Goal: Contribute content: Add original content to the website for others to see

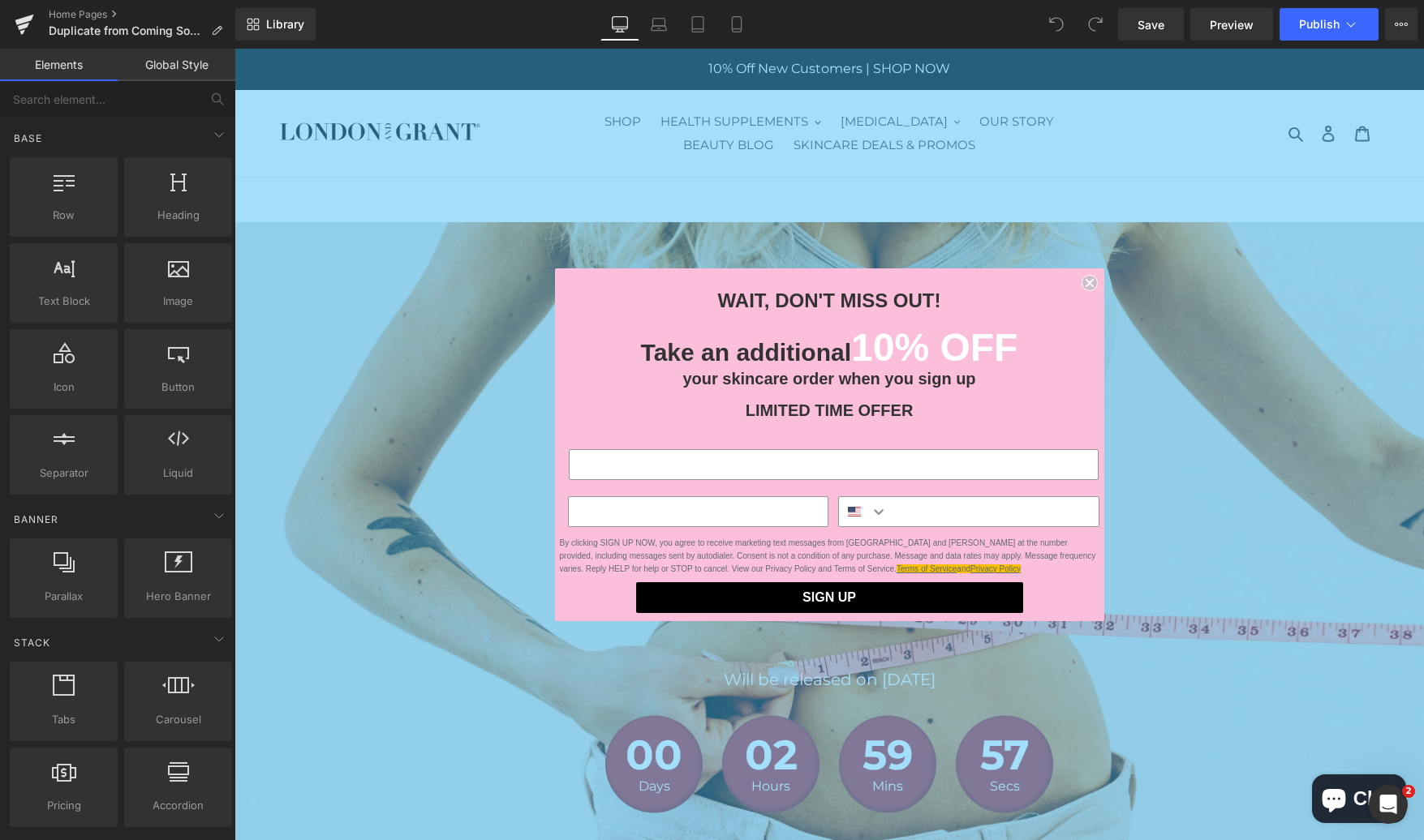
click at [1086, 286] on icon "Close dialog" at bounding box center [1089, 282] width 6 height 6
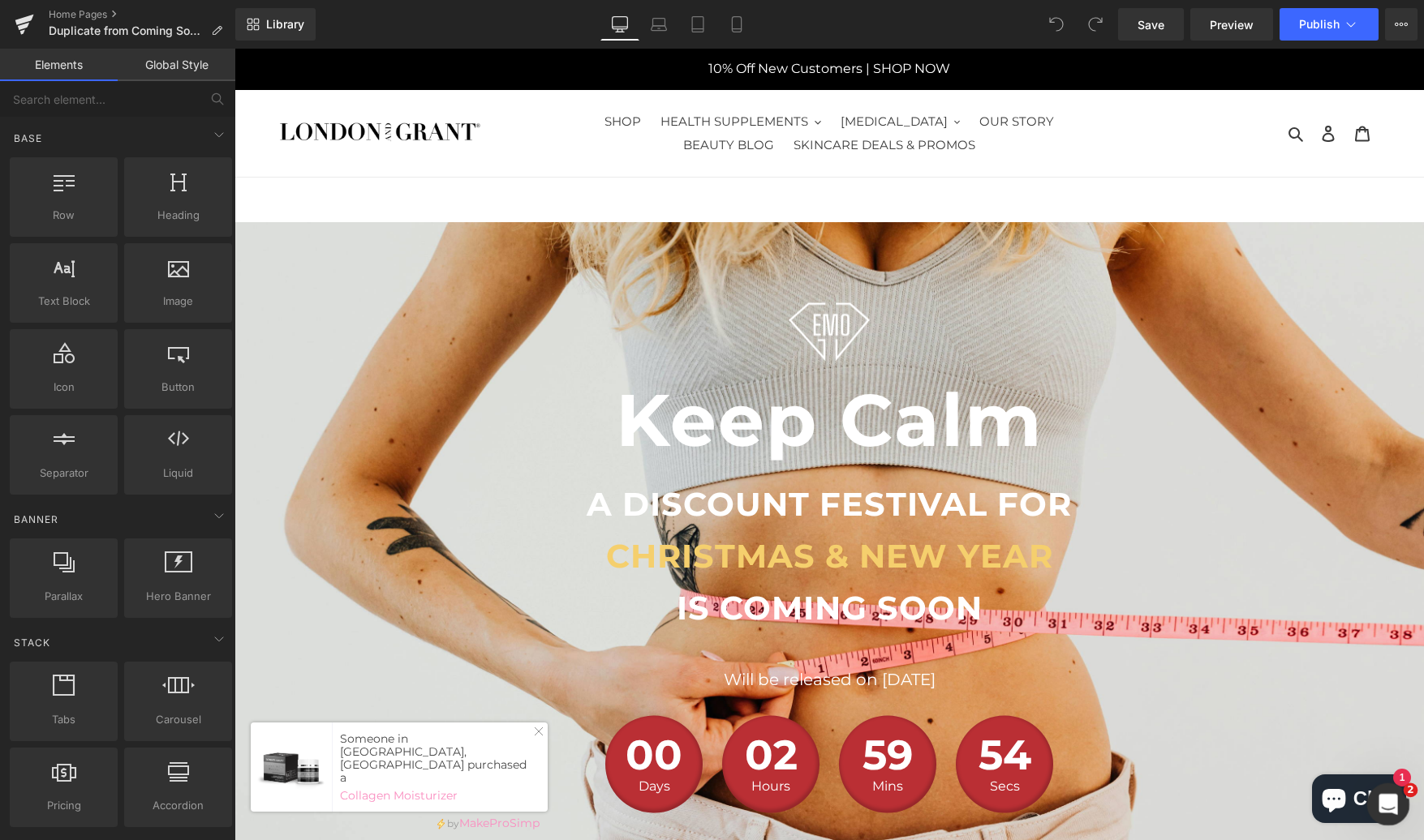
click at [1384, 807] on icon "Open Intercom Messenger" at bounding box center [1386, 802] width 26 height 26
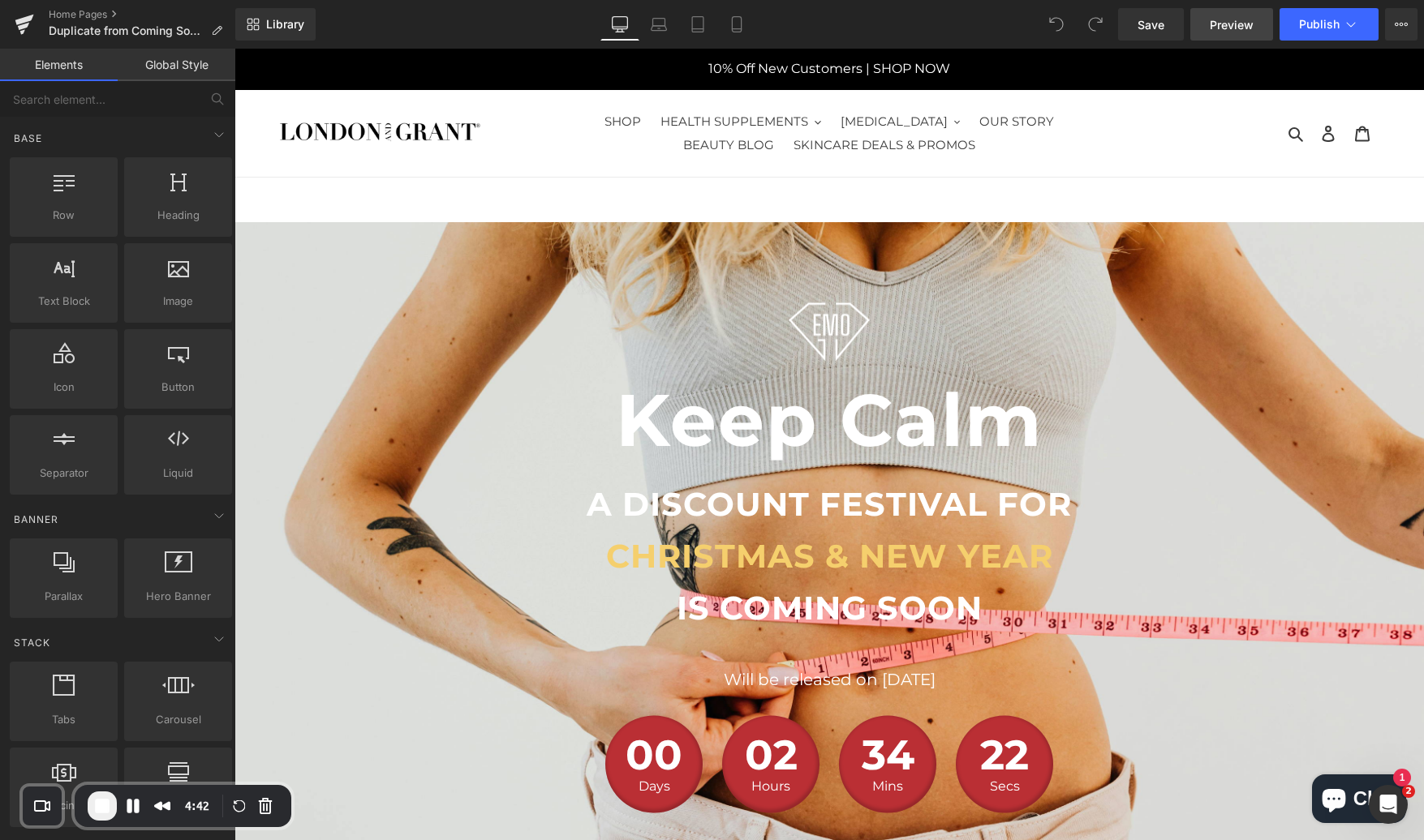
click at [1247, 37] on link "Preview" at bounding box center [1231, 24] width 83 height 33
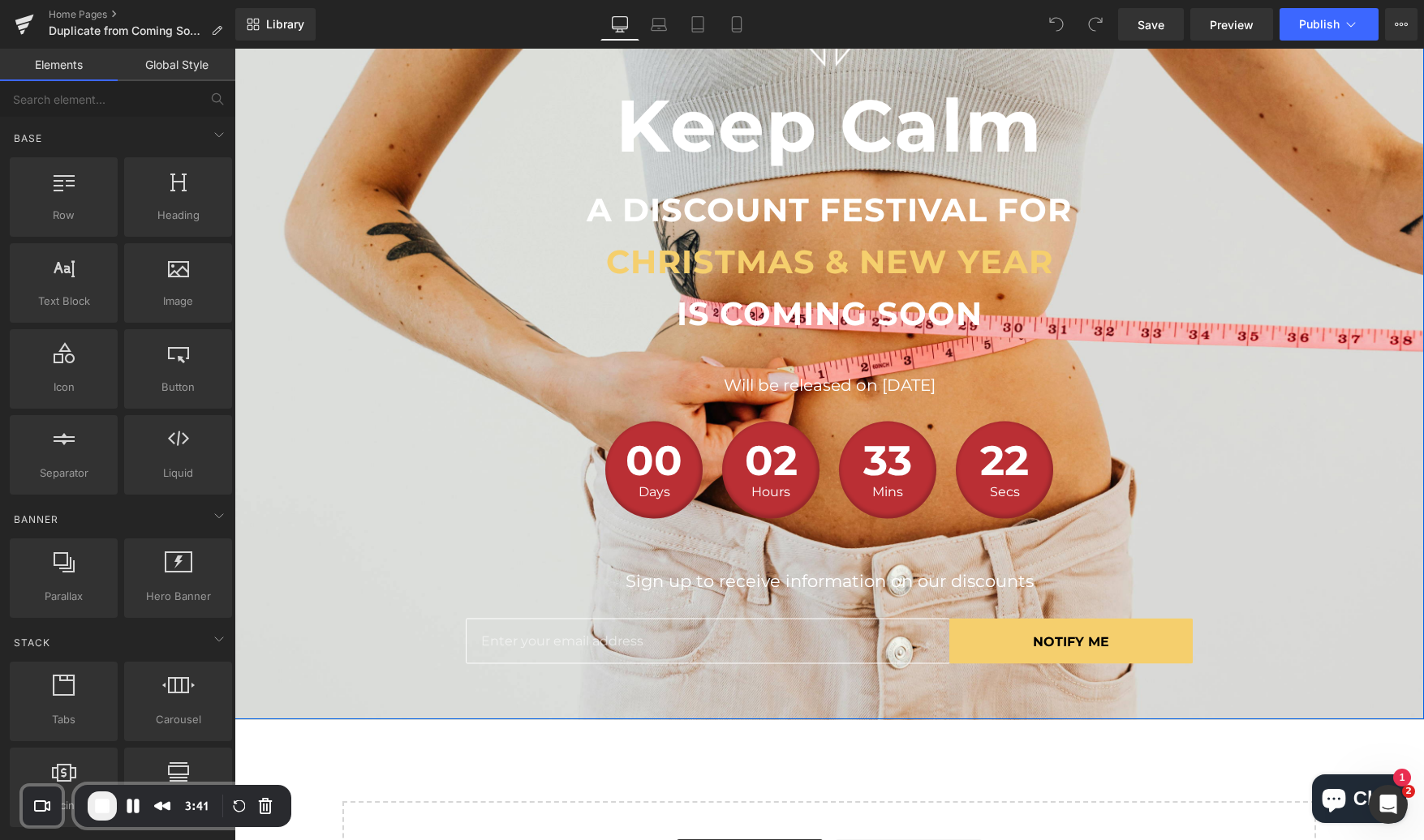
scroll to position [297, 0]
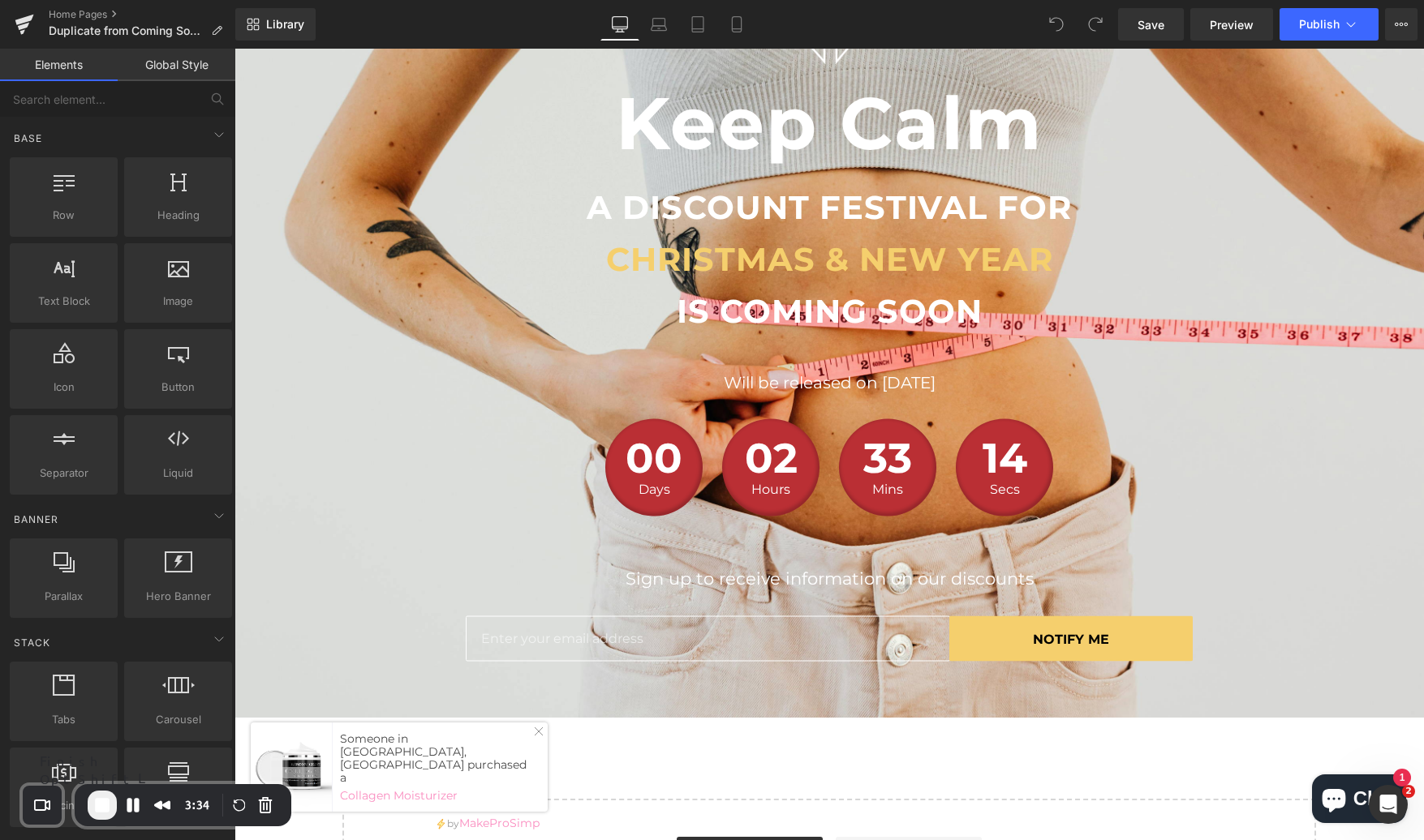
click at [100, 817] on button "End Recording" at bounding box center [102, 805] width 29 height 29
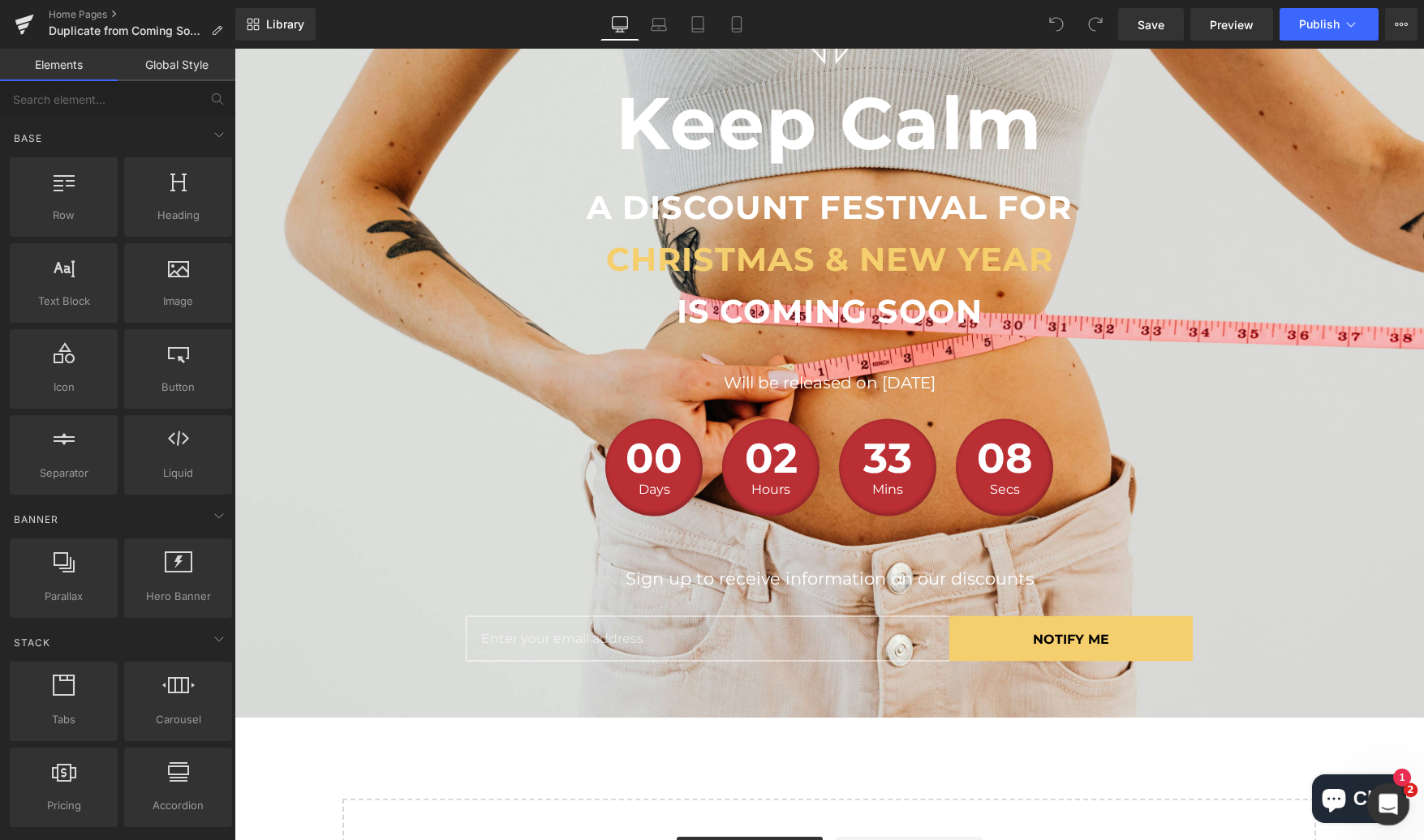
click at [1391, 808] on icon "Open Intercom Messenger" at bounding box center [1386, 802] width 26 height 26
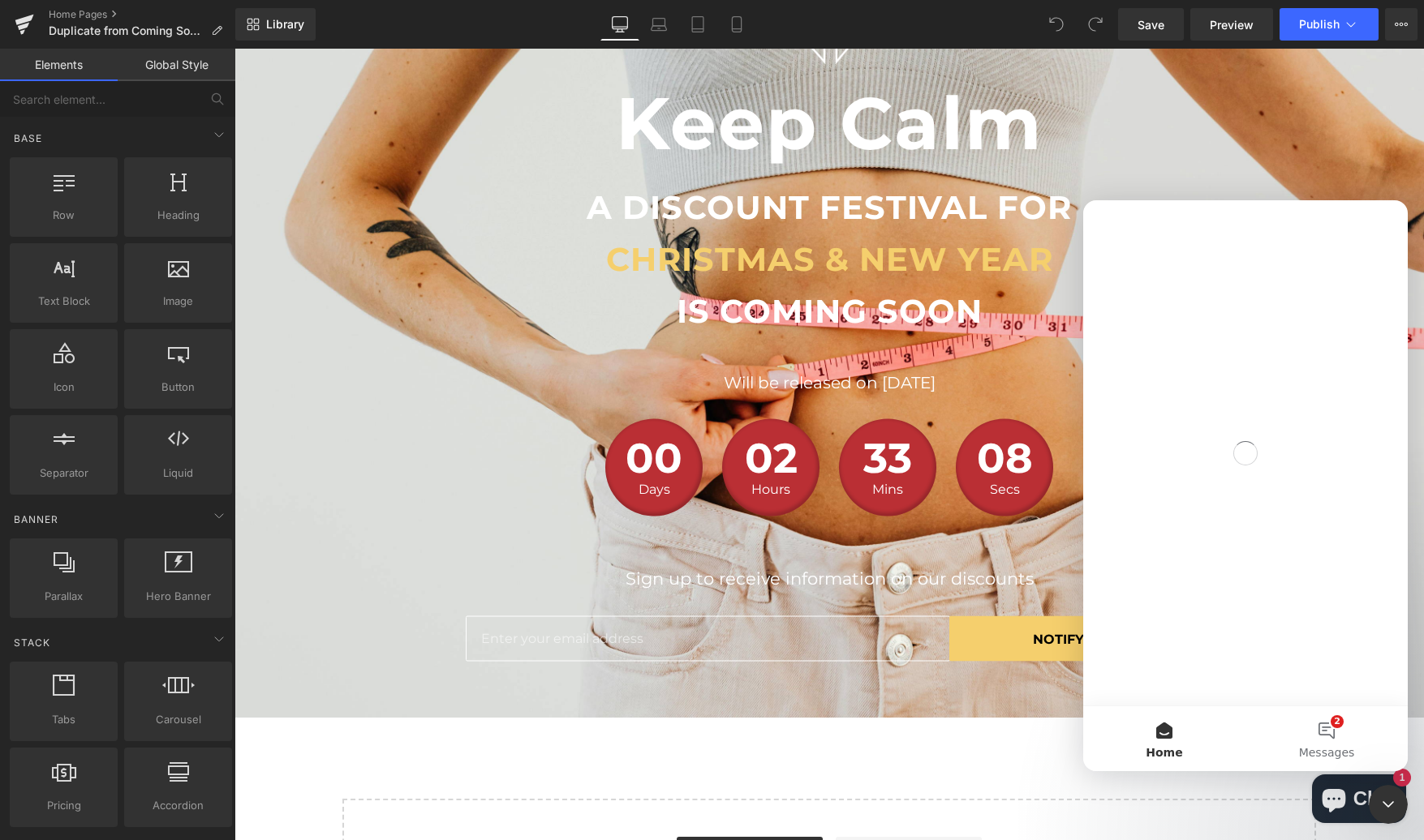
scroll to position [0, 0]
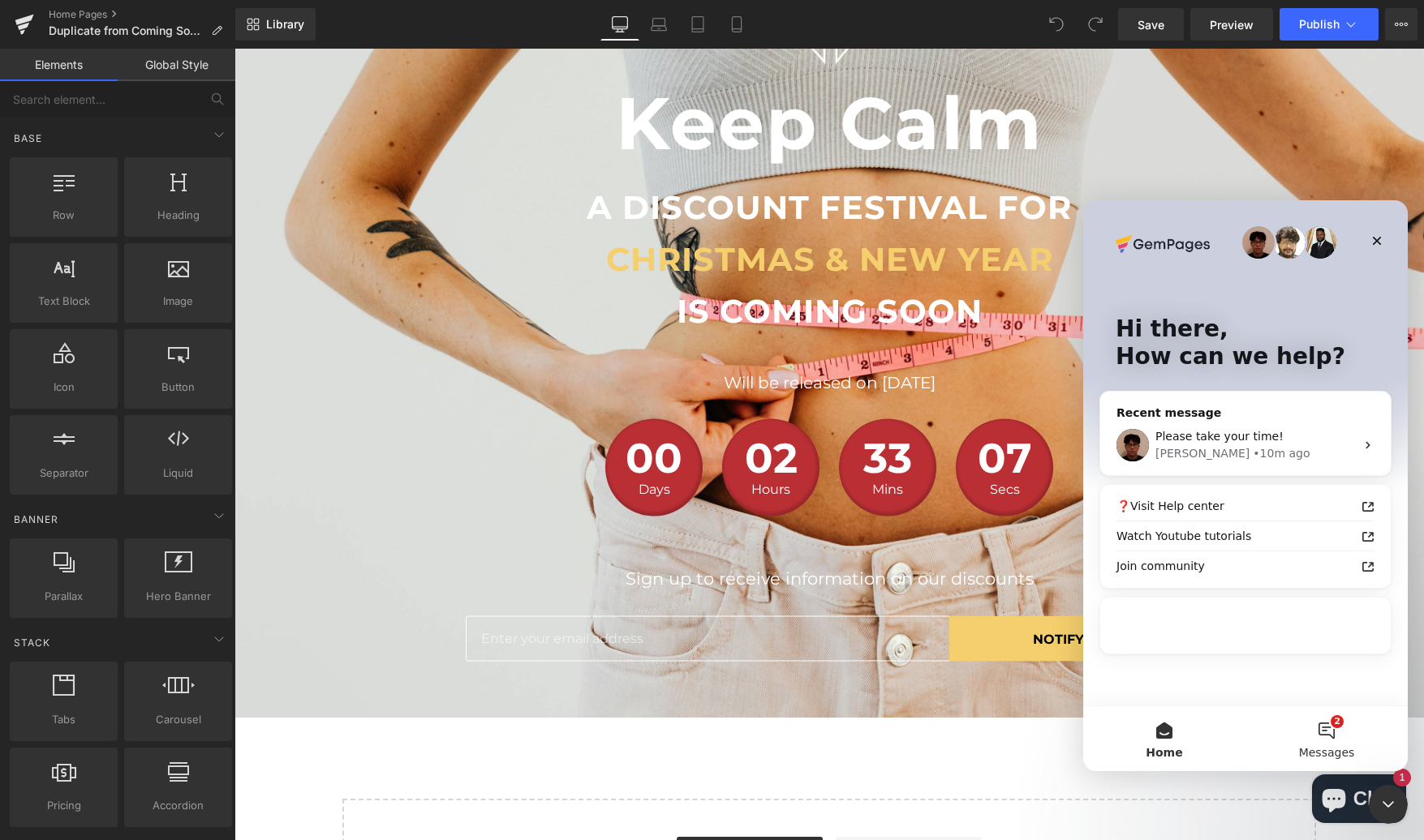
click at [1324, 718] on button "2 Messages" at bounding box center [1326, 739] width 163 height 65
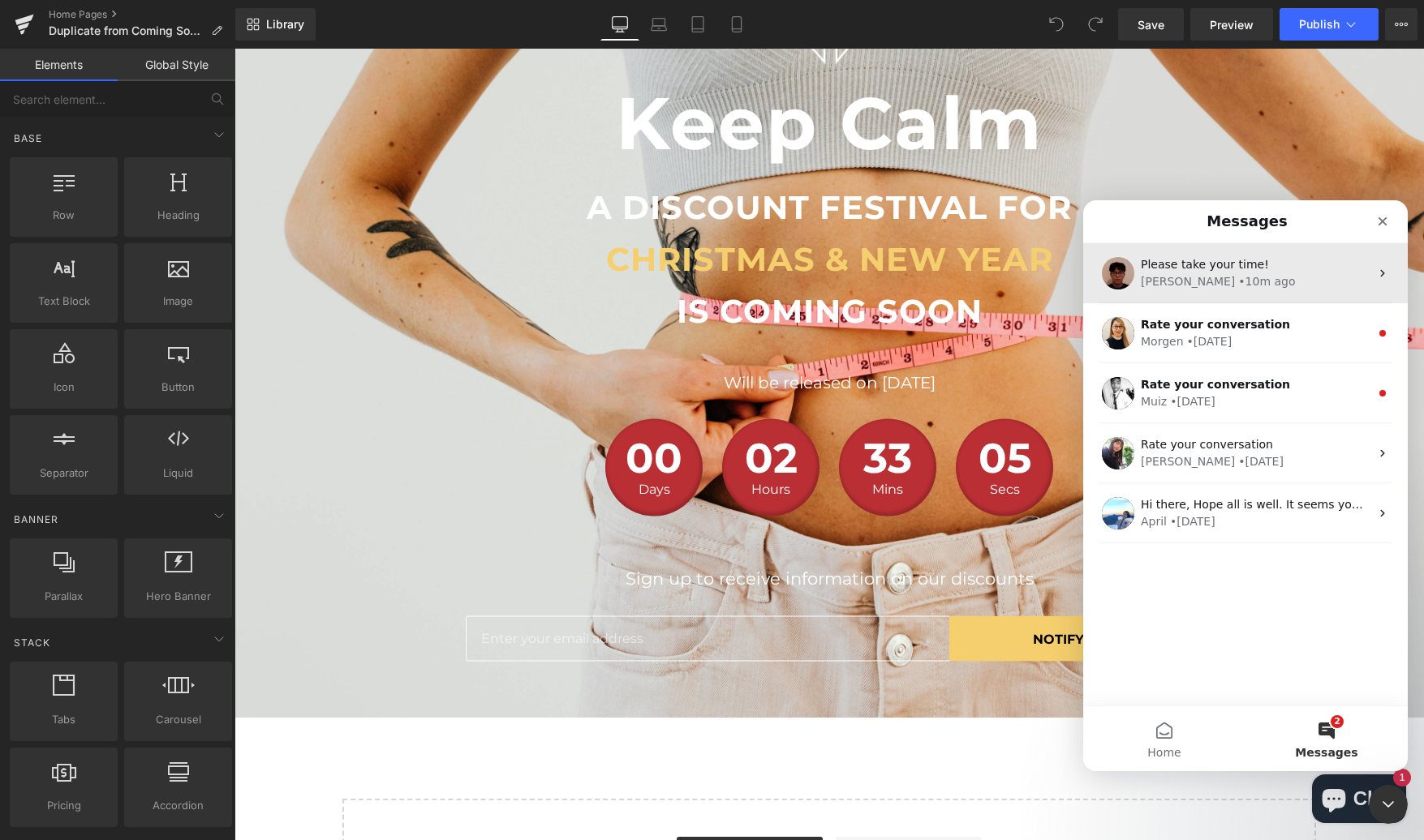
click at [1214, 269] on span "Please take your time!" at bounding box center [1205, 264] width 128 height 13
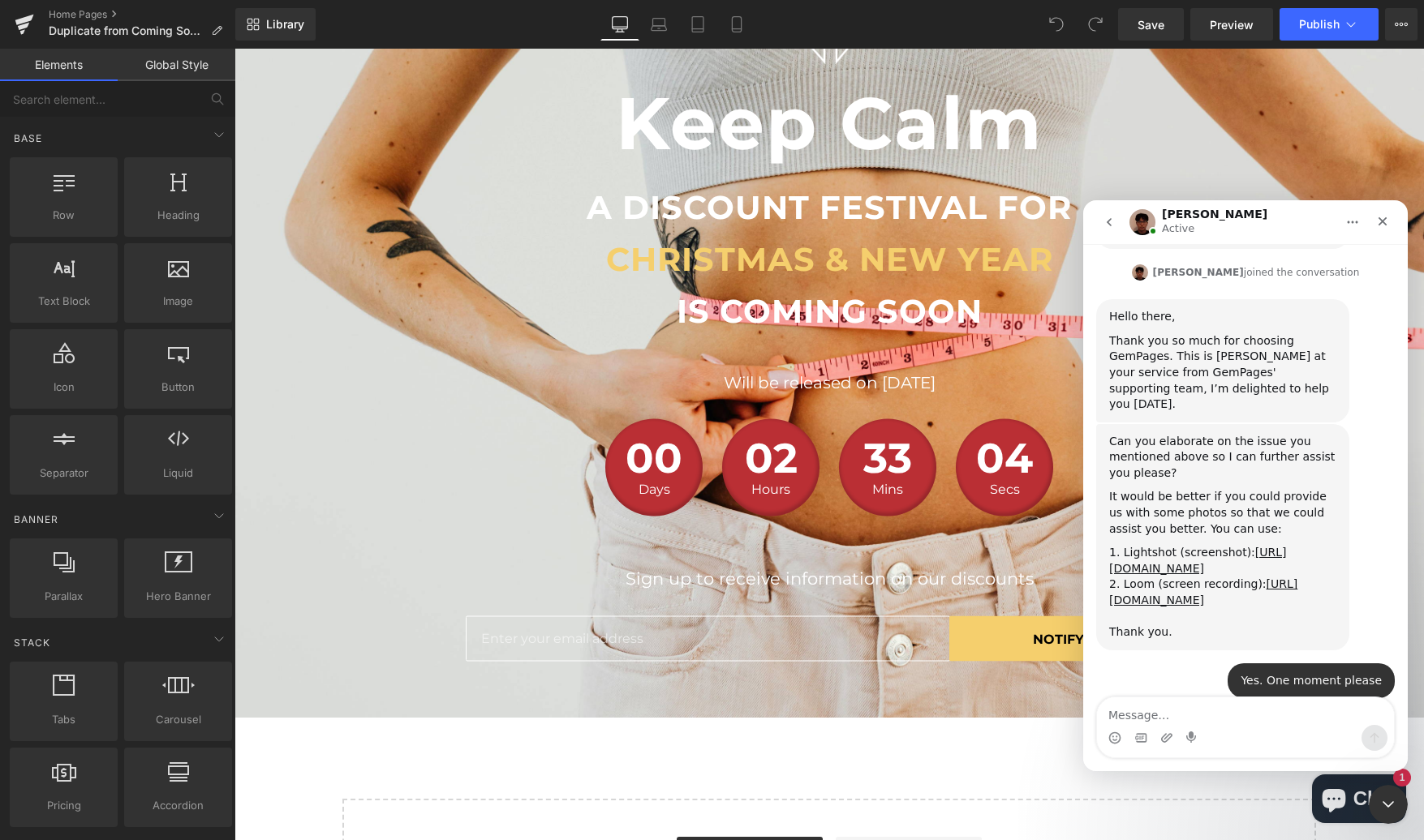
scroll to position [414, 0]
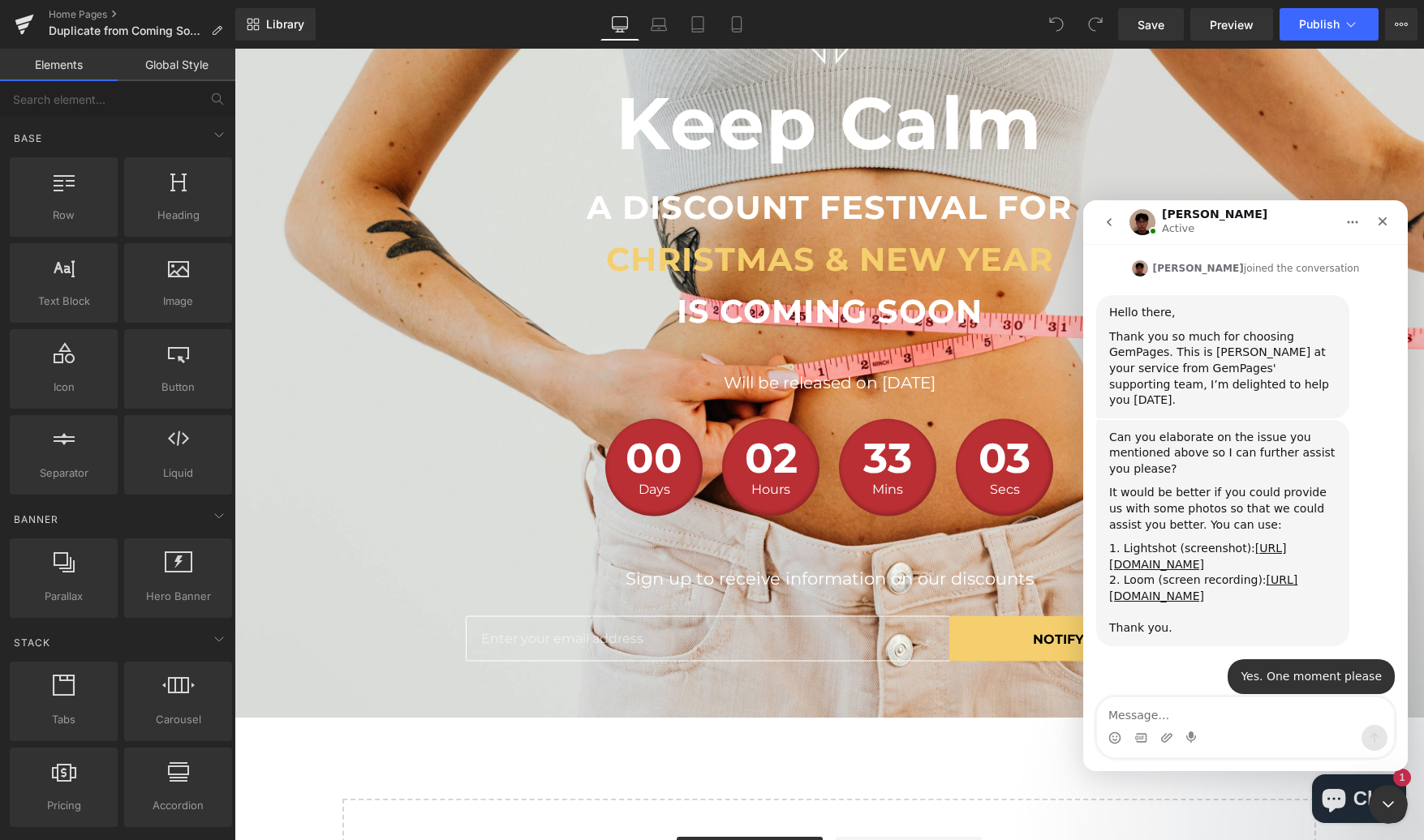
type textarea "https://www.loom.com/share/1f434285e3f94385b93c688686b4d57c"
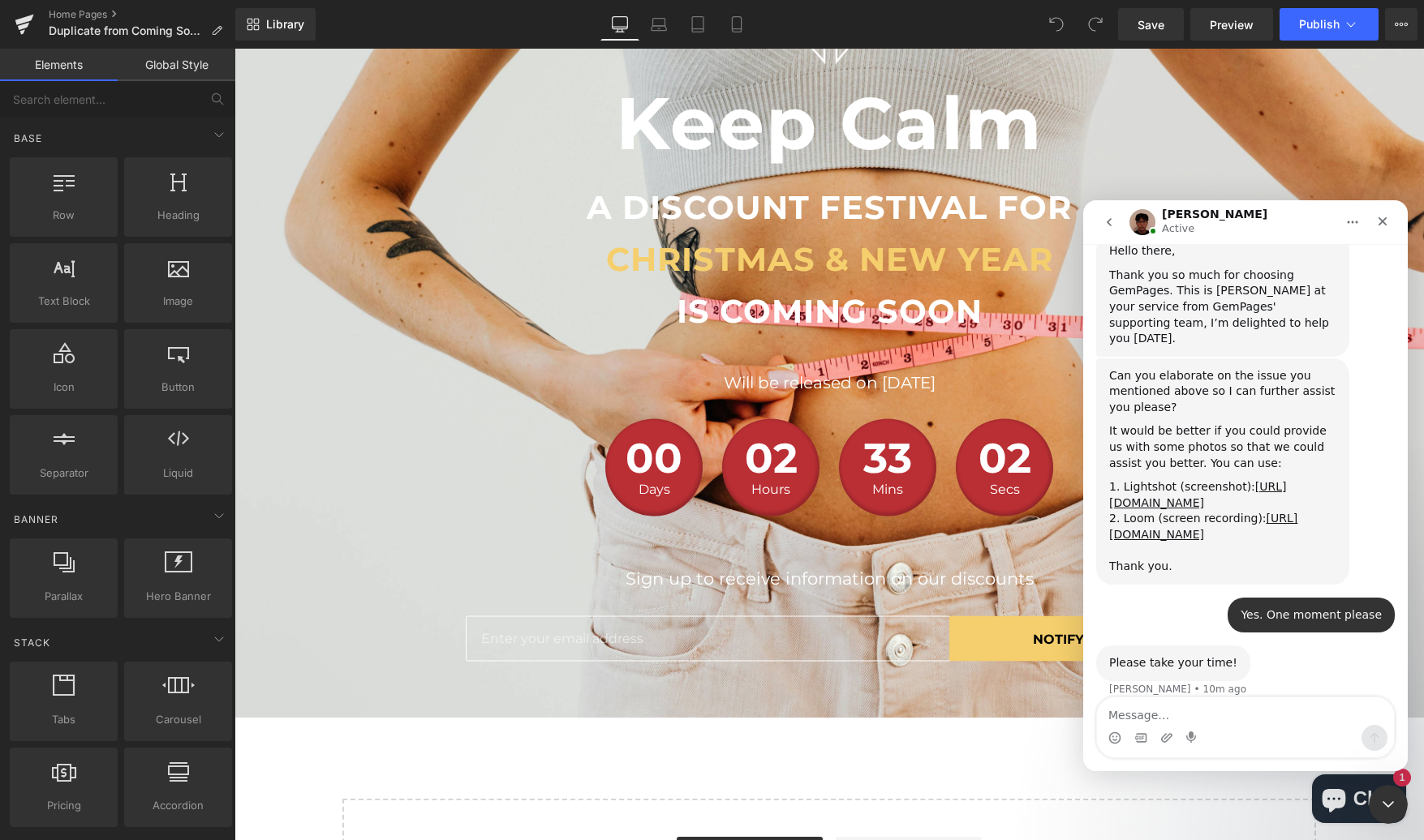
scroll to position [479, 0]
click at [57, 10] on div at bounding box center [712, 395] width 1424 height 792
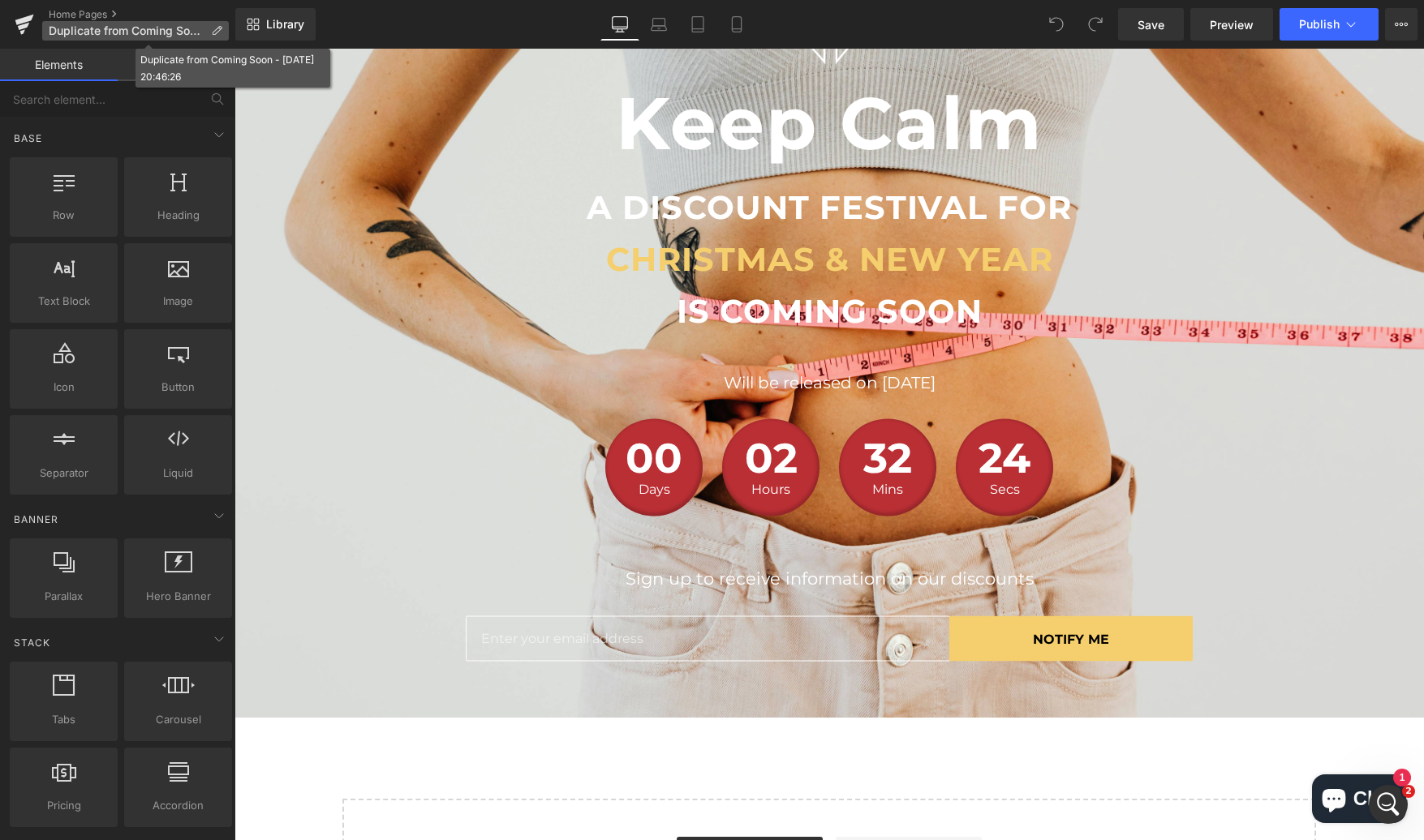
scroll to position [0, 0]
click at [47, 24] on p "Duplicate from Coming Soon - [DATE] 20:46:26" at bounding box center [135, 31] width 186 height 19
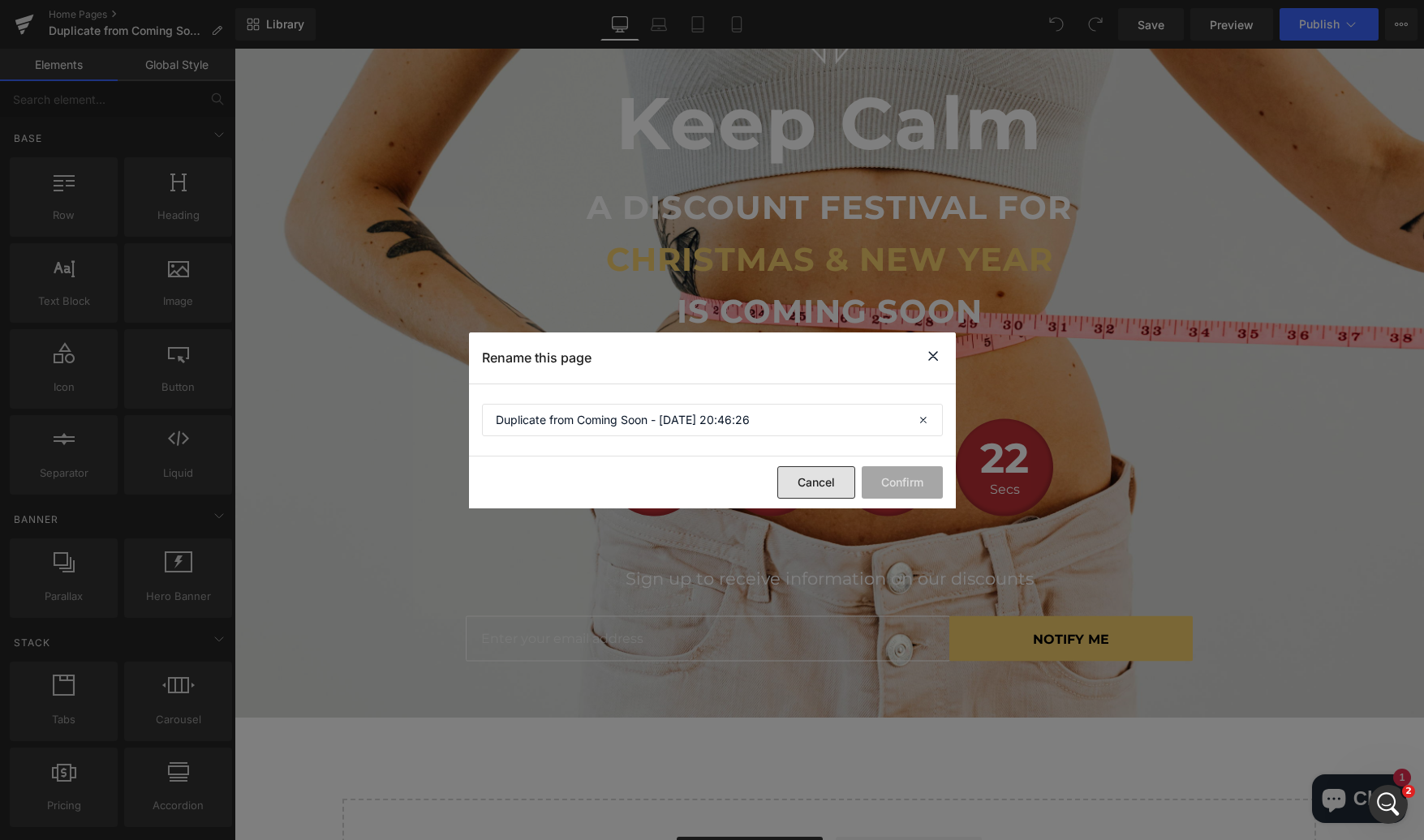
click at [817, 482] on button "Cancel" at bounding box center [816, 482] width 78 height 33
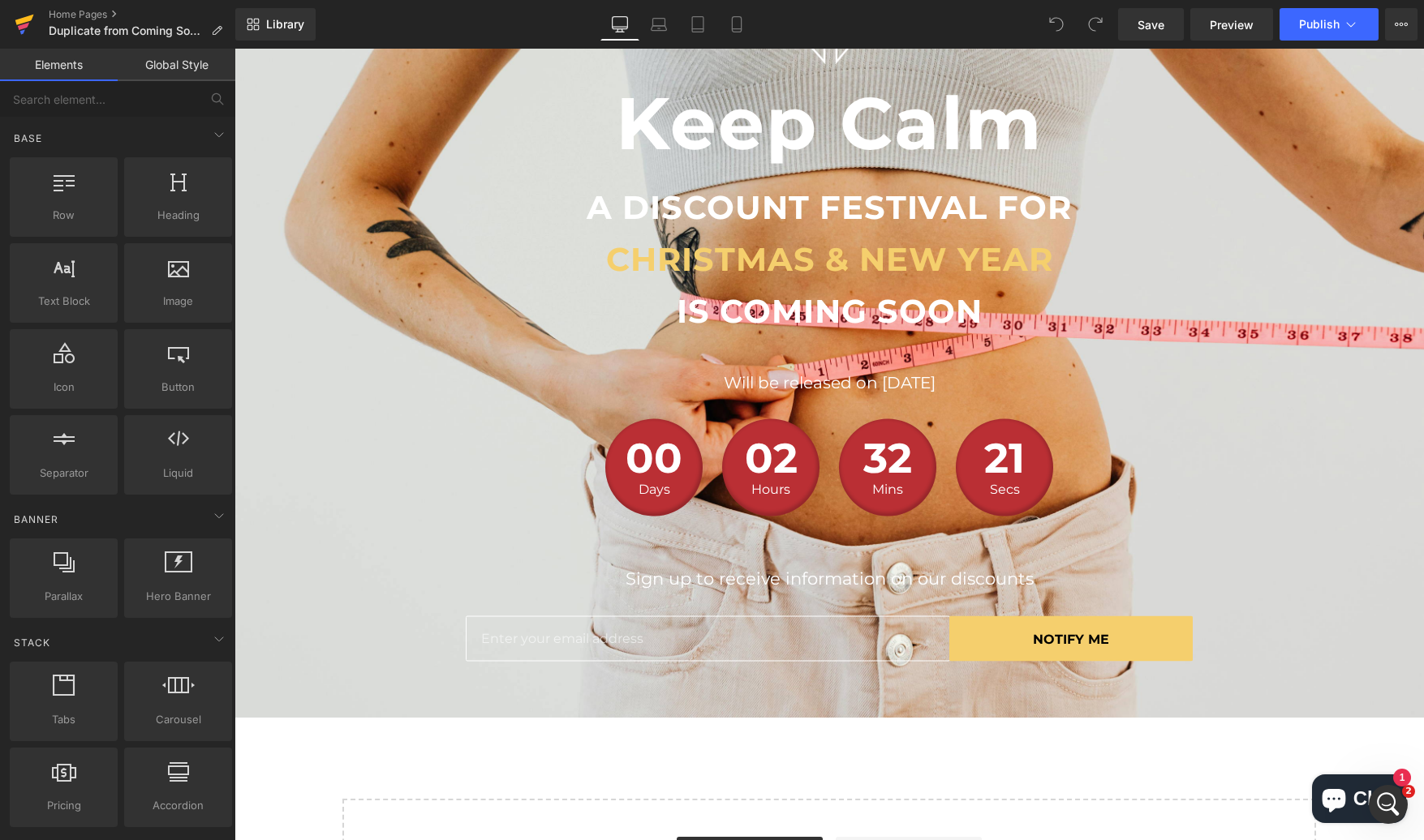
click at [26, 27] on icon at bounding box center [25, 25] width 19 height 40
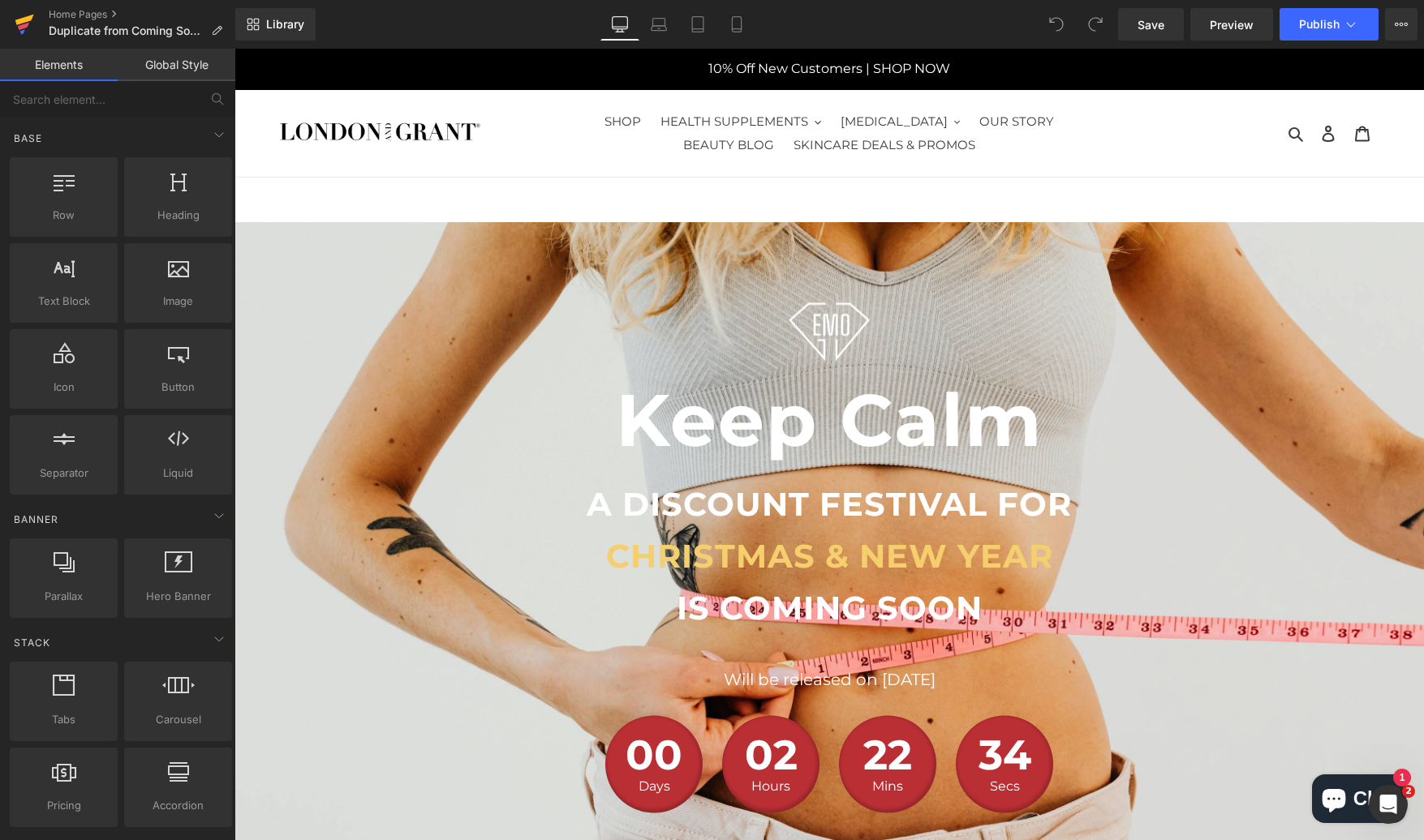
click at [39, 11] on link at bounding box center [24, 24] width 48 height 48
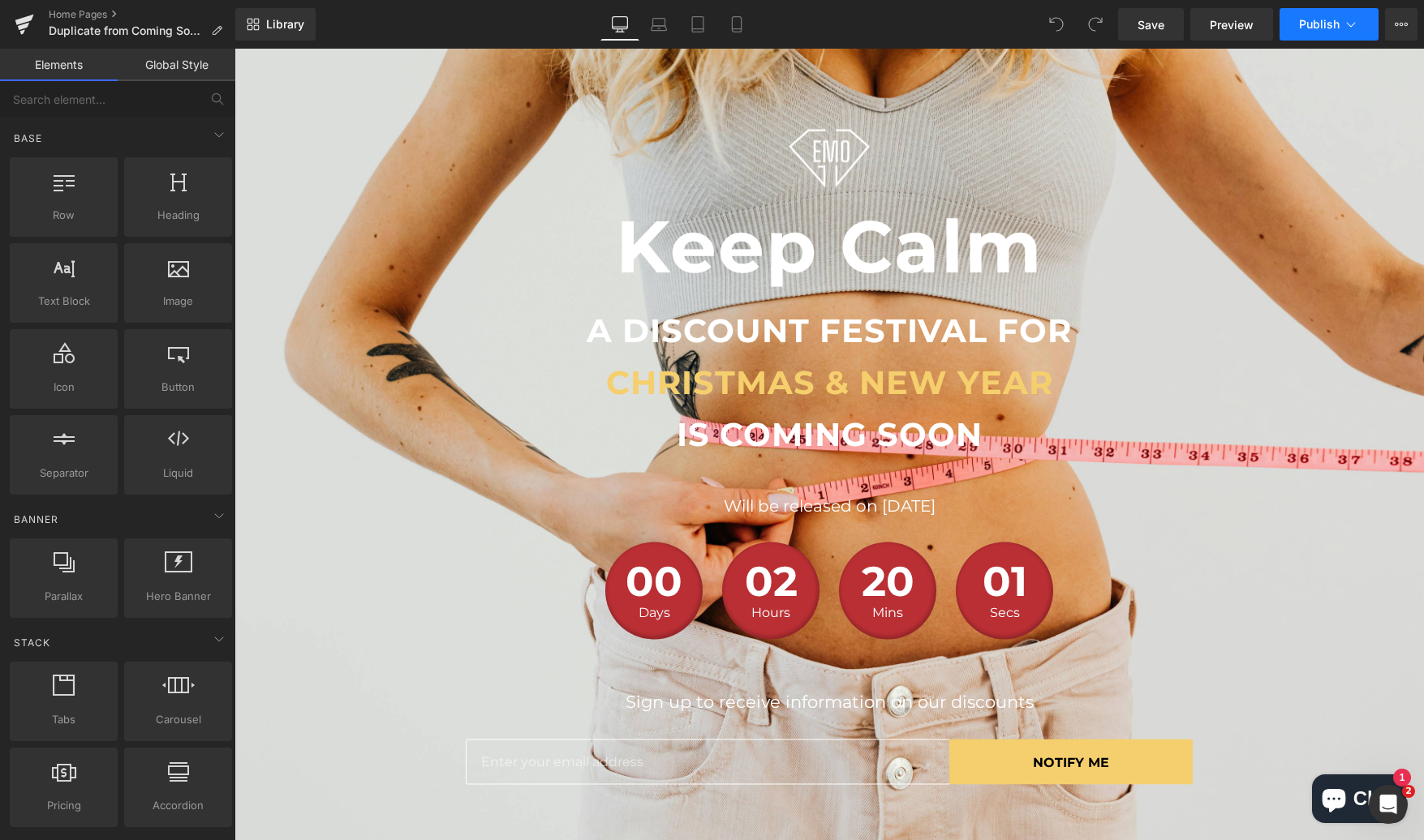
click at [1361, 27] on button "Publish" at bounding box center [1329, 24] width 99 height 33
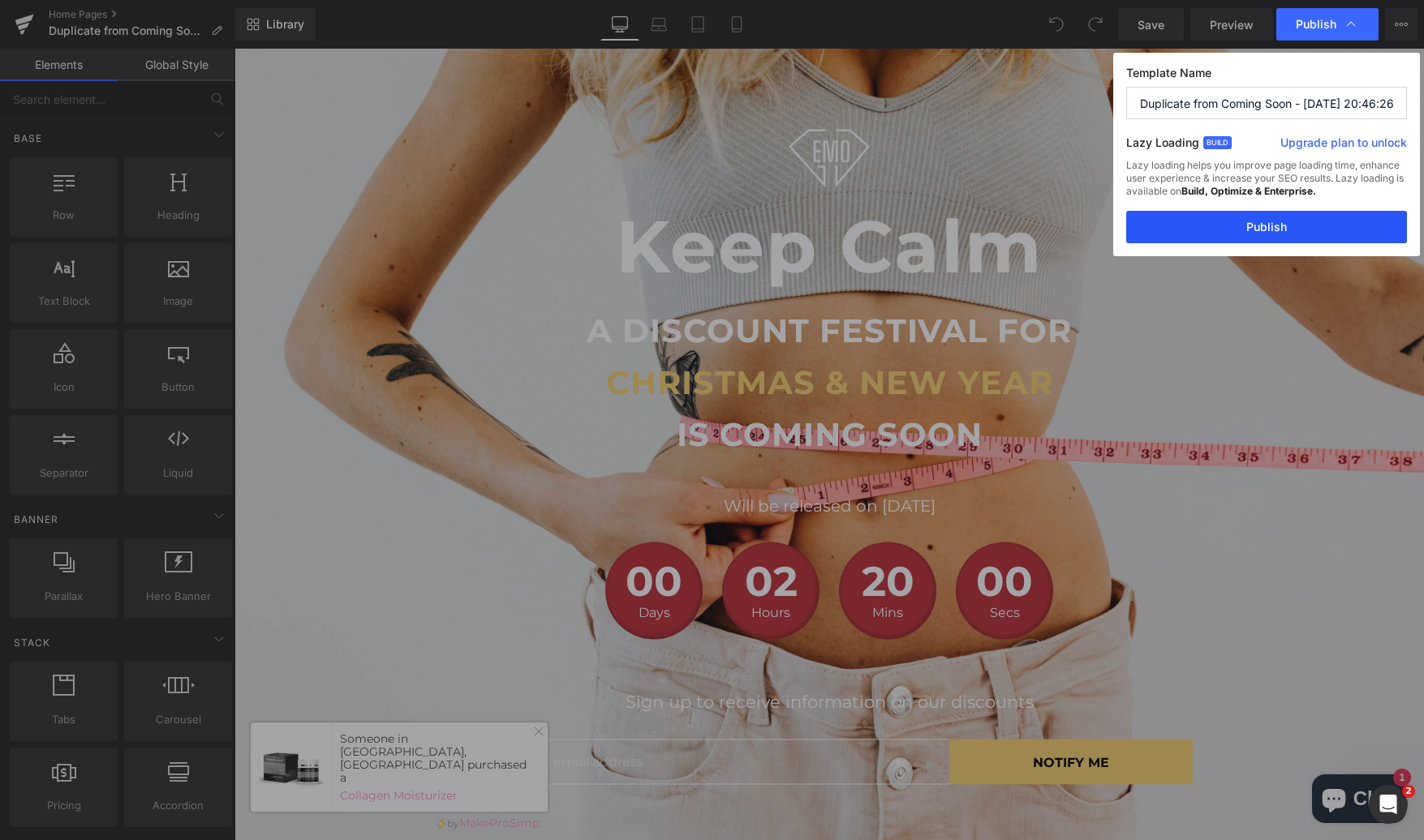
click at [1260, 216] on button "Publish" at bounding box center [1266, 227] width 280 height 33
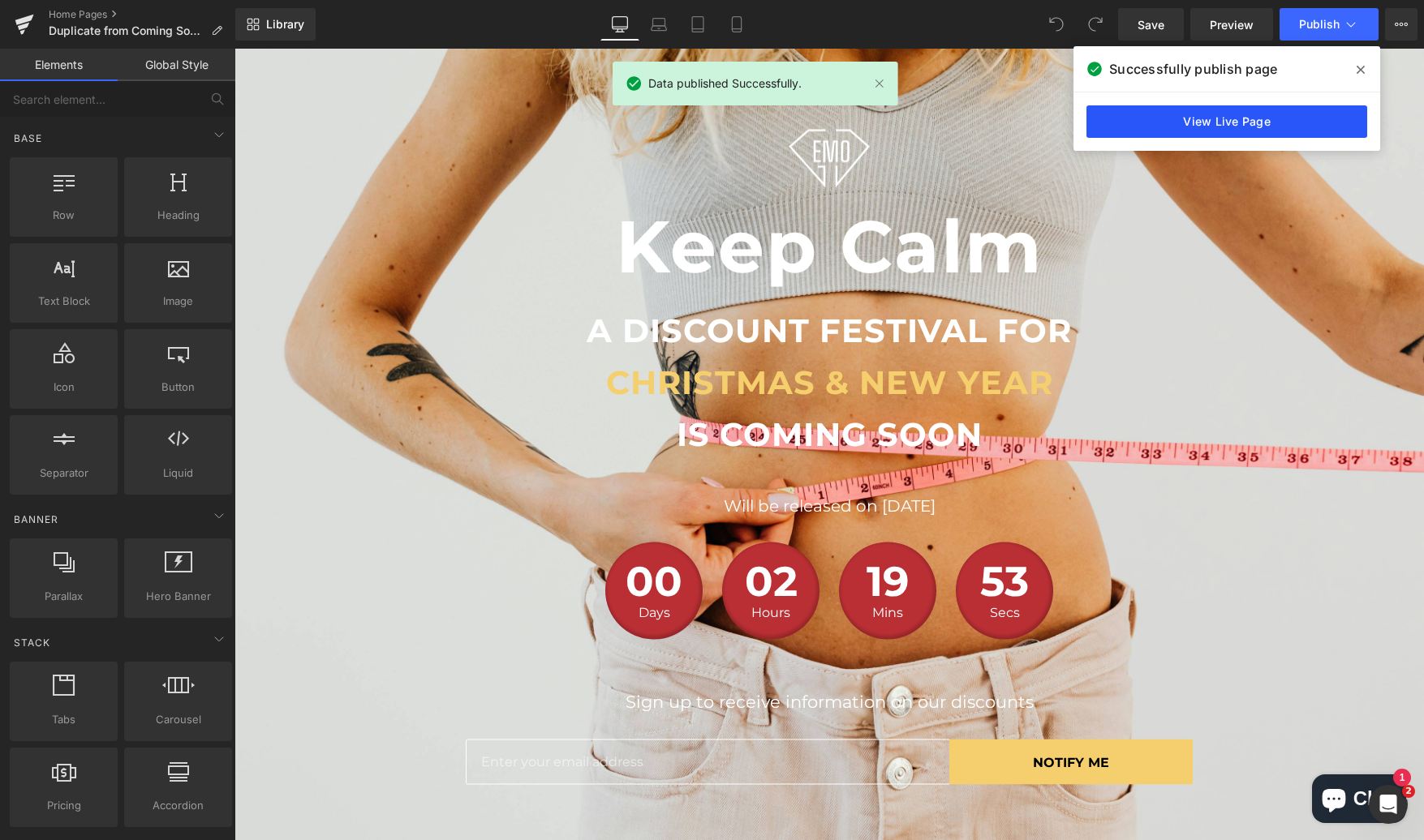
click at [1157, 119] on link "View Live Page" at bounding box center [1226, 121] width 280 height 33
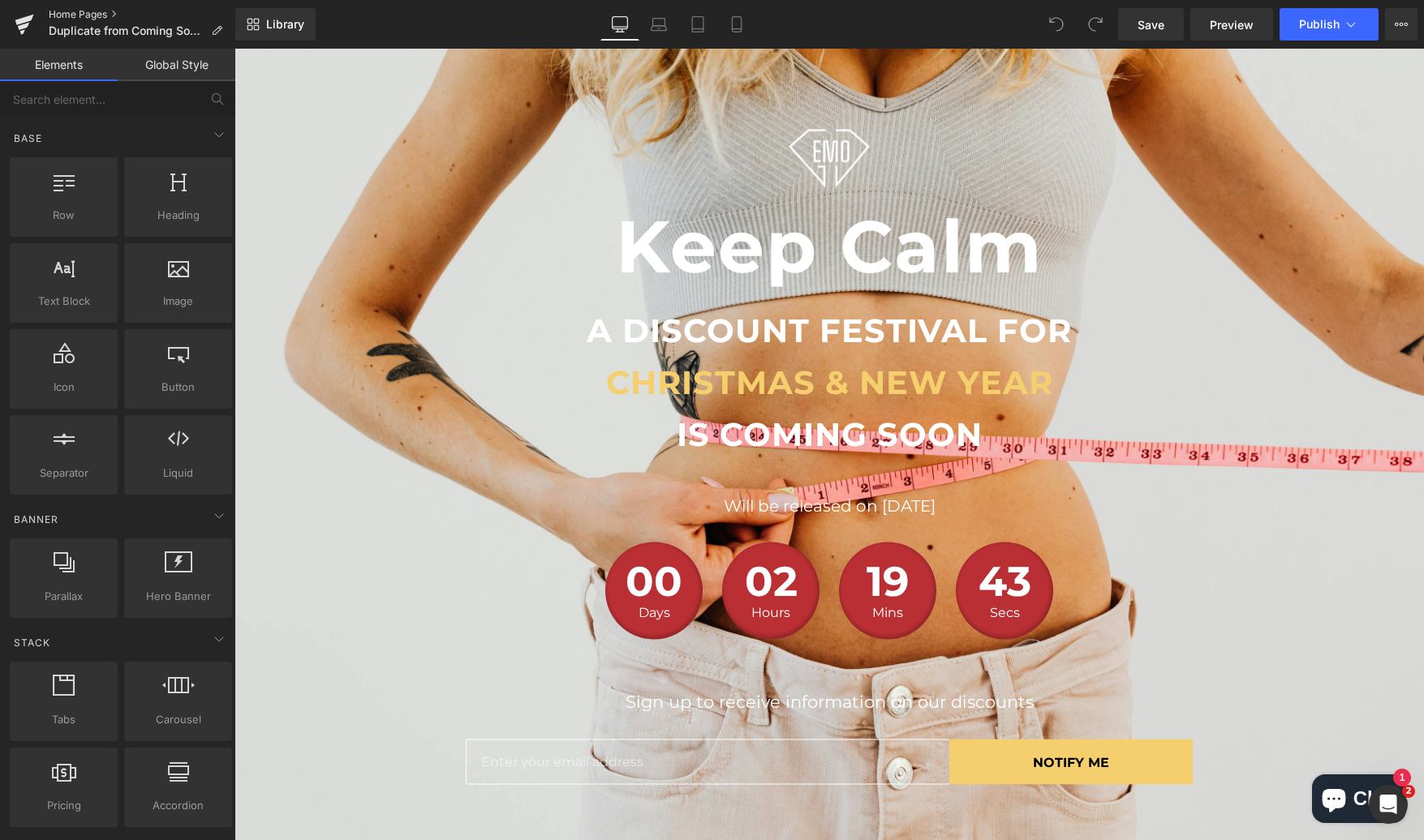
click at [75, 13] on link "Home Pages" at bounding box center [142, 14] width 186 height 13
click at [1348, 28] on icon at bounding box center [1351, 24] width 16 height 16
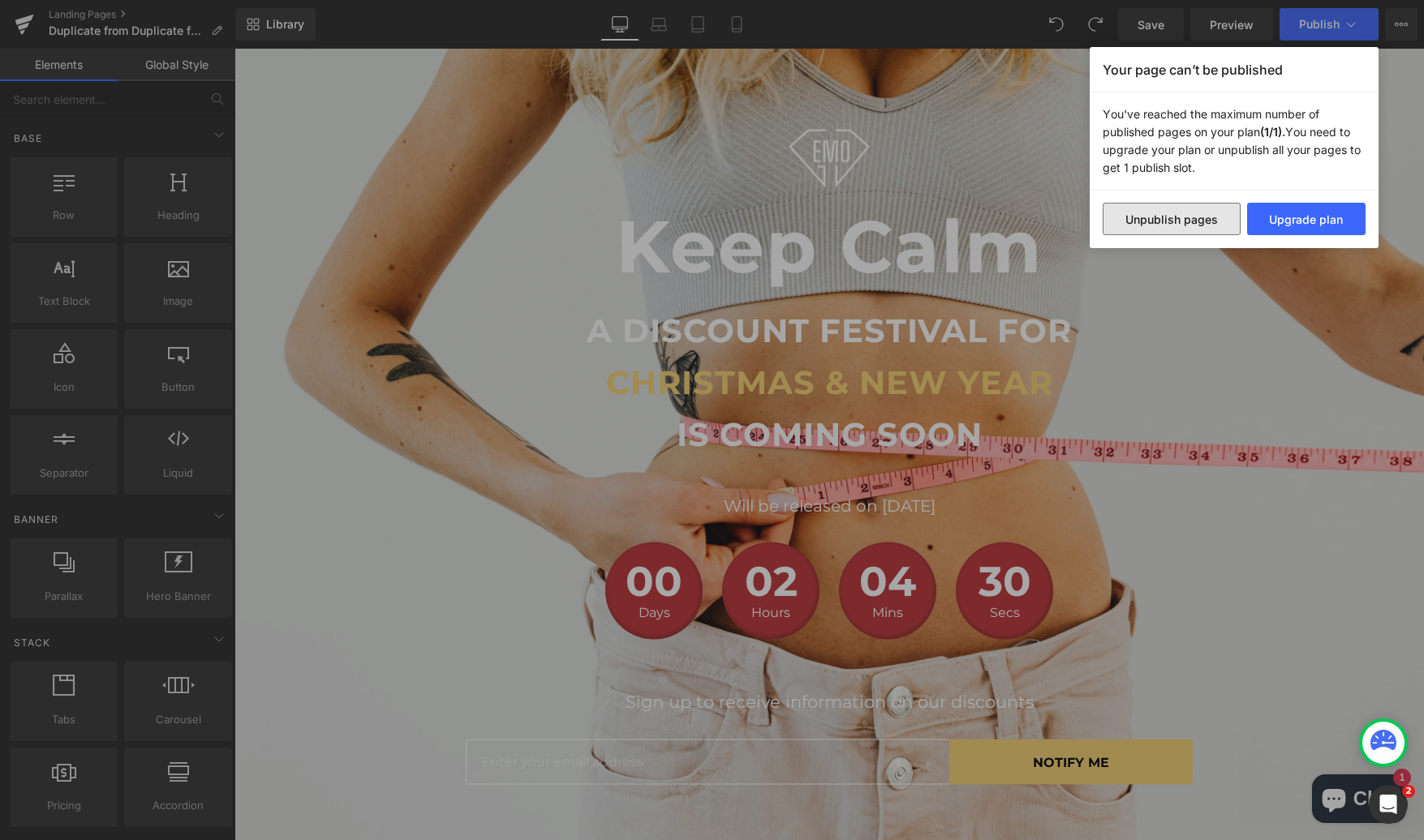
click at [1235, 213] on button "Unpublish pages" at bounding box center [1171, 219] width 138 height 33
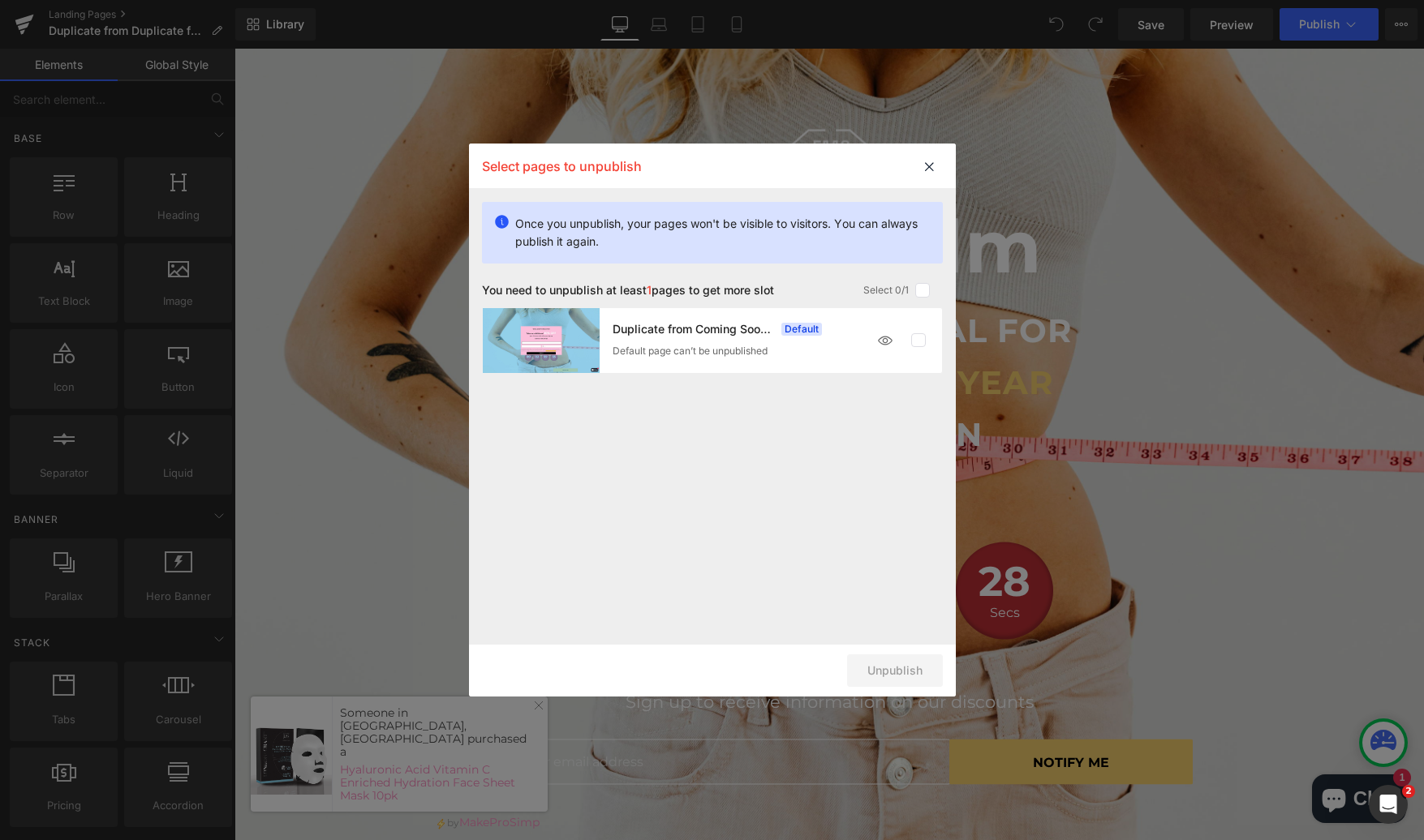
click at [914, 344] on label at bounding box center [919, 340] width 15 height 15
click at [918, 281] on div "Once you unpublish, your pages won't be visible to visitors. You can always pub…" at bounding box center [713, 243] width 487 height 109
click at [923, 293] on label at bounding box center [922, 290] width 15 height 15
click at [922, 290] on input "checkbox" at bounding box center [922, 290] width 0 height 0
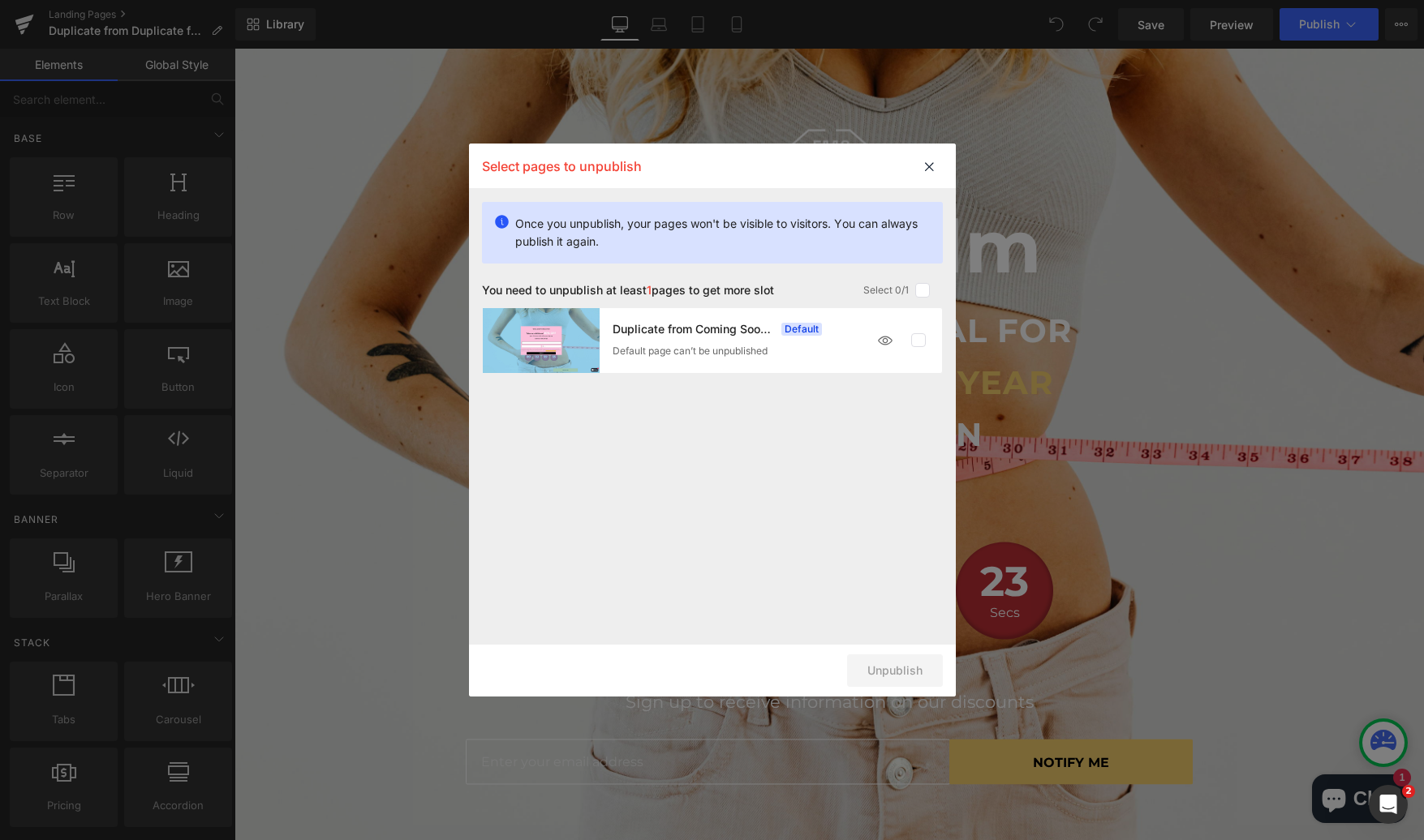
drag, startPoint x: 932, startPoint y: 293, endPoint x: 918, endPoint y: 291, distance: 14.1
click at [931, 292] on div "Select 0/1" at bounding box center [903, 290] width 79 height 15
click at [918, 291] on label at bounding box center [922, 290] width 15 height 15
click at [922, 290] on input "checkbox" at bounding box center [922, 290] width 0 height 0
click at [921, 287] on label at bounding box center [922, 290] width 15 height 15
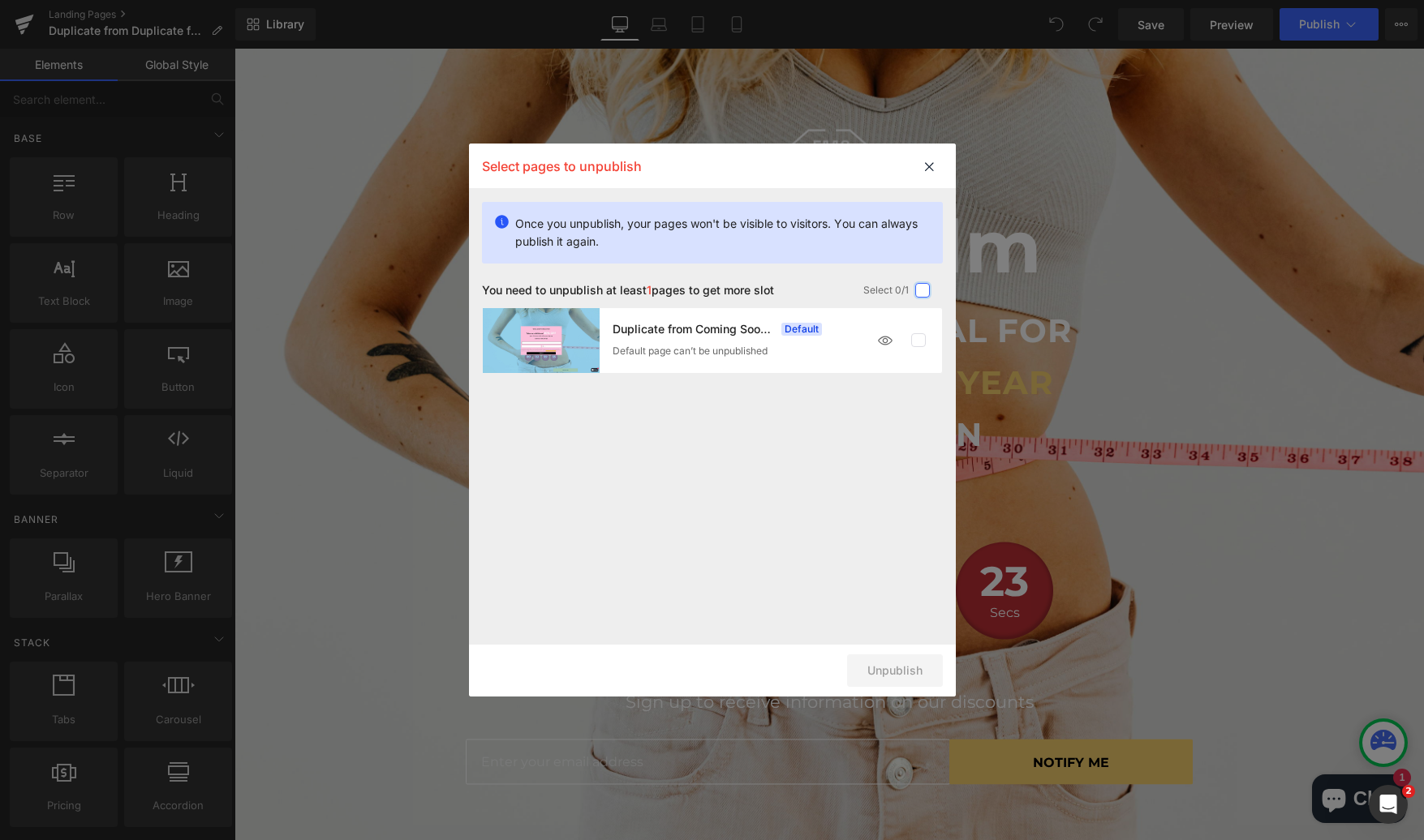
click at [922, 290] on input "checkbox" at bounding box center [922, 290] width 0 height 0
click at [883, 344] on img at bounding box center [885, 340] width 33 height 33
click at [927, 174] on icon at bounding box center [929, 166] width 26 height 27
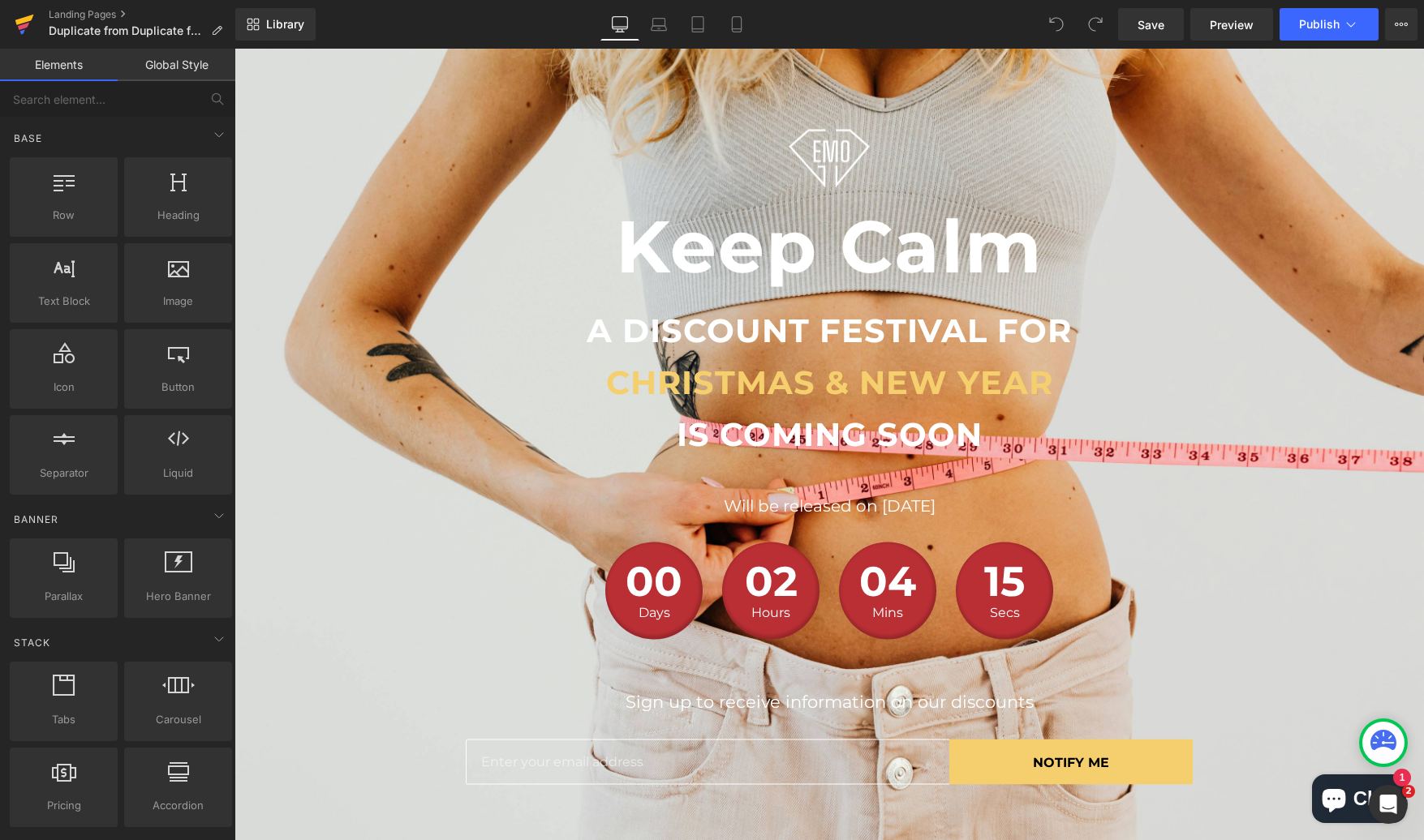
click at [25, 25] on icon at bounding box center [23, 26] width 11 height 7
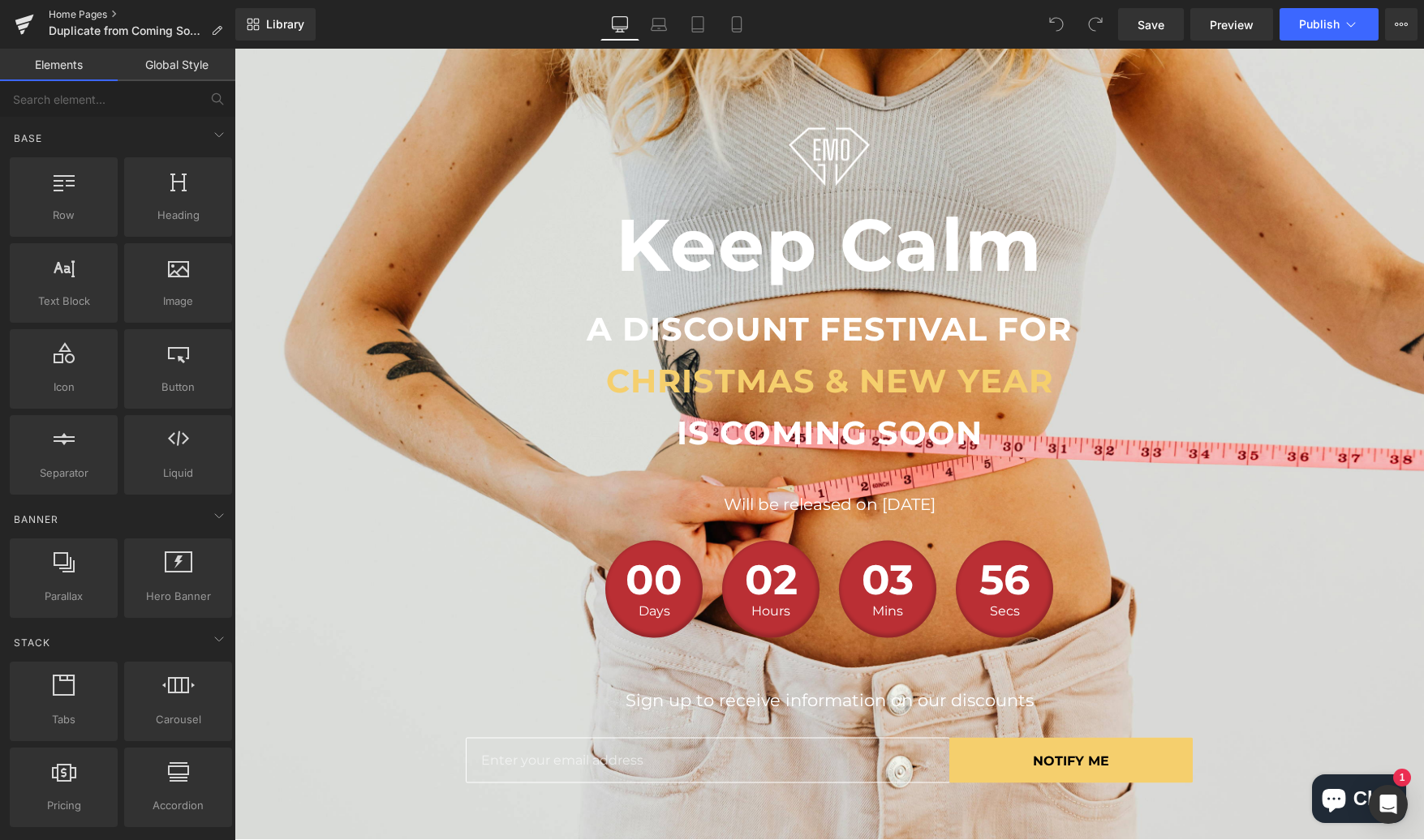
click at [61, 8] on link "Home Pages" at bounding box center [142, 14] width 186 height 13
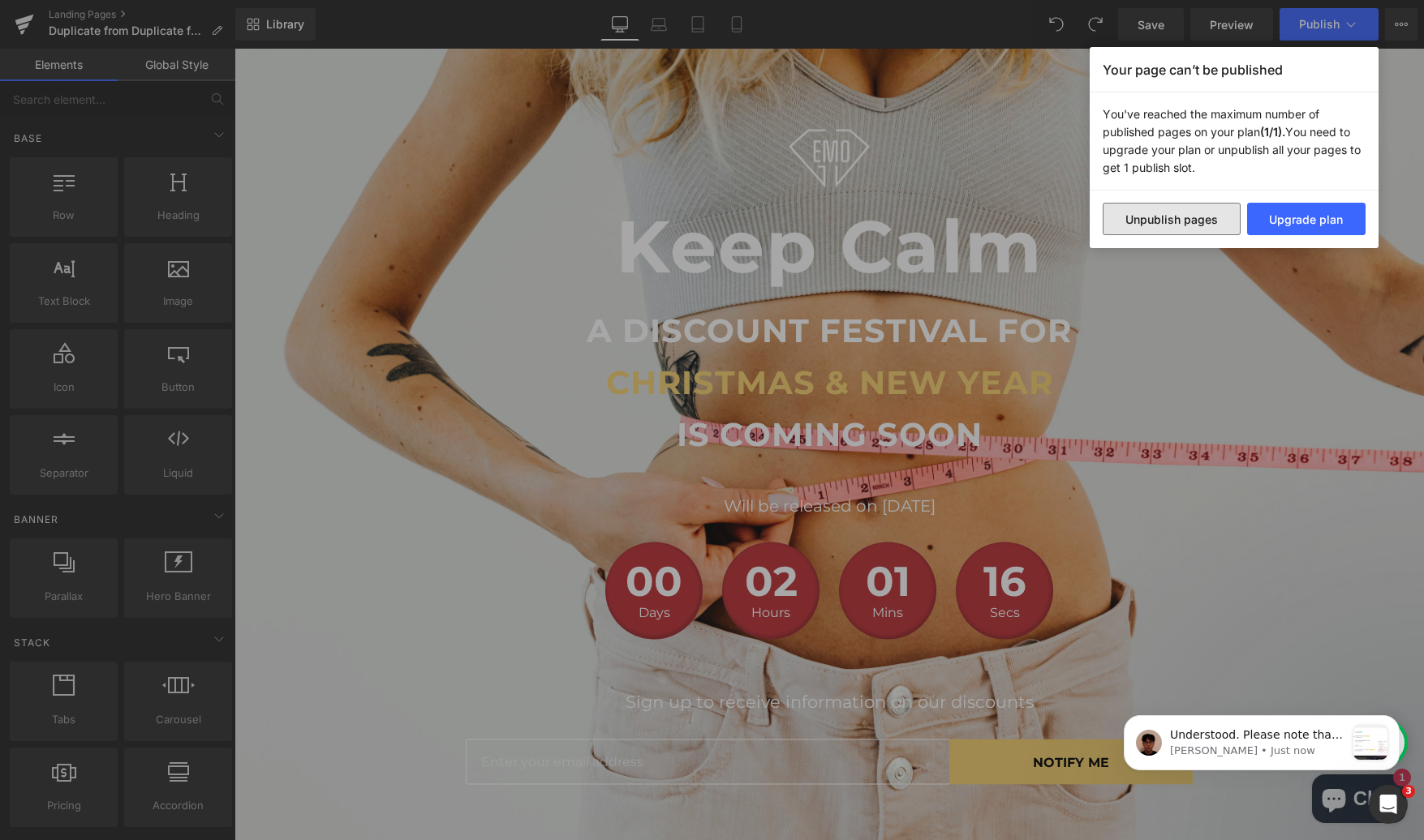
click at [1219, 221] on button "Unpublish pages" at bounding box center [1171, 219] width 138 height 33
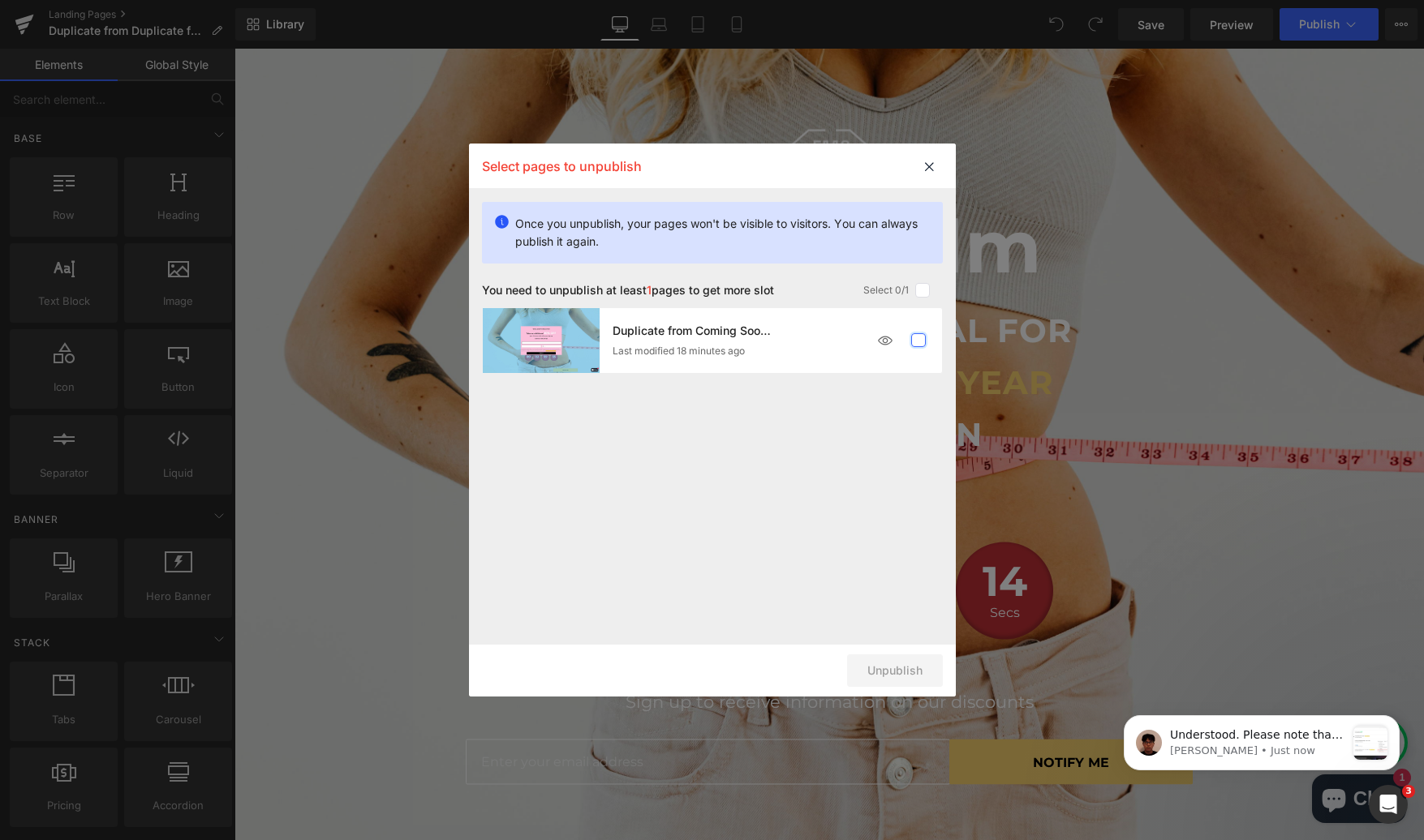
click at [924, 343] on label at bounding box center [919, 340] width 15 height 15
click at [919, 341] on input "checkbox" at bounding box center [919, 341] width 0 height 0
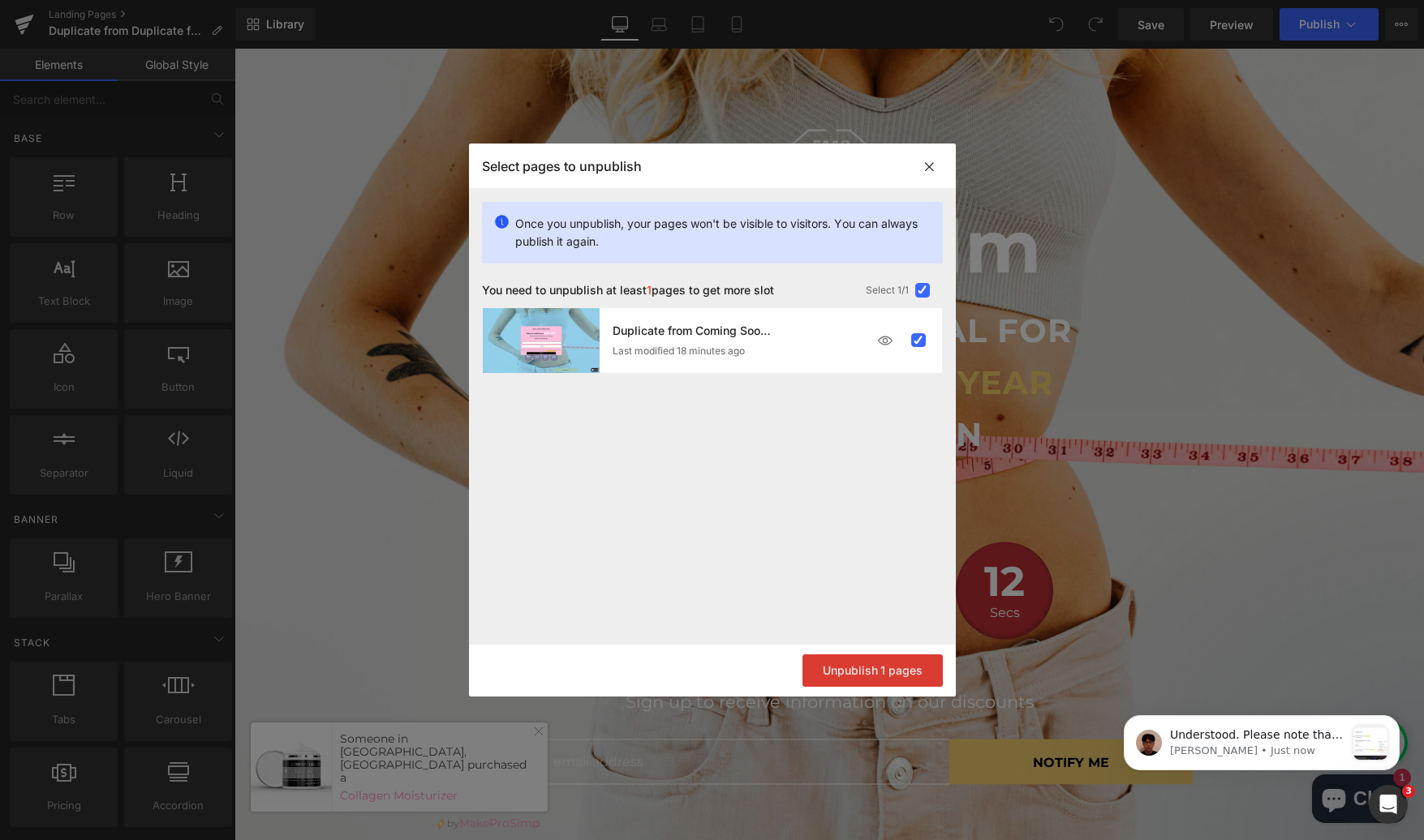
click at [859, 663] on button "Unpublish 1 pages" at bounding box center [873, 670] width 141 height 33
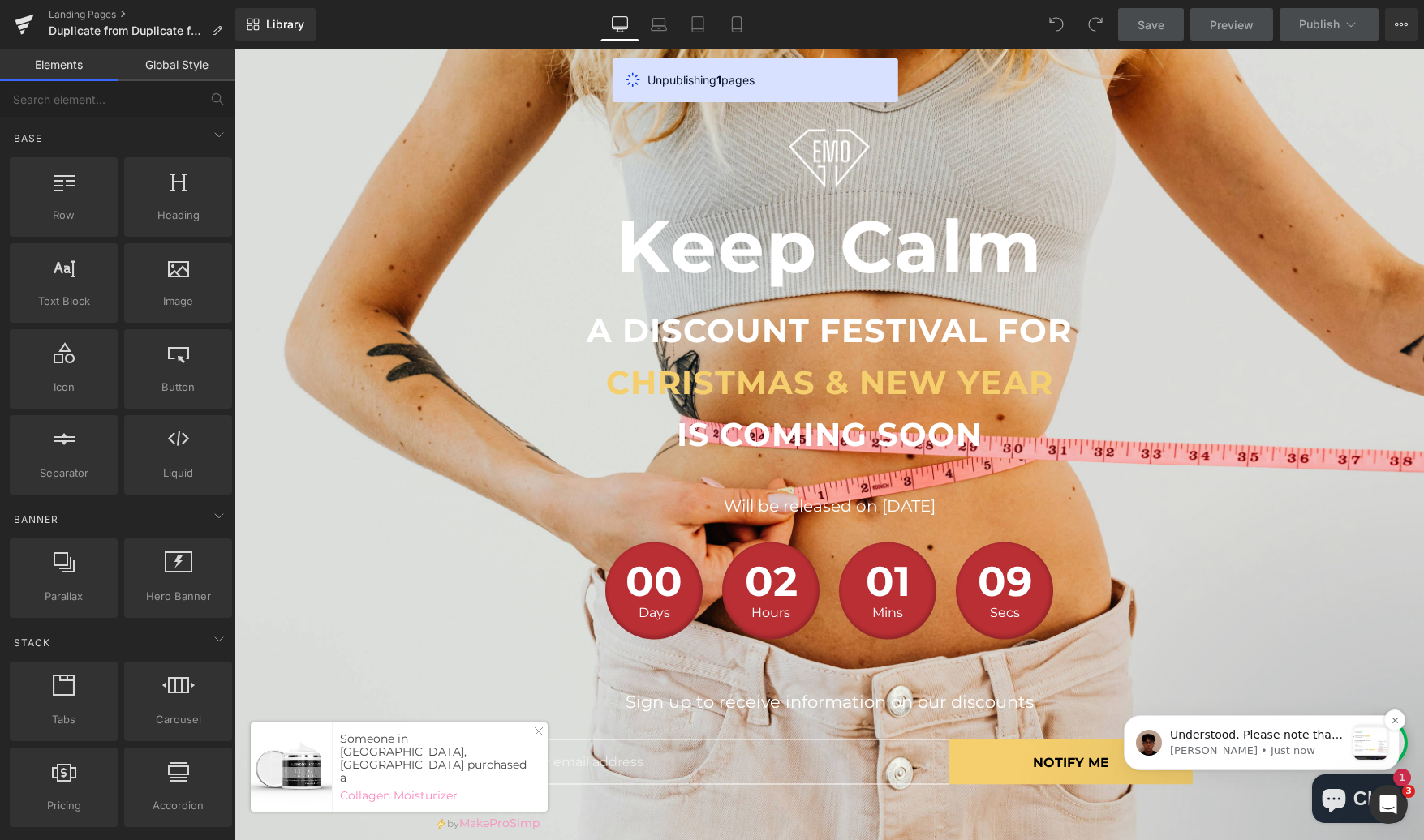
click at [1284, 749] on p "[PERSON_NAME] • Just now" at bounding box center [1257, 750] width 175 height 15
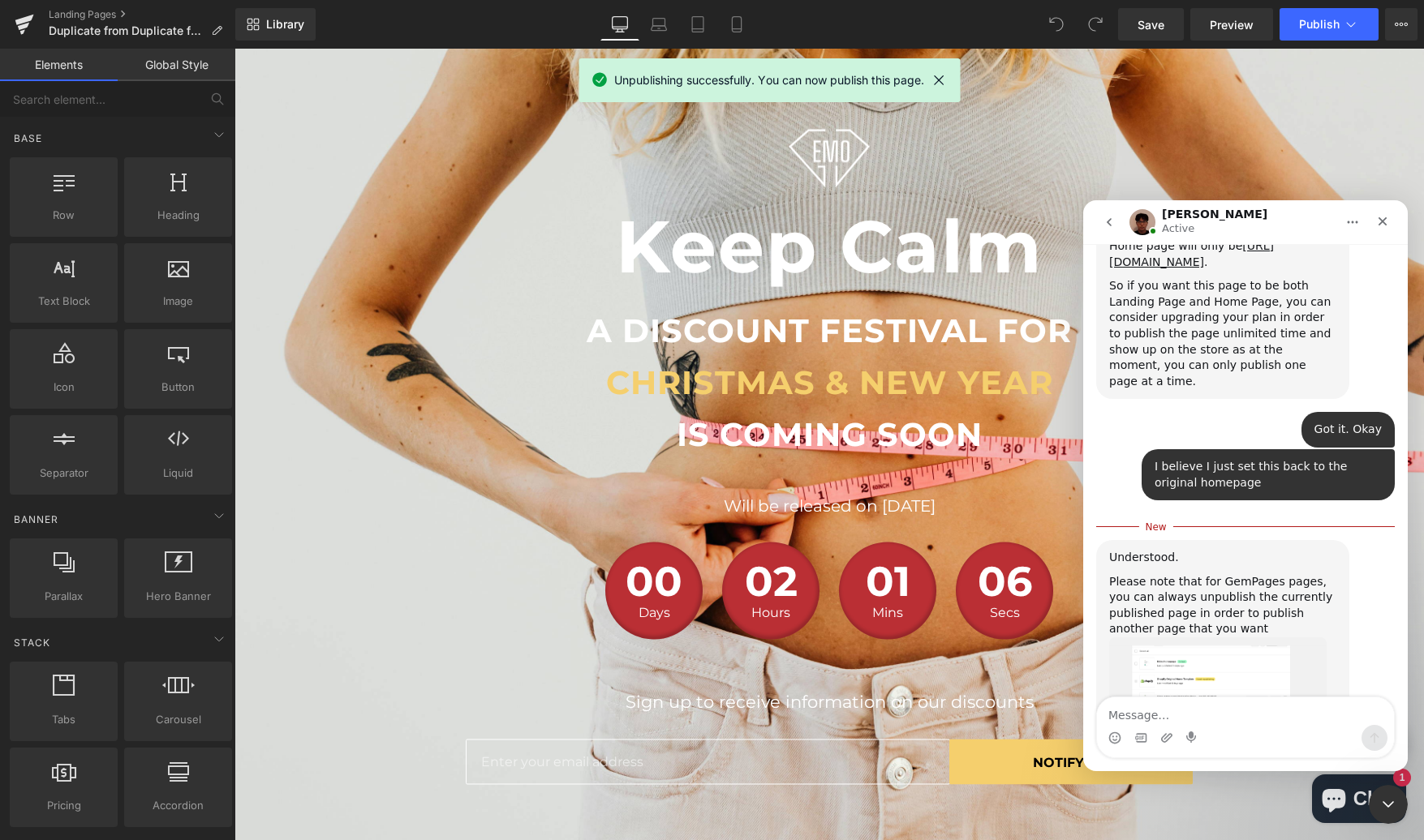
scroll to position [3271, 0]
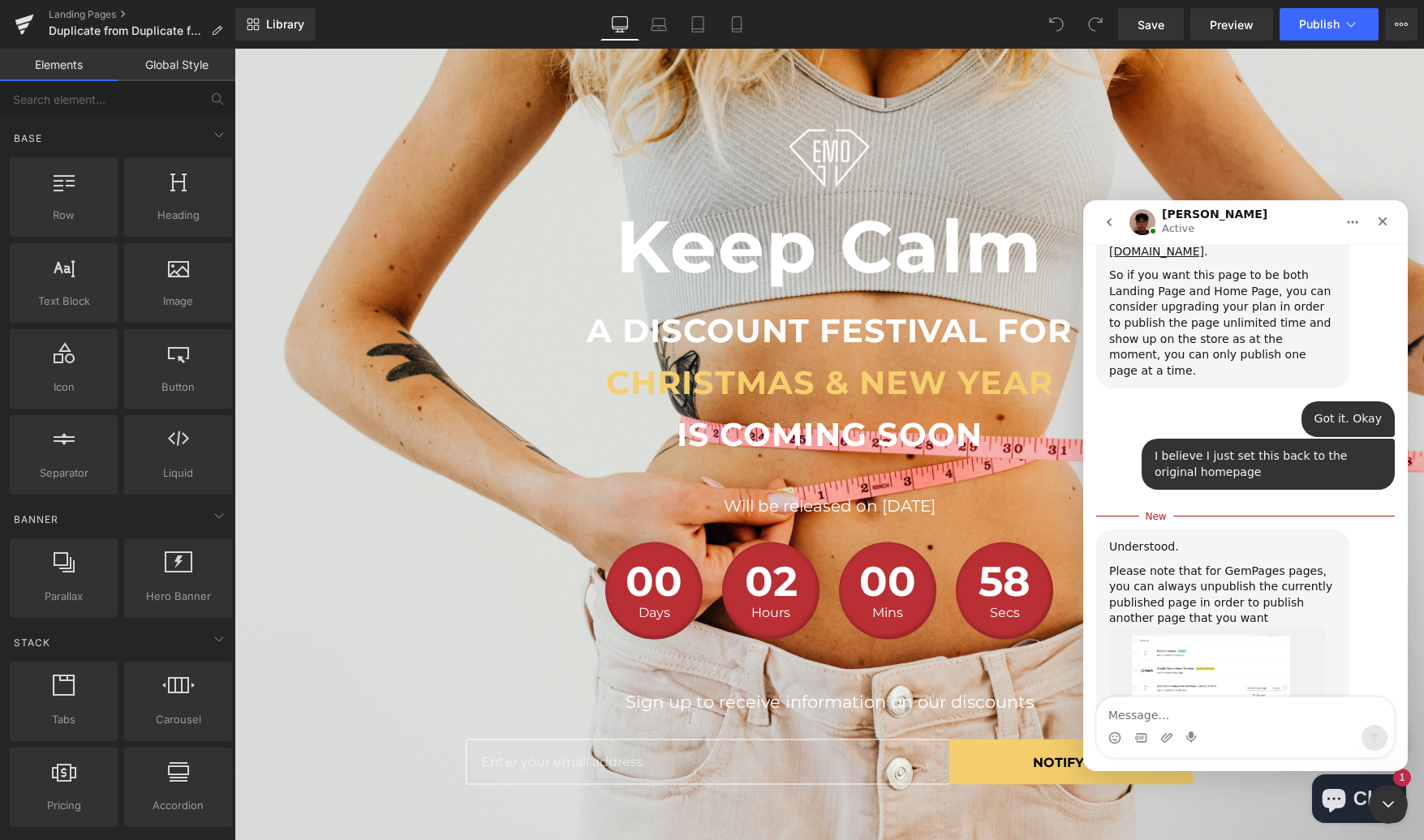
click at [1213, 626] on img "Kyle says…" at bounding box center [1217, 693] width 217 height 134
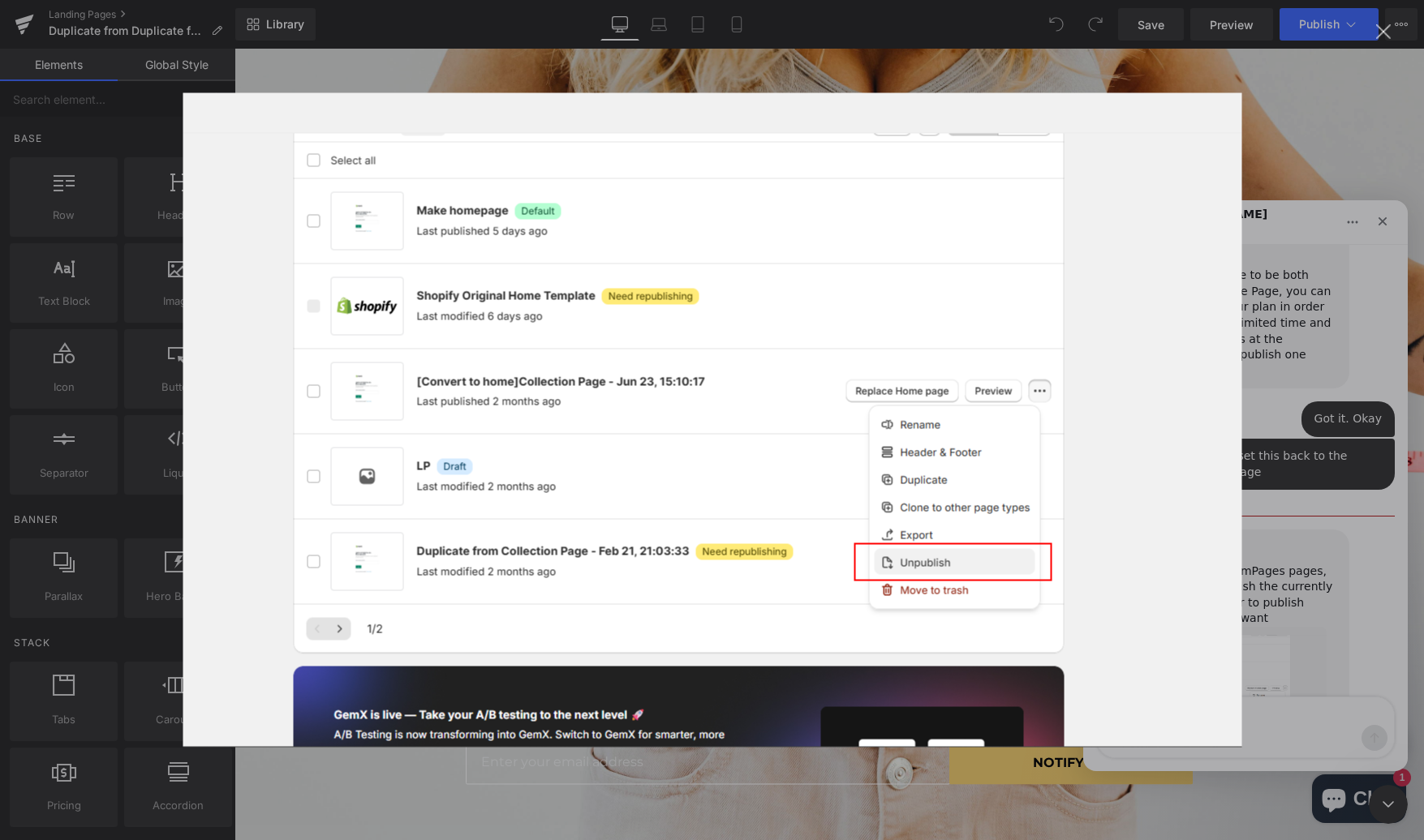
click at [1276, 263] on div "Intercom messenger" at bounding box center [712, 420] width 1424 height 840
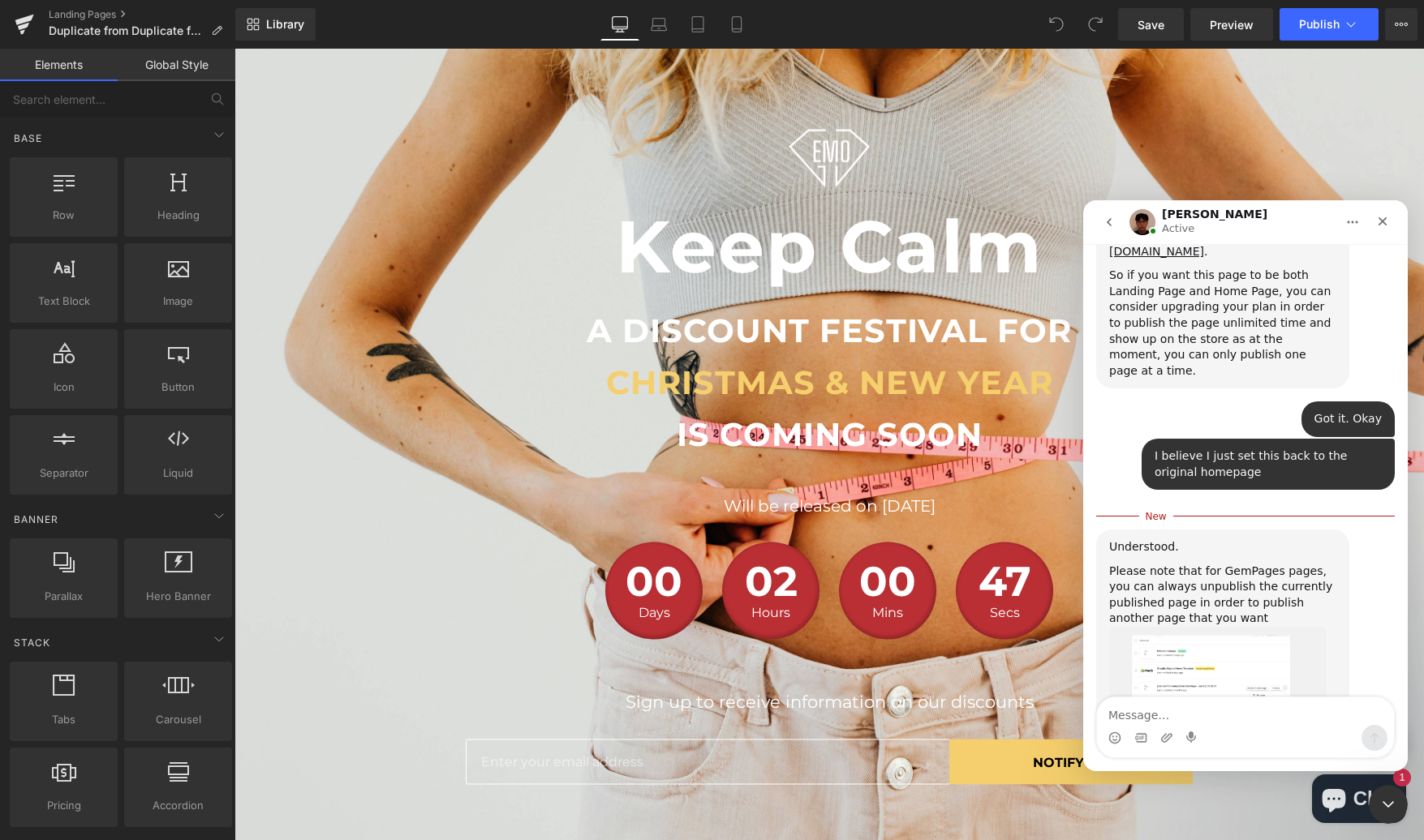
click at [855, 68] on div at bounding box center [712, 395] width 1424 height 792
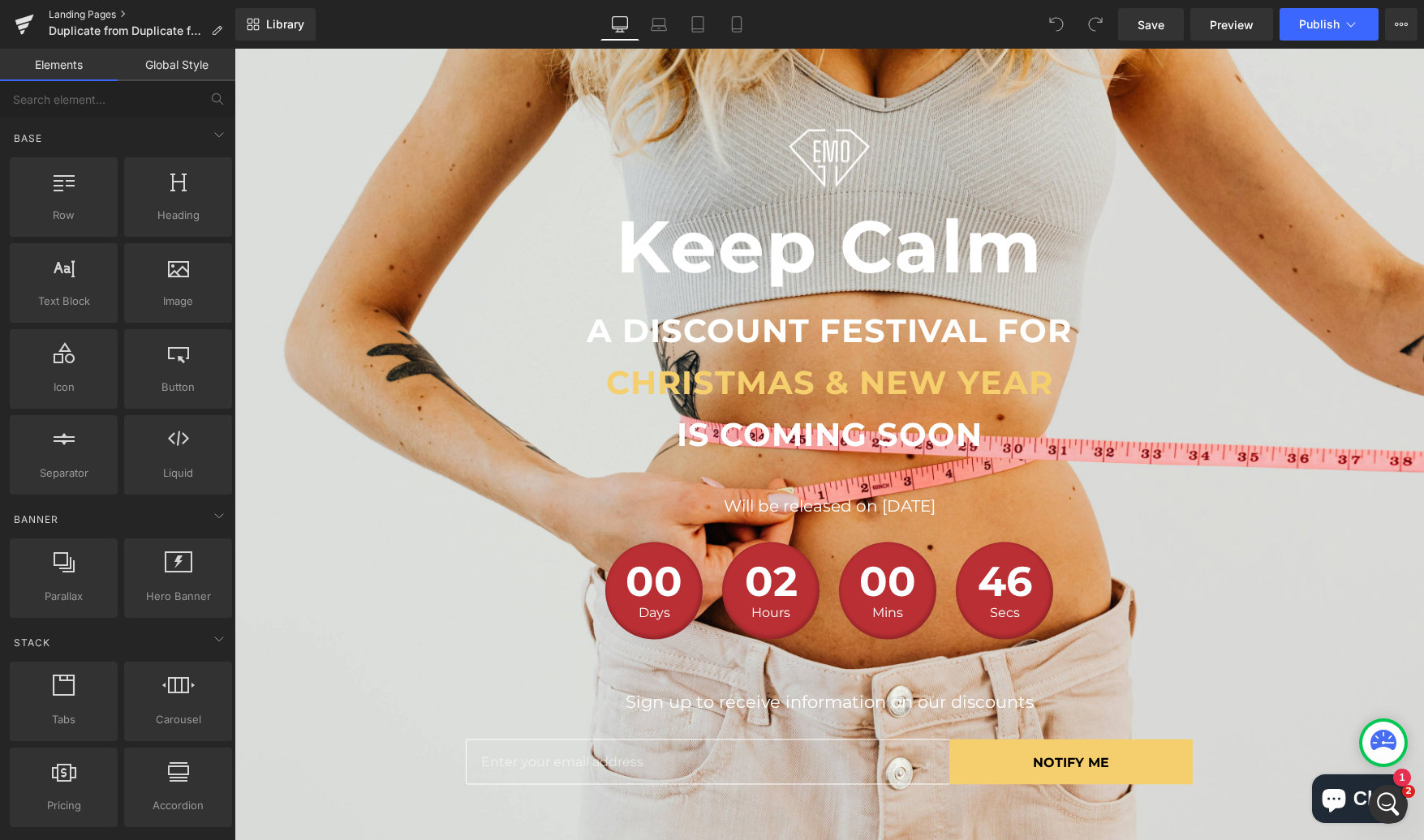
scroll to position [3244, 0]
click at [58, 14] on link "Landing Pages" at bounding box center [142, 14] width 186 height 13
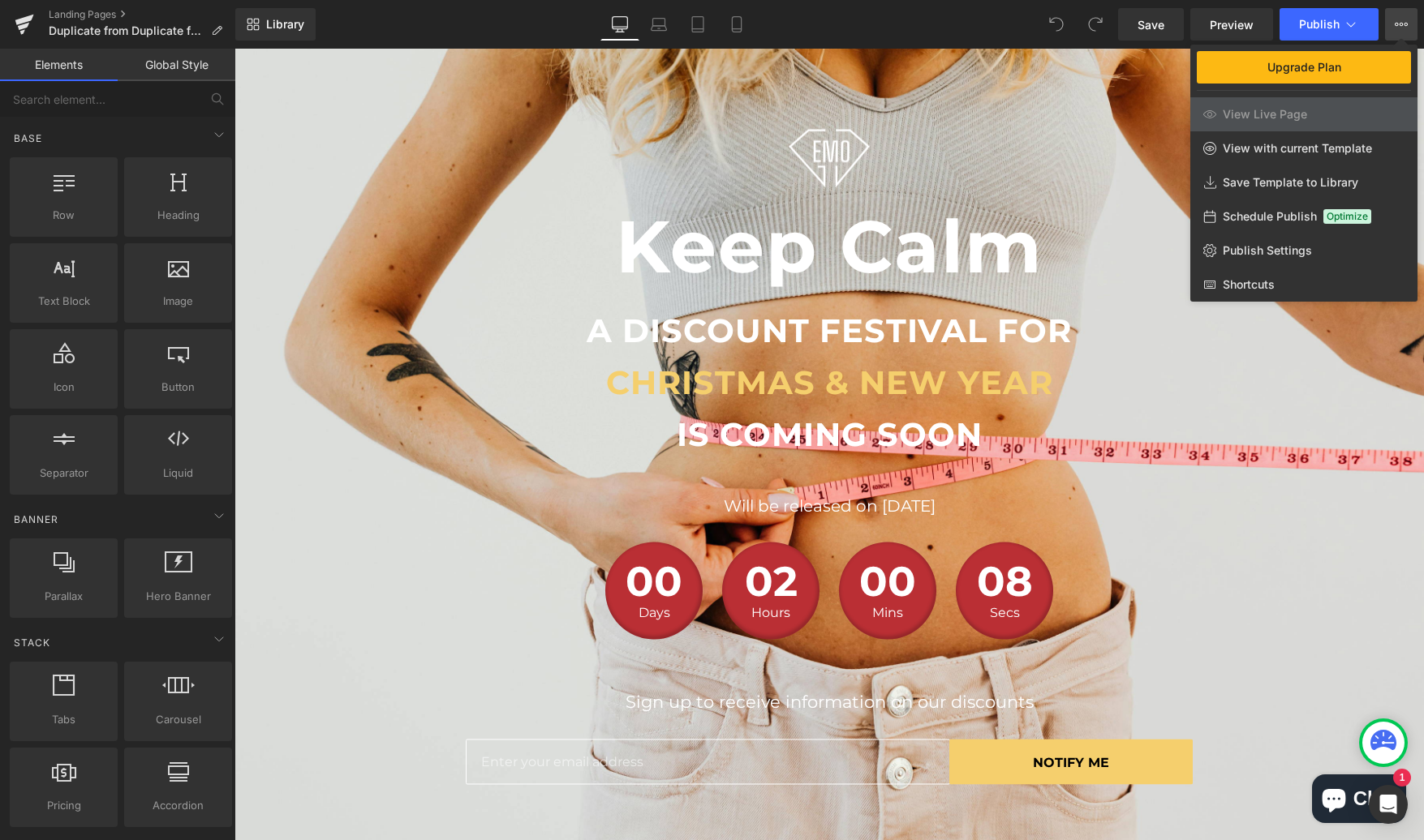
click at [1399, 30] on icon at bounding box center [1401, 24] width 13 height 13
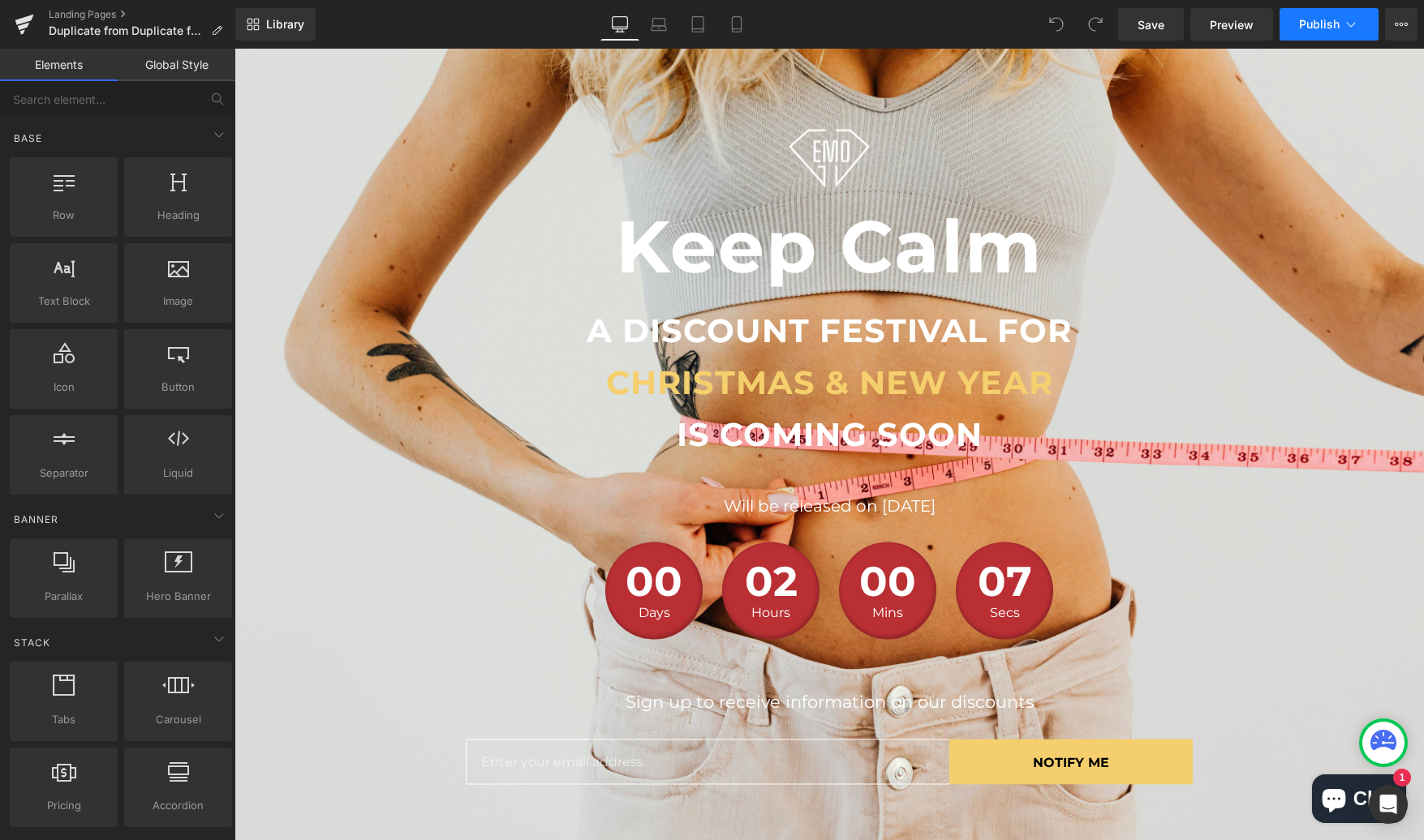
click at [1331, 29] on span "Publish" at bounding box center [1319, 24] width 40 height 13
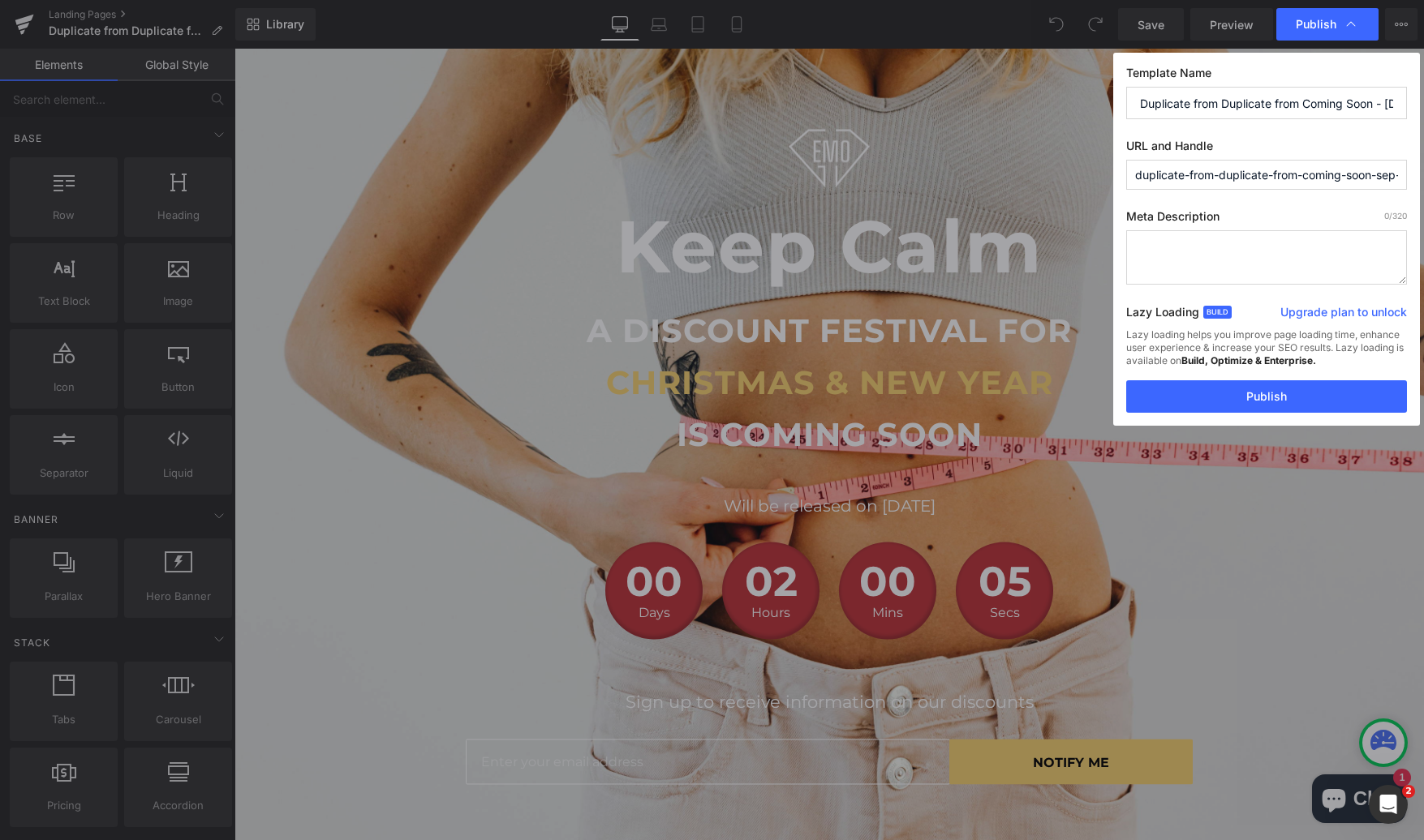
click at [1250, 167] on input "duplicate-from-duplicate-from-coming-soon-sep-17-20-46-26" at bounding box center [1266, 175] width 280 height 30
click at [1251, 167] on input "duplicate-from-duplicate-from-coming-soon-sep-17-20-46-26" at bounding box center [1266, 175] width 280 height 30
click at [1250, 167] on input "duplicate-from-duplicate-from-coming-soon-sep-17-20-46-26" at bounding box center [1266, 175] width 280 height 30
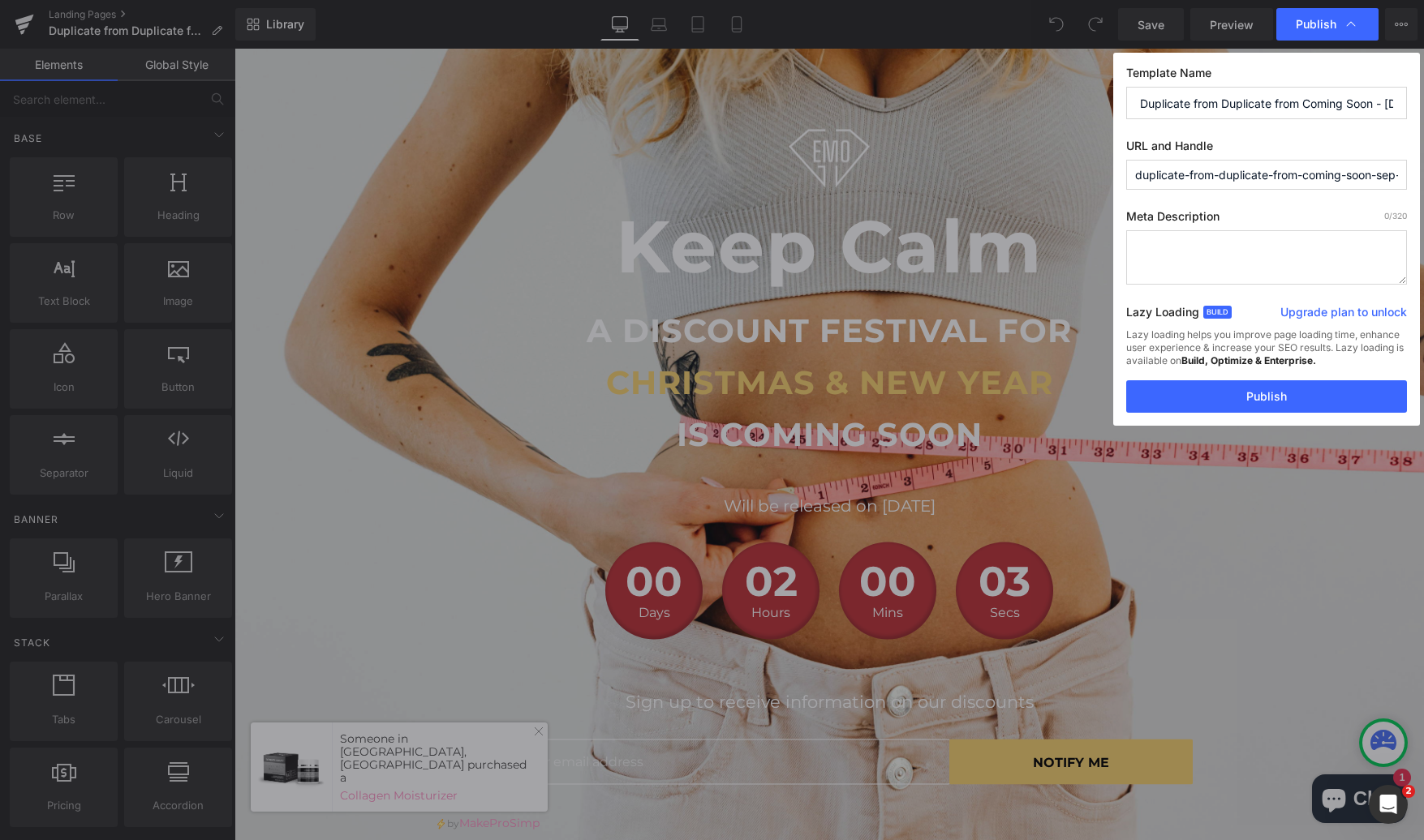
click at [1250, 105] on input "Duplicate from Duplicate from Coming Soon - [DATE] 20:46:26" at bounding box center [1266, 103] width 280 height 33
click at [1249, 105] on input "Duplicate from Duplicate from Coming Soon - [DATE] 20:46:26" at bounding box center [1266, 103] width 280 height 33
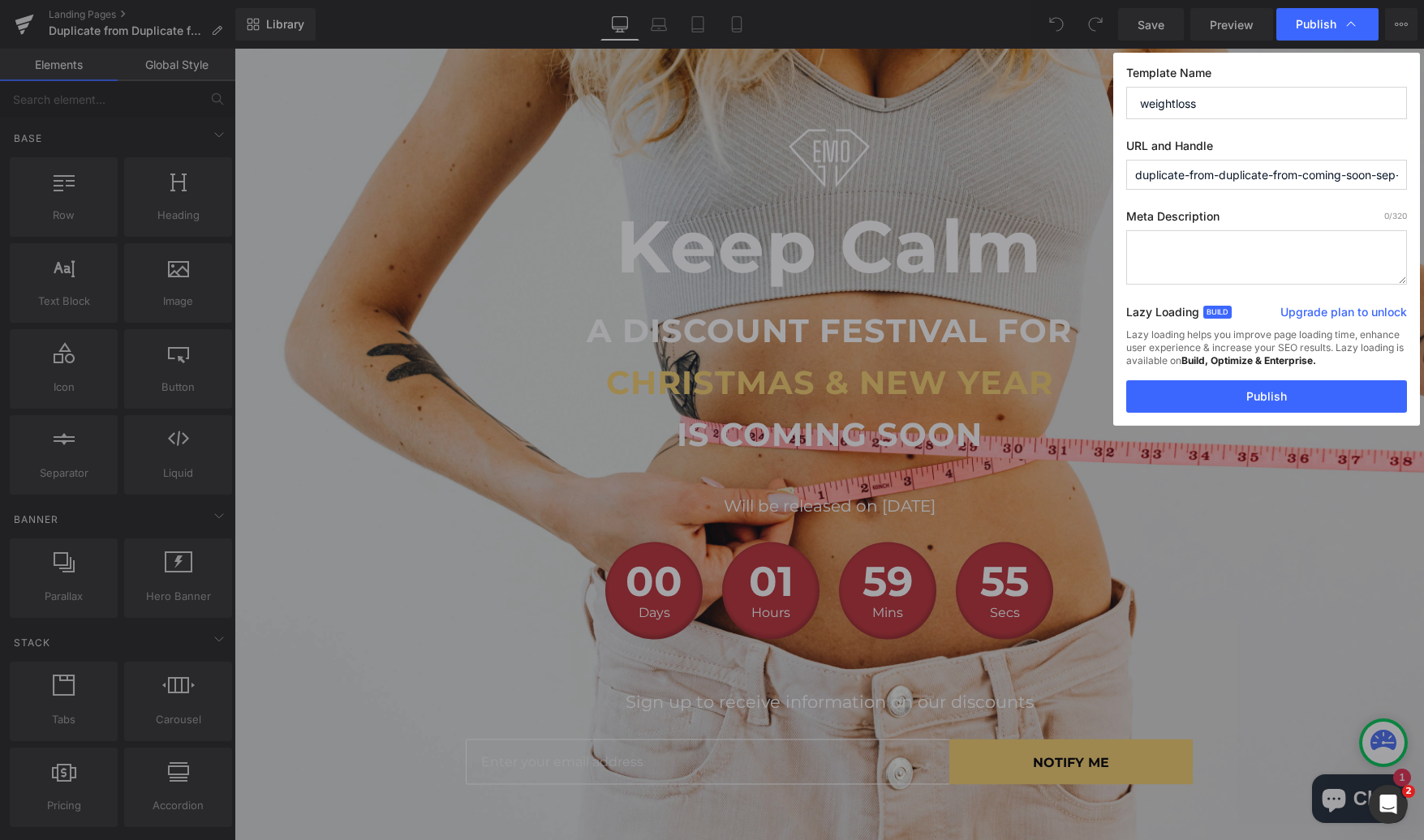
drag, startPoint x: 1231, startPoint y: 102, endPoint x: 1148, endPoint y: 96, distance: 83.2
click at [1148, 96] on input "weightloss" at bounding box center [1266, 103] width 280 height 33
type input "loseweight"
click at [1297, 174] on input "duplicate-from-duplicate-from-coming-soon-sep-17-20-46-26" at bounding box center [1266, 175] width 280 height 30
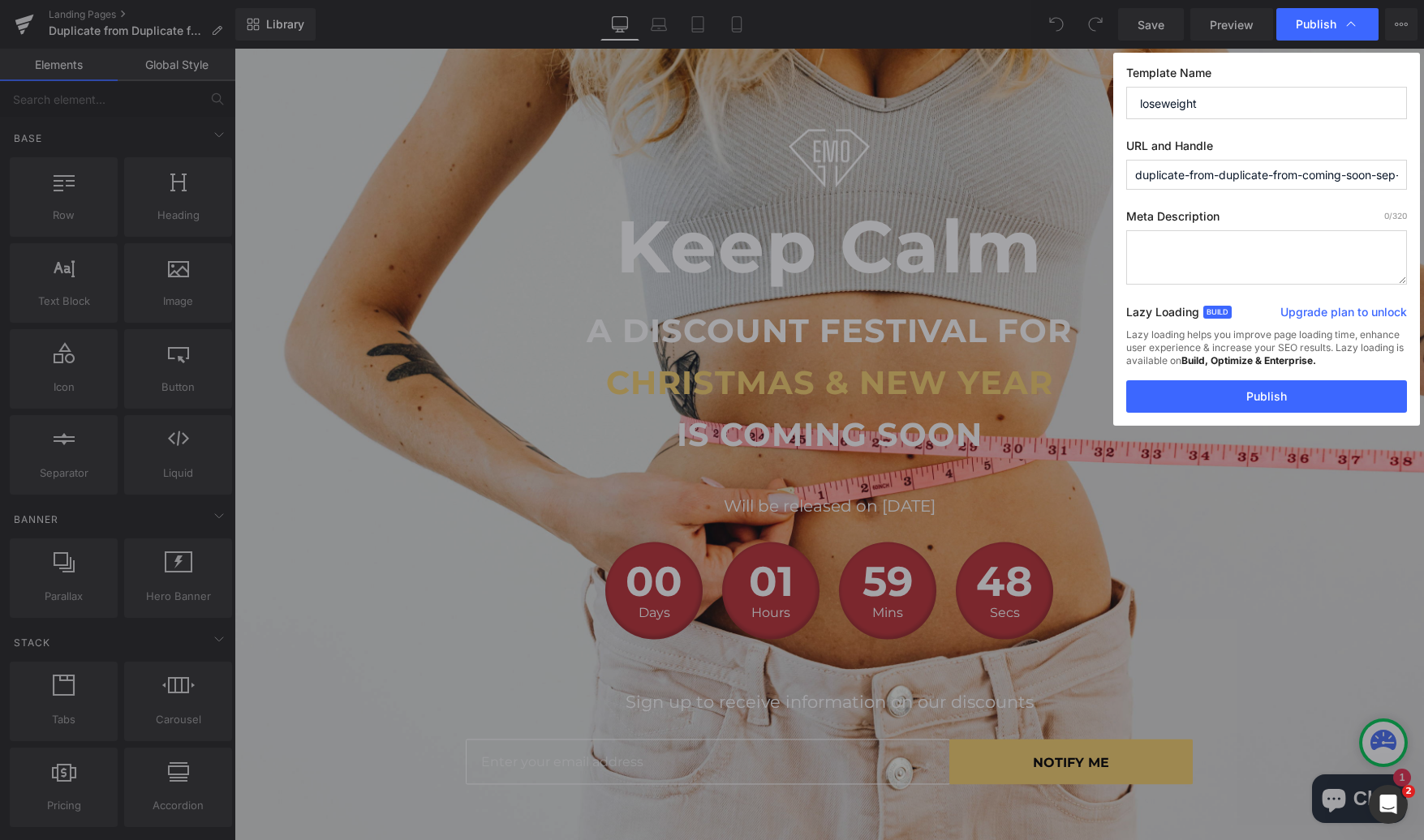
click at [1297, 174] on input "duplicate-from-duplicate-from-coming-soon-sep-17-20-46-26" at bounding box center [1266, 175] width 280 height 30
type input "loseweight"
click at [1329, 386] on button "Publish" at bounding box center [1266, 396] width 280 height 33
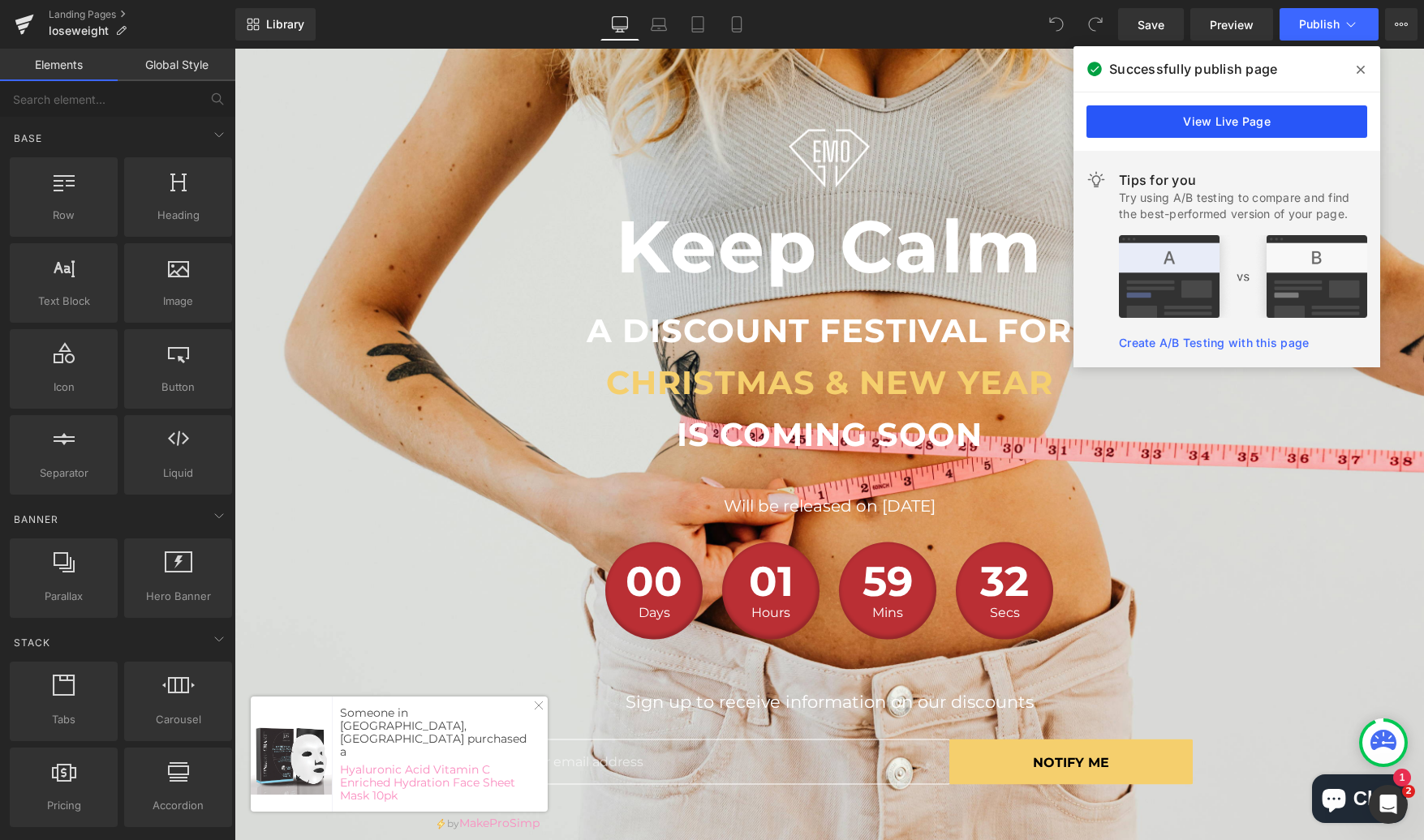
click at [1179, 118] on link "View Live Page" at bounding box center [1226, 121] width 280 height 33
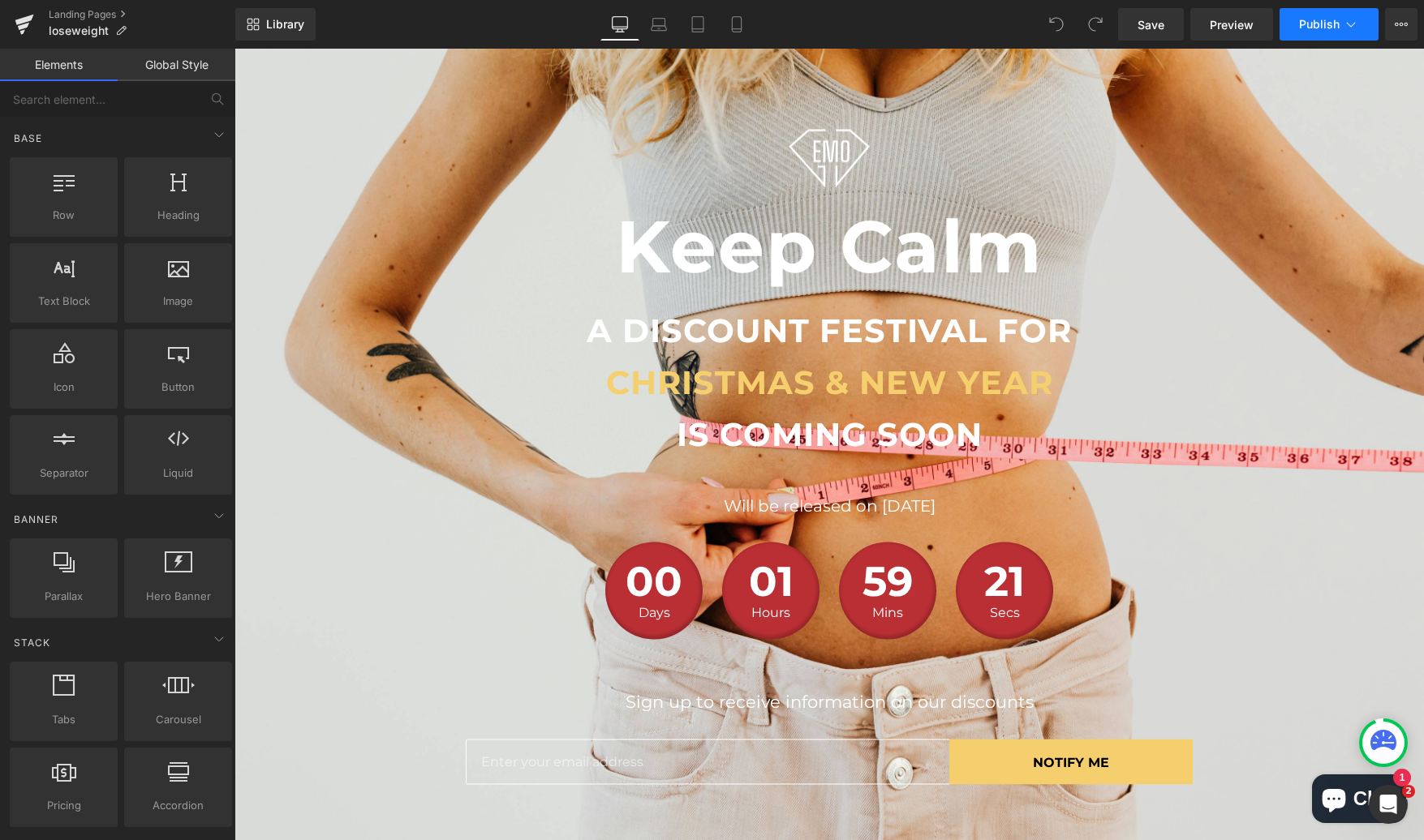
click at [1354, 32] on icon at bounding box center [1351, 24] width 16 height 16
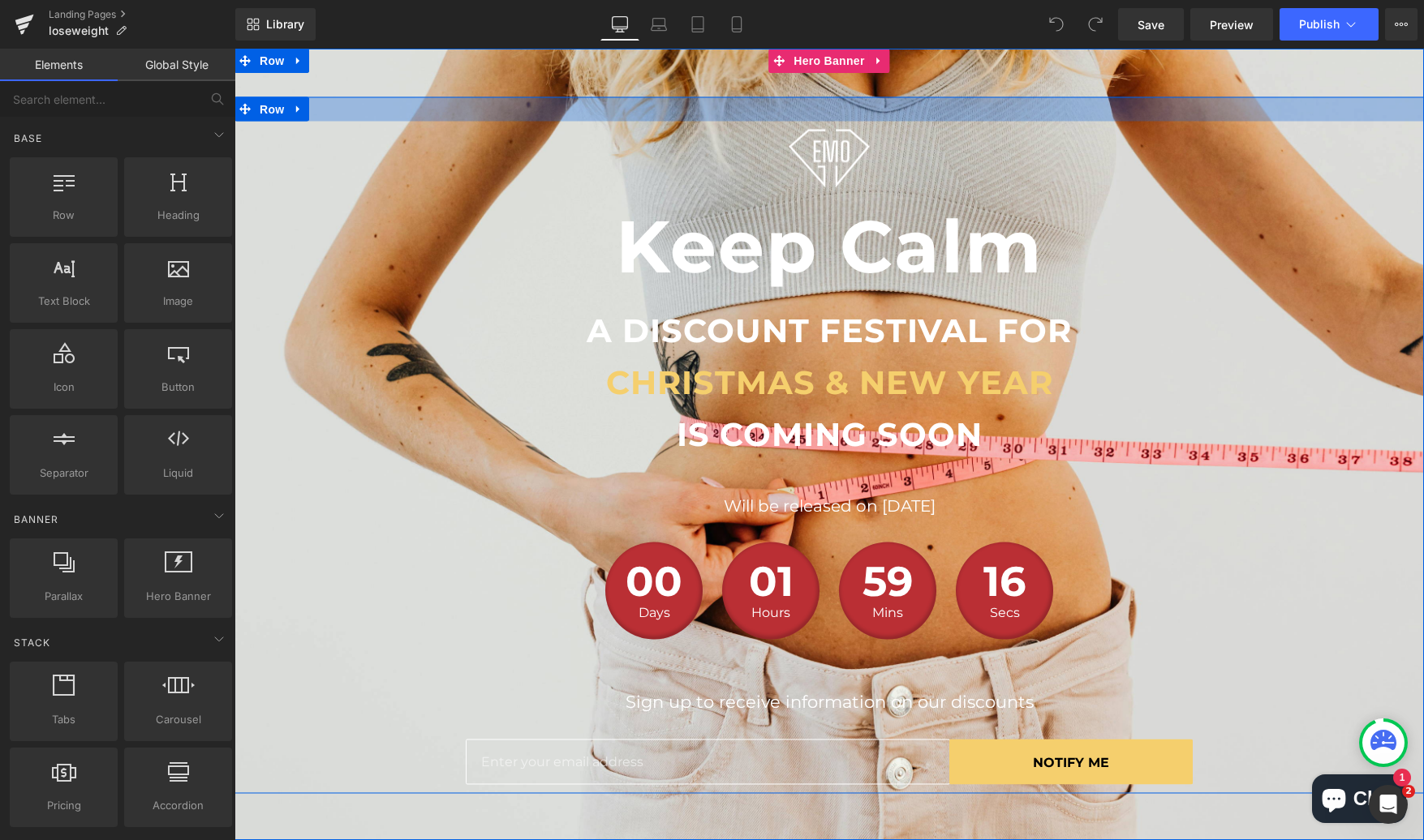
click at [490, 99] on div at bounding box center [829, 109] width 1189 height 25
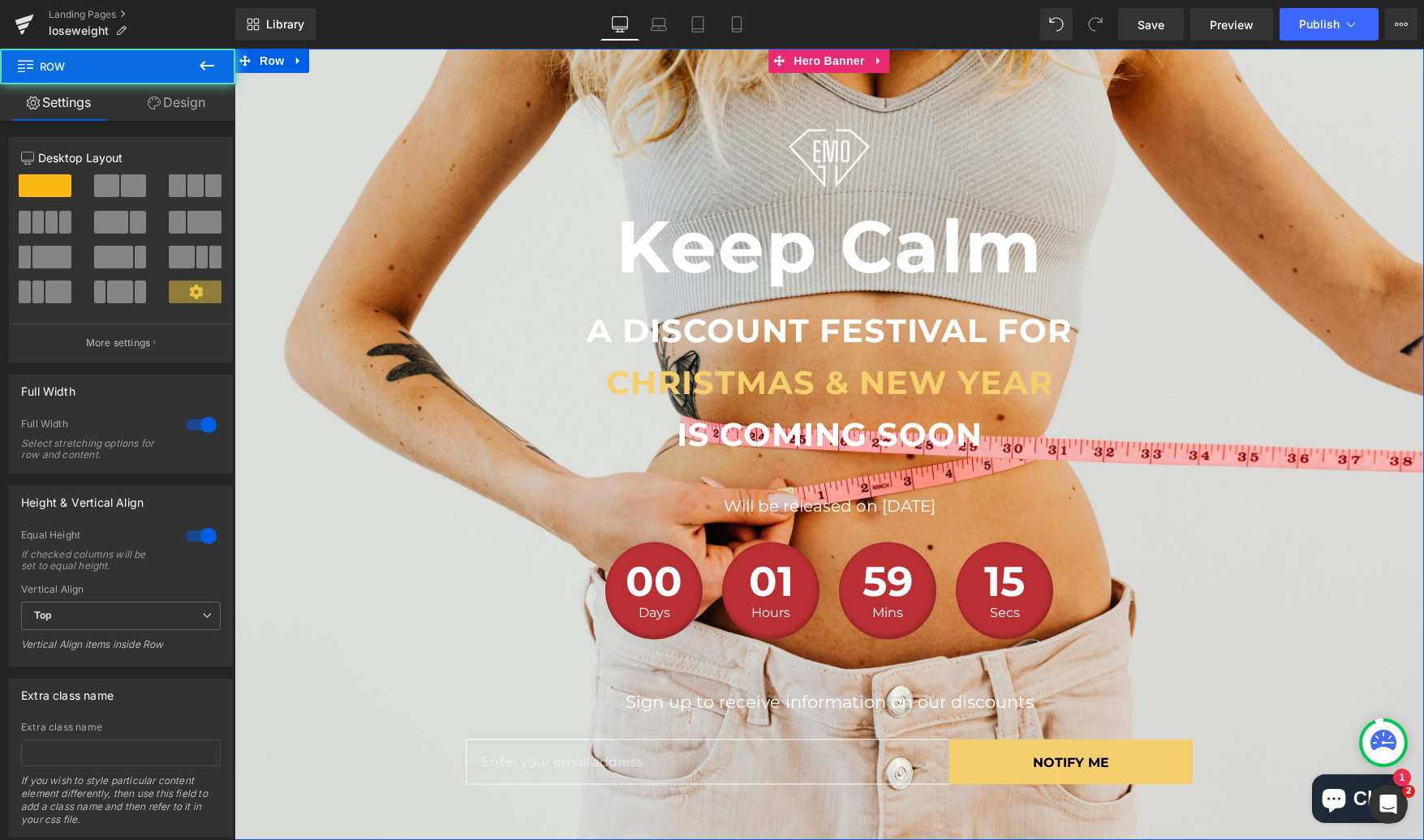
click at [488, 79] on div at bounding box center [829, 445] width 1189 height 793
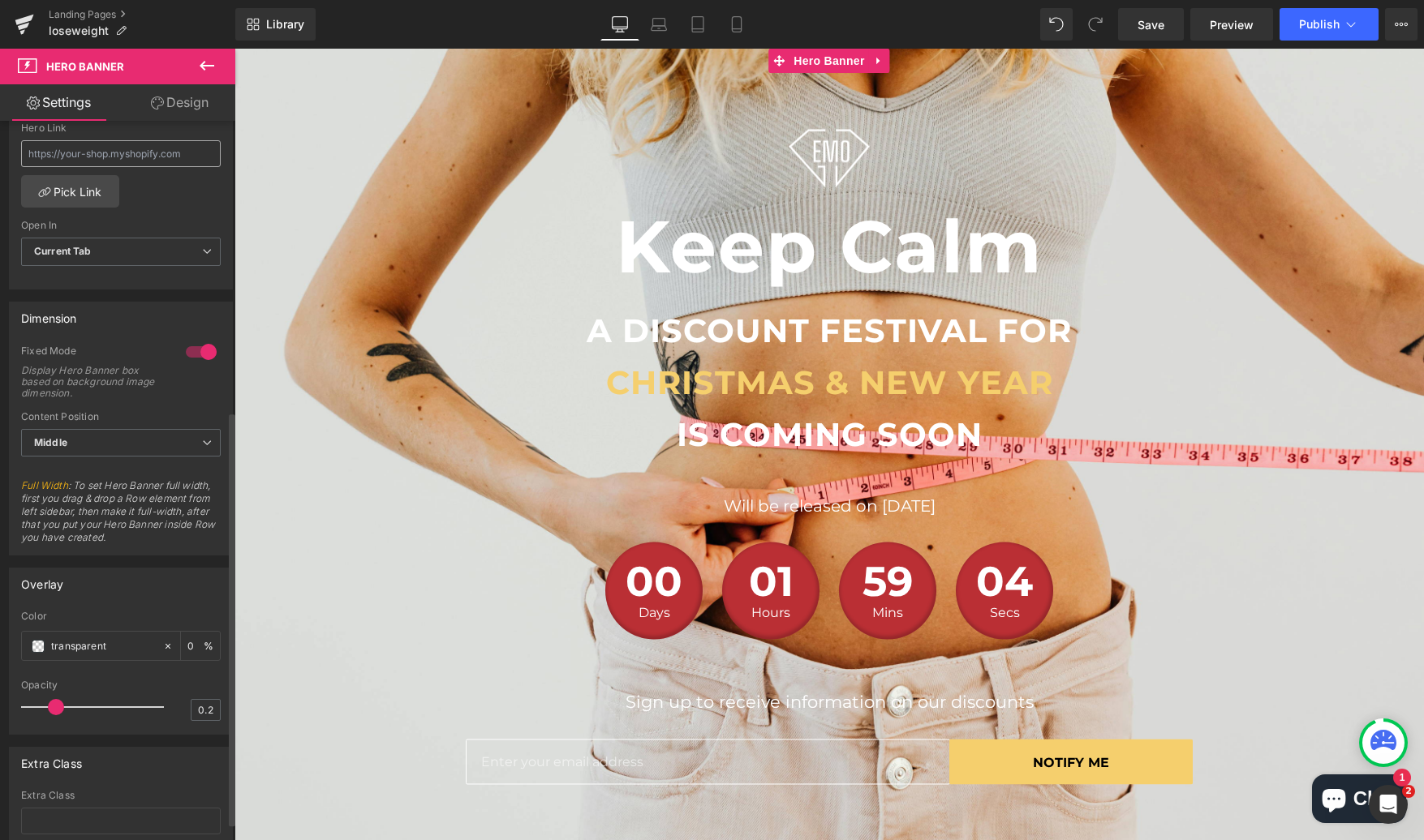
scroll to position [528, 0]
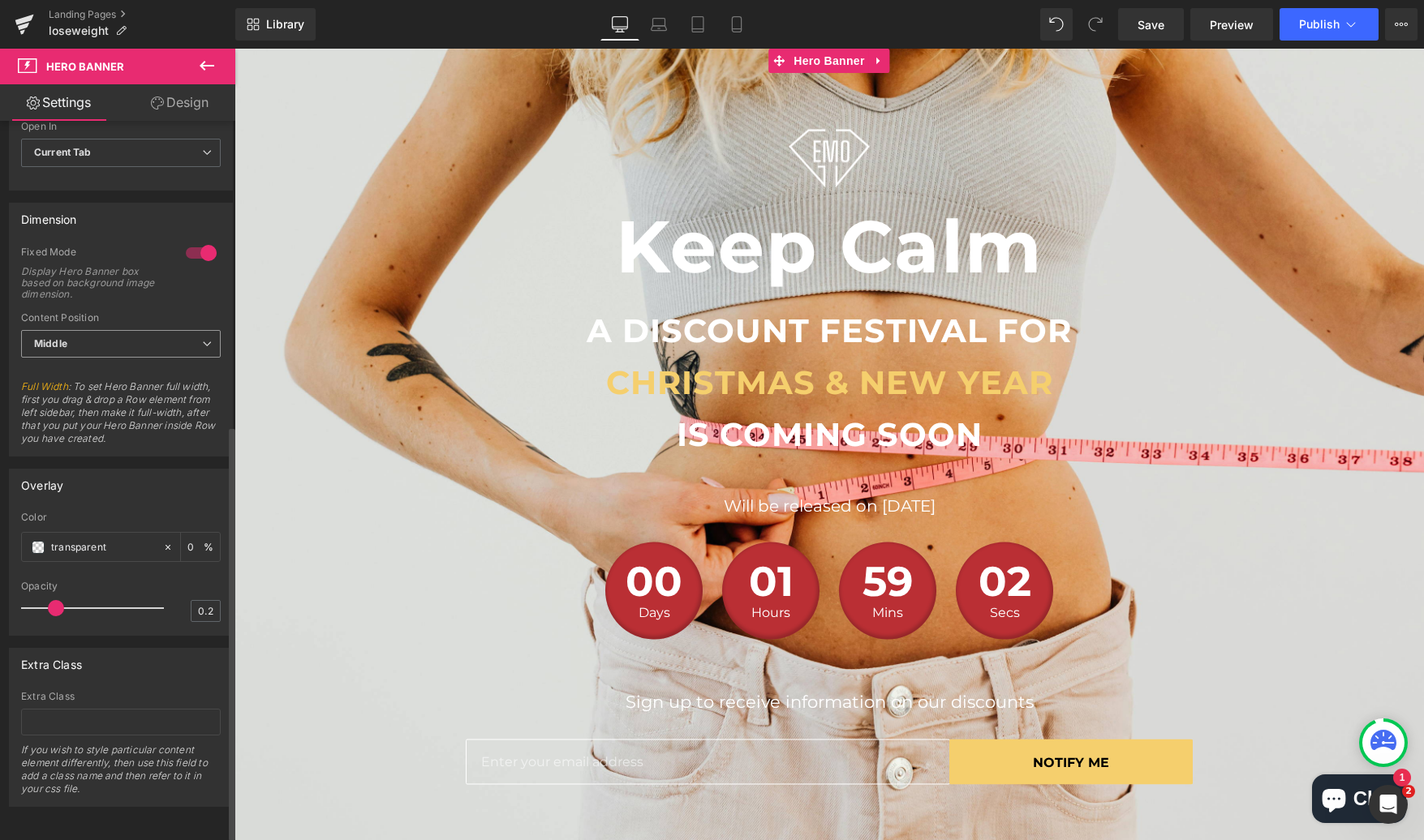
click at [148, 332] on span "Middle" at bounding box center [120, 344] width 200 height 28
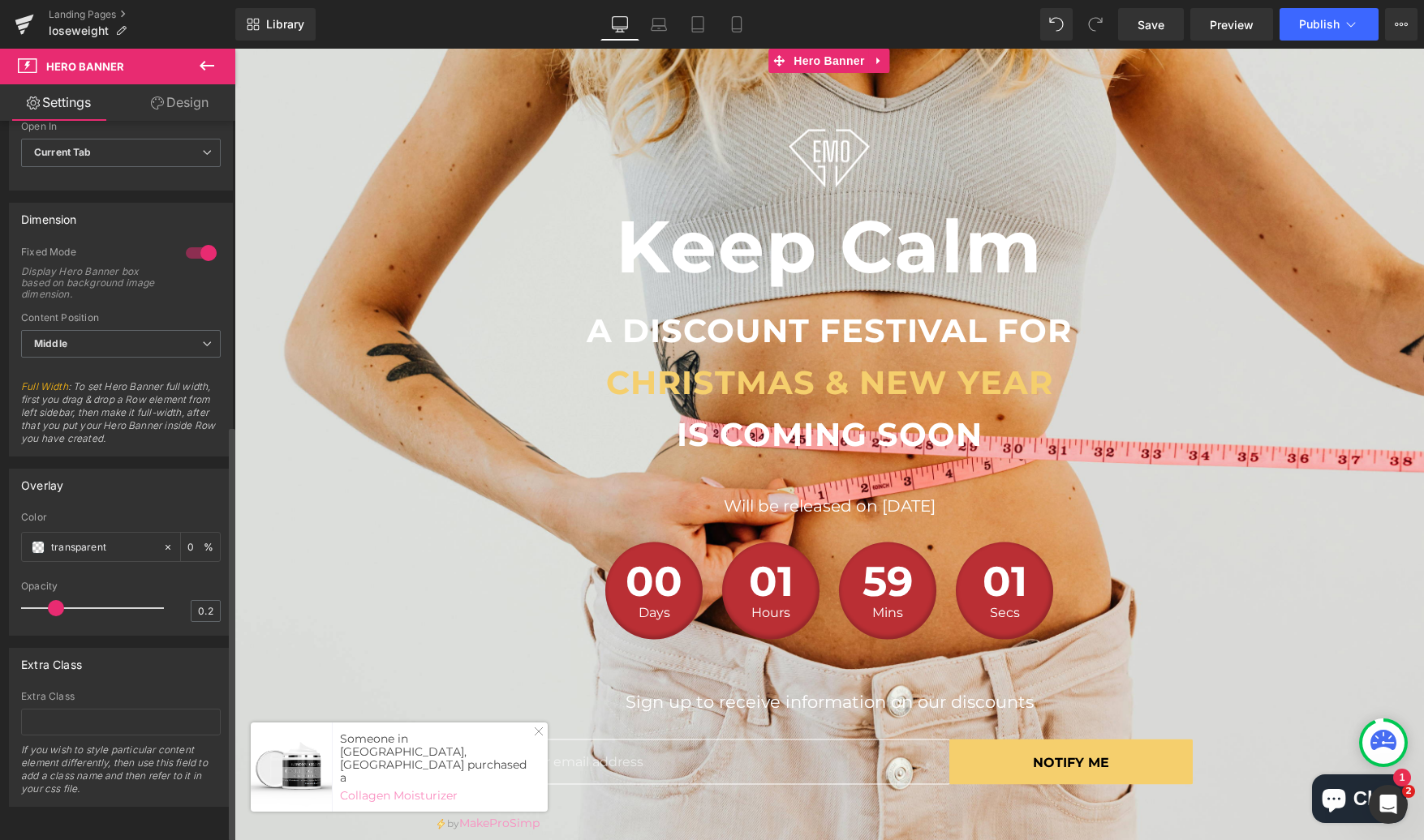
click at [155, 316] on div "Content Position Middle Top Middle Bottom" at bounding box center [120, 344] width 200 height 65
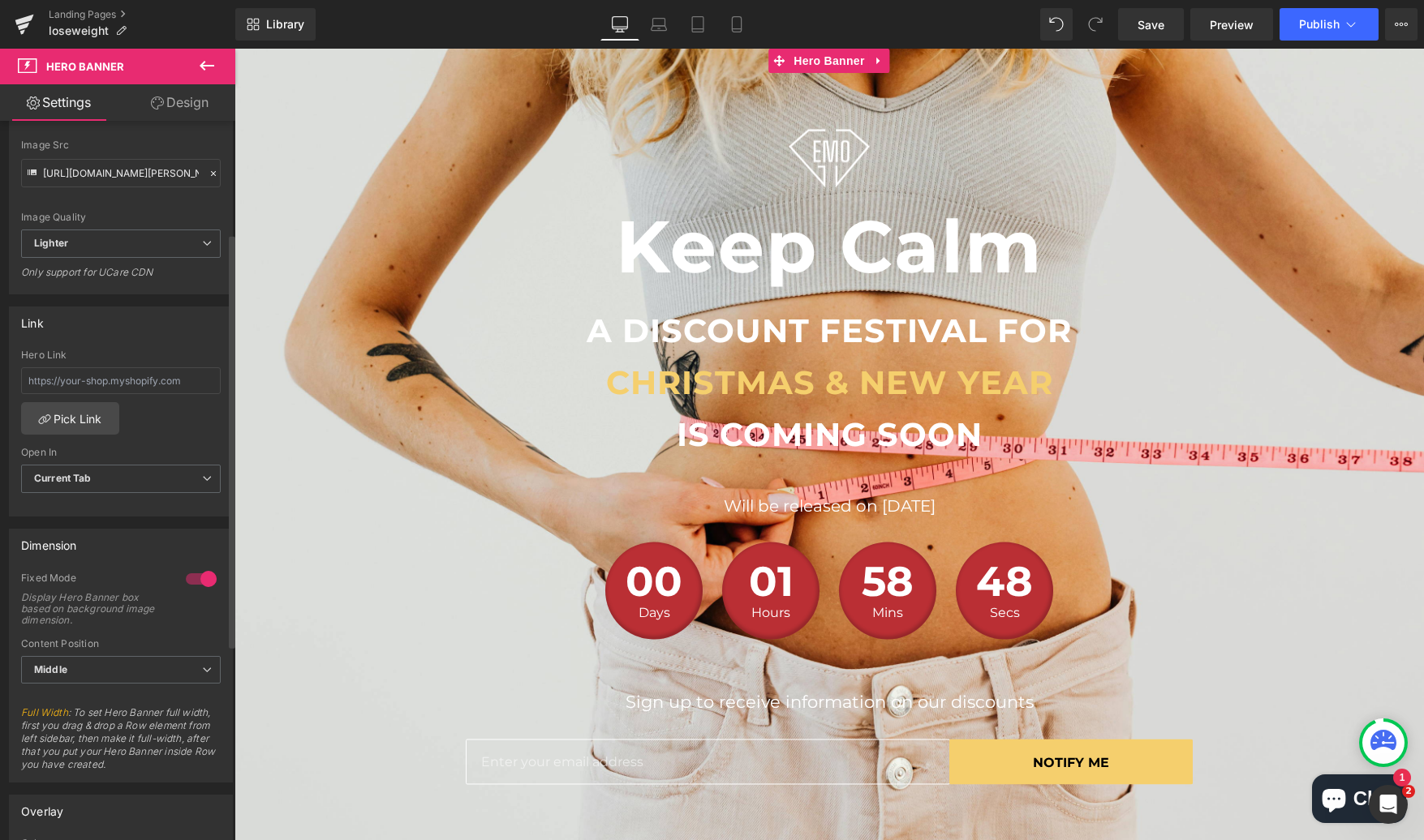
scroll to position [0, 0]
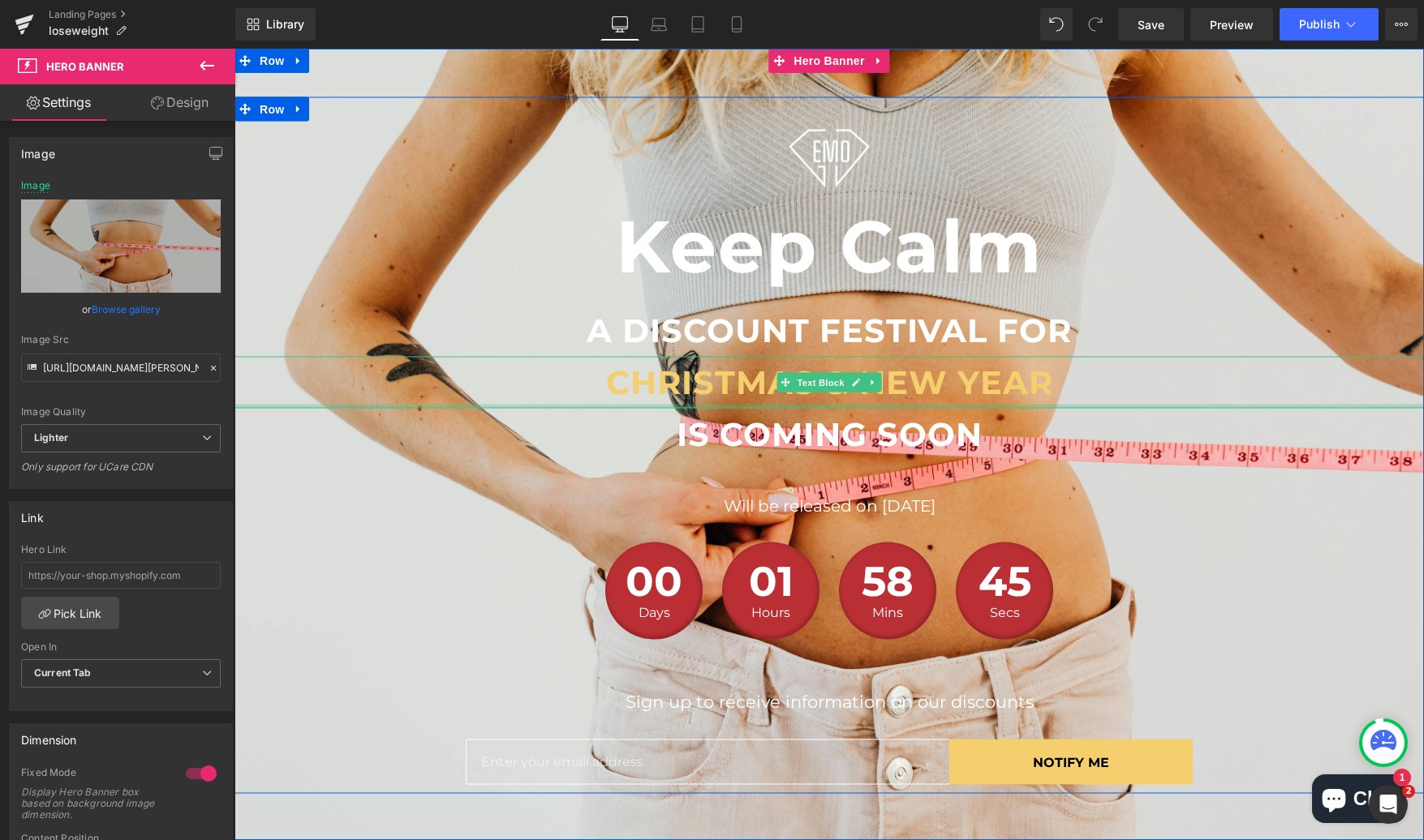
click at [256, 403] on div "CHRISTMAS & NEW YEAR Text Block" at bounding box center [829, 381] width 1189 height 52
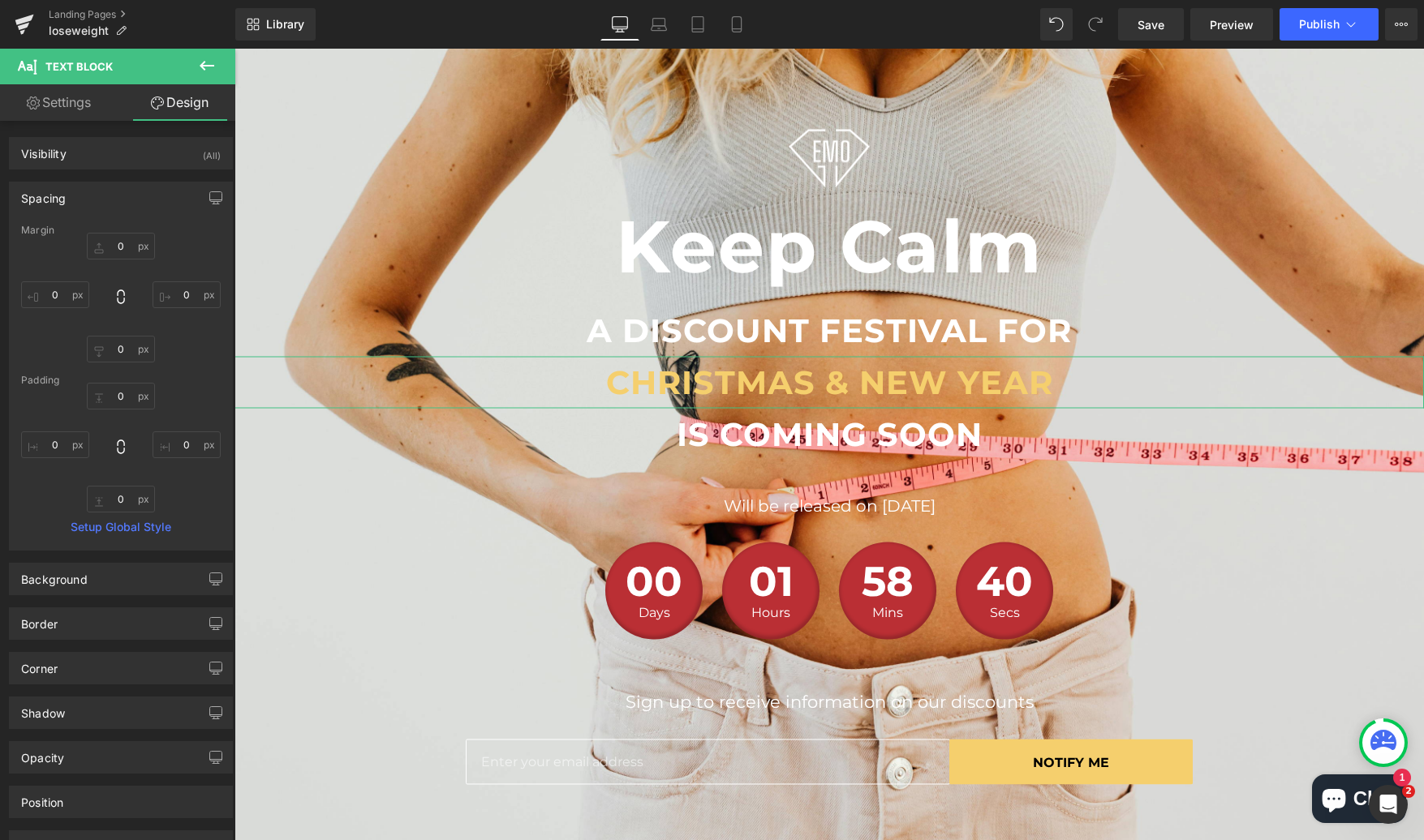
click at [54, 93] on link "Settings" at bounding box center [59, 103] width 118 height 37
type input "100"
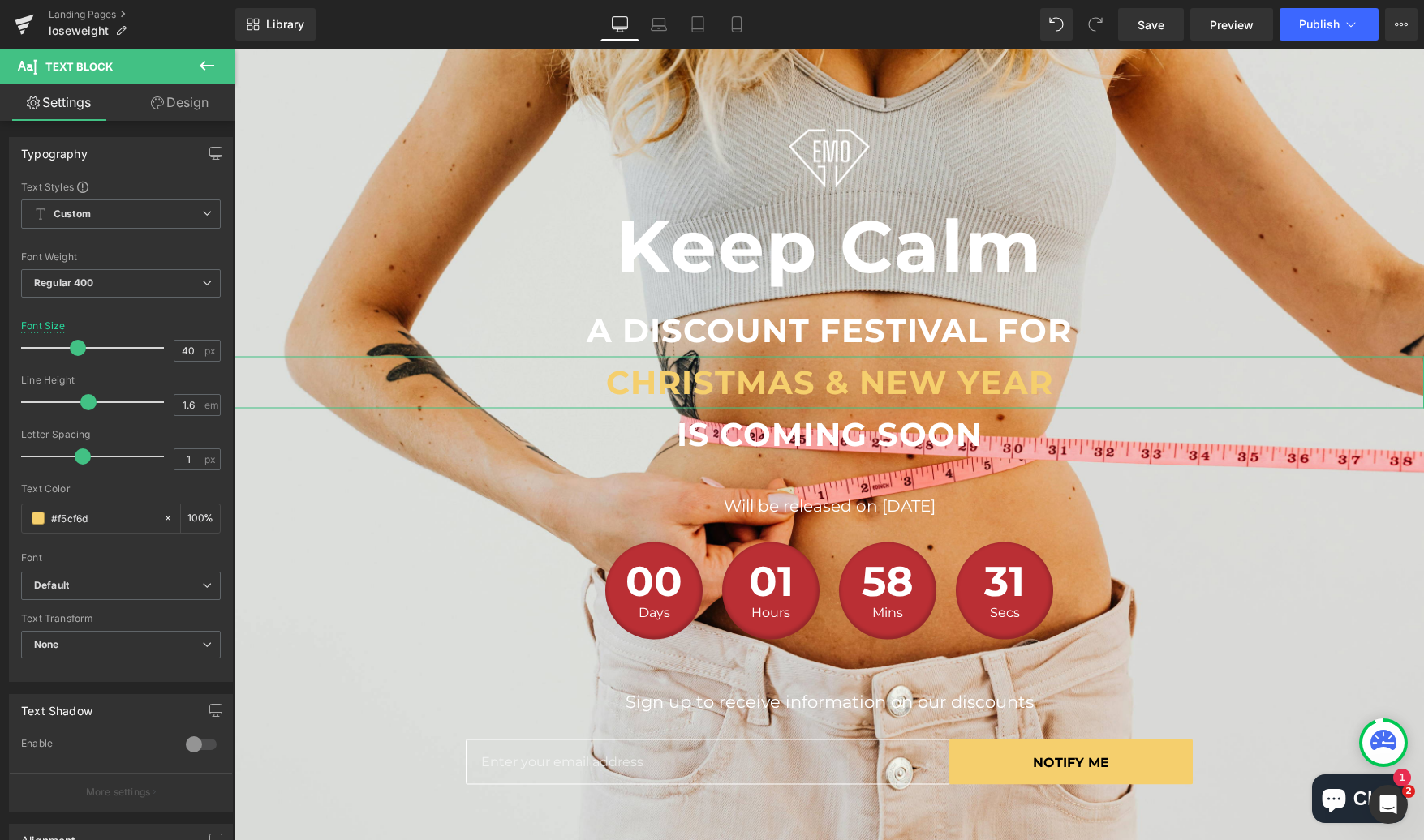
click at [195, 92] on link "Design" at bounding box center [180, 103] width 118 height 37
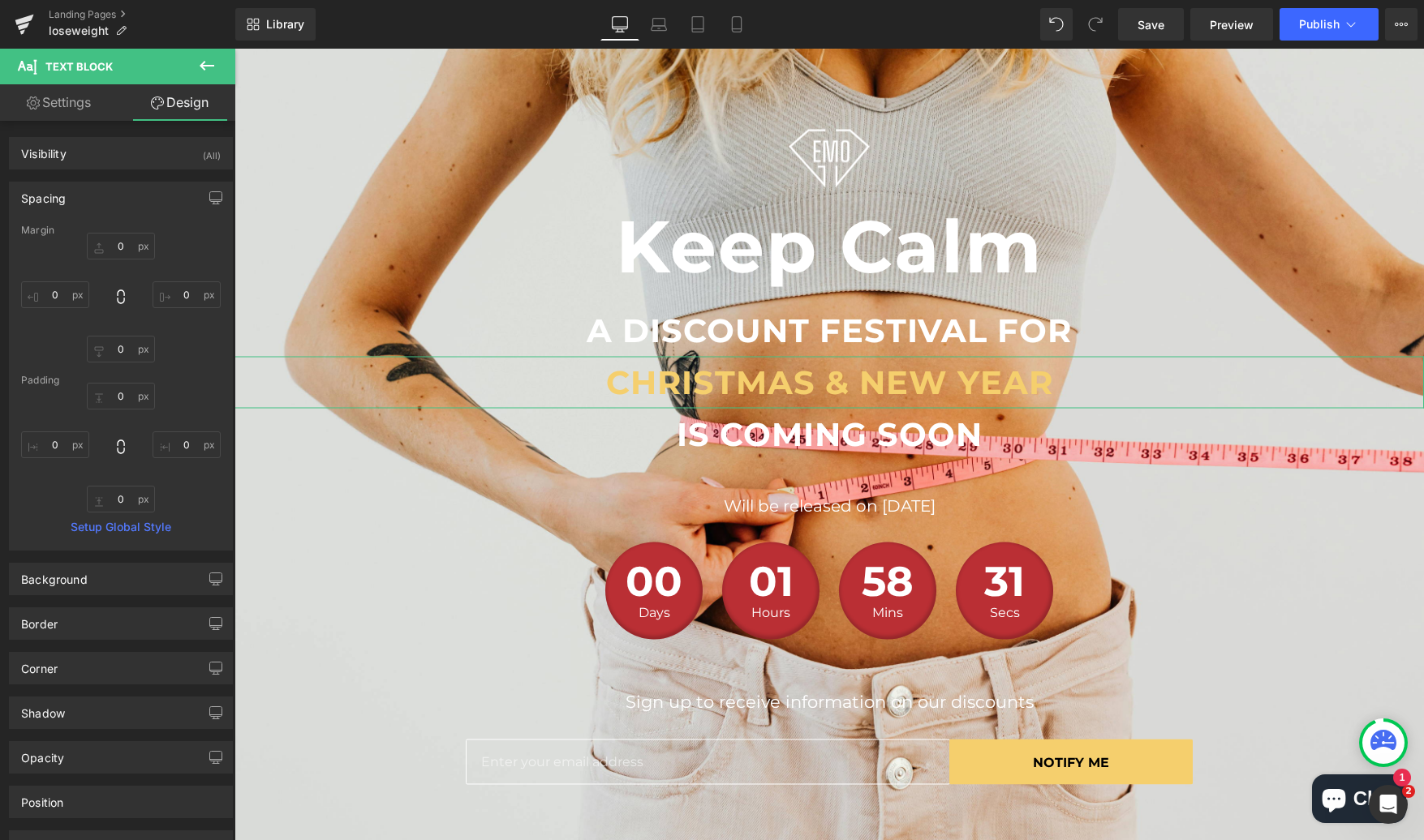
type input "0"
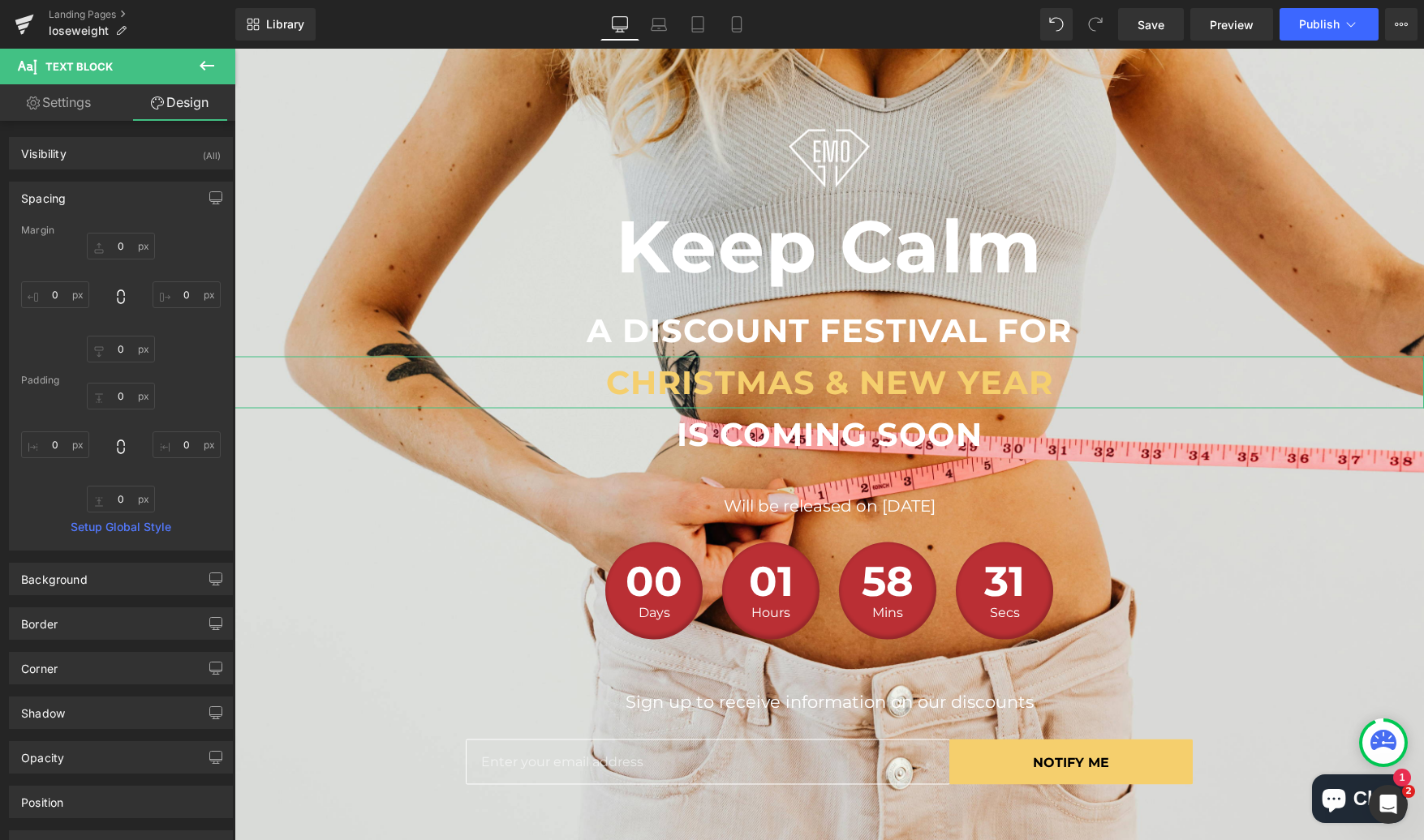
type input "0"
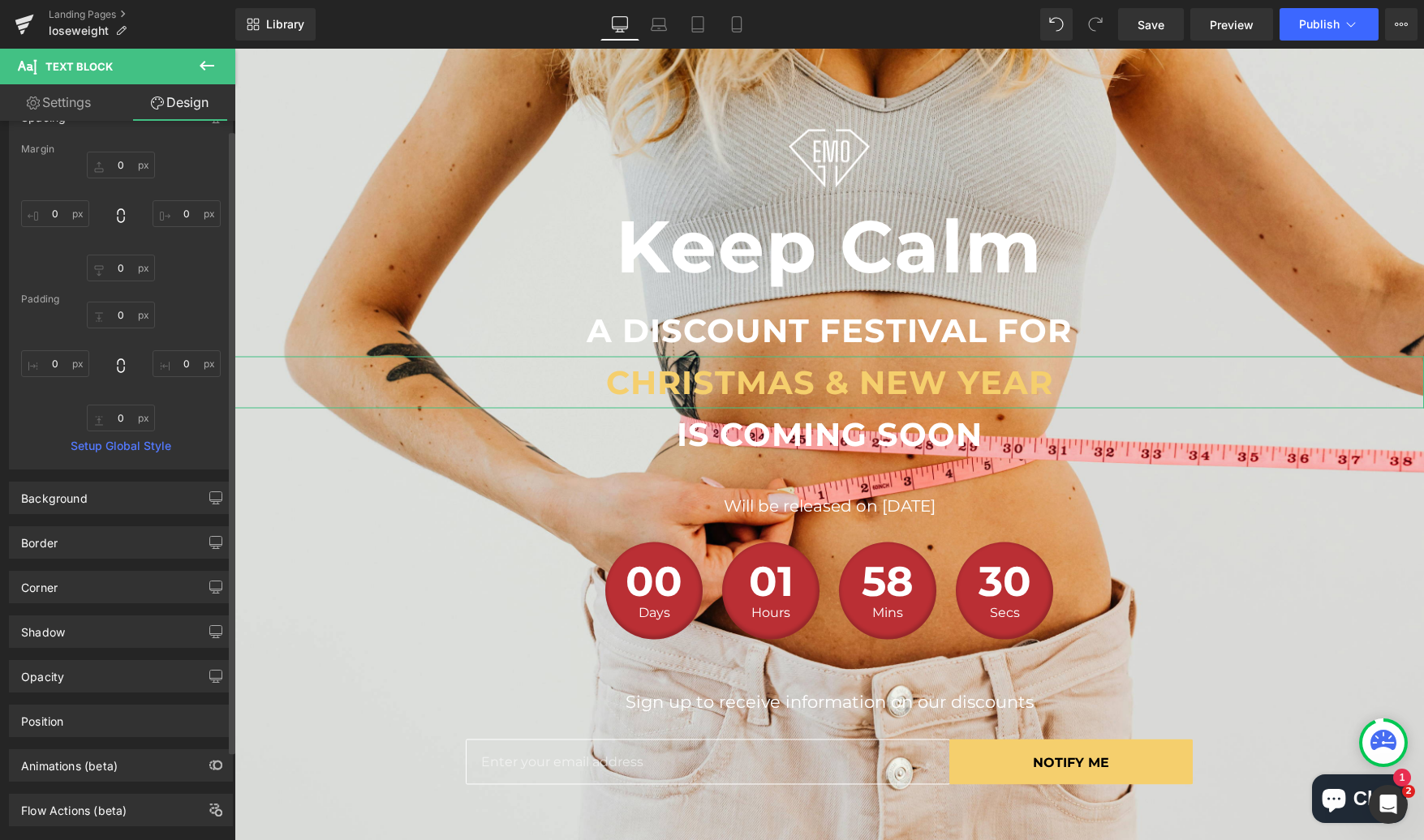
scroll to position [113, 0]
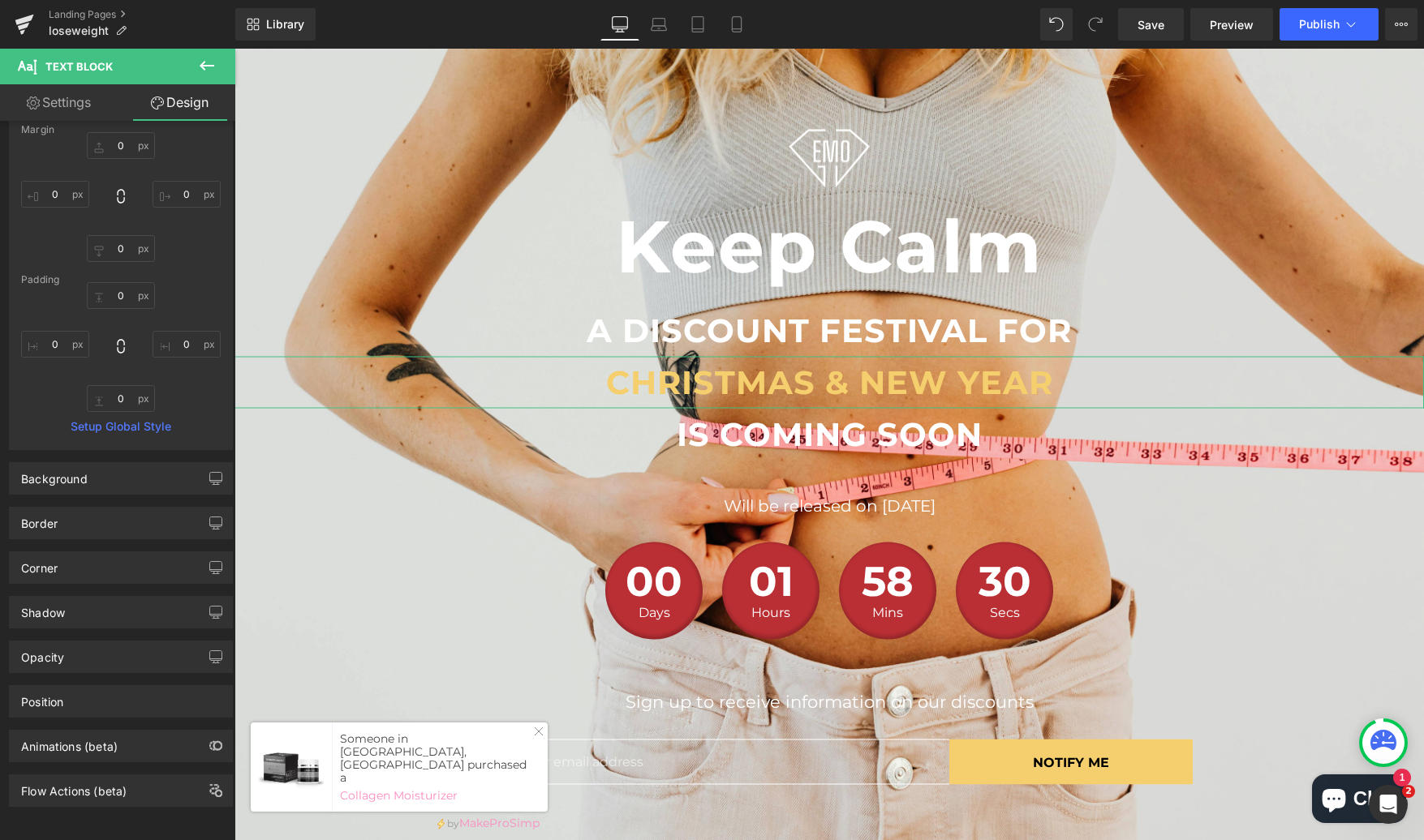
click at [310, 248] on h2 "Keep Calm" at bounding box center [829, 245] width 1189 height 117
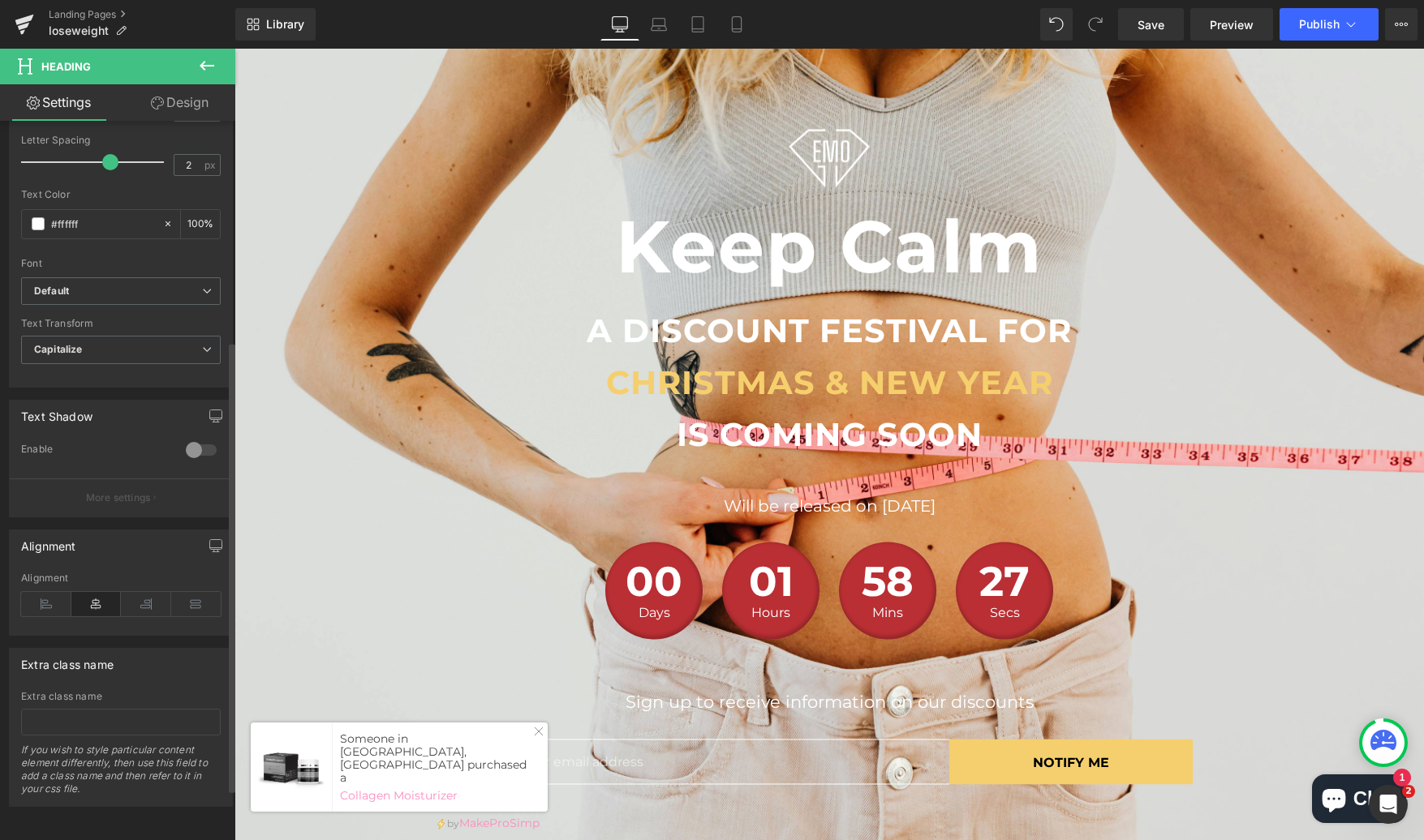
scroll to position [0, 0]
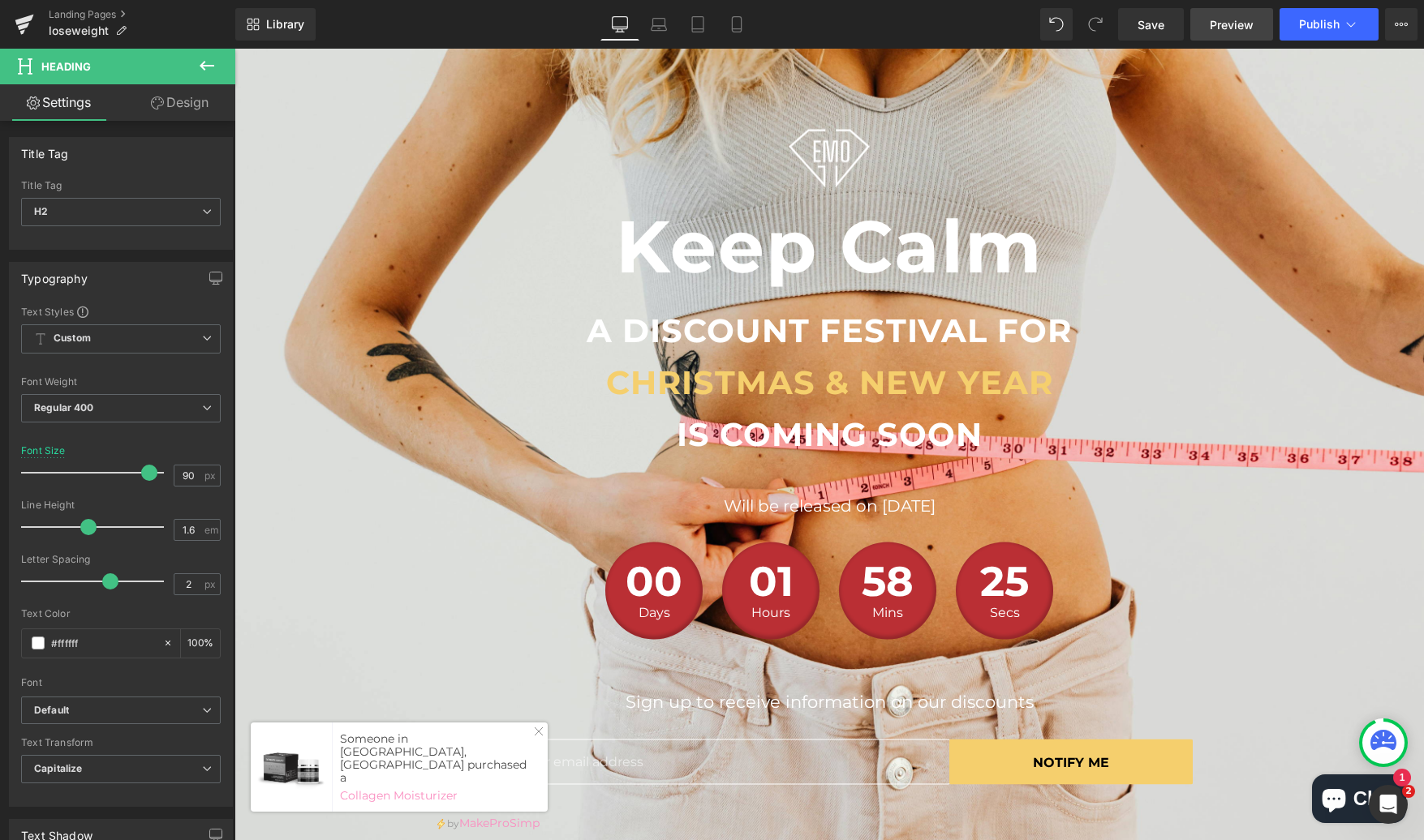
click at [1243, 21] on span "Preview" at bounding box center [1231, 24] width 44 height 17
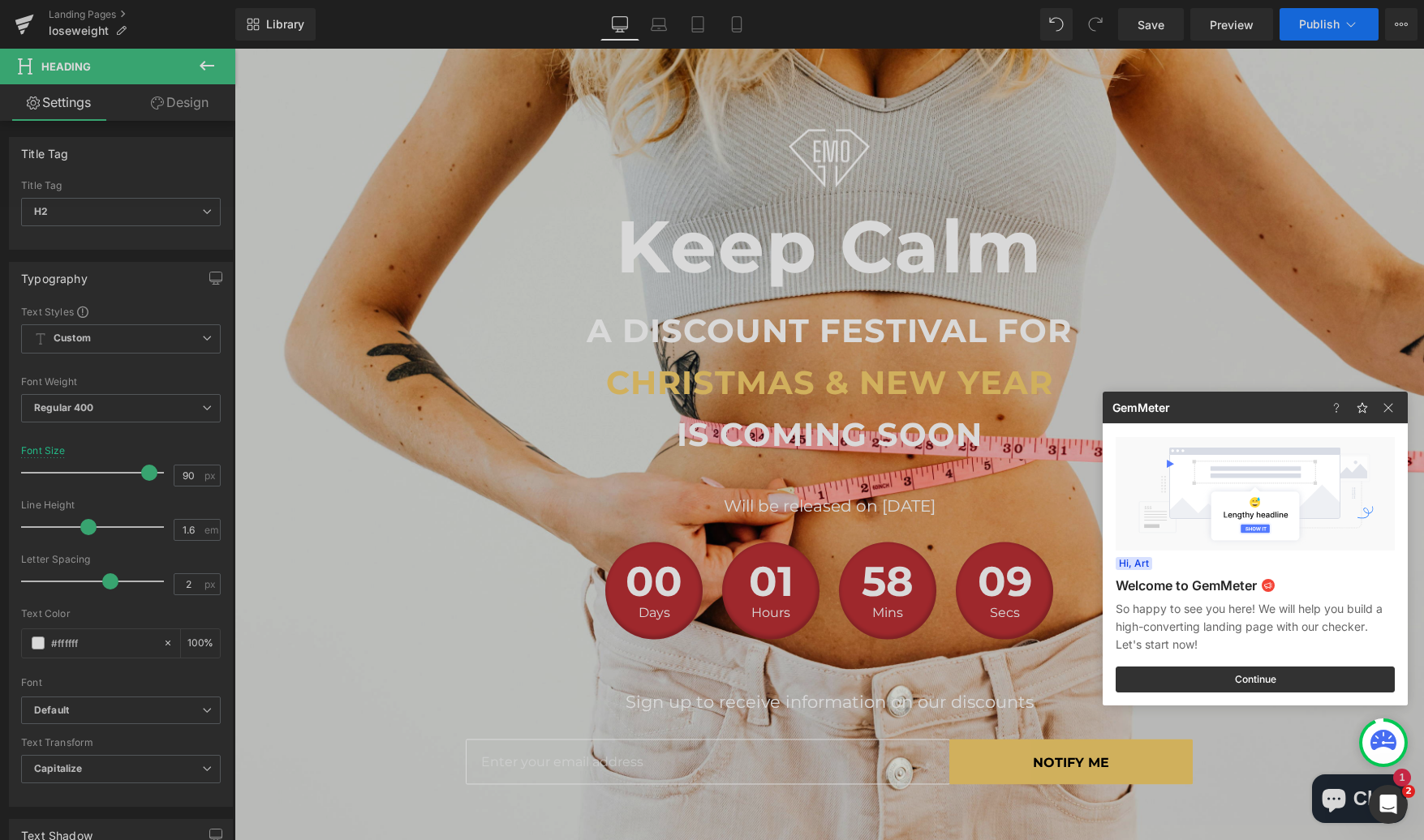
drag, startPoint x: 1342, startPoint y: 34, endPoint x: 1323, endPoint y: 33, distance: 19.0
click at [1329, 33] on div at bounding box center [712, 420] width 1424 height 840
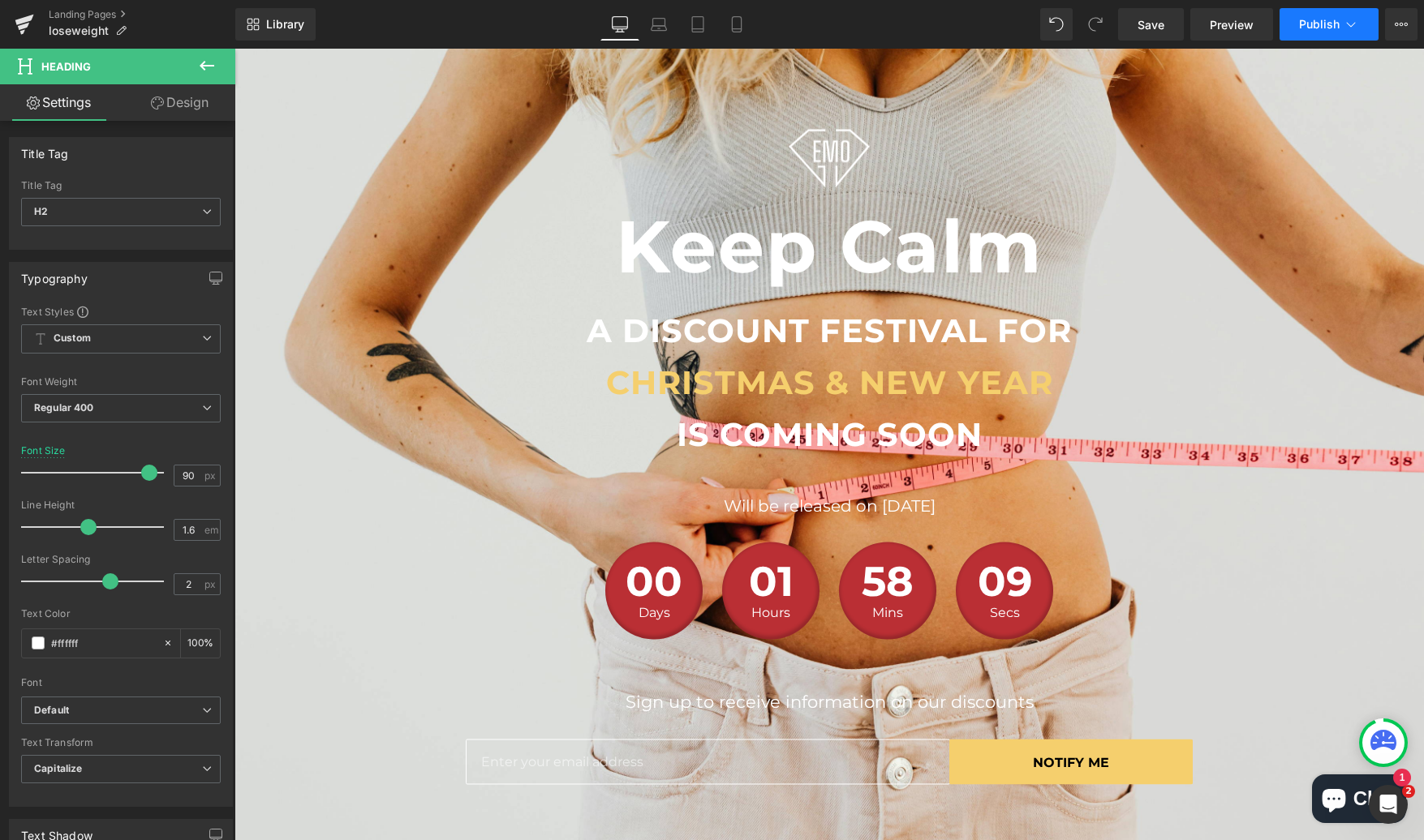
click at [1323, 33] on button "Publish" at bounding box center [1329, 24] width 99 height 33
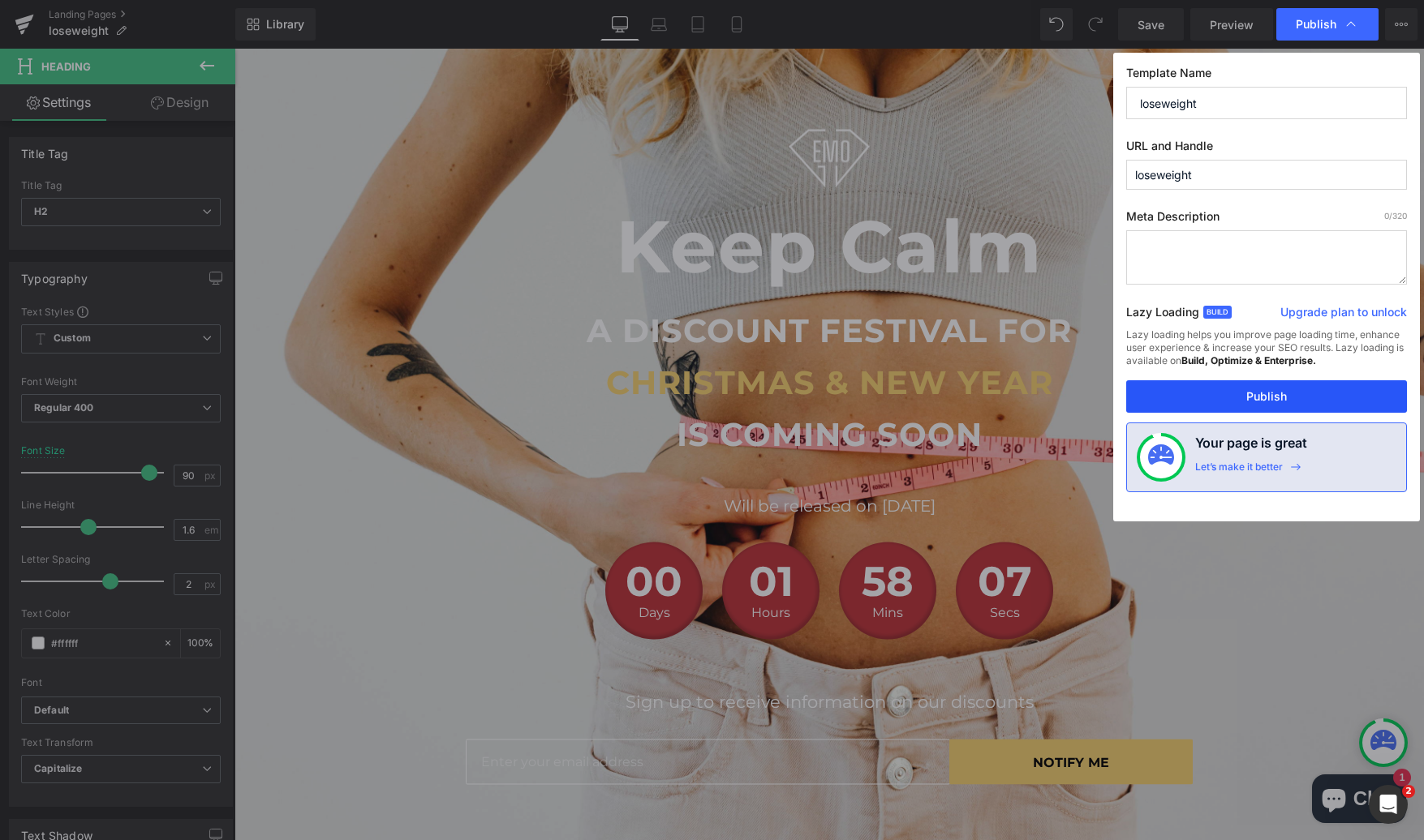
click at [1259, 406] on button "Publish" at bounding box center [1266, 396] width 280 height 33
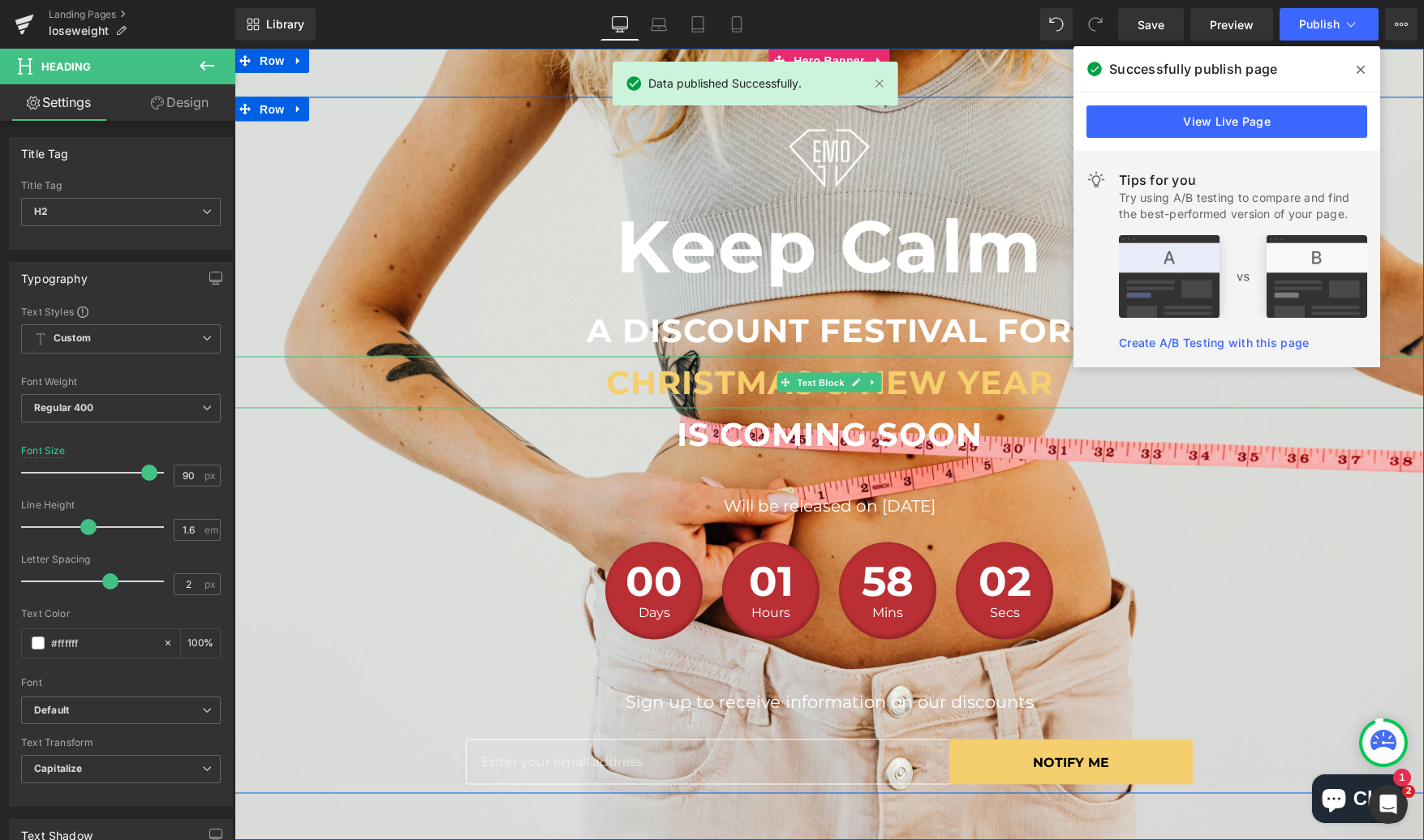
scroll to position [5, 0]
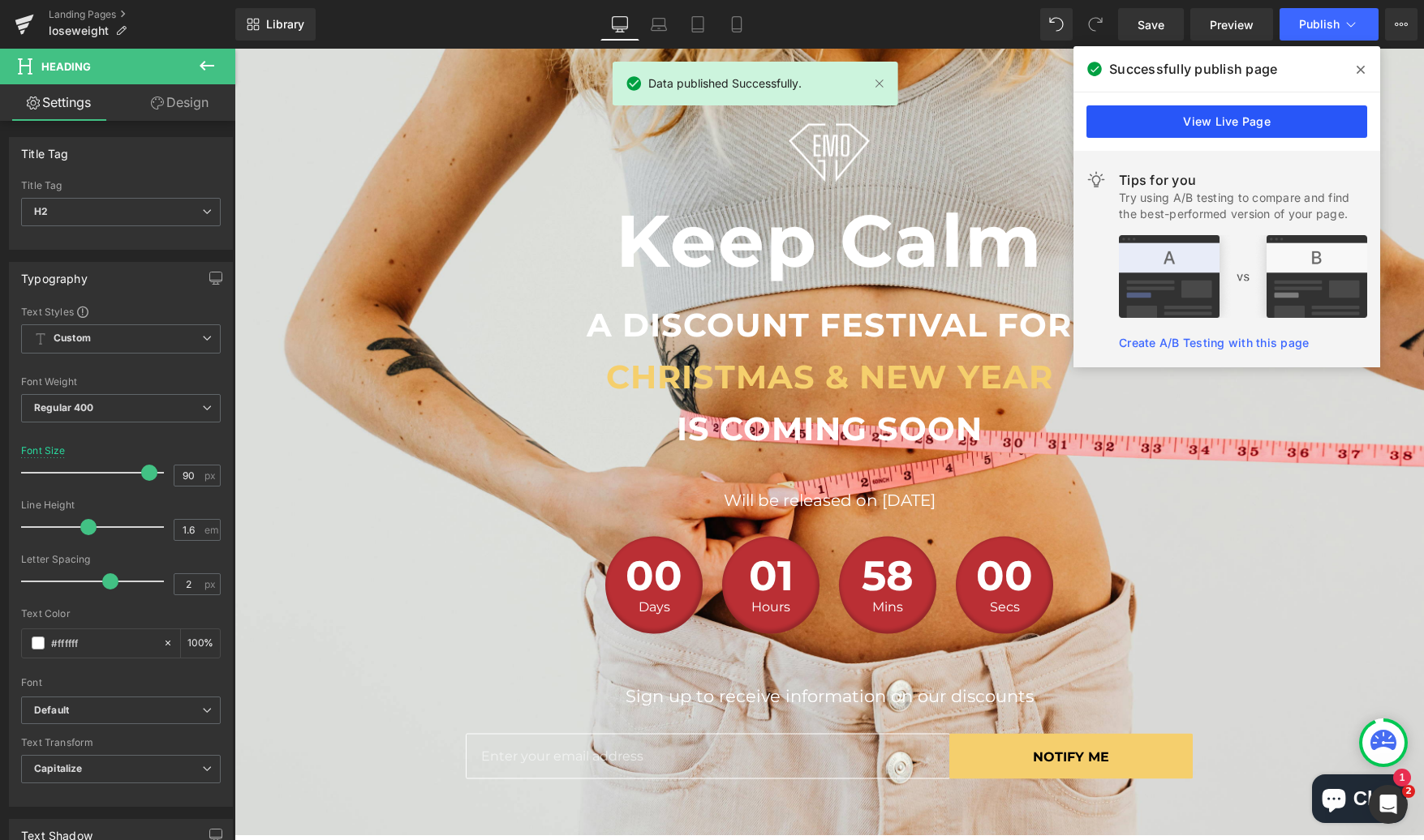
click at [1260, 114] on link "View Live Page" at bounding box center [1226, 121] width 280 height 33
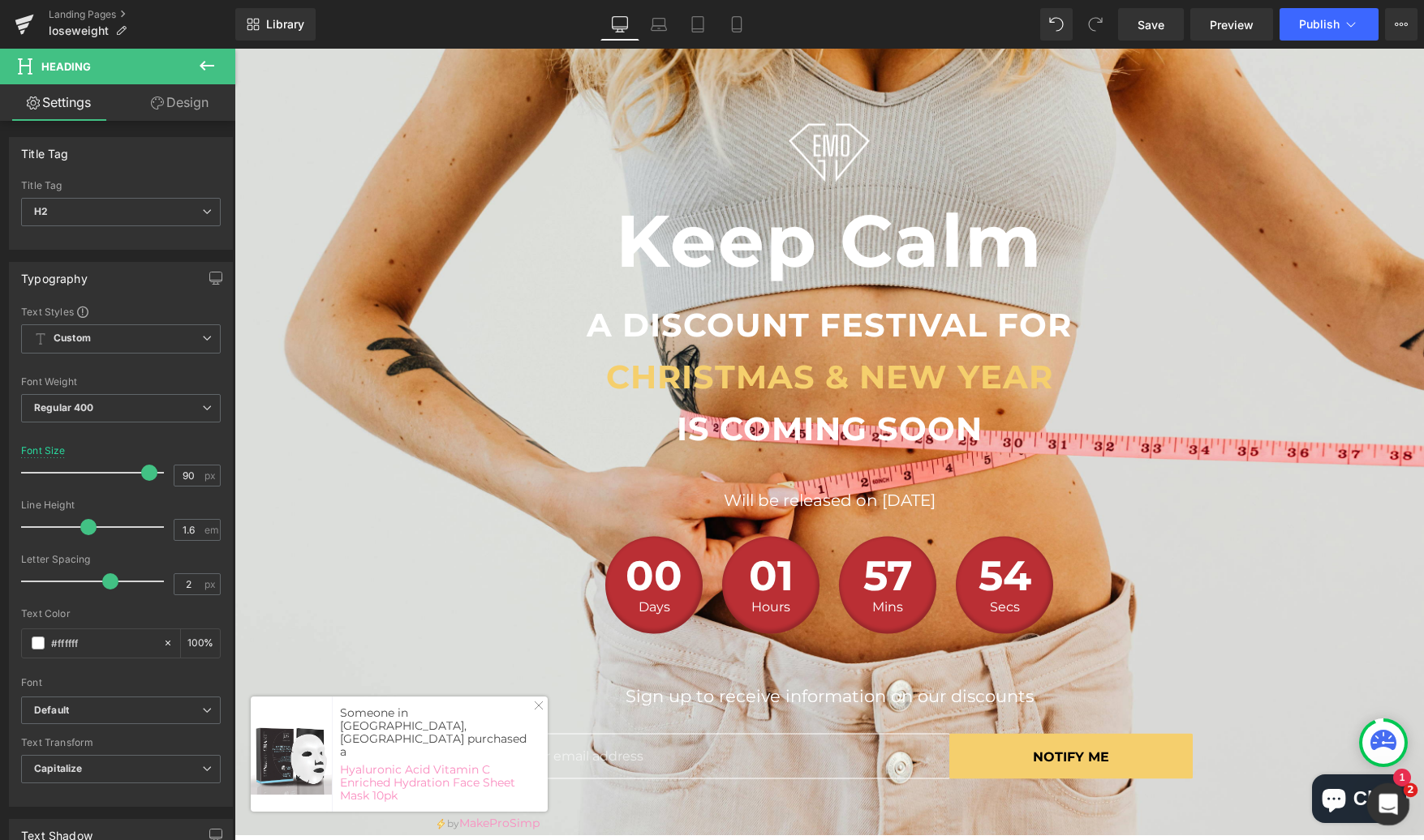
drag, startPoint x: 1393, startPoint y: 804, endPoint x: 1377, endPoint y: 793, distance: 19.4
click at [1394, 804] on icon "Open Intercom Messenger" at bounding box center [1386, 802] width 26 height 26
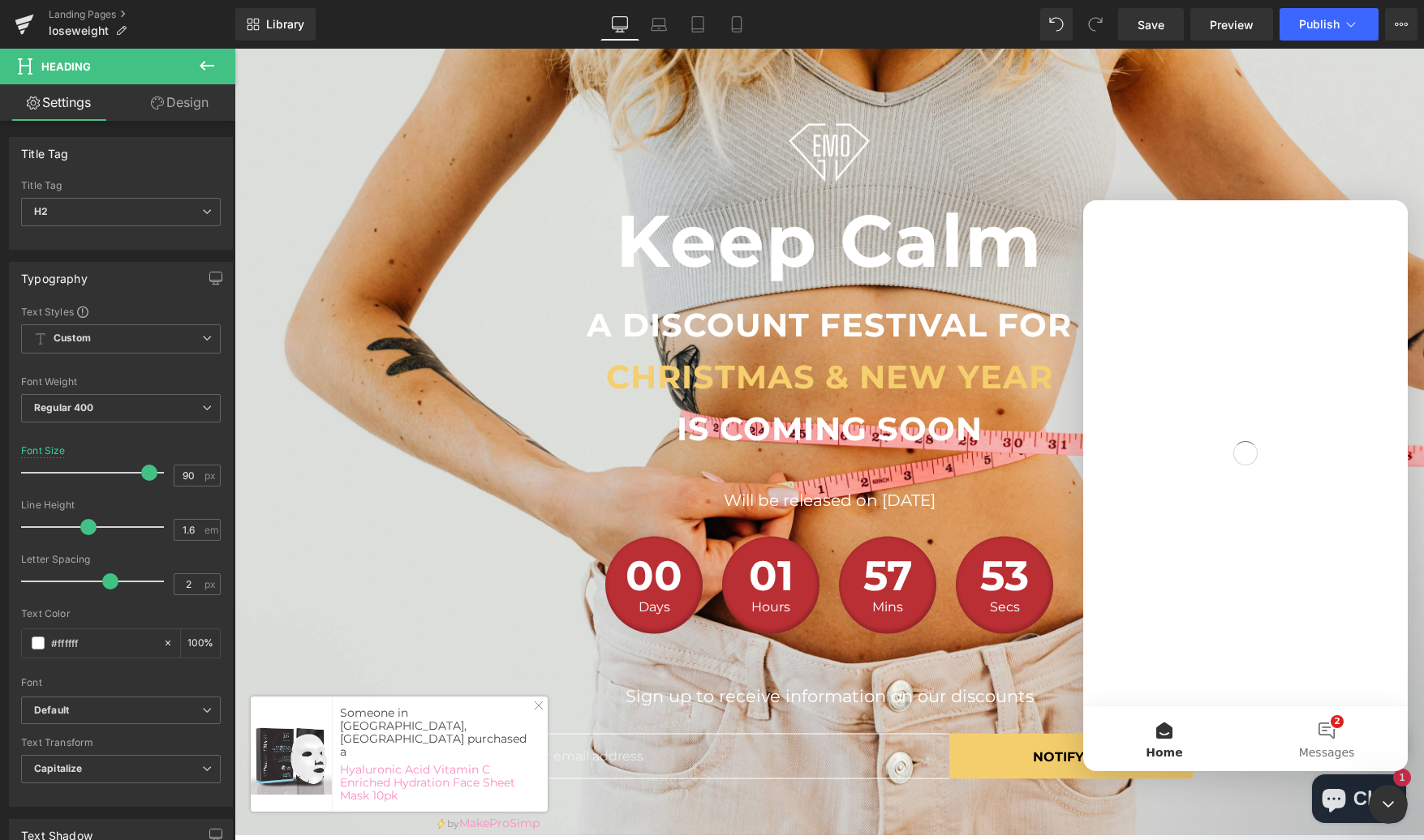
scroll to position [0, 0]
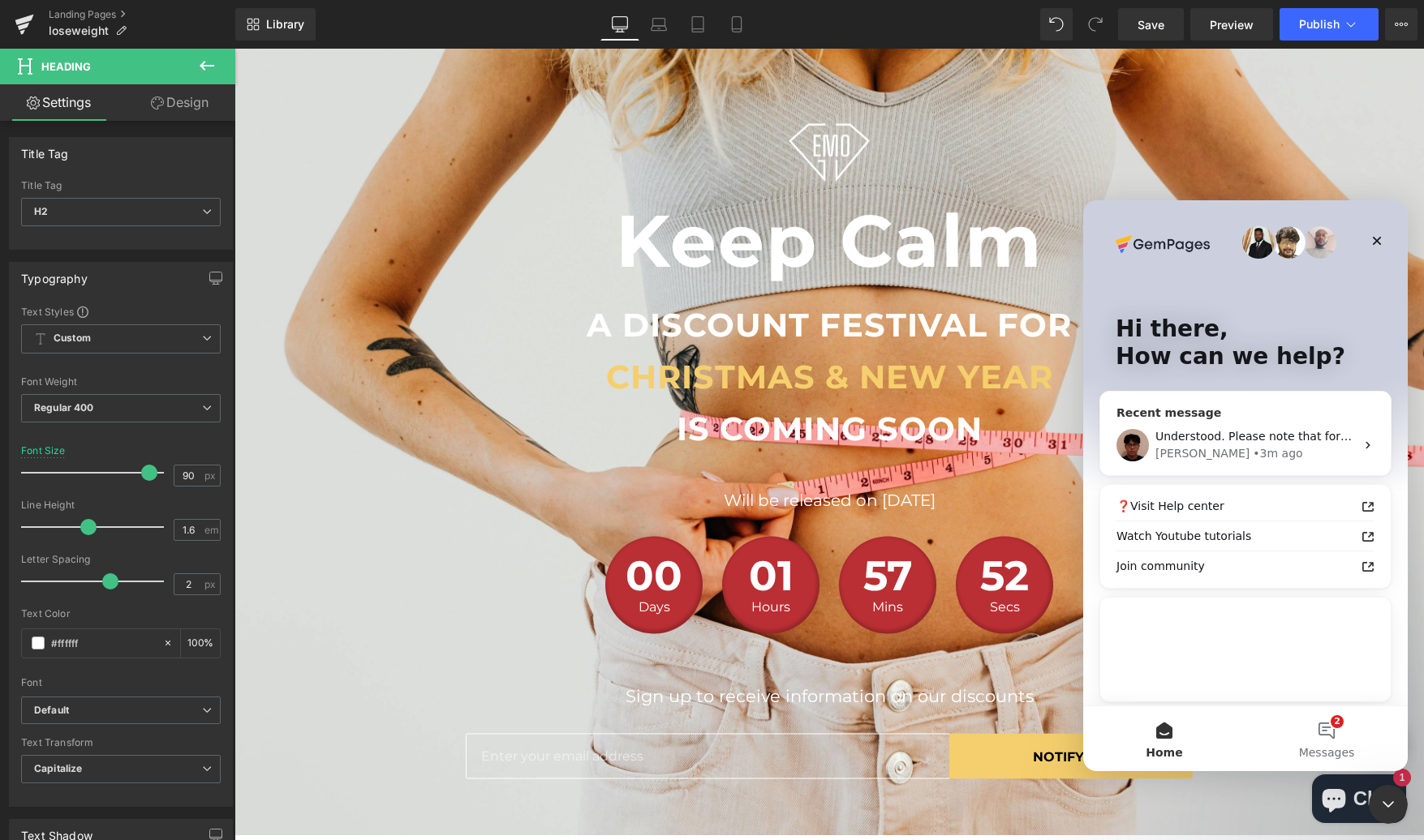
click at [1236, 421] on div "Understood. Please note that for GemPages pages, you can always unpublish the c…" at bounding box center [1246, 445] width 290 height 60
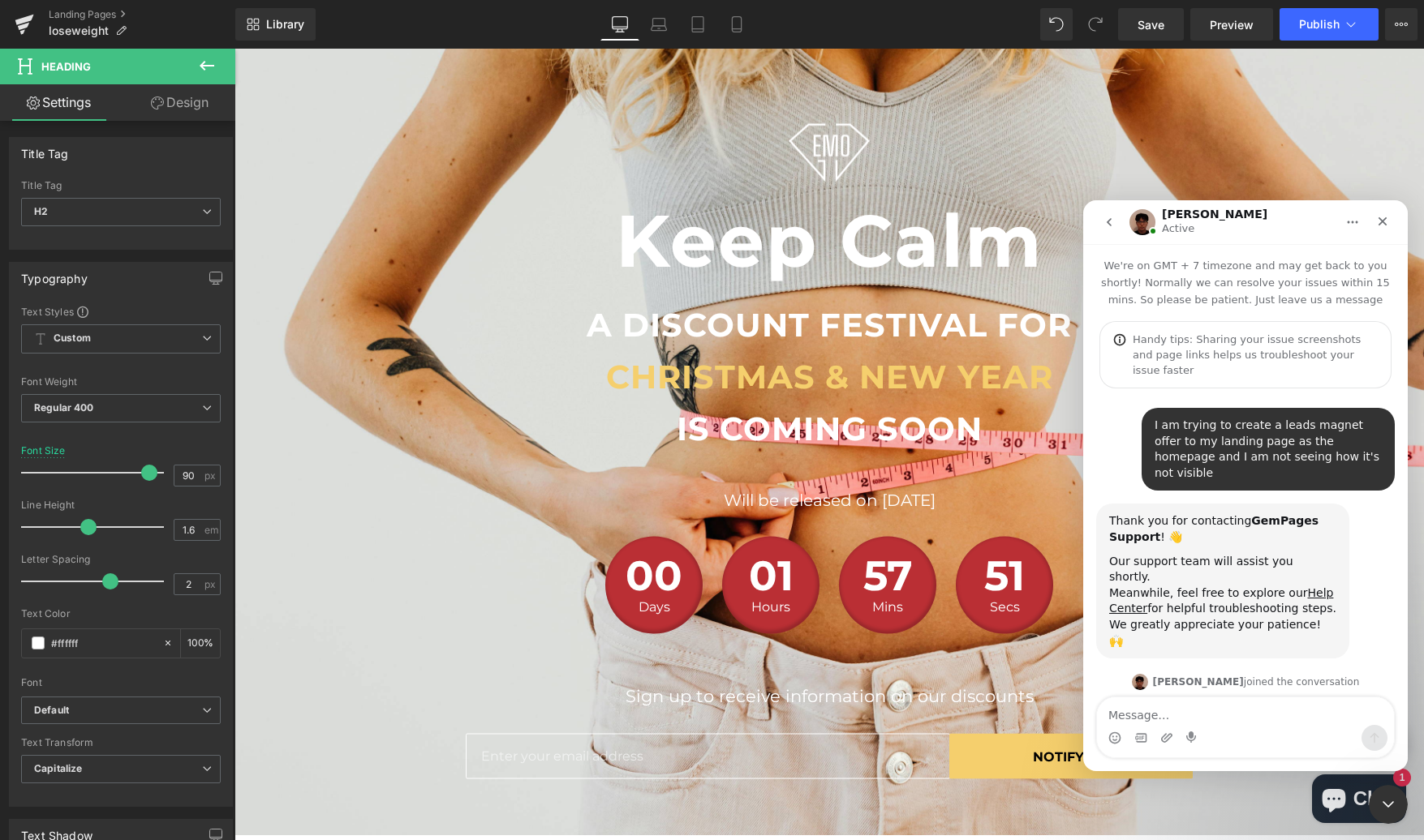
click at [1240, 702] on textarea "Message…" at bounding box center [1246, 711] width 297 height 27
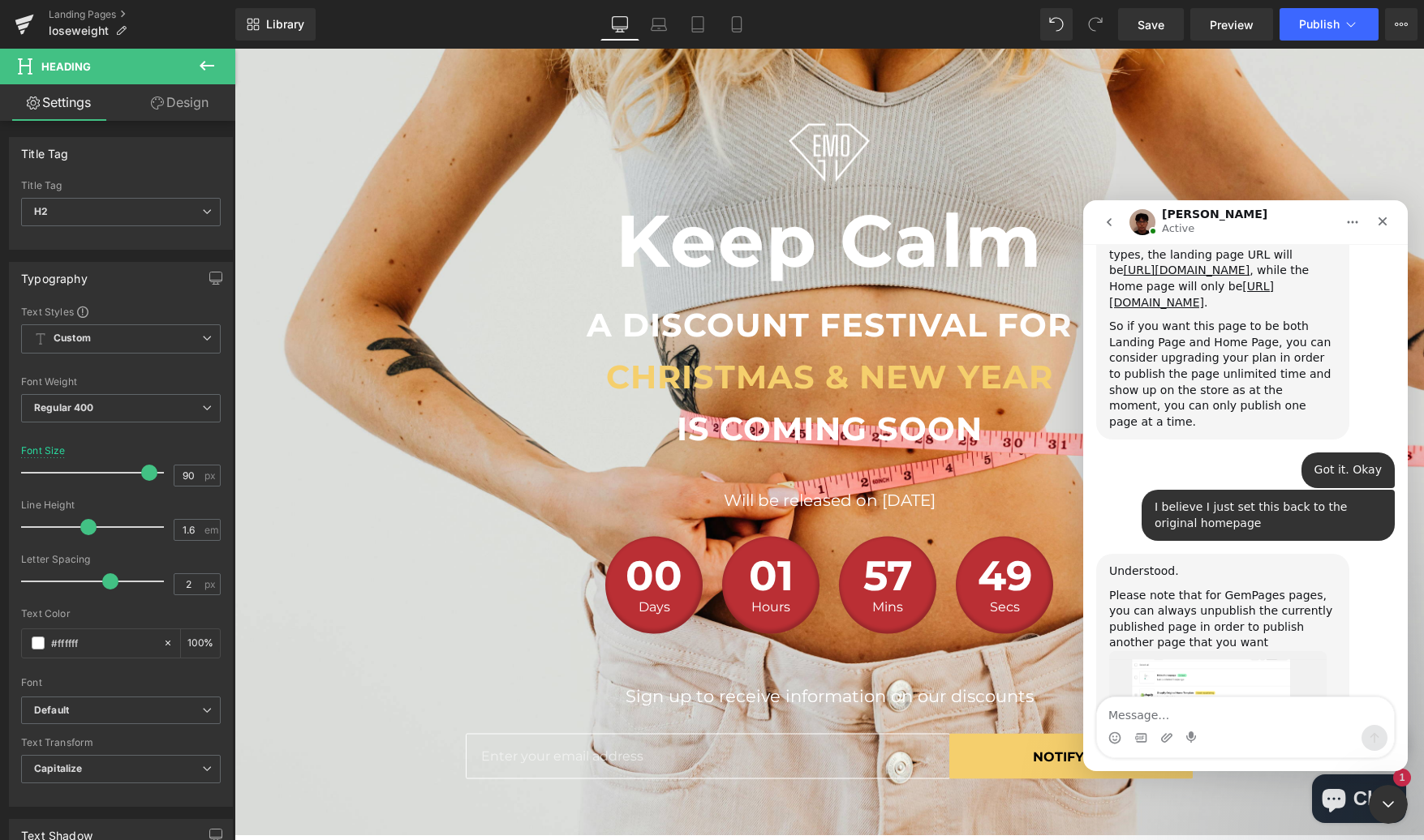
scroll to position [3244, 0]
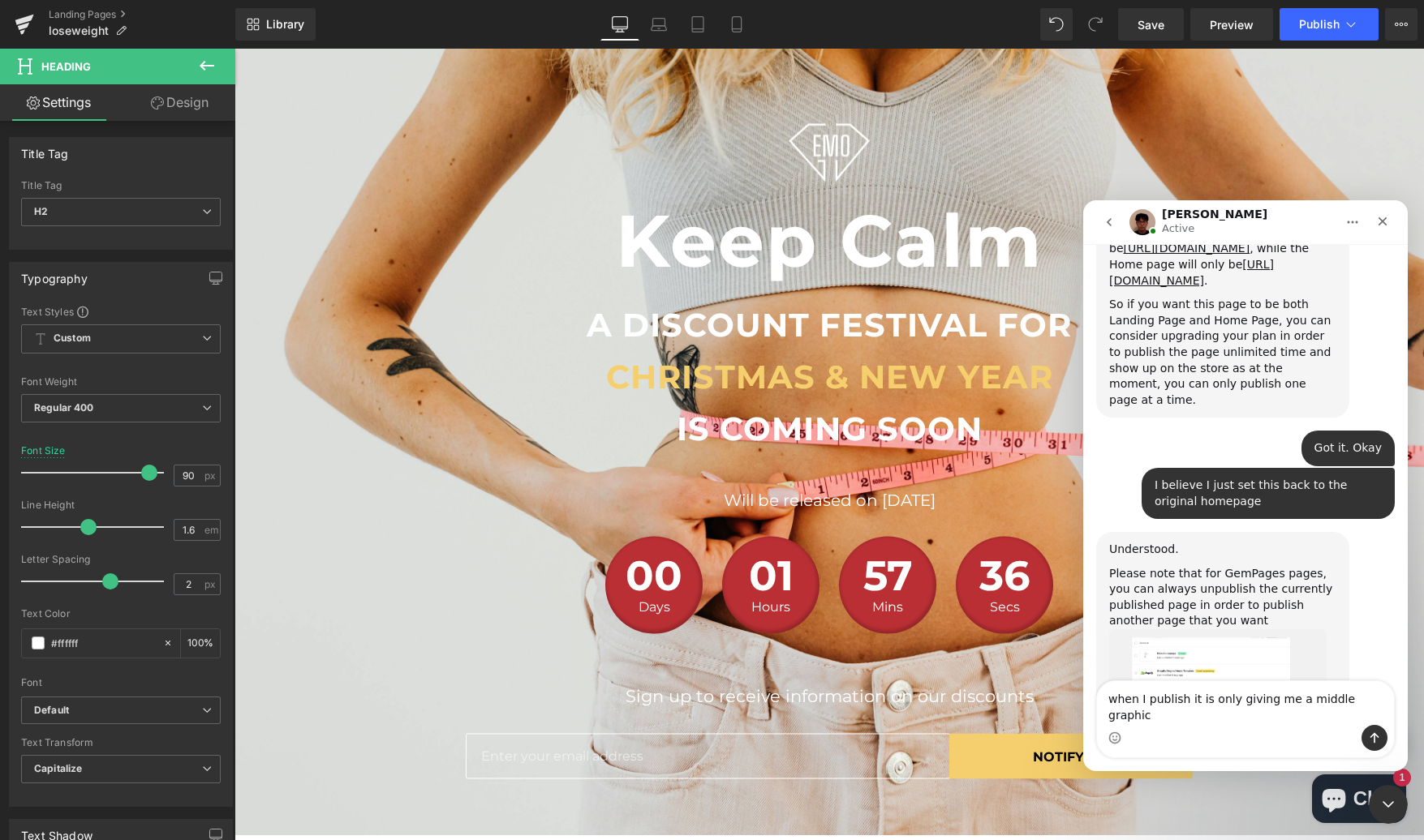
type textarea "when I publish it is only giving me a middle graphic"
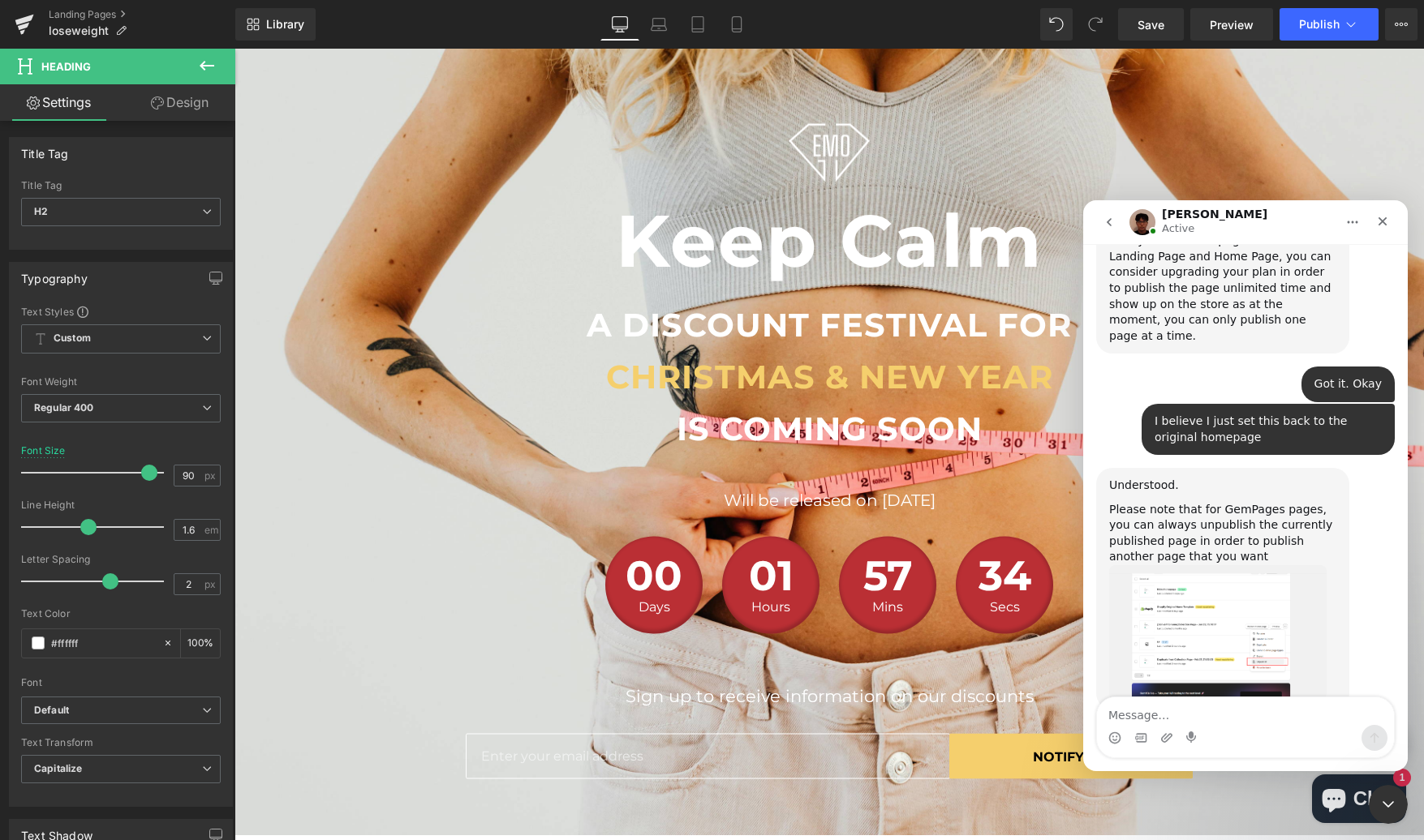
click at [1230, 18] on div at bounding box center [712, 395] width 1424 height 792
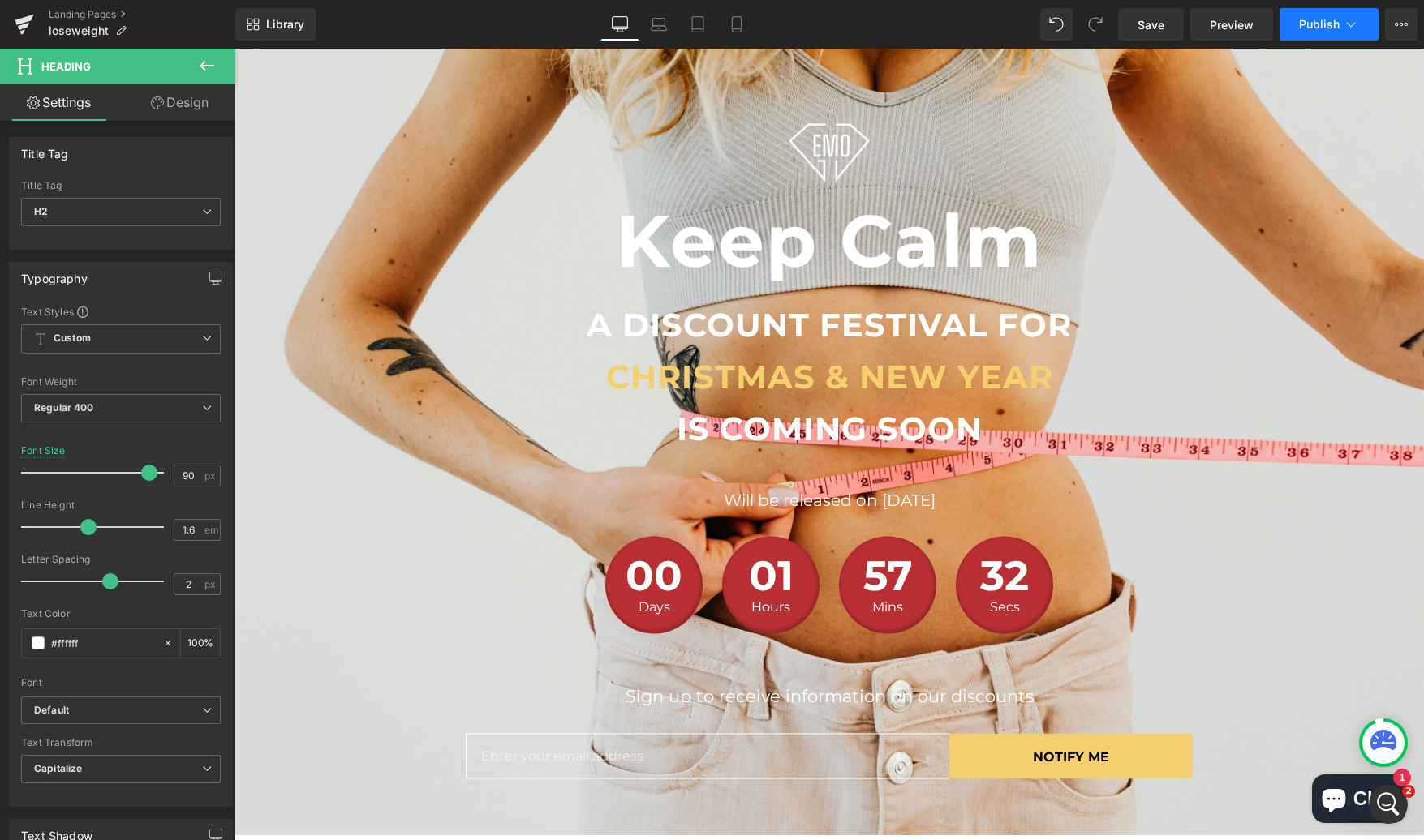
click at [1318, 29] on span "Publish" at bounding box center [1319, 24] width 40 height 13
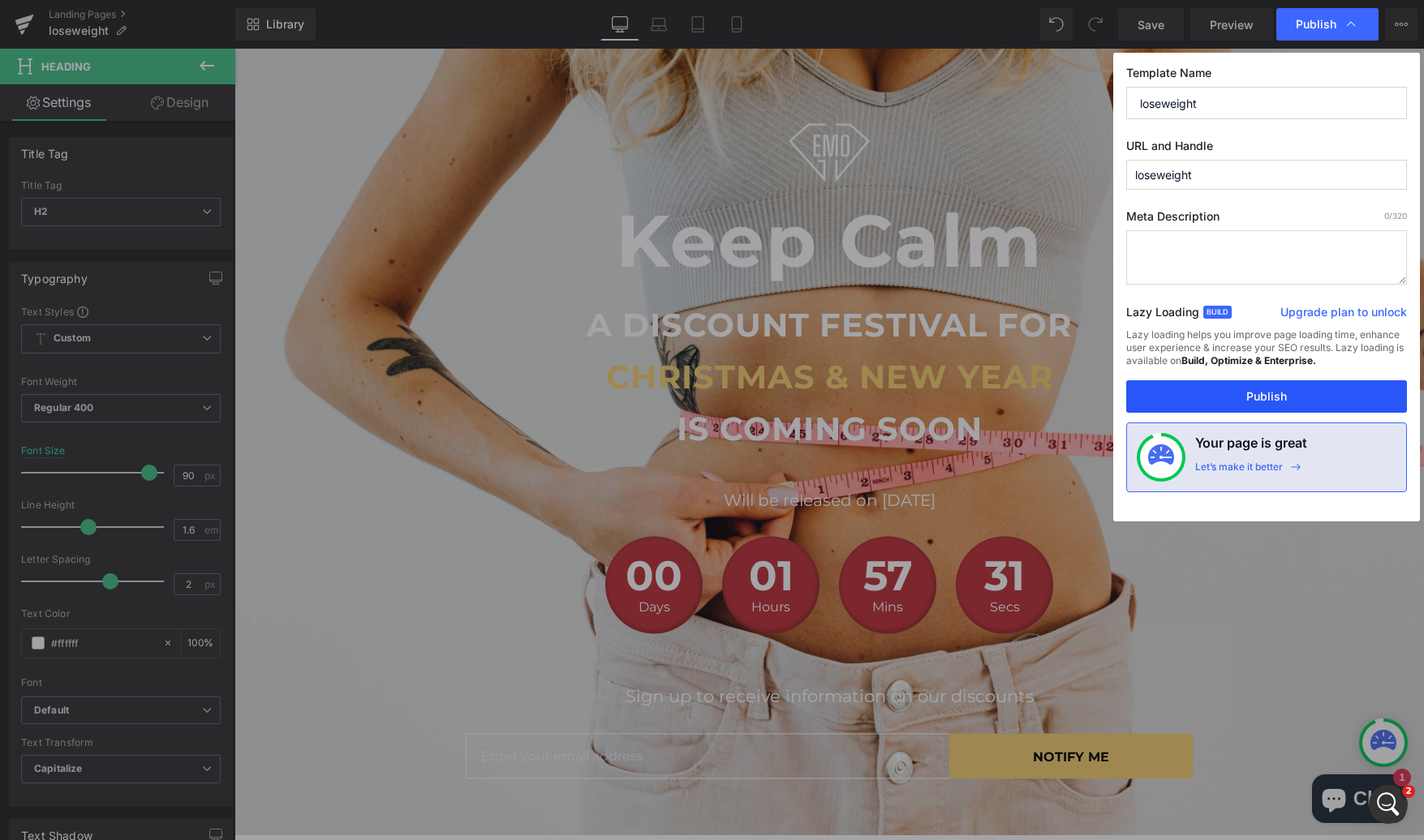
click at [1249, 390] on button "Publish" at bounding box center [1266, 396] width 280 height 33
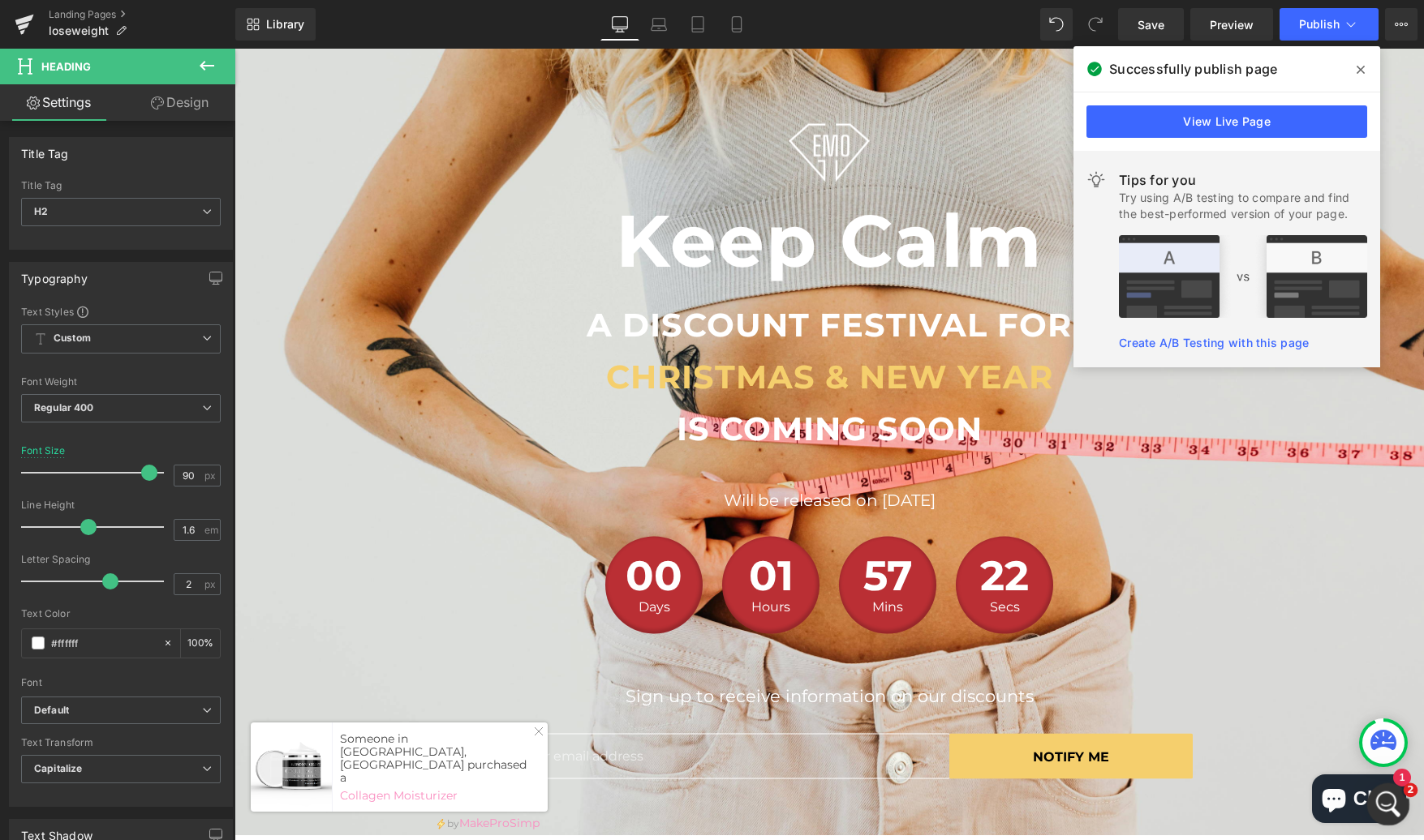
click at [1378, 807] on icon "Open Intercom Messenger" at bounding box center [1386, 802] width 26 height 26
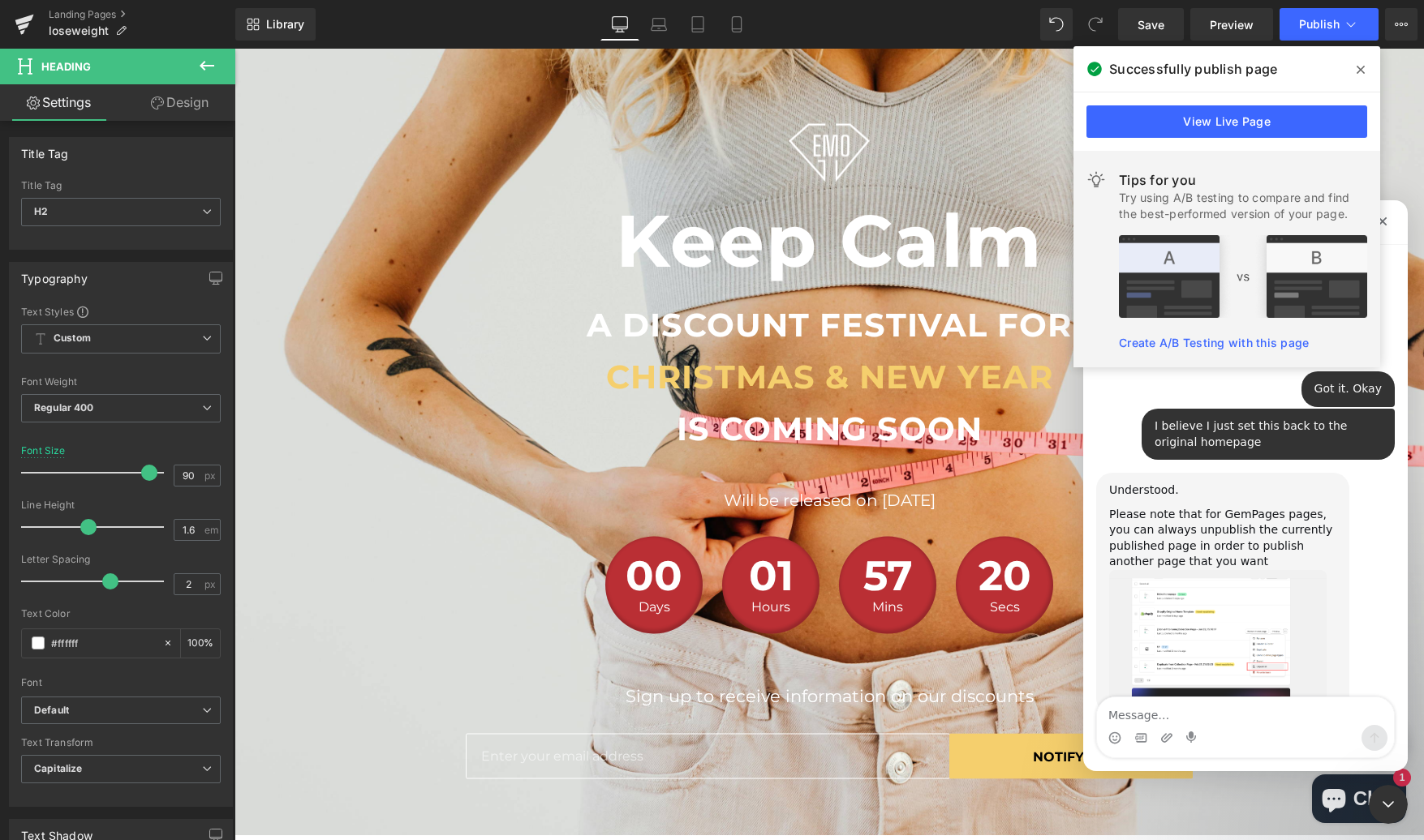
click at [1290, 722] on textarea "Message…" at bounding box center [1246, 711] width 297 height 27
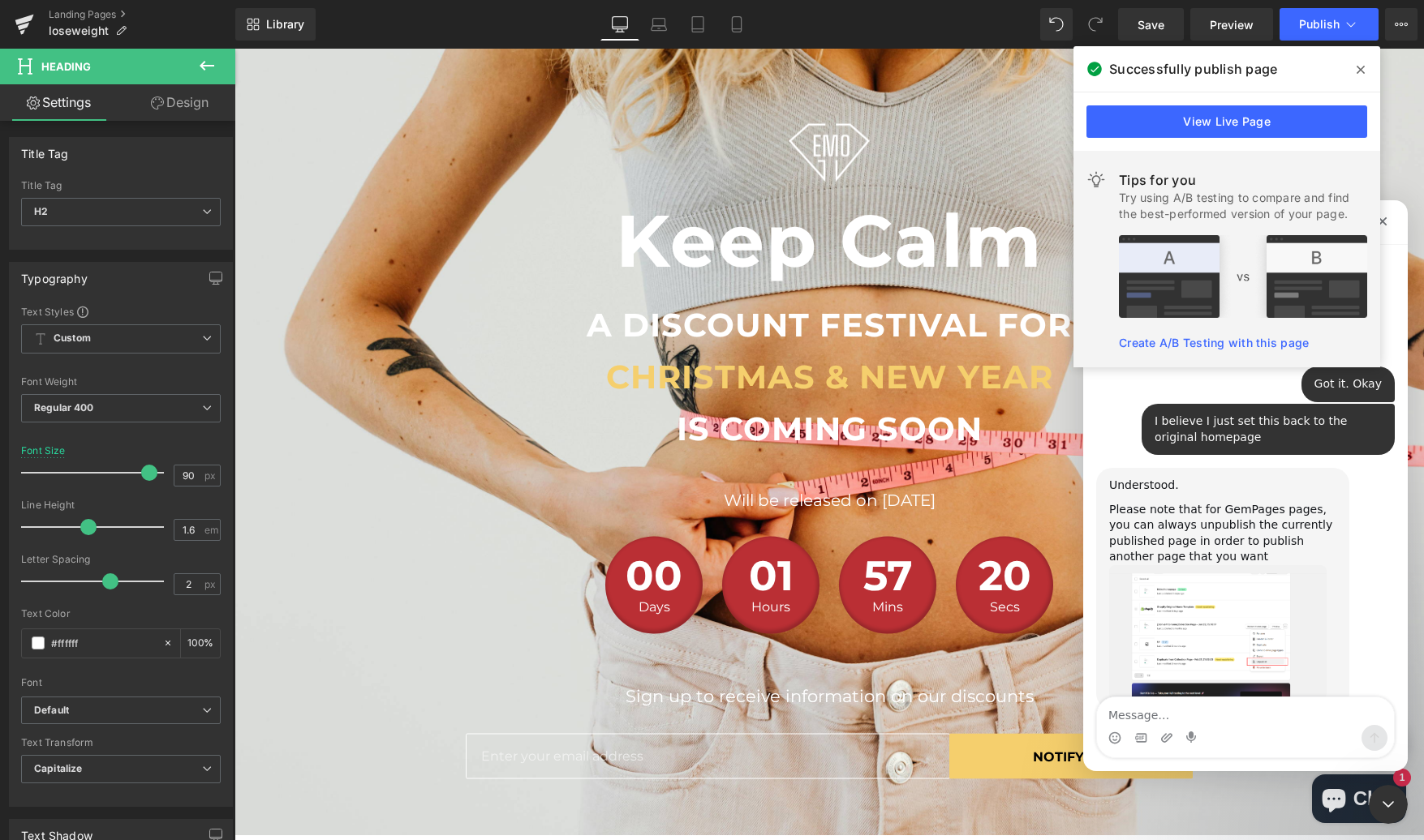
type textarea "https://www.londonandgrant.com/pages/loseweight?_ab=0&key=1758569959030"
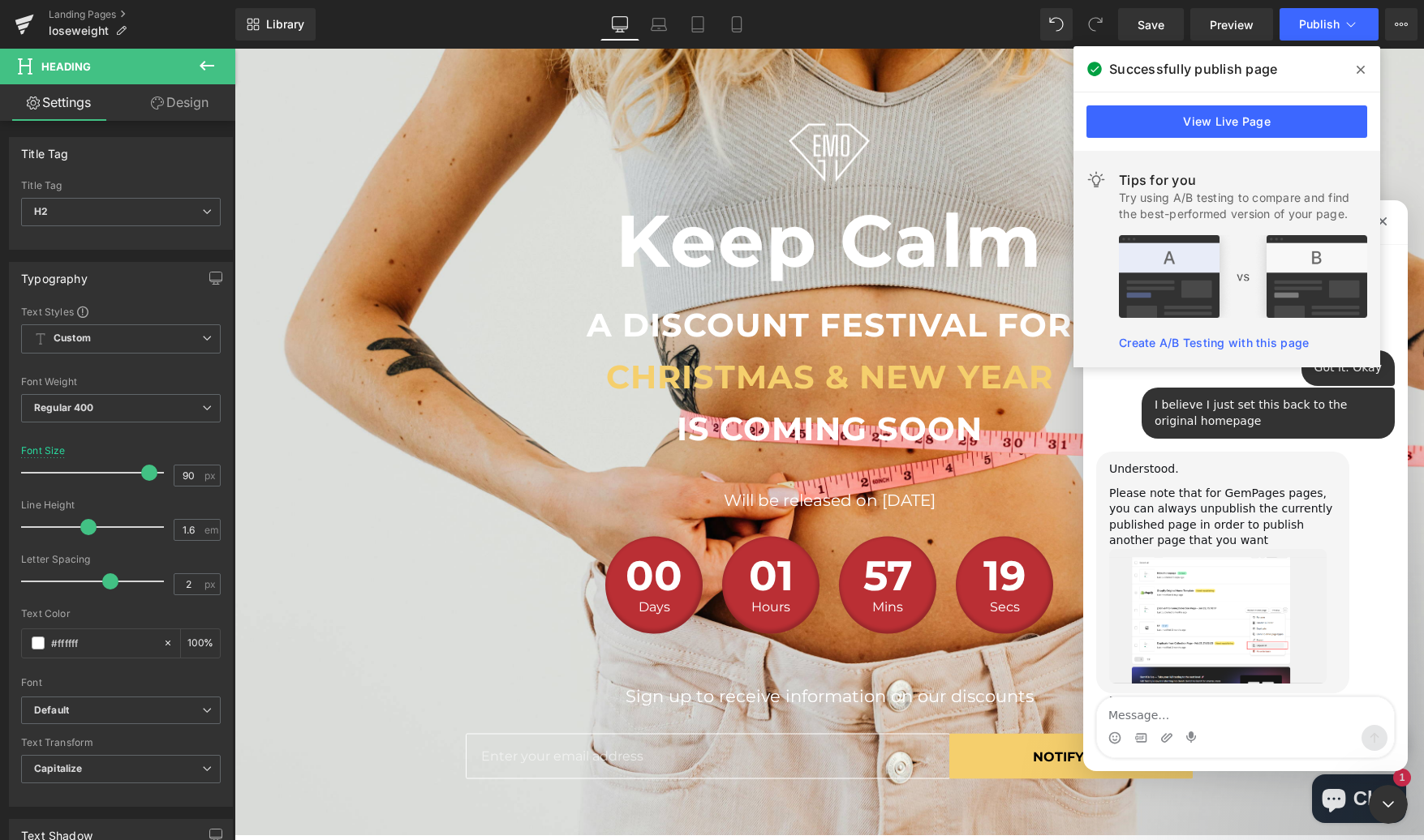
scroll to position [3361, 0]
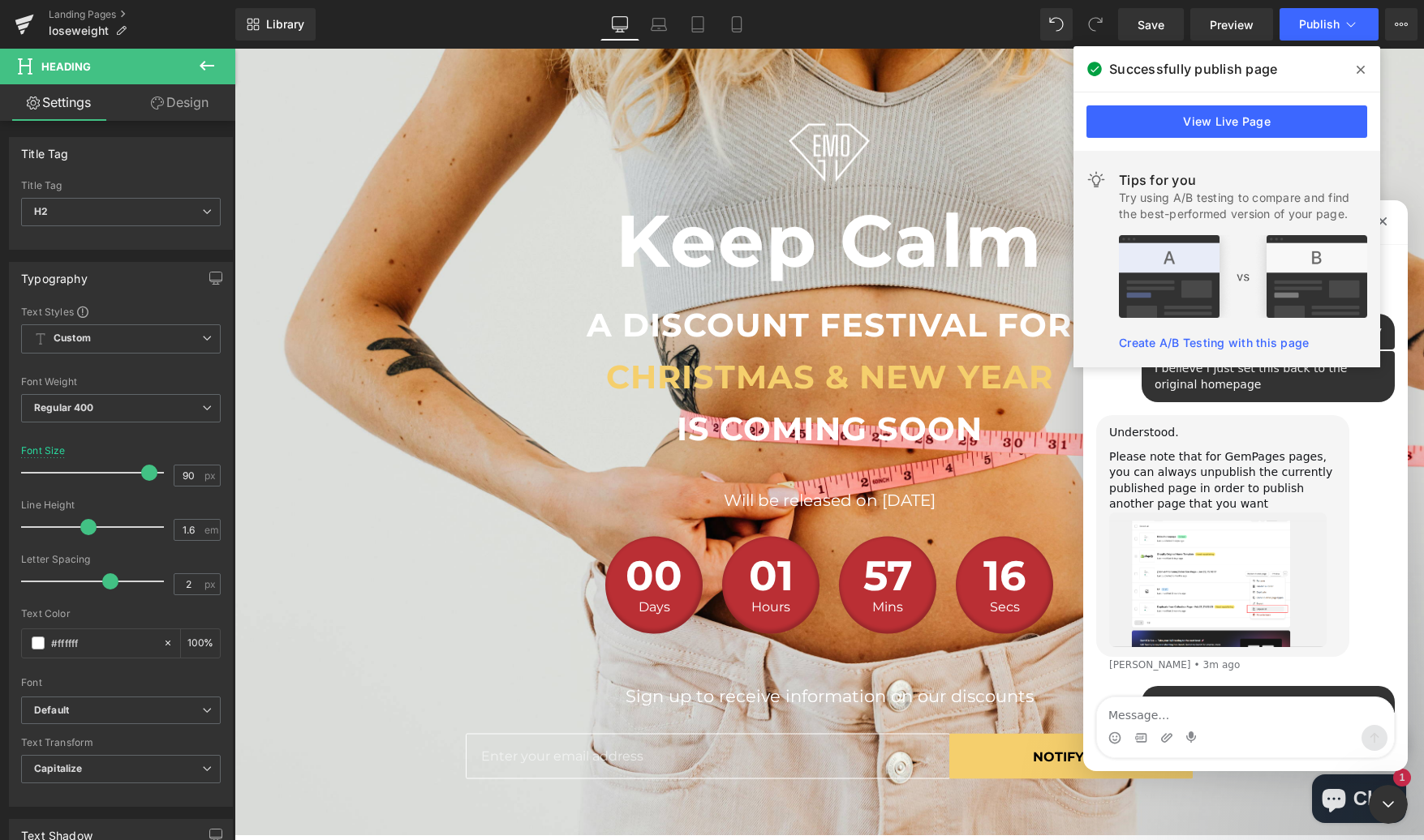
click at [1358, 66] on icon at bounding box center [1360, 69] width 8 height 13
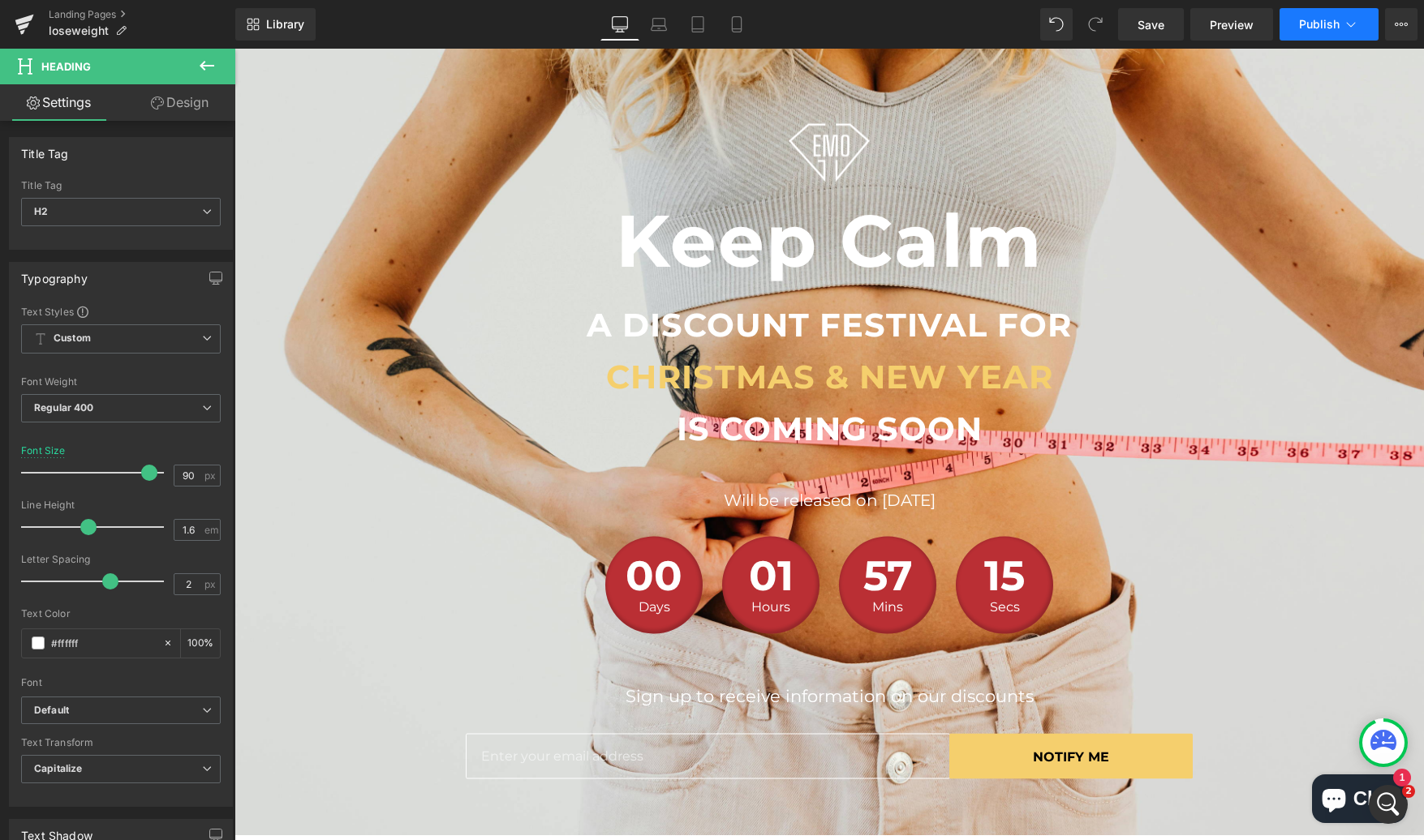
click at [1325, 37] on button "Publish" at bounding box center [1329, 24] width 99 height 33
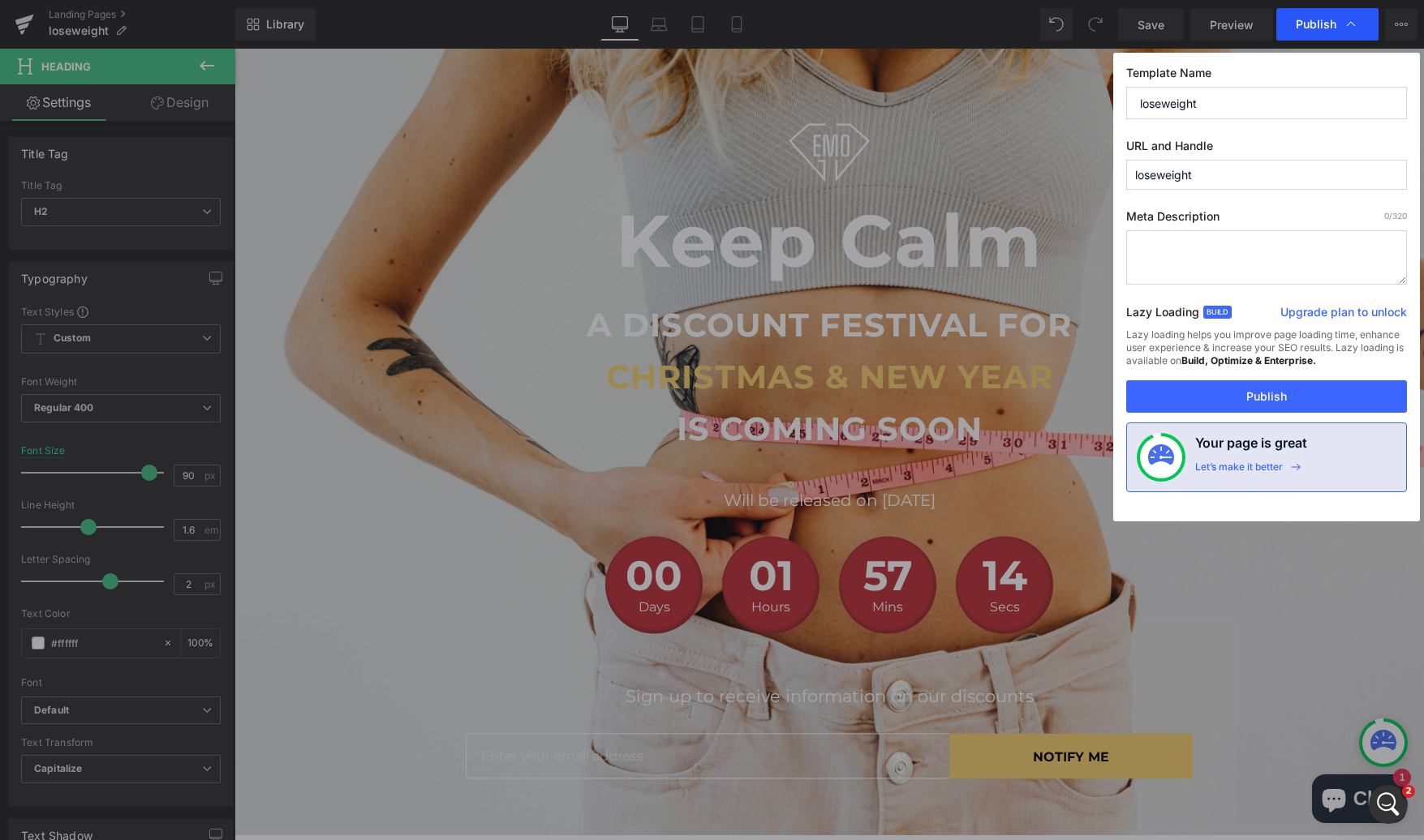
click at [1361, 25] on div "Publish" at bounding box center [1327, 24] width 102 height 33
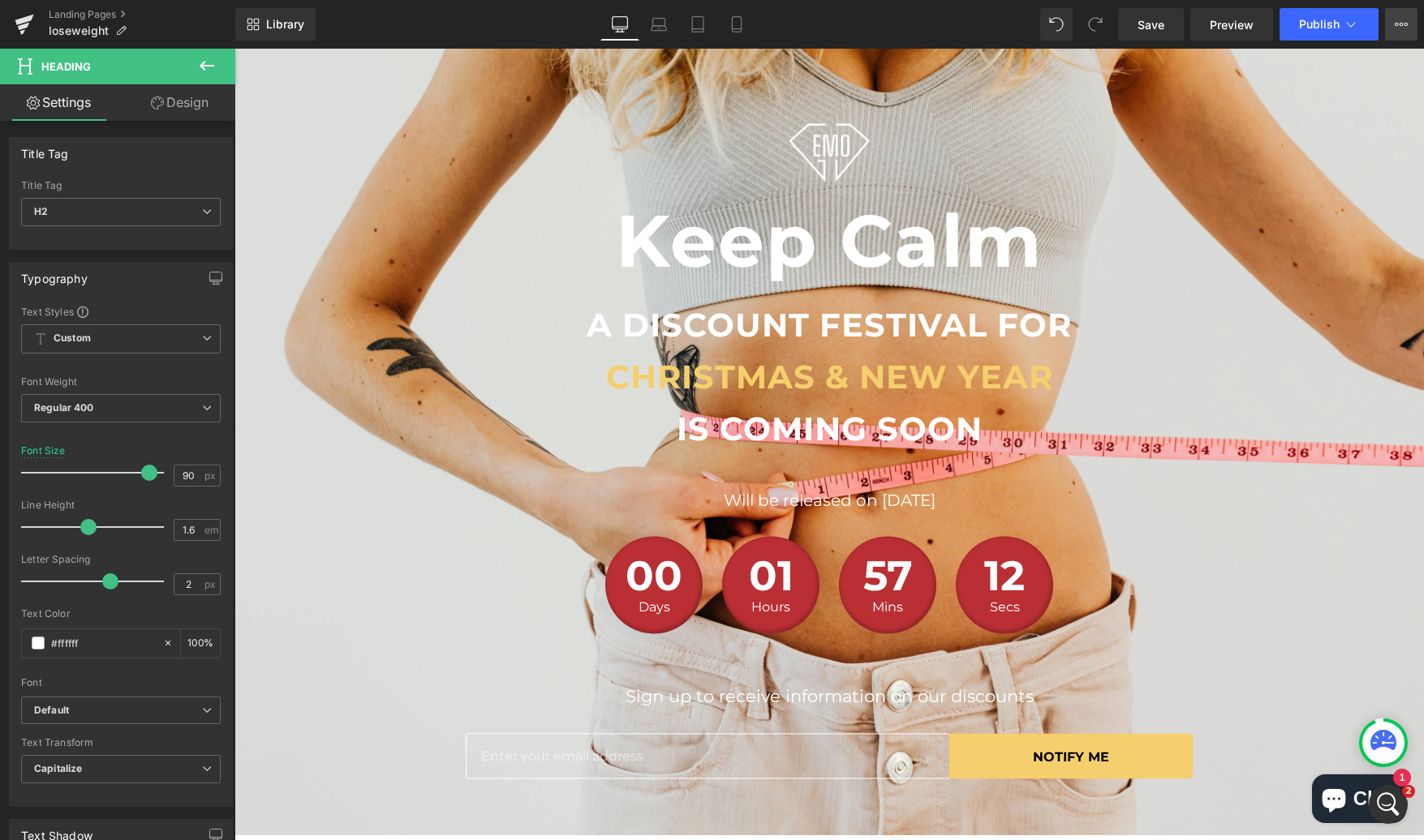
click at [1399, 19] on icon at bounding box center [1401, 24] width 13 height 13
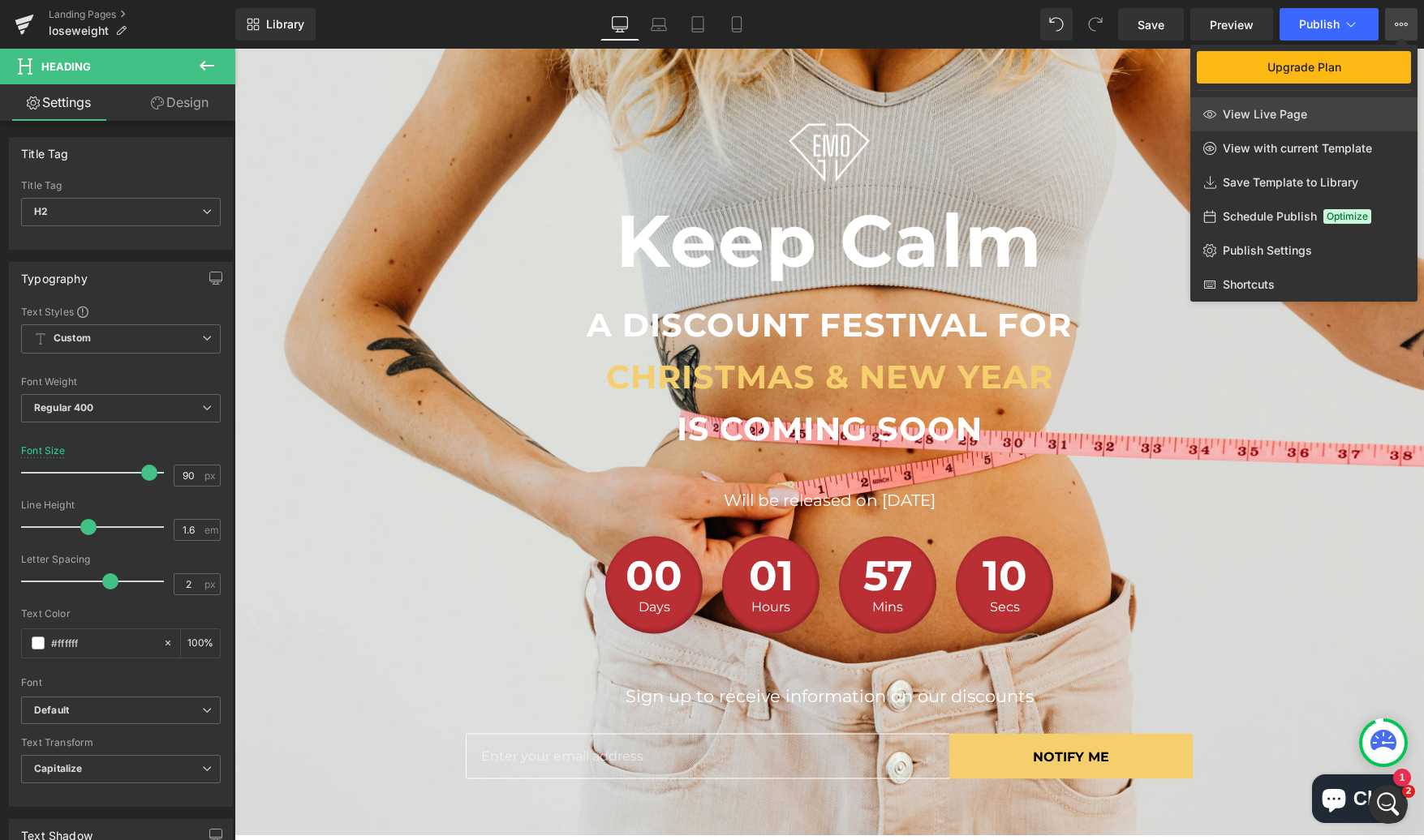
click at [1309, 121] on link "View Live Page" at bounding box center [1304, 114] width 227 height 34
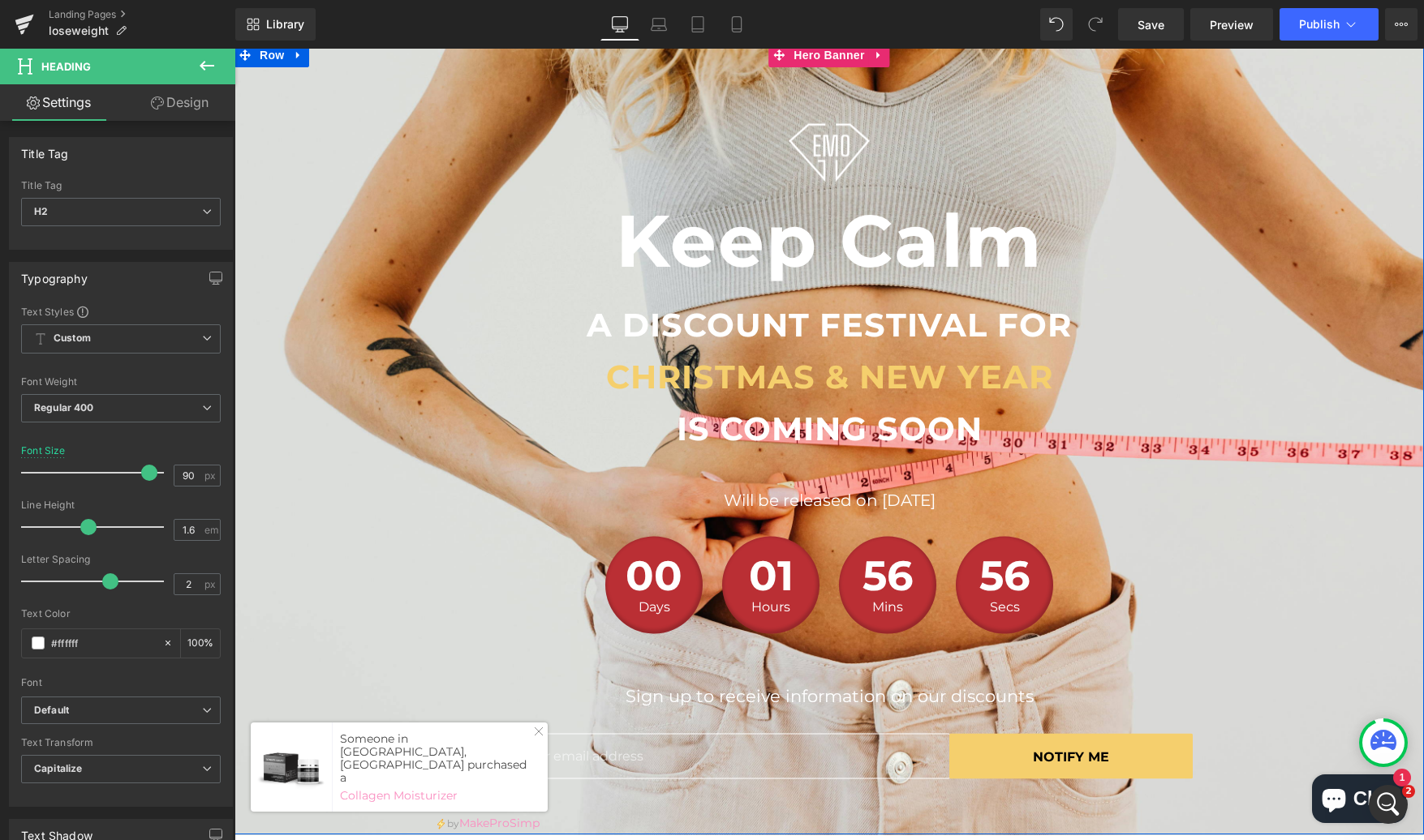
click at [361, 69] on div at bounding box center [829, 439] width 1189 height 793
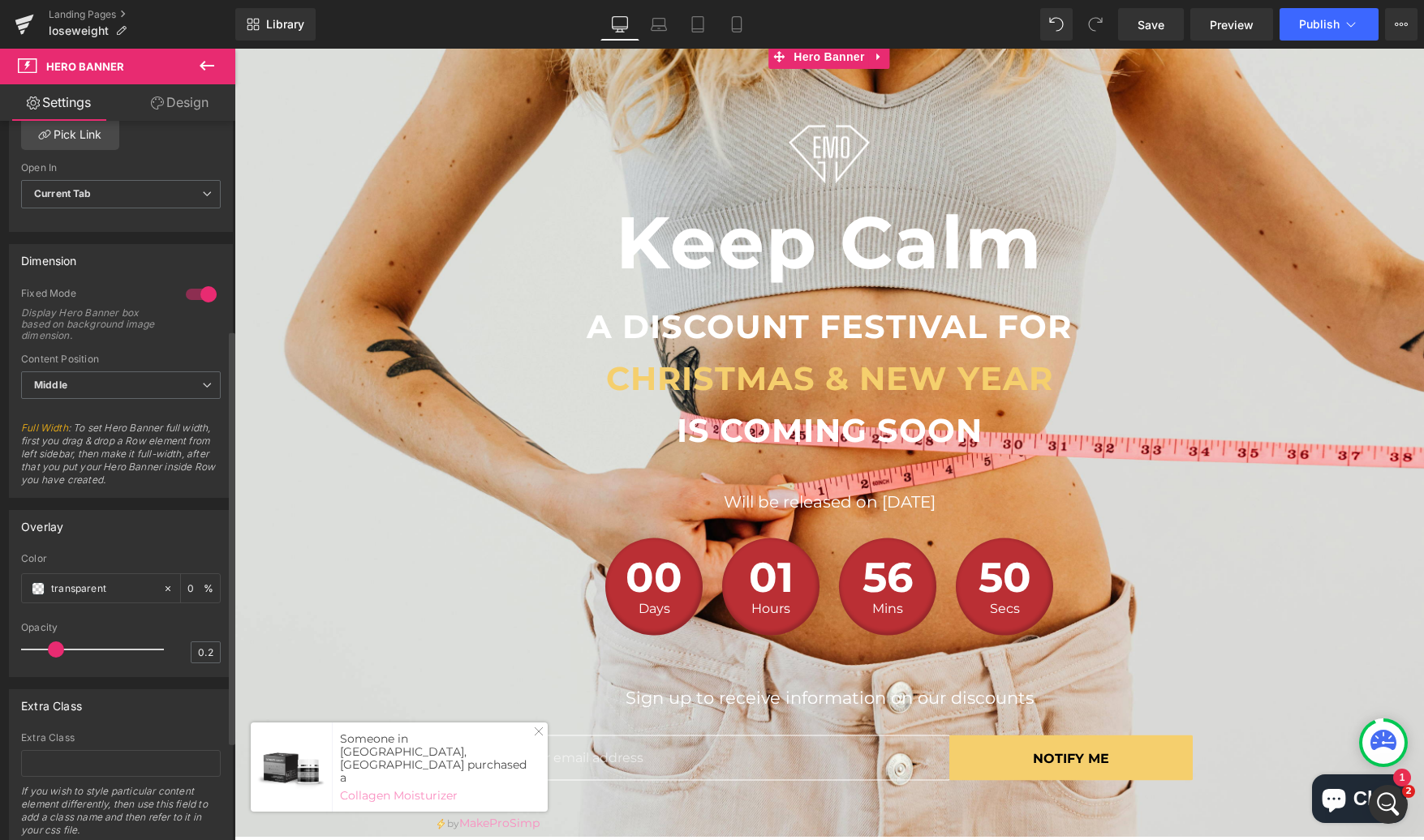
scroll to position [484, 0]
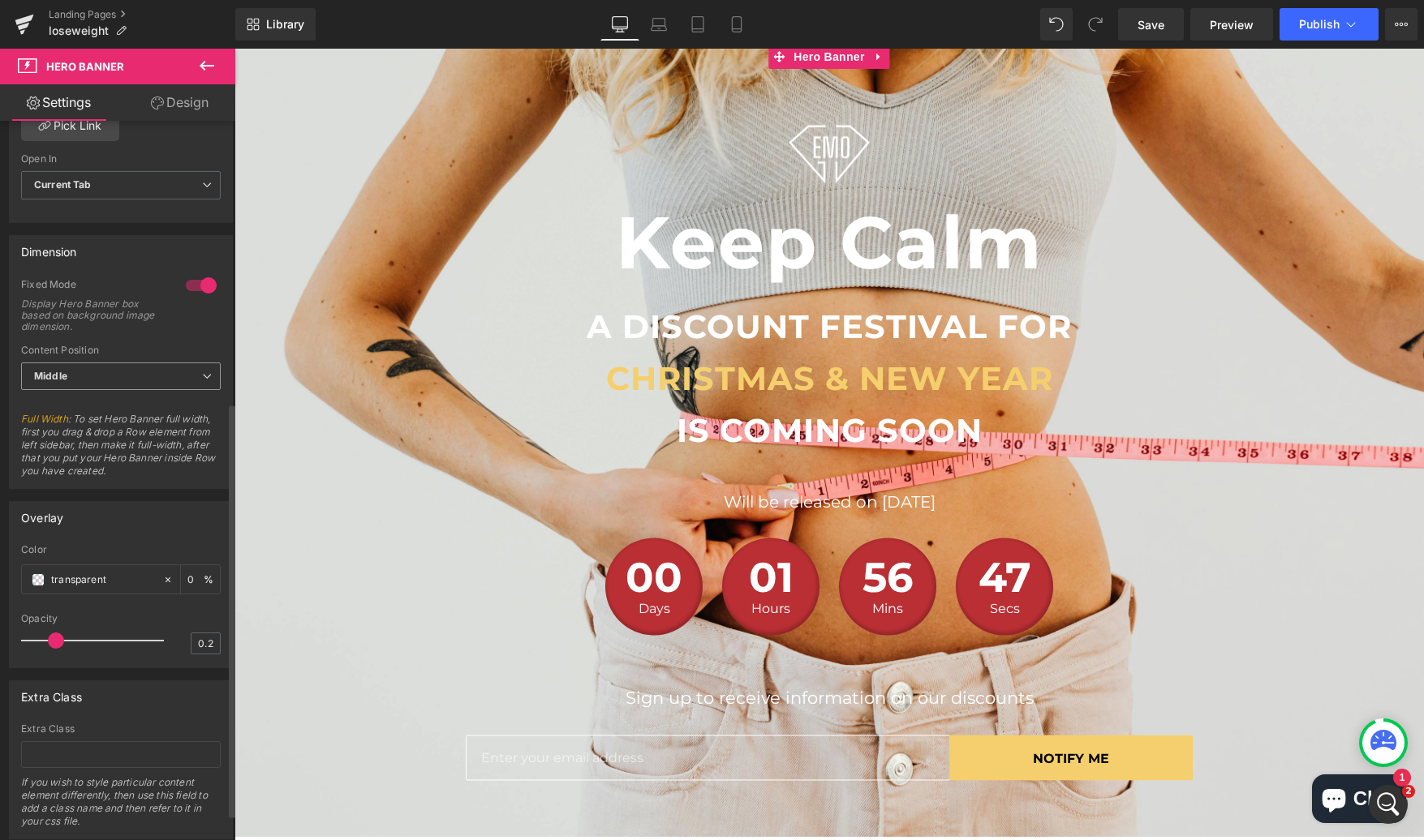
click at [134, 378] on span "Middle" at bounding box center [120, 377] width 200 height 28
click at [134, 378] on span "Middle" at bounding box center [118, 378] width 193 height 28
click at [183, 281] on div at bounding box center [201, 286] width 39 height 26
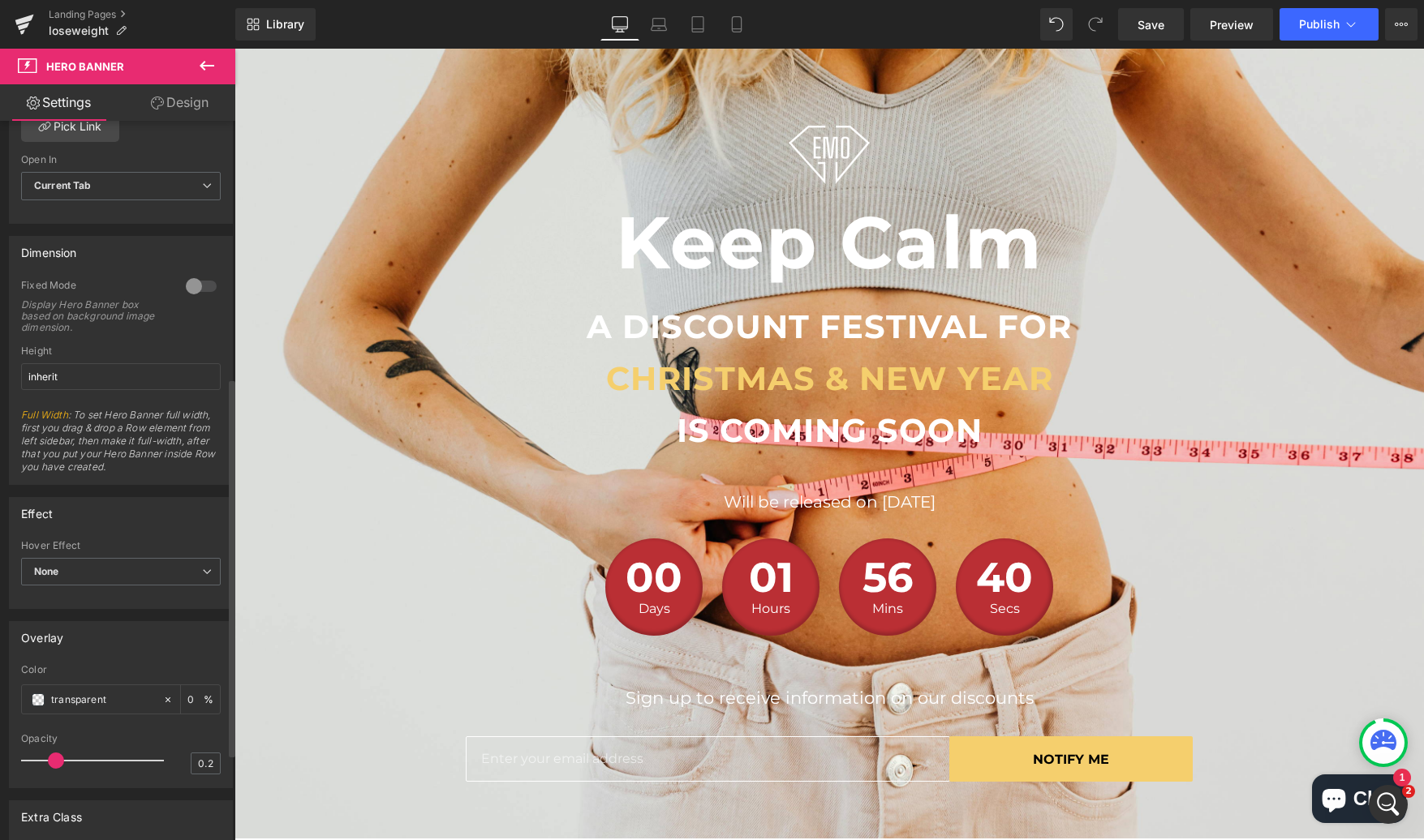
click at [183, 281] on div at bounding box center [201, 286] width 39 height 26
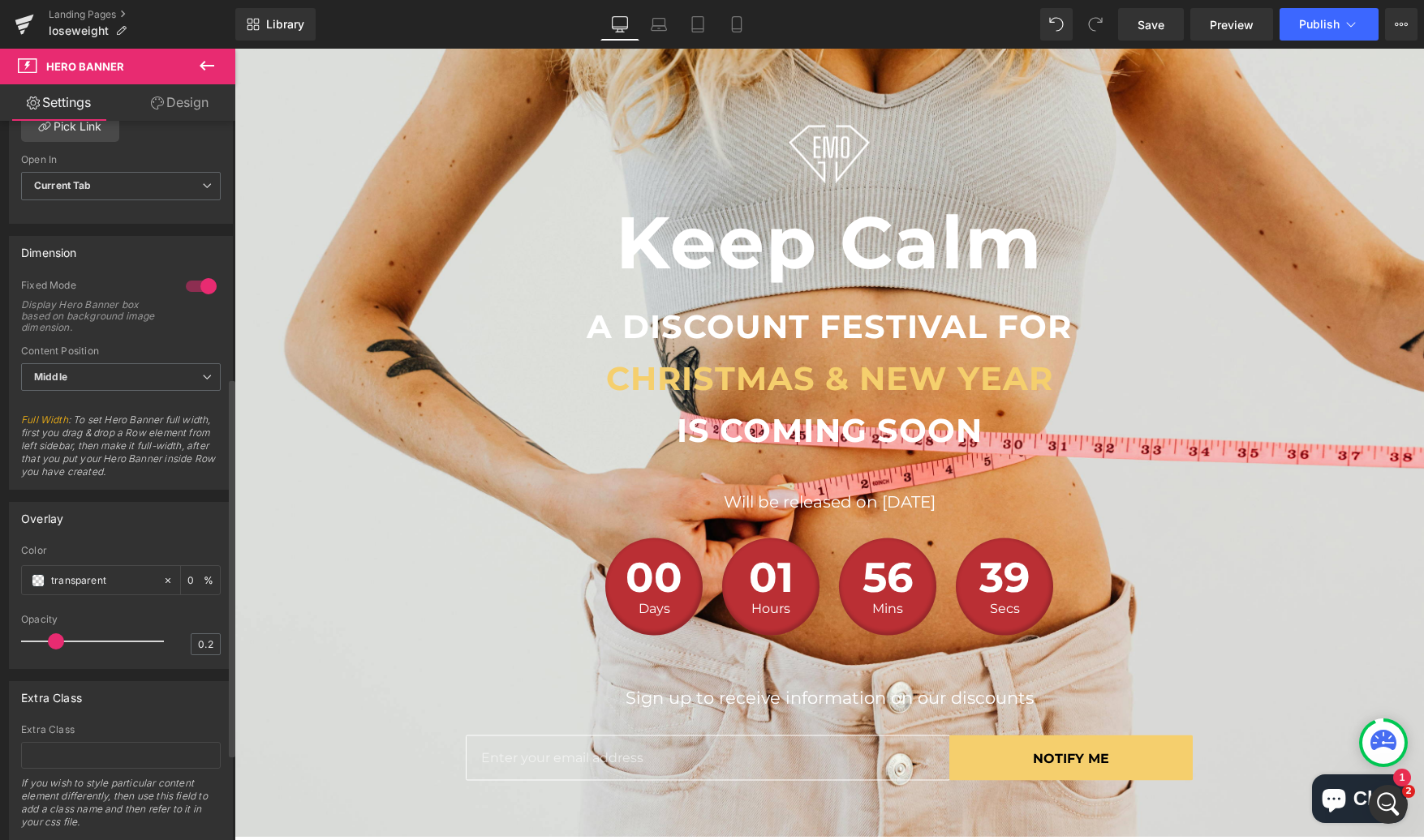
click at [185, 285] on div at bounding box center [201, 286] width 39 height 26
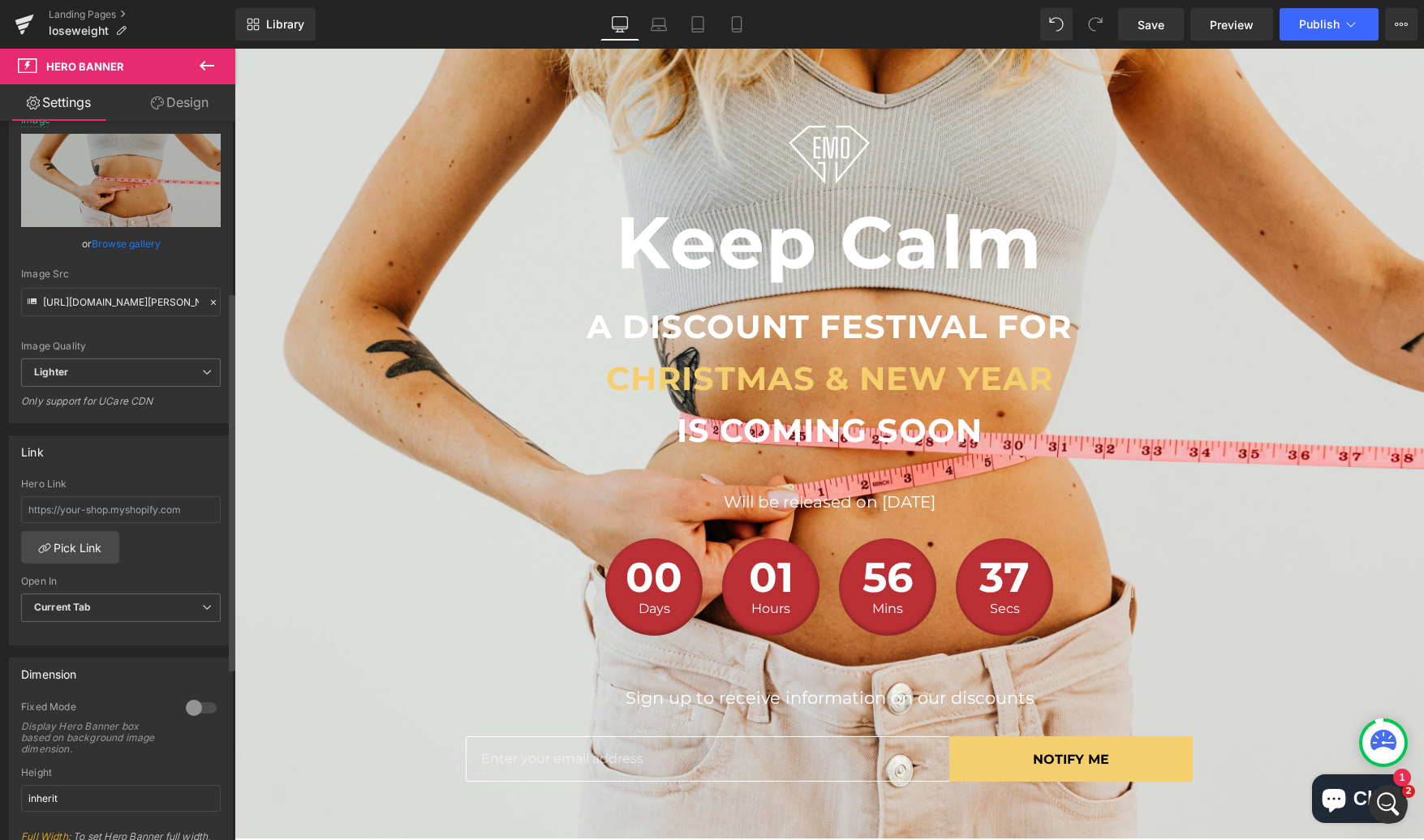
scroll to position [0, 0]
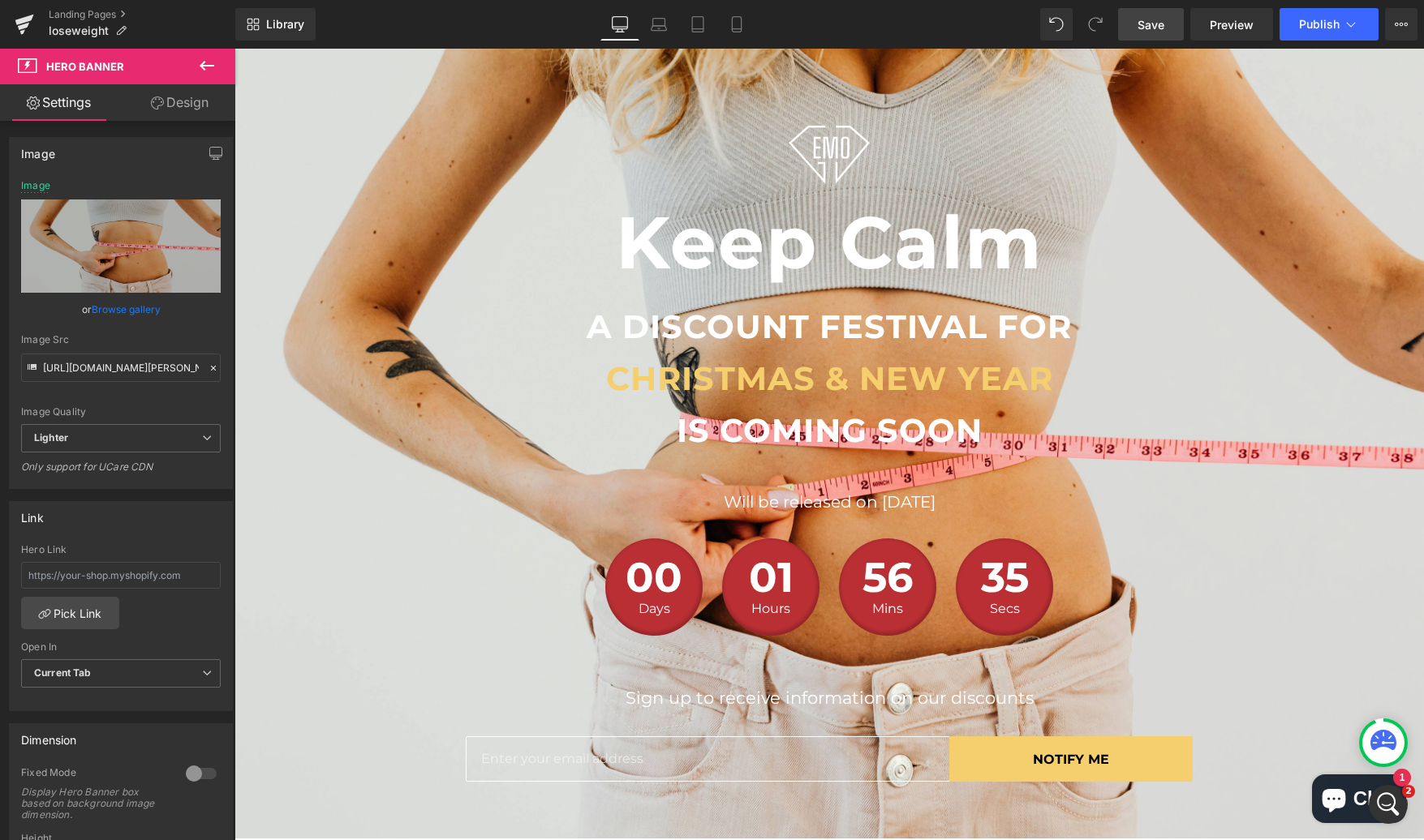
click at [1164, 25] on span "Save" at bounding box center [1151, 24] width 26 height 17
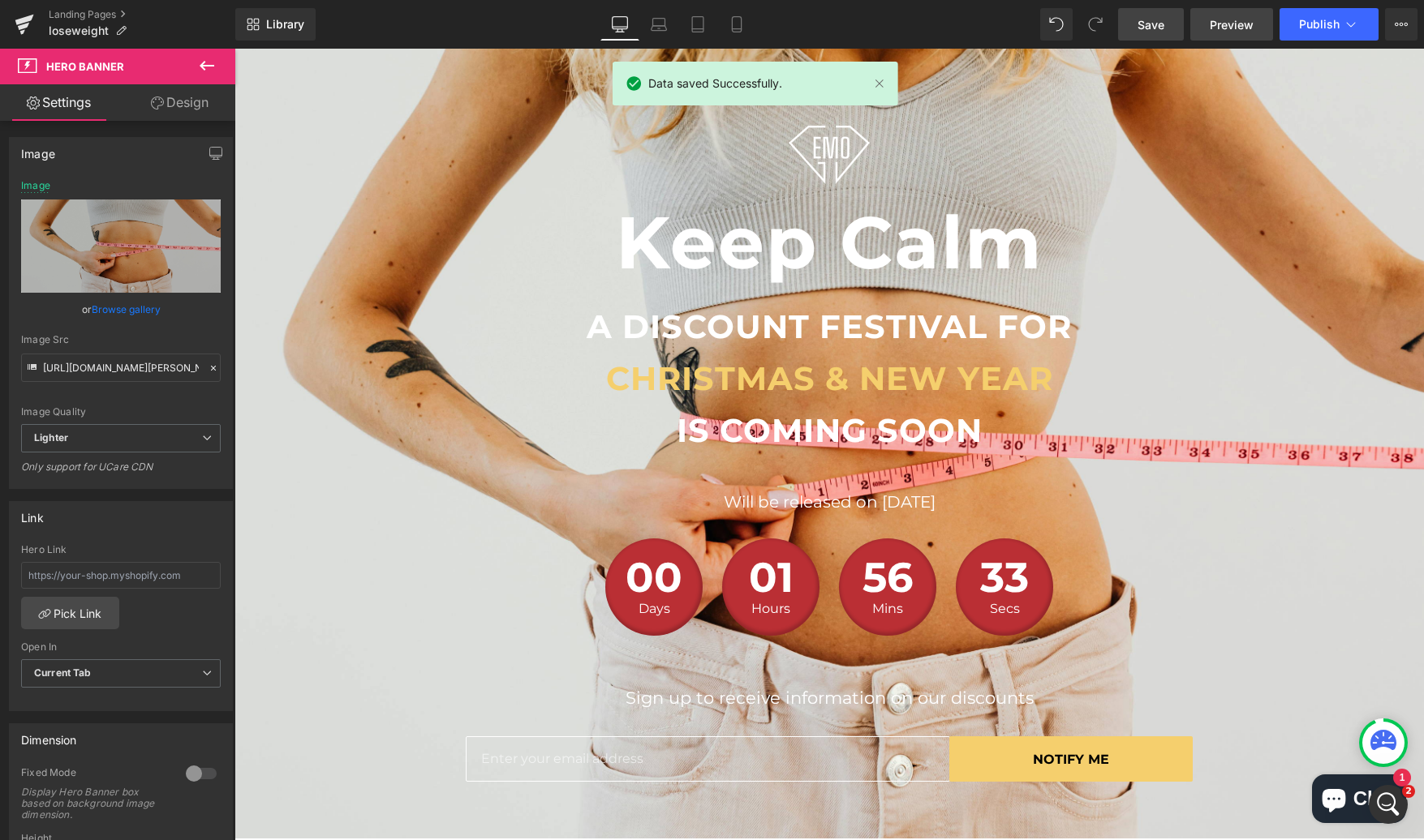
click at [1224, 23] on span "Preview" at bounding box center [1231, 24] width 44 height 17
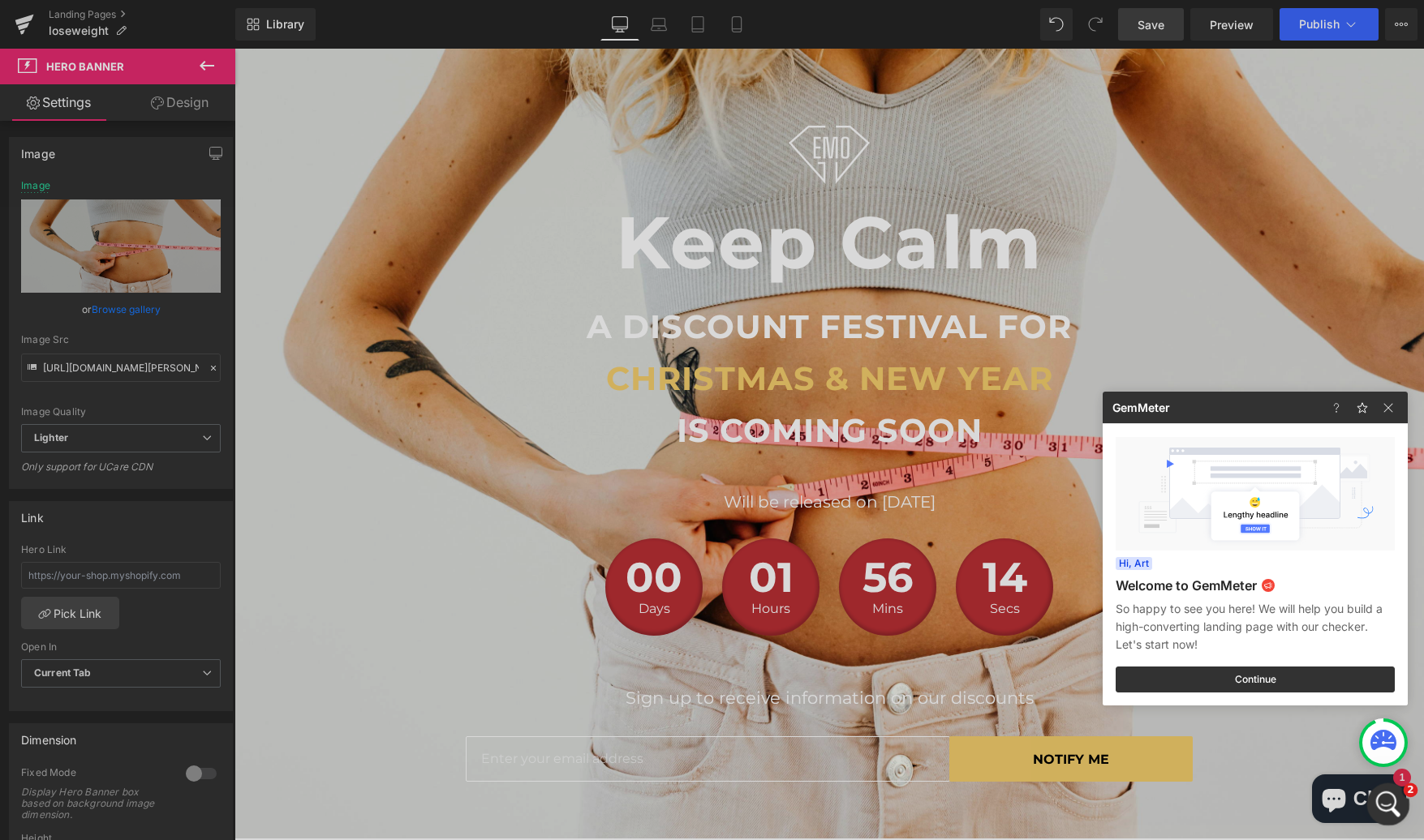
click at [1386, 786] on div "Open Intercom Messenger" at bounding box center [1385, 801] width 54 height 54
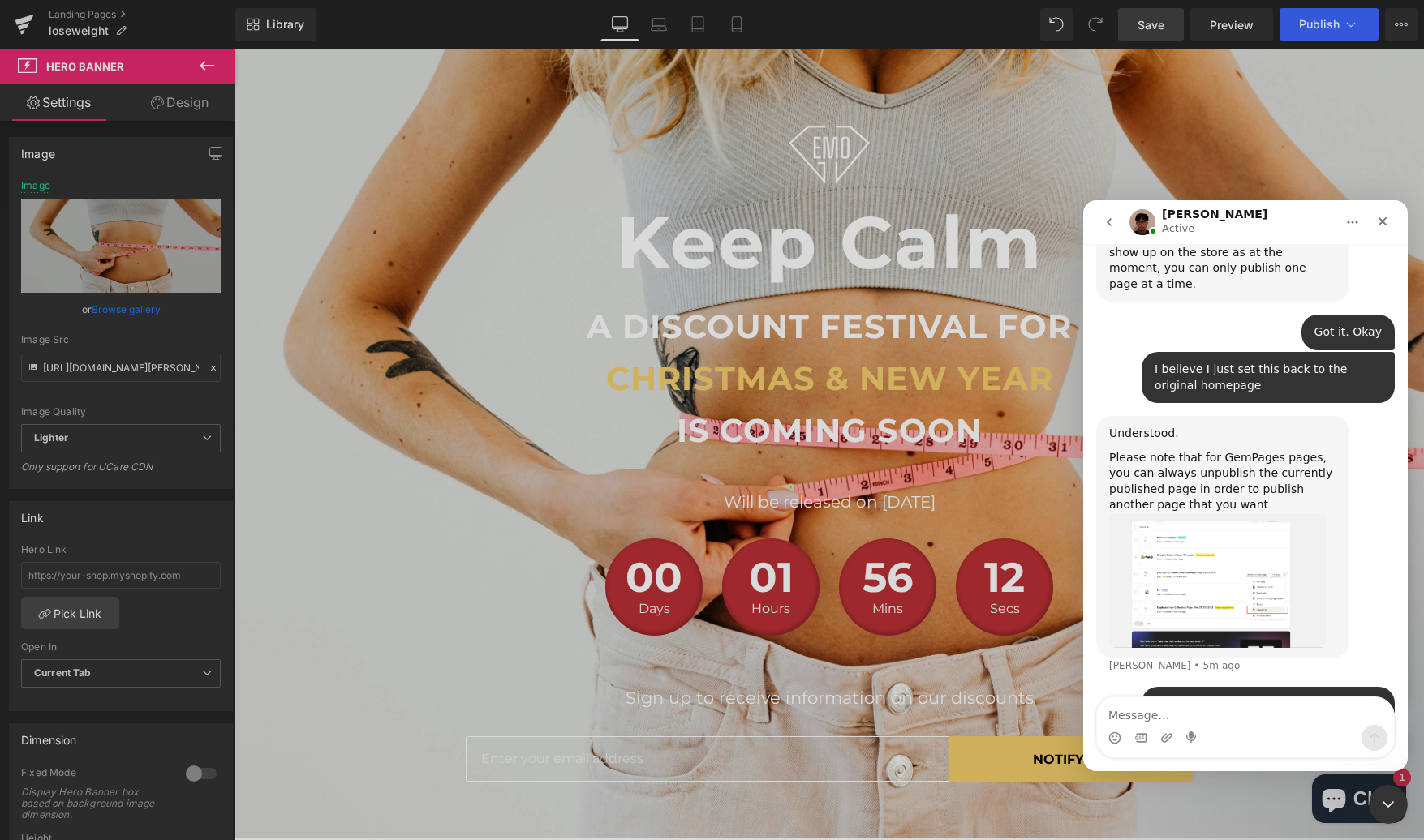
scroll to position [3361, 0]
click at [1031, 479] on div at bounding box center [712, 395] width 1424 height 792
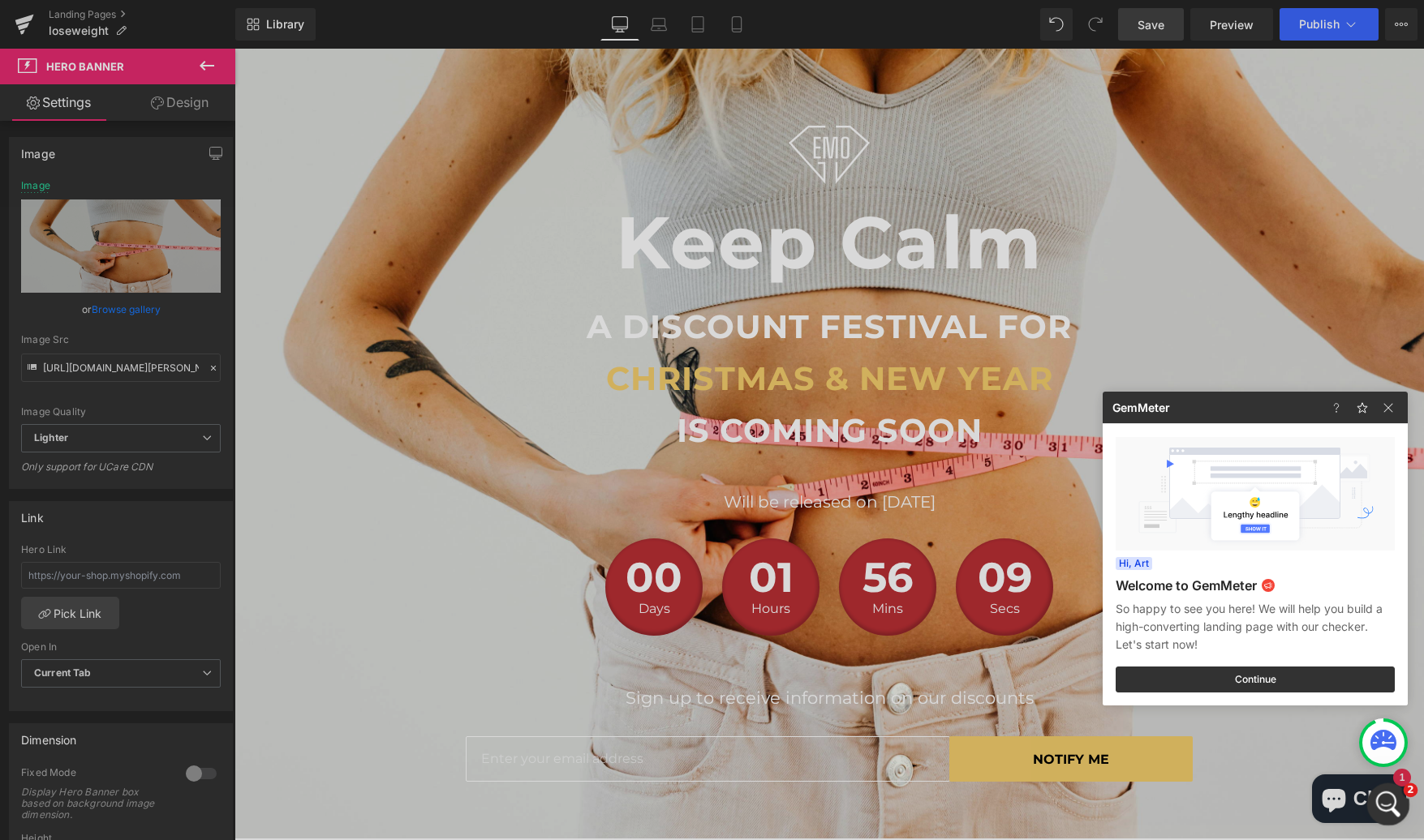
click at [1381, 802] on icon "Open Intercom Messenger" at bounding box center [1386, 802] width 26 height 26
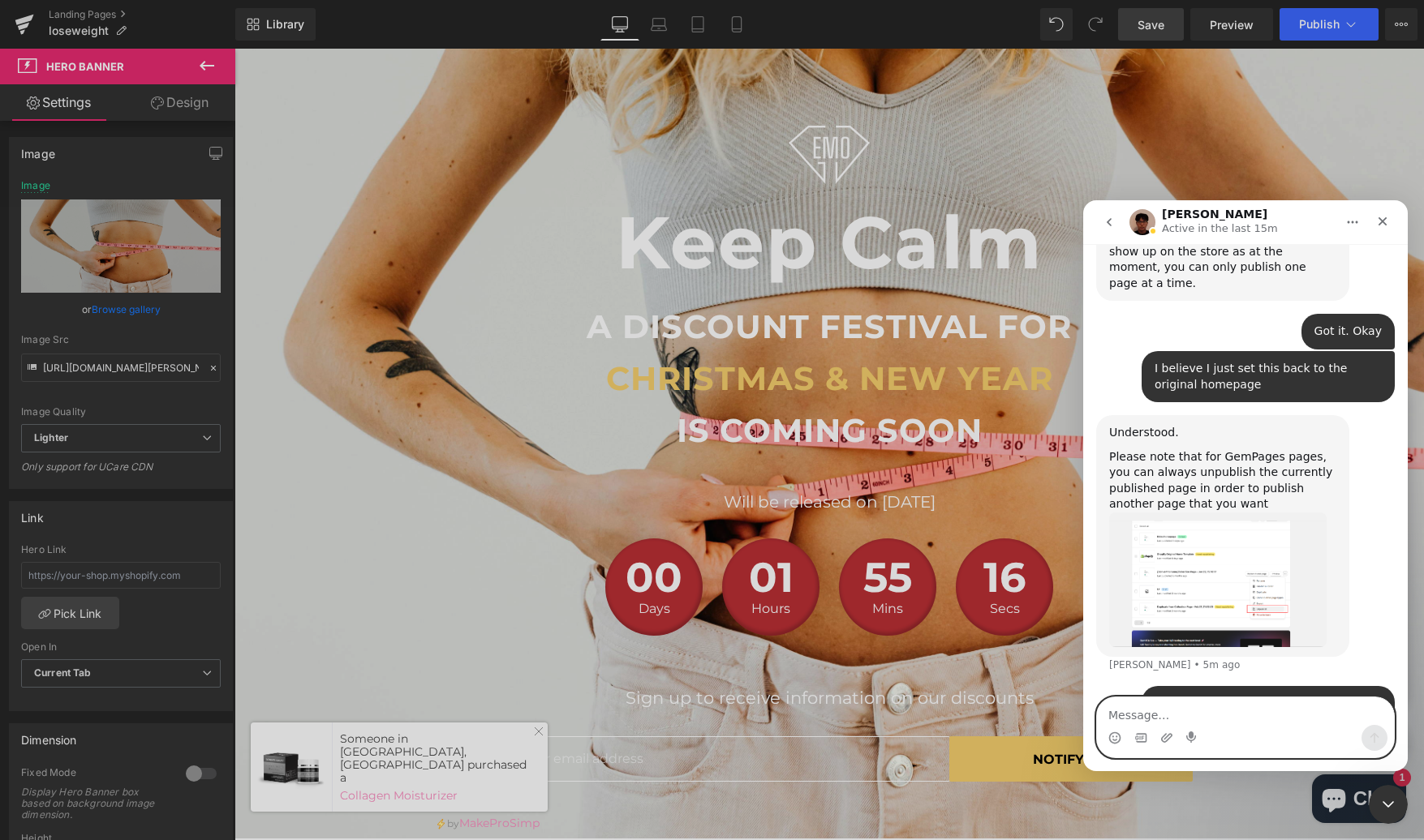
click at [1158, 699] on textarea "Message…" at bounding box center [1246, 711] width 297 height 27
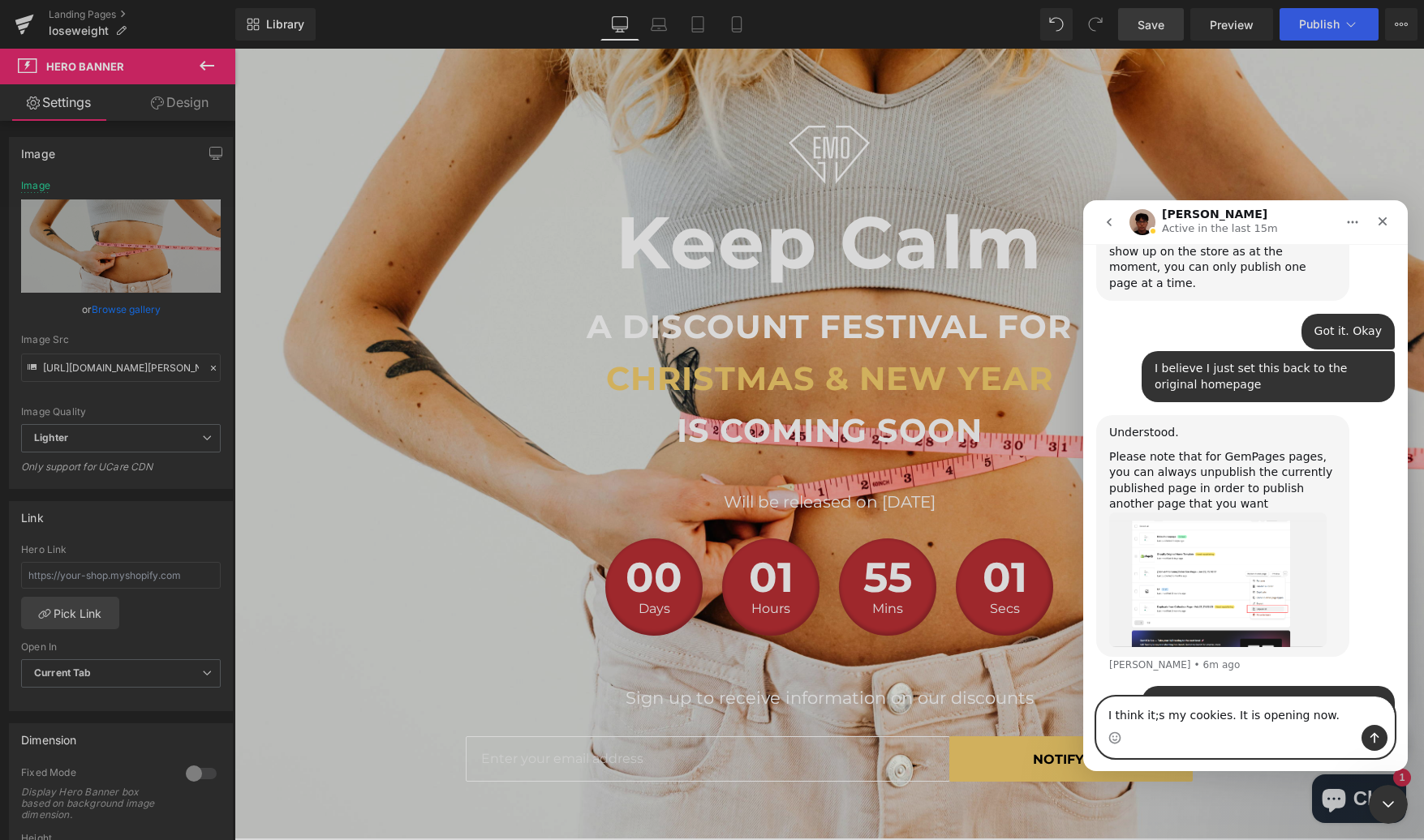
type textarea "I think it;s my cookies. It is opening now."
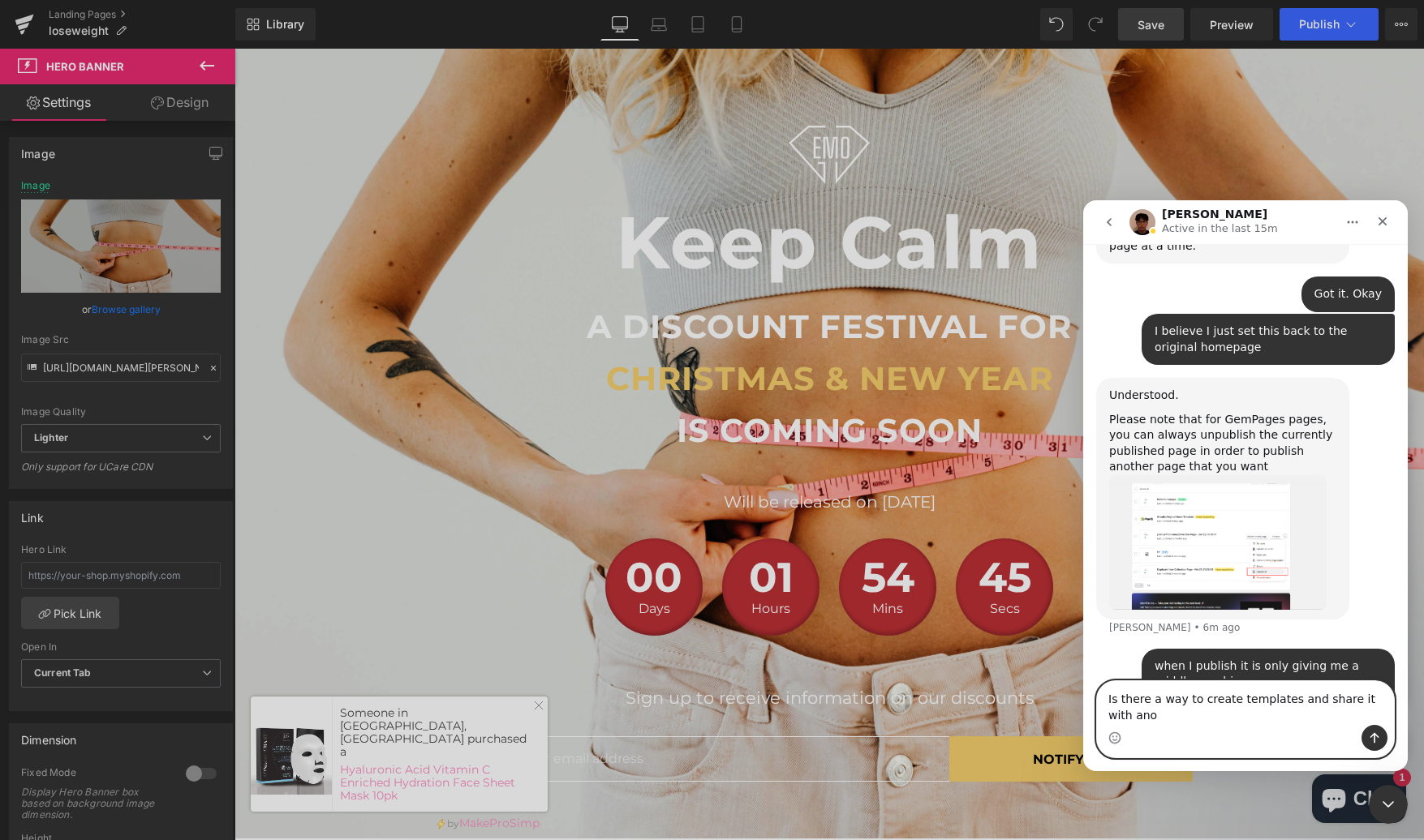
scroll to position [3414, 0]
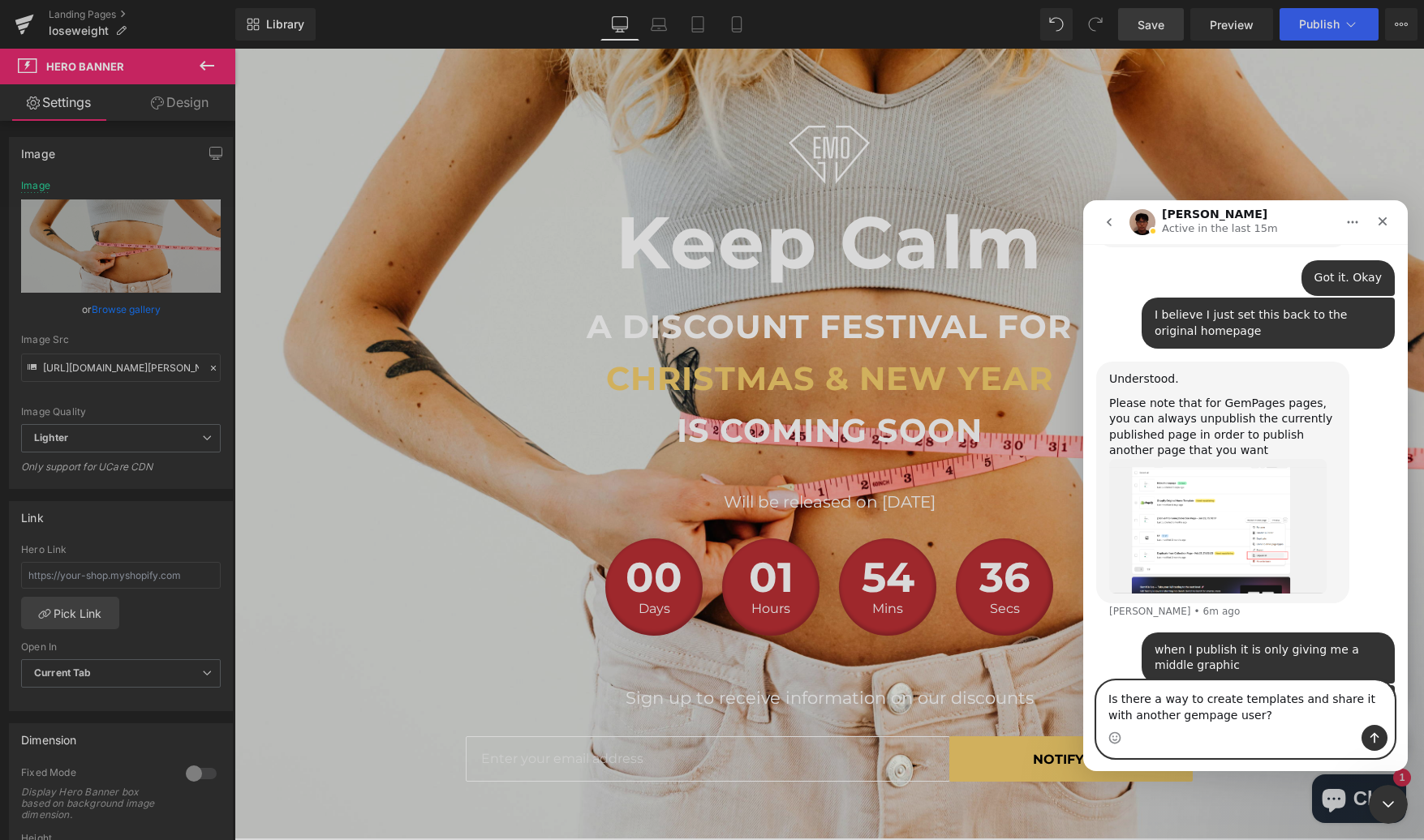
type textarea "Is there a way to create templates and share it with another gempage user?"
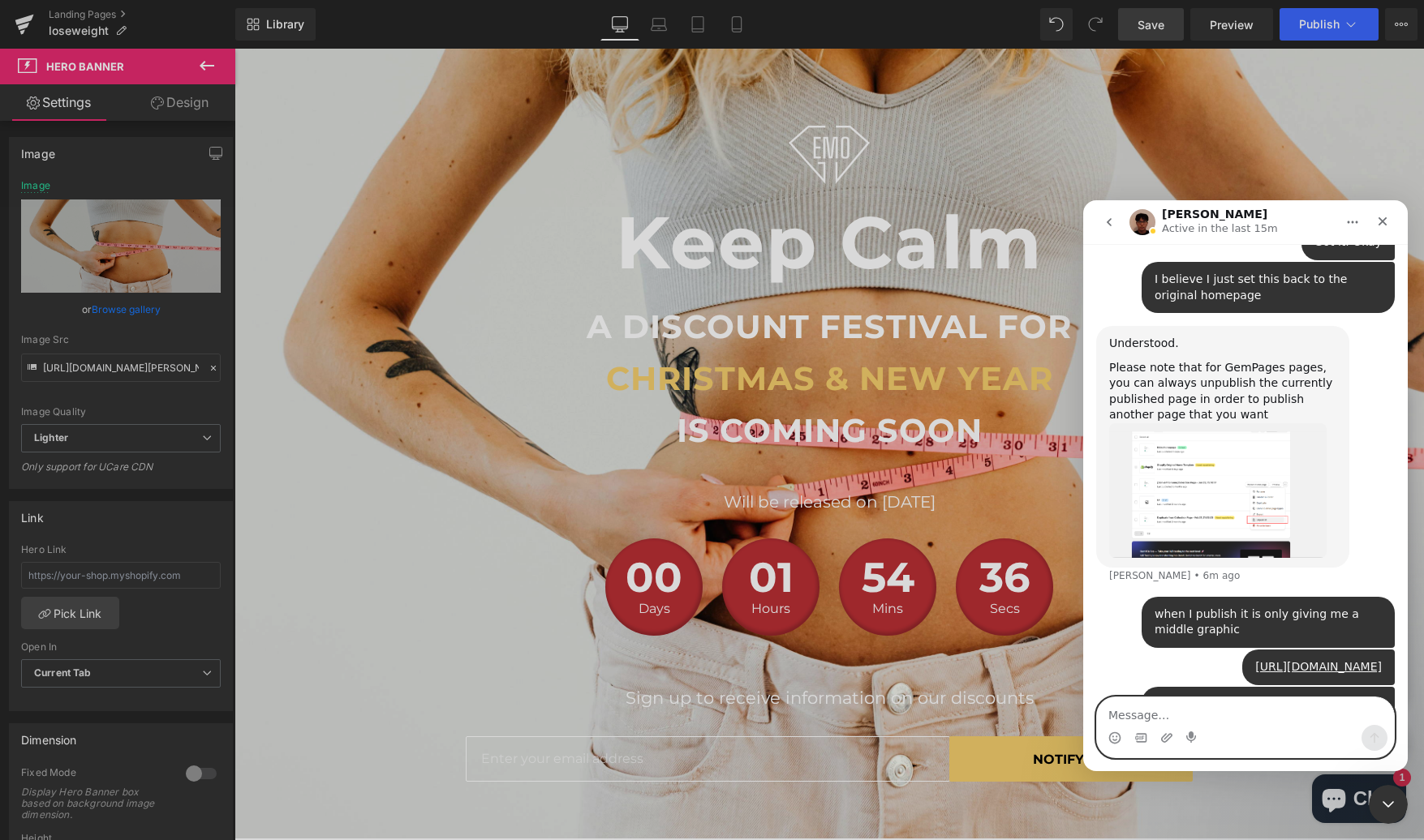
scroll to position [3451, 0]
type textarea "n"
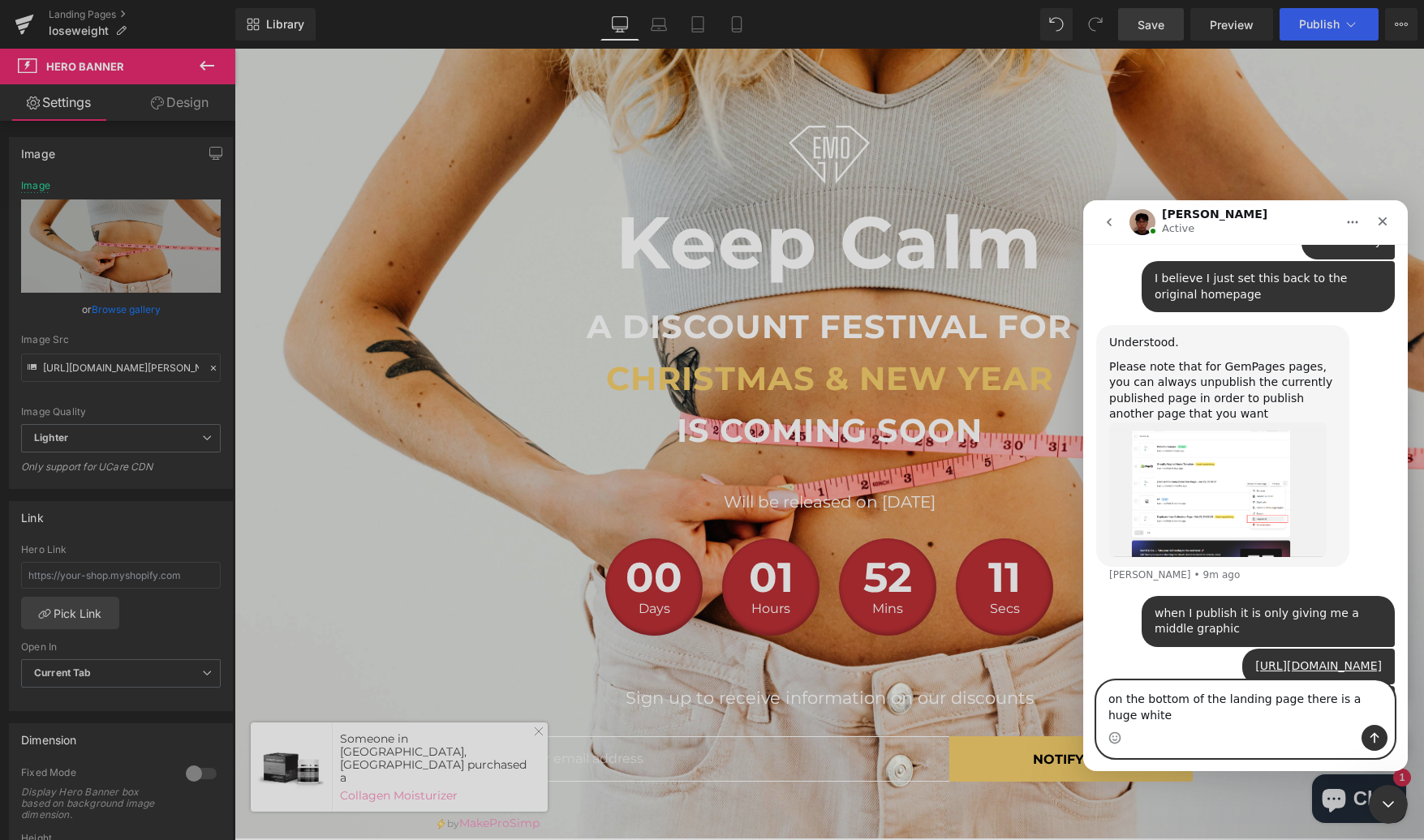
scroll to position [3467, 0]
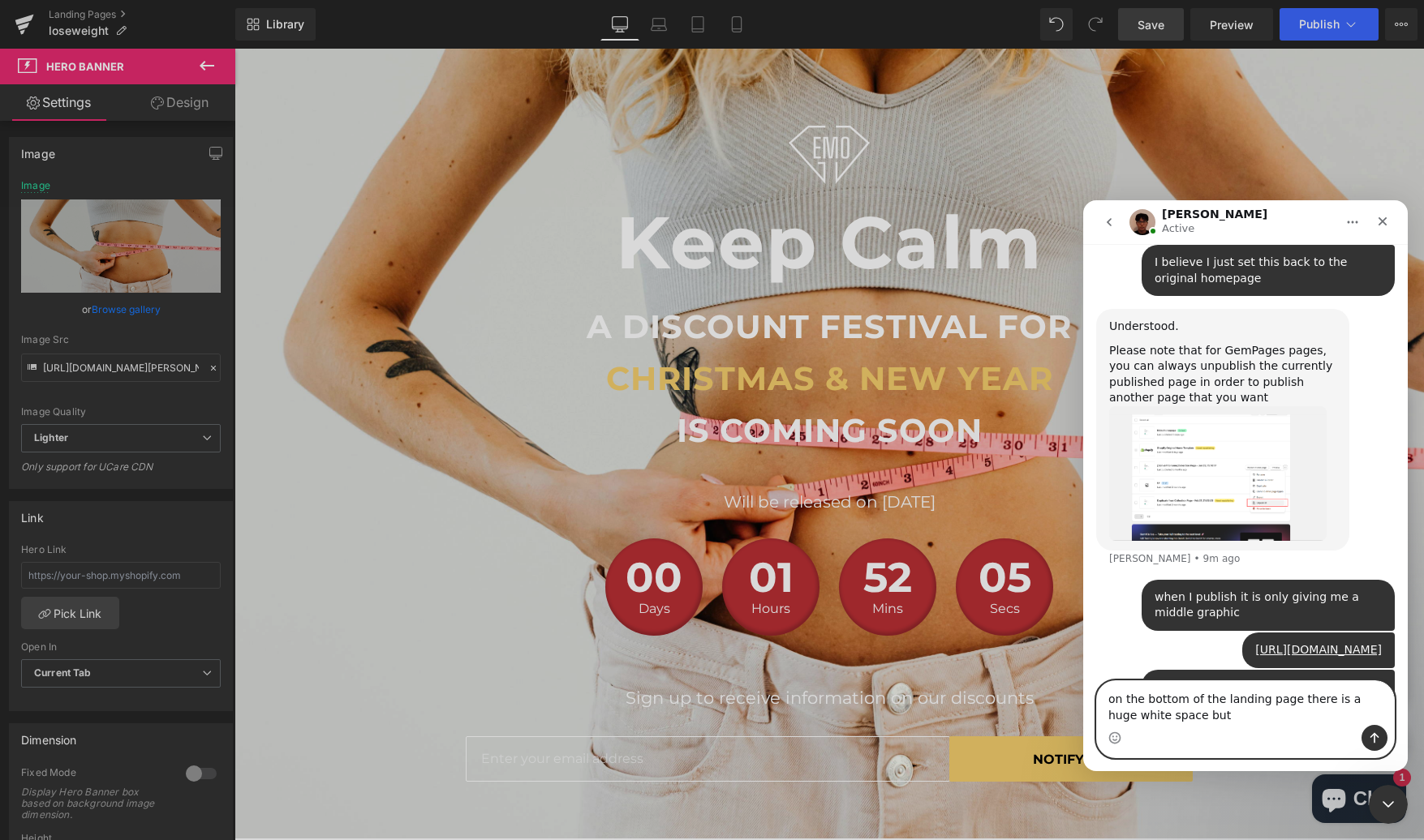
type textarea "on the bottom of the landing page there is a huge white space but"
click at [905, 648] on div at bounding box center [712, 395] width 1424 height 792
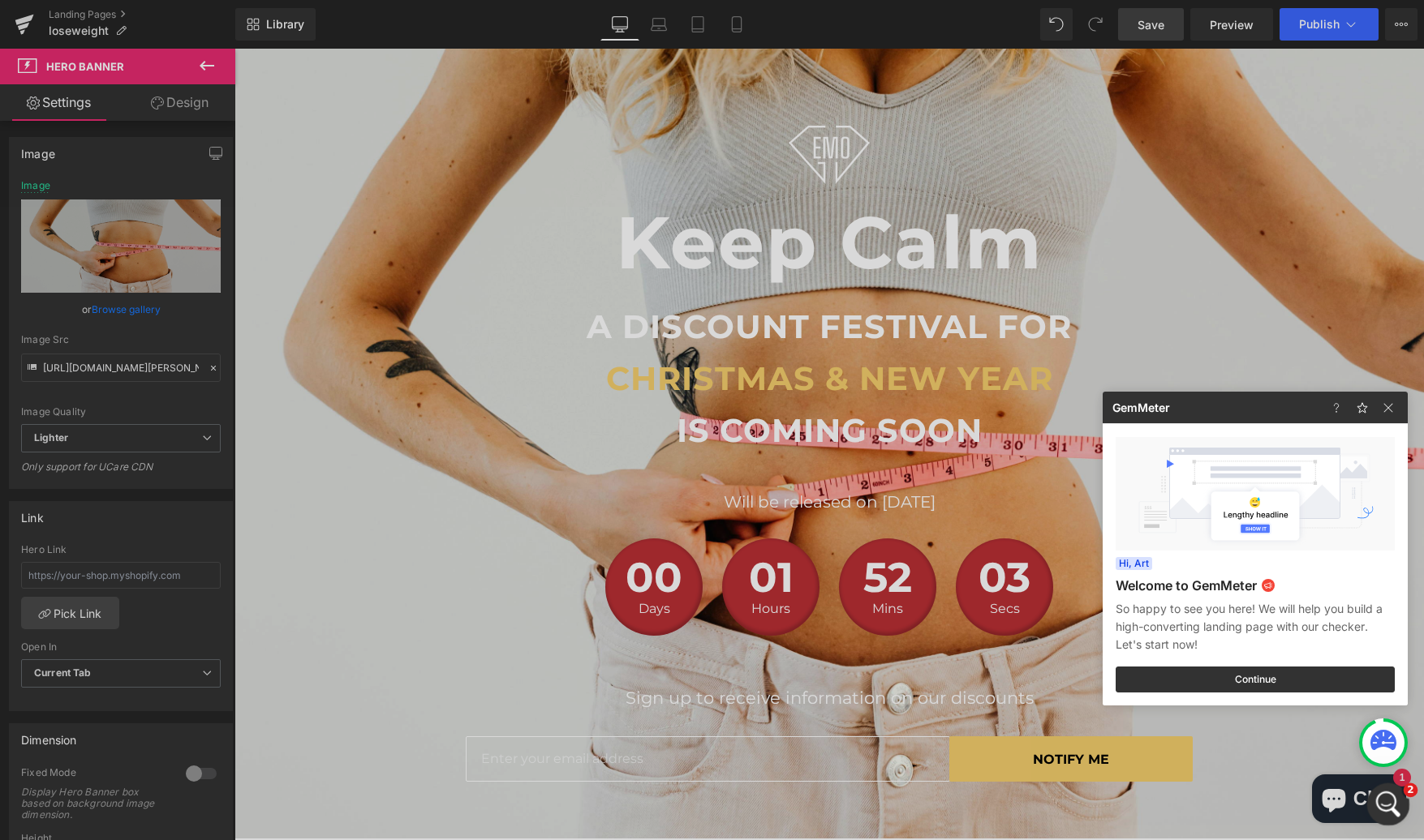
click at [1392, 795] on icon "Open Intercom Messenger" at bounding box center [1386, 802] width 26 height 26
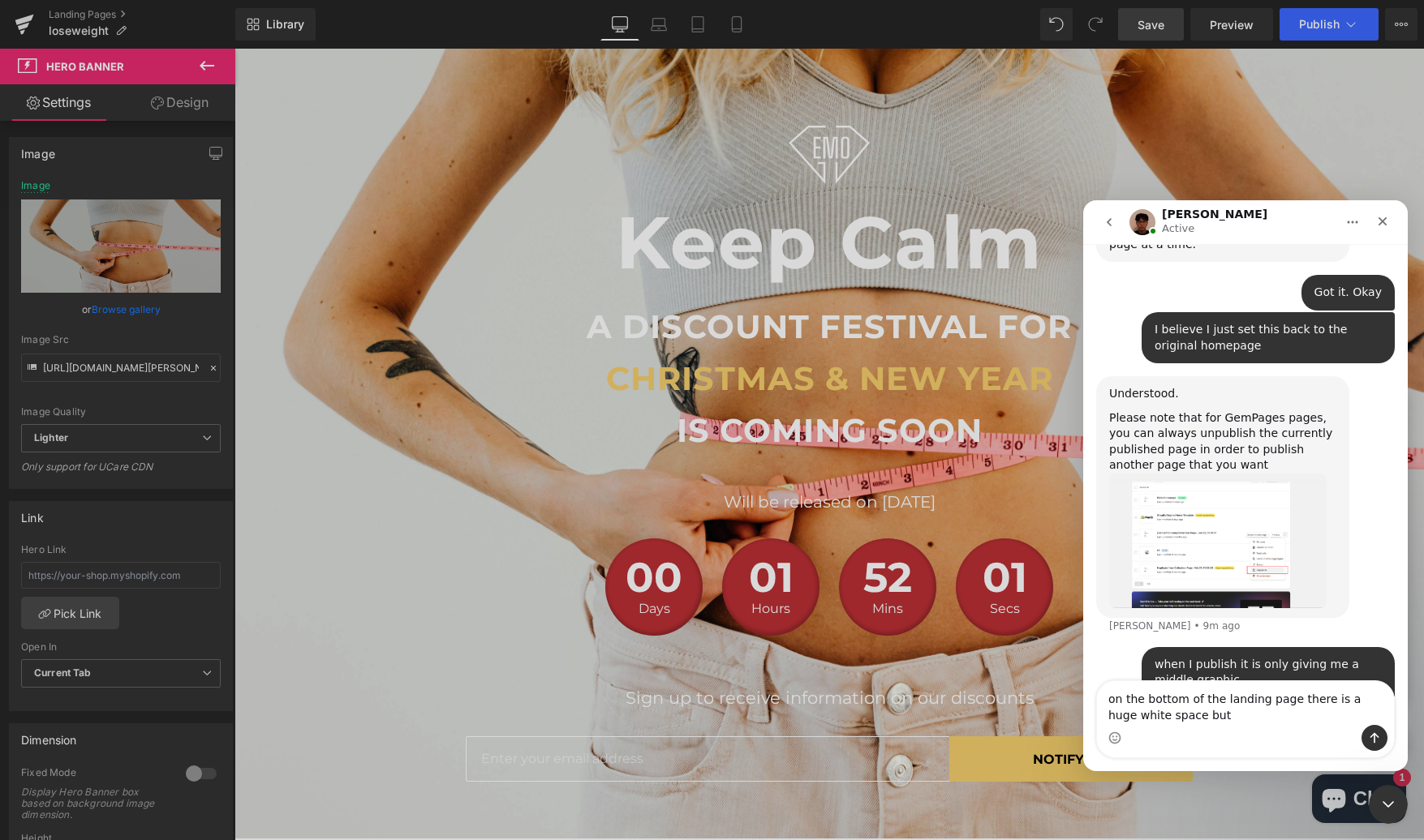
click at [1277, 727] on div "Intercom messenger" at bounding box center [1246, 738] width 297 height 26
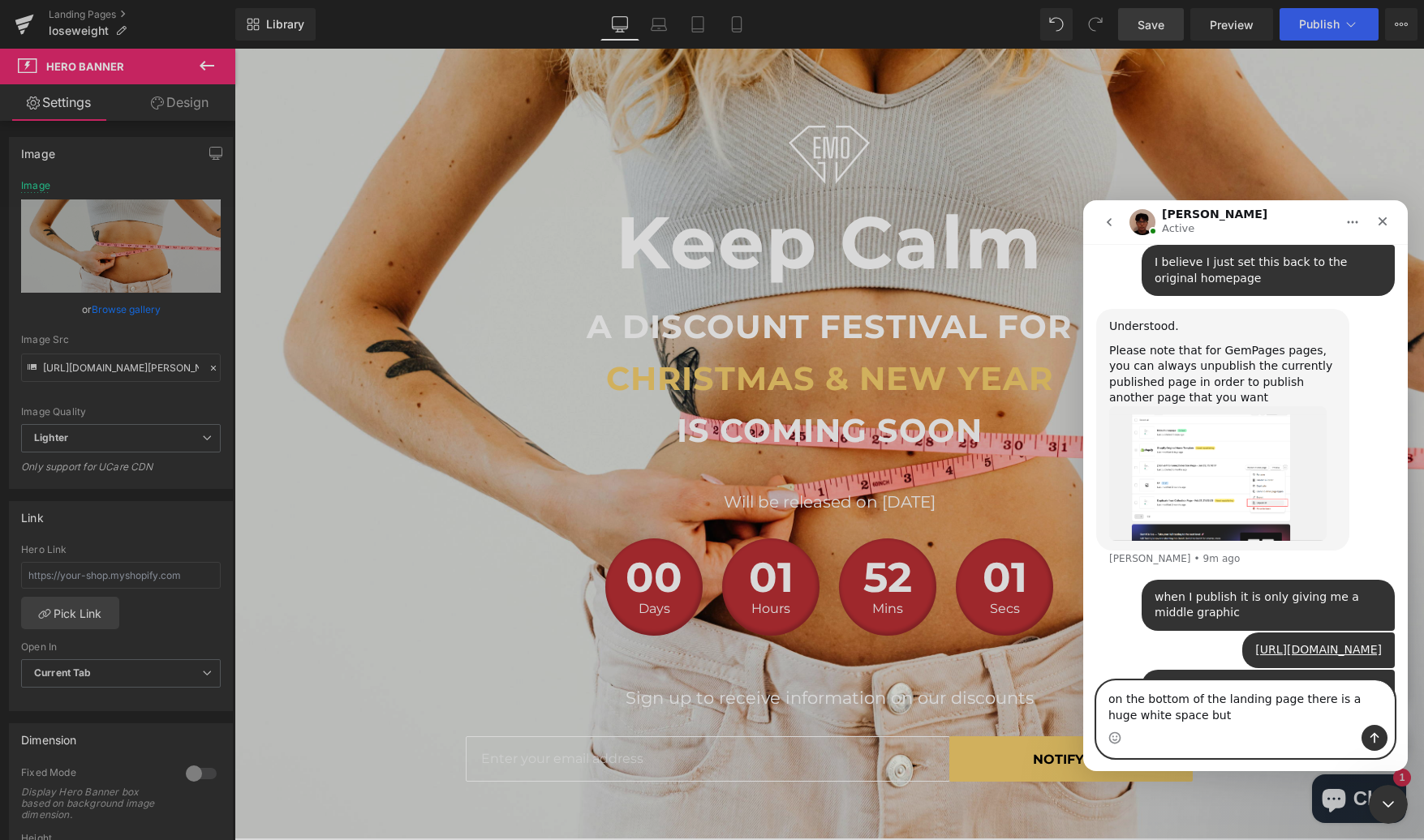
click at [1278, 717] on textarea "on the bottom of the landing page there is a huge white space but" at bounding box center [1246, 703] width 297 height 44
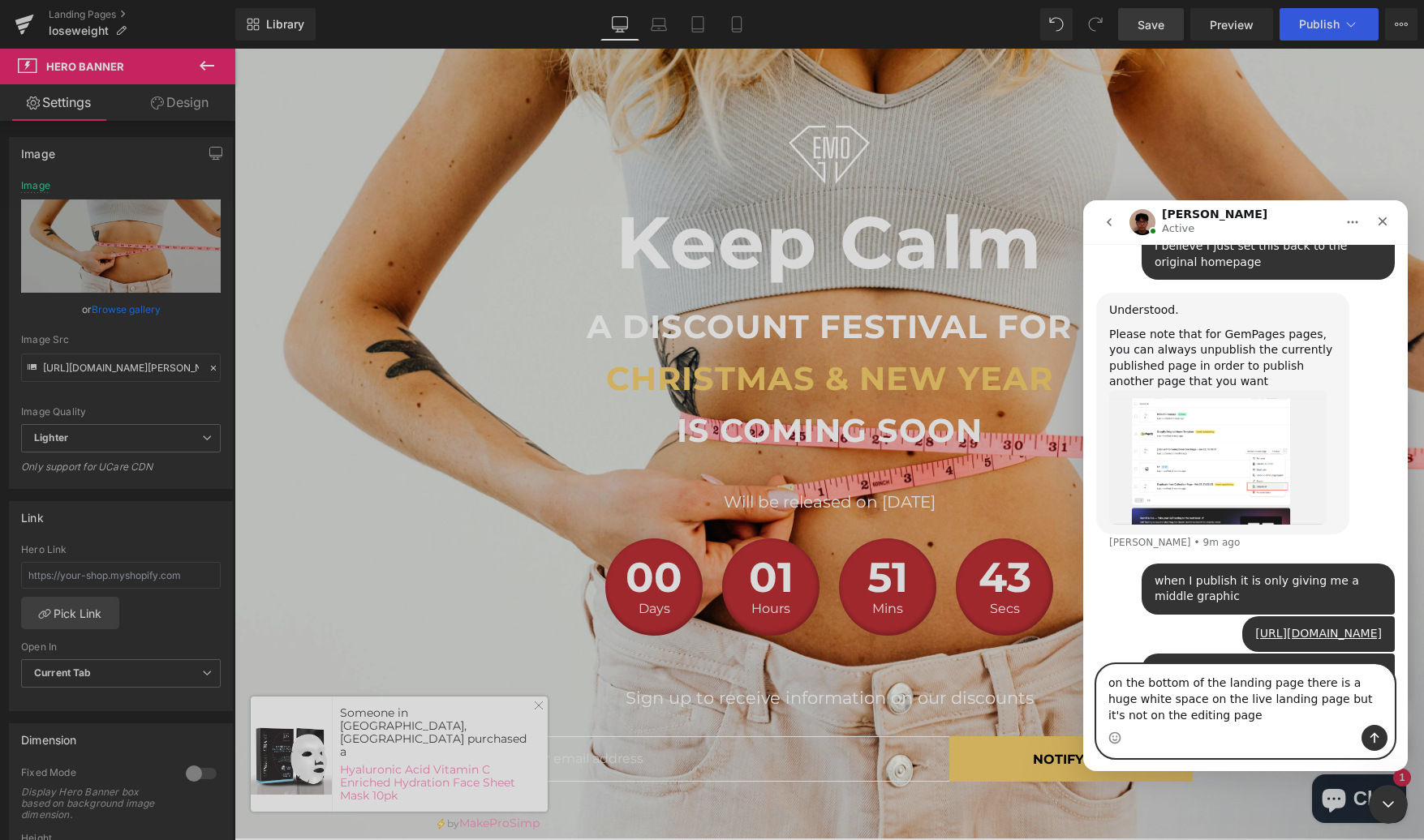
type textarea "on the bottom of the landing page there is a huge white space on the live landi…"
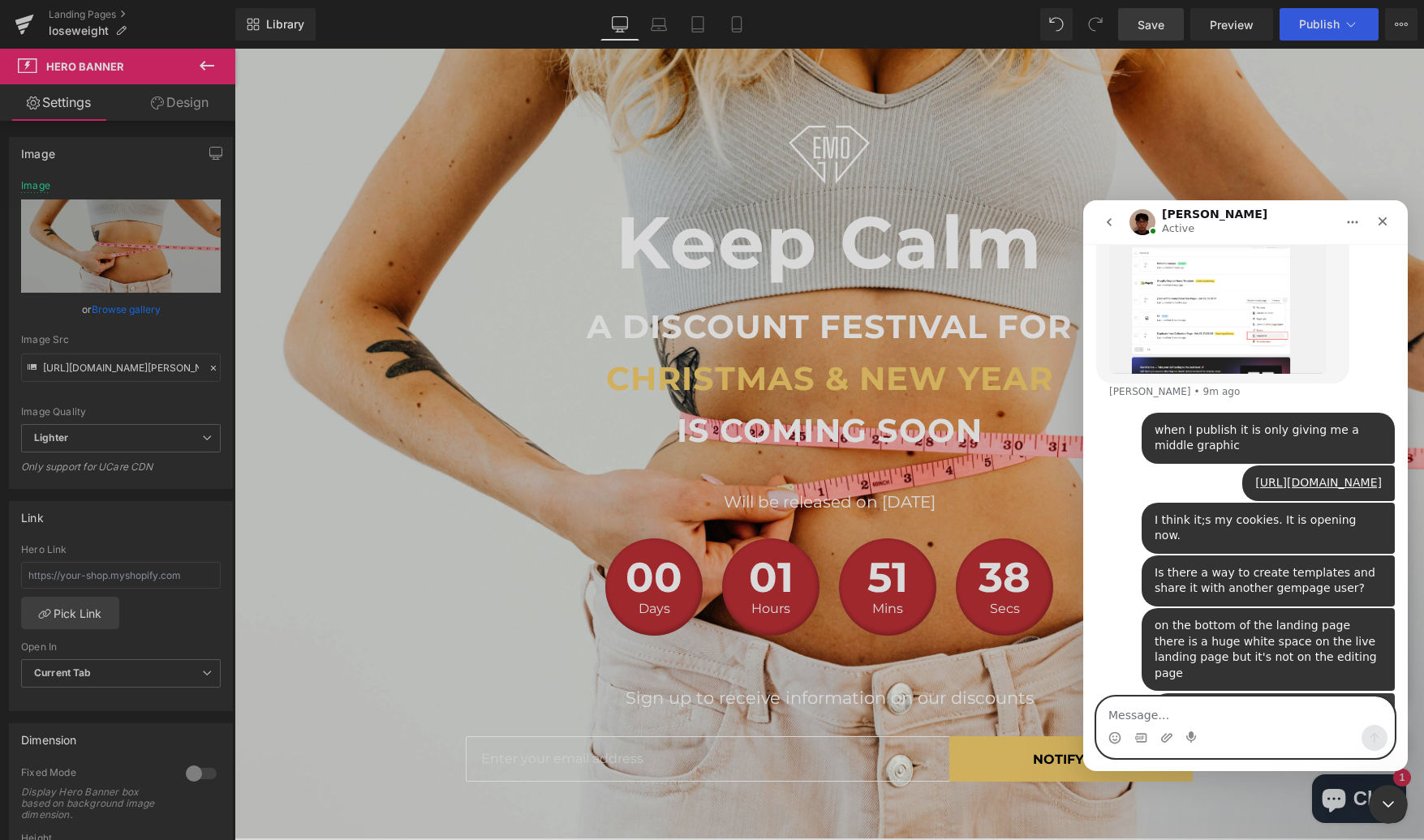
scroll to position [3640, 0]
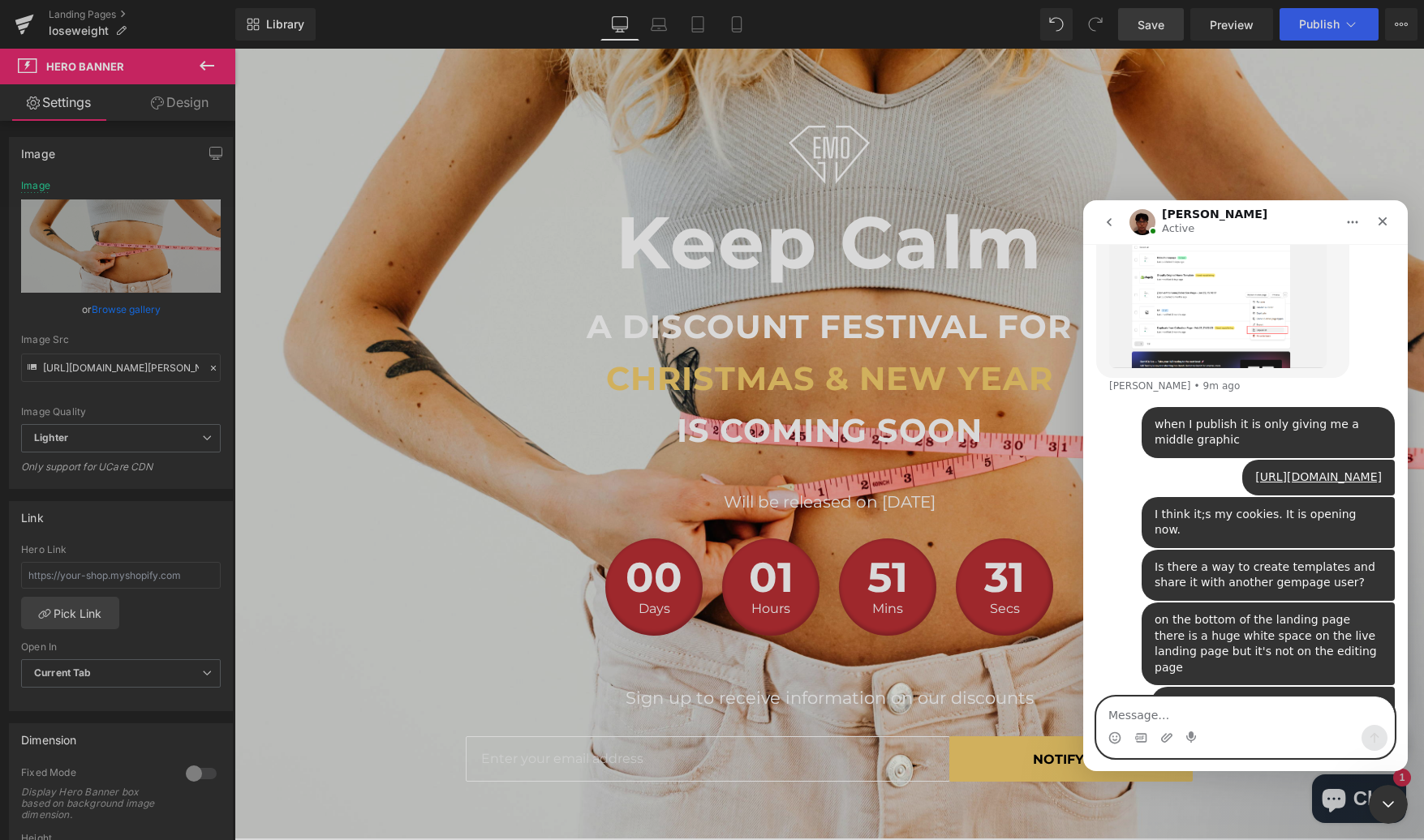
click at [1264, 697] on img "London says…" at bounding box center [1273, 746] width 217 height 99
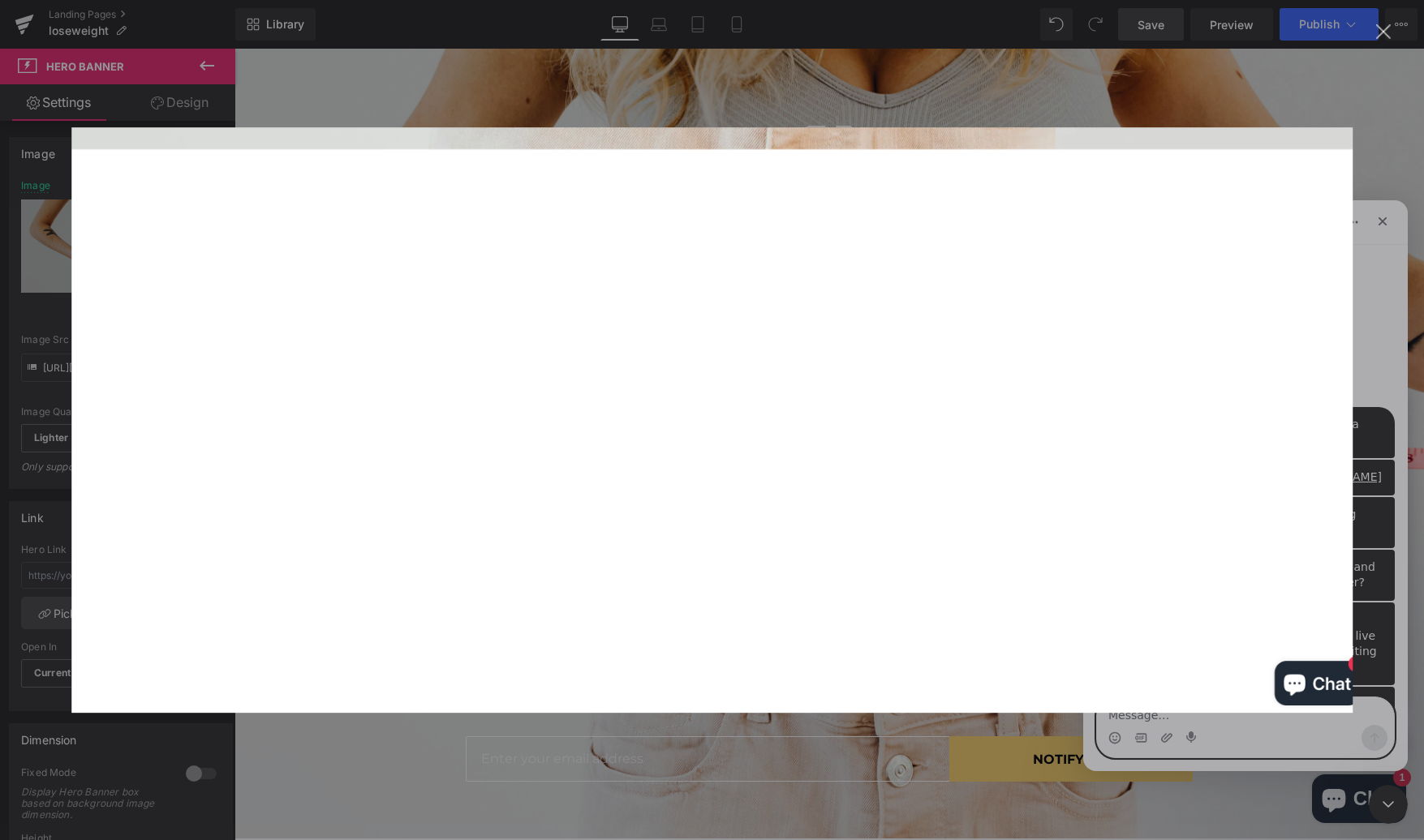
click at [1394, 518] on div "Intercom messenger" at bounding box center [712, 420] width 1424 height 840
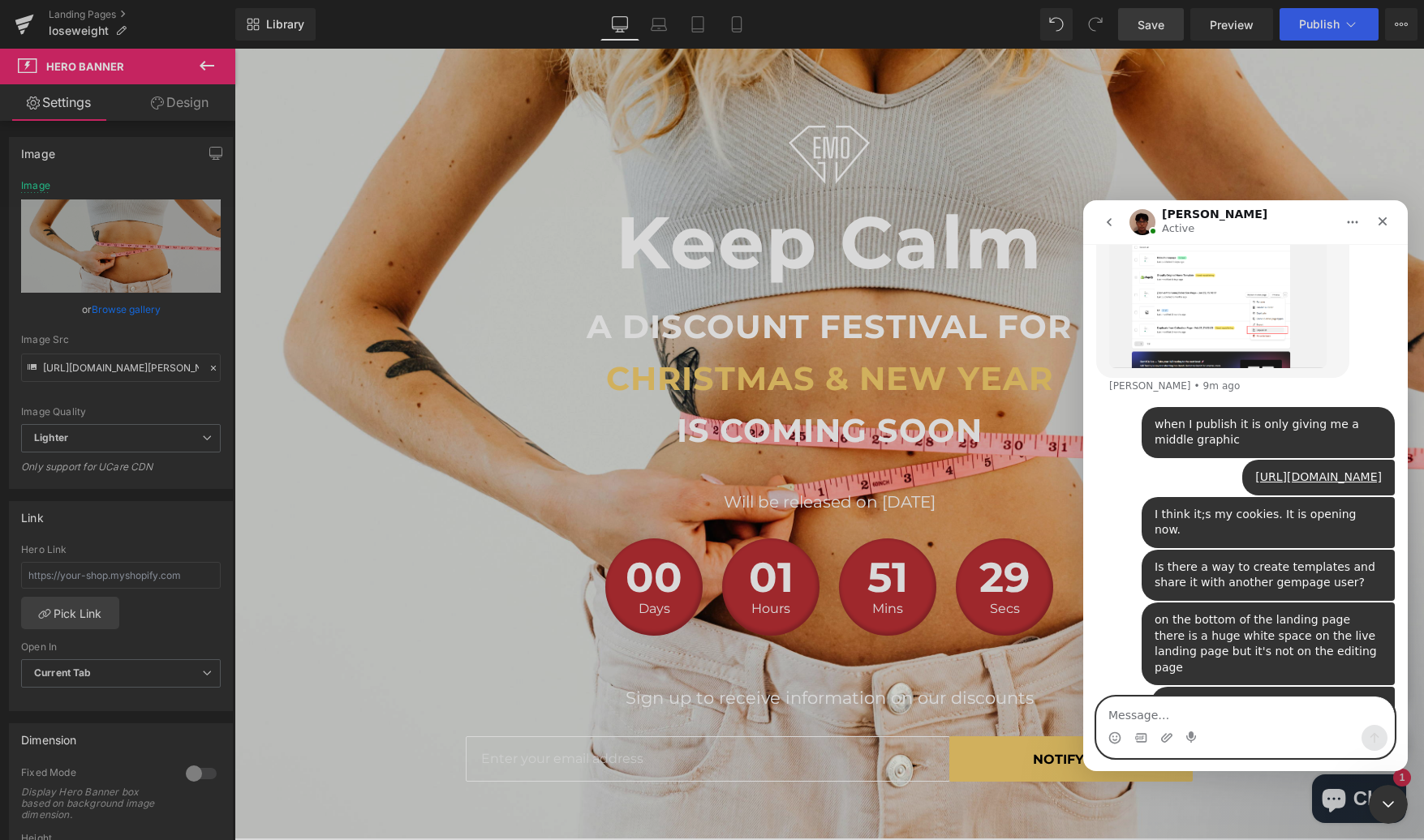
click at [827, 511] on div at bounding box center [712, 395] width 1424 height 792
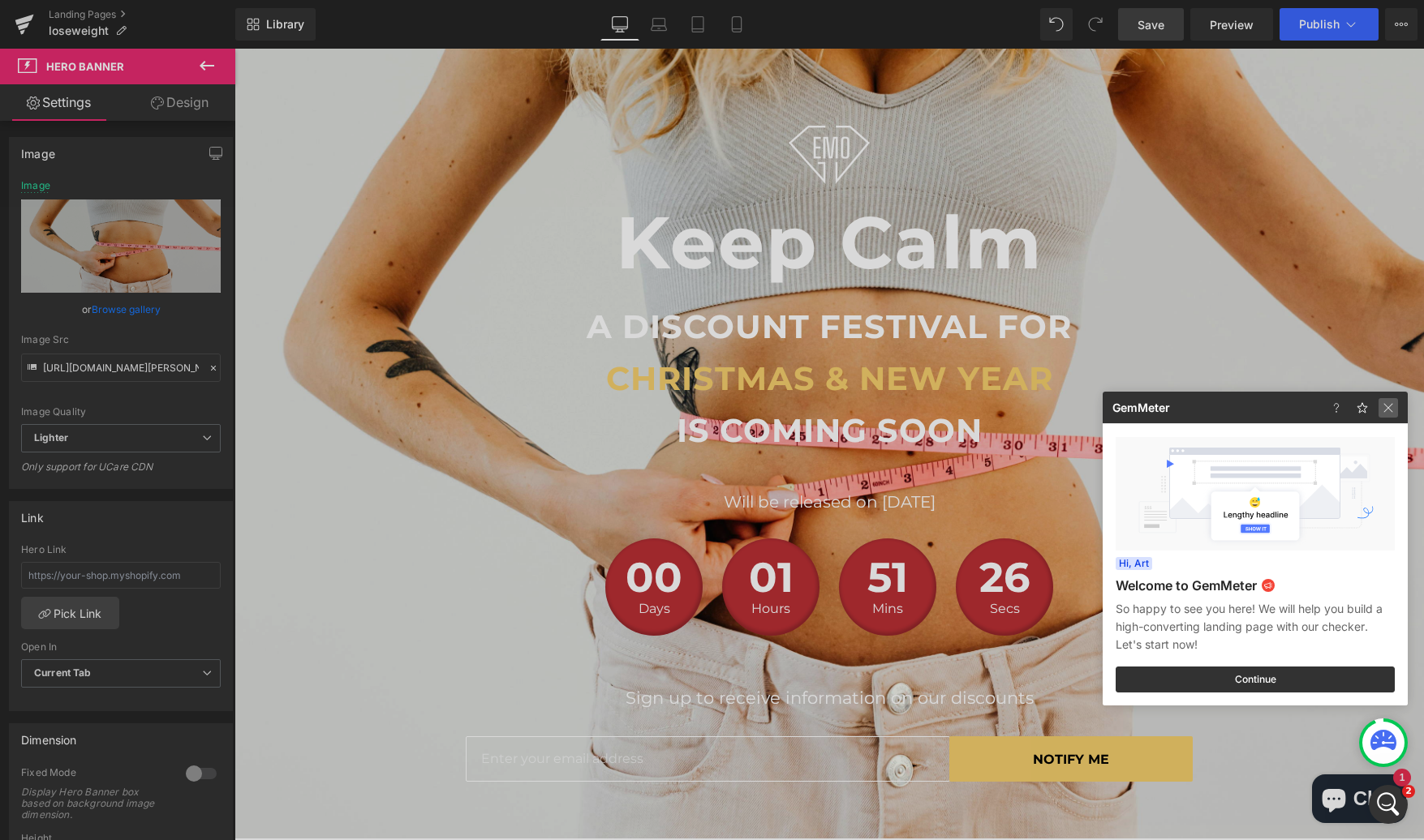
drag, startPoint x: 1391, startPoint y: 409, endPoint x: 1141, endPoint y: 367, distance: 253.5
click at [1391, 409] on img at bounding box center [1388, 408] width 19 height 19
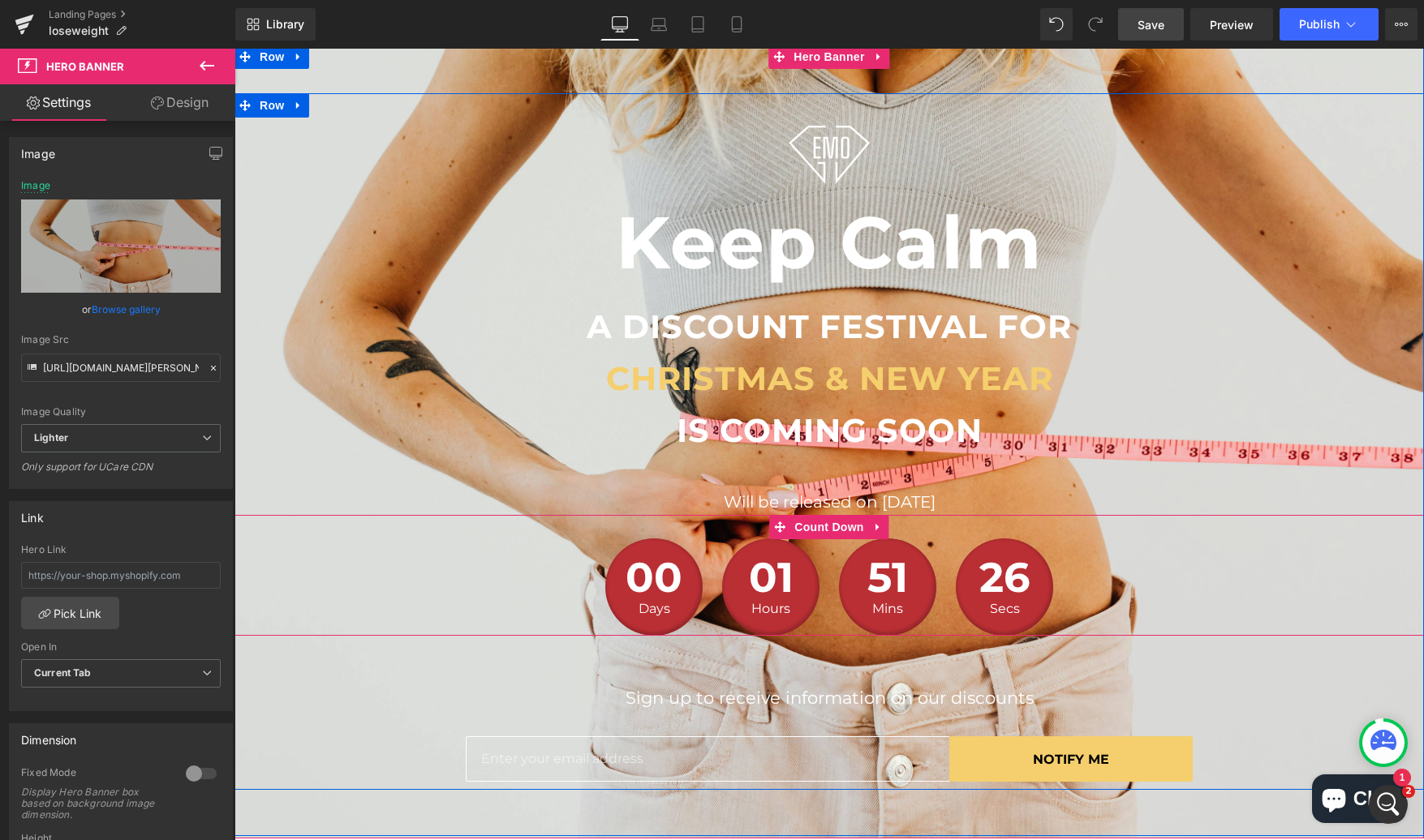
scroll to position [241, 0]
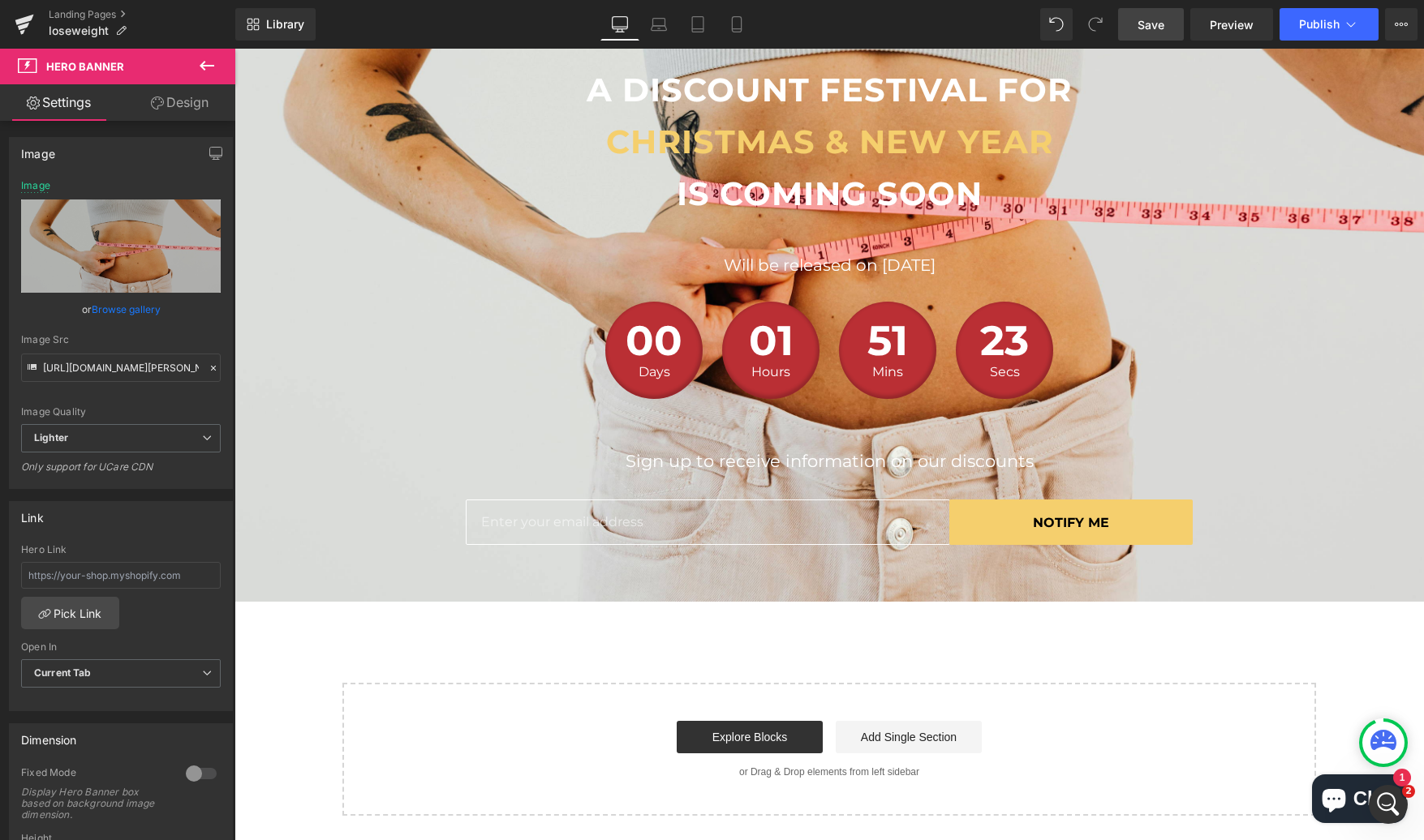
click at [1199, 664] on div "Image Keep Calm Heading A DISCOUNT FESTIVAL FOR Text Block CHRISTMAS & NEW YEAR…" at bounding box center [829, 311] width 1189 height 1008
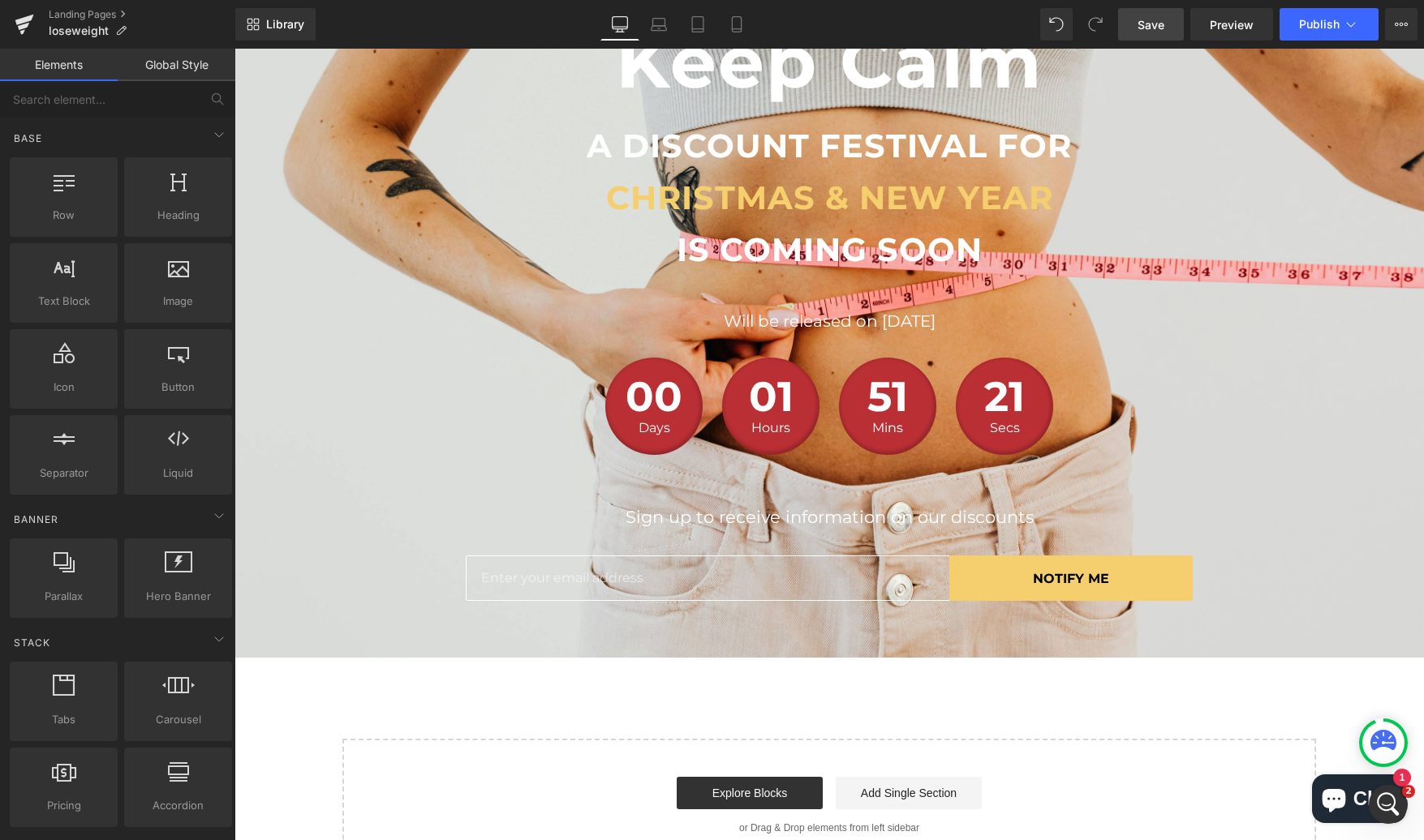
scroll to position [186, 0]
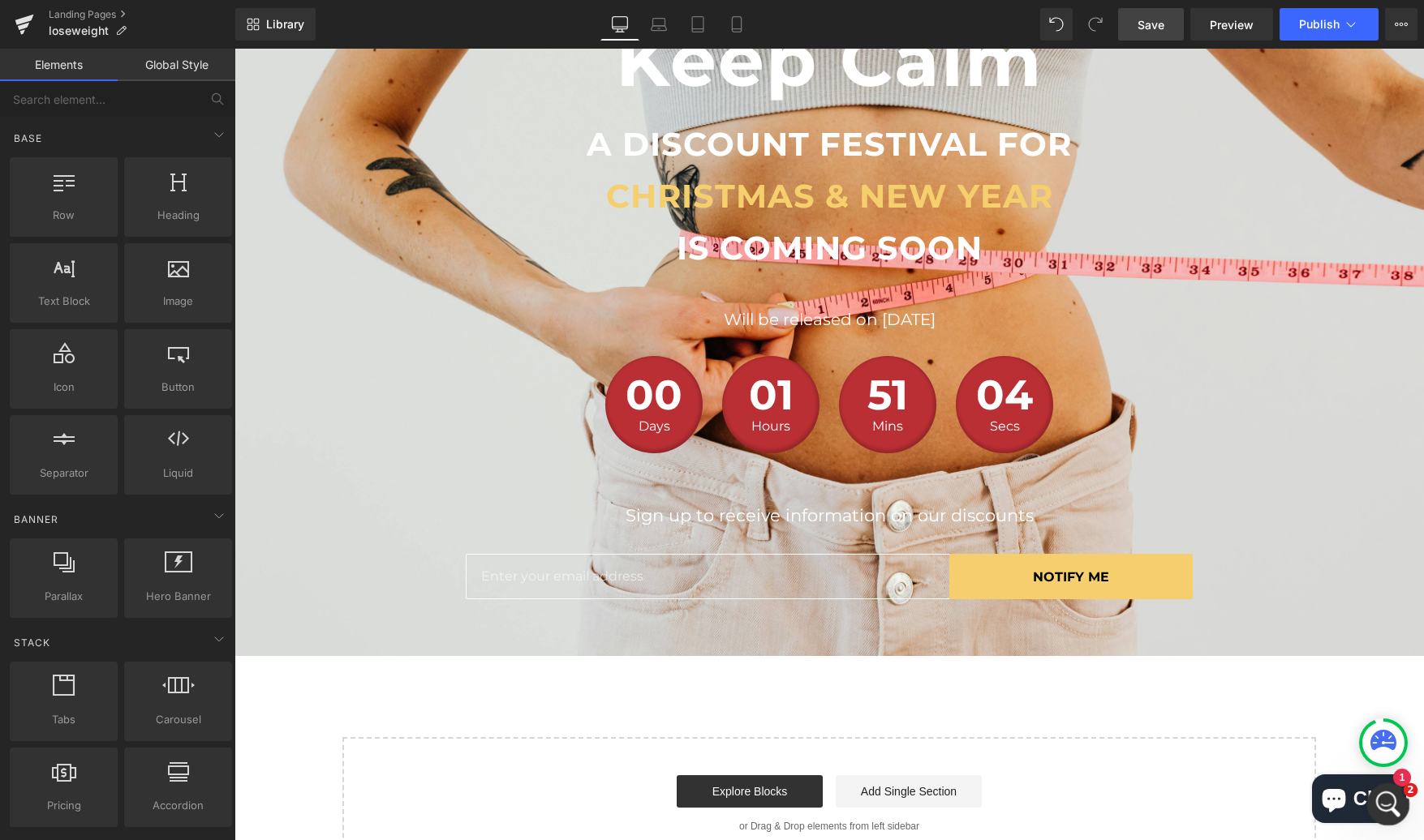
click at [1387, 806] on icon "Open Intercom Messenger" at bounding box center [1386, 802] width 26 height 26
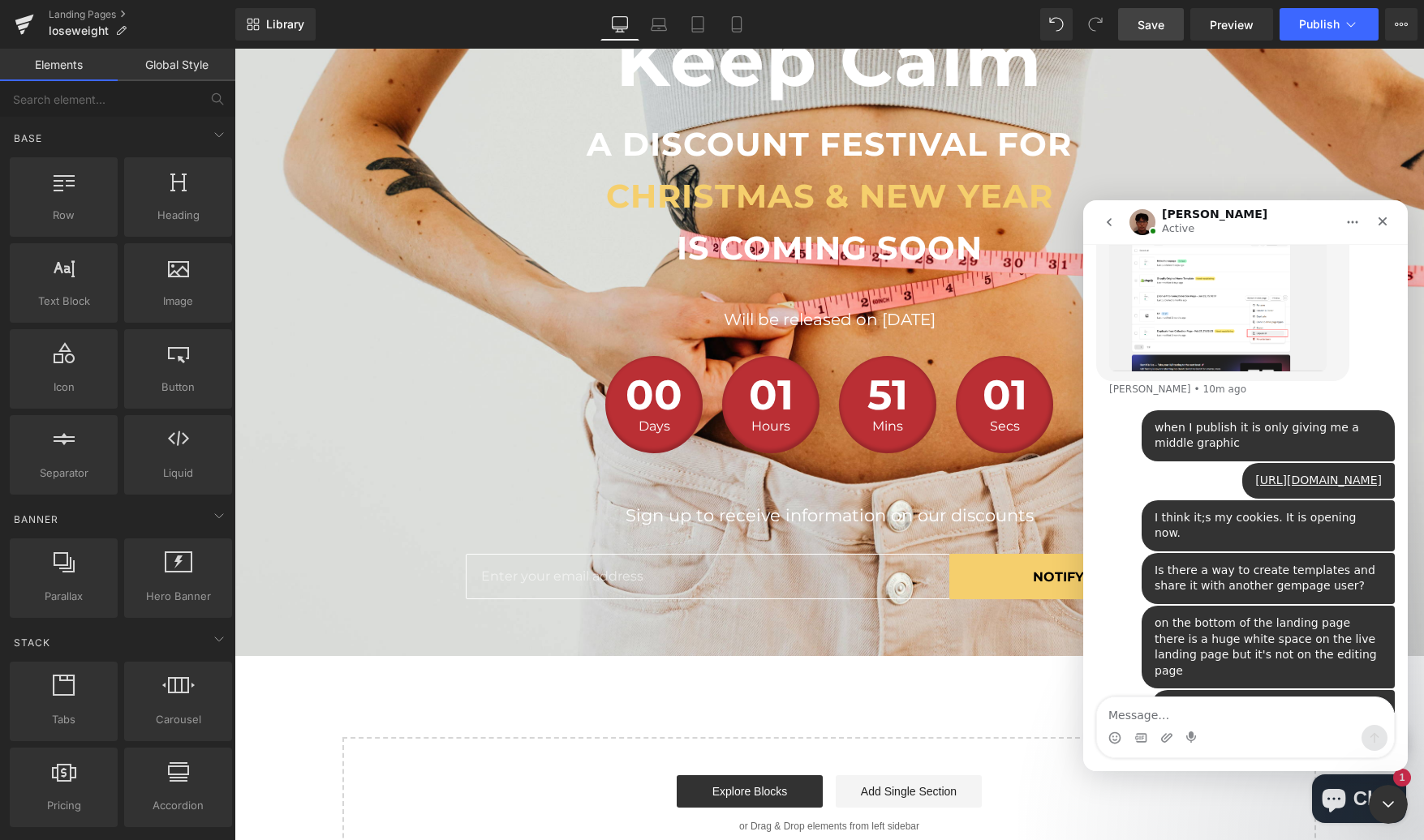
scroll to position [3640, 0]
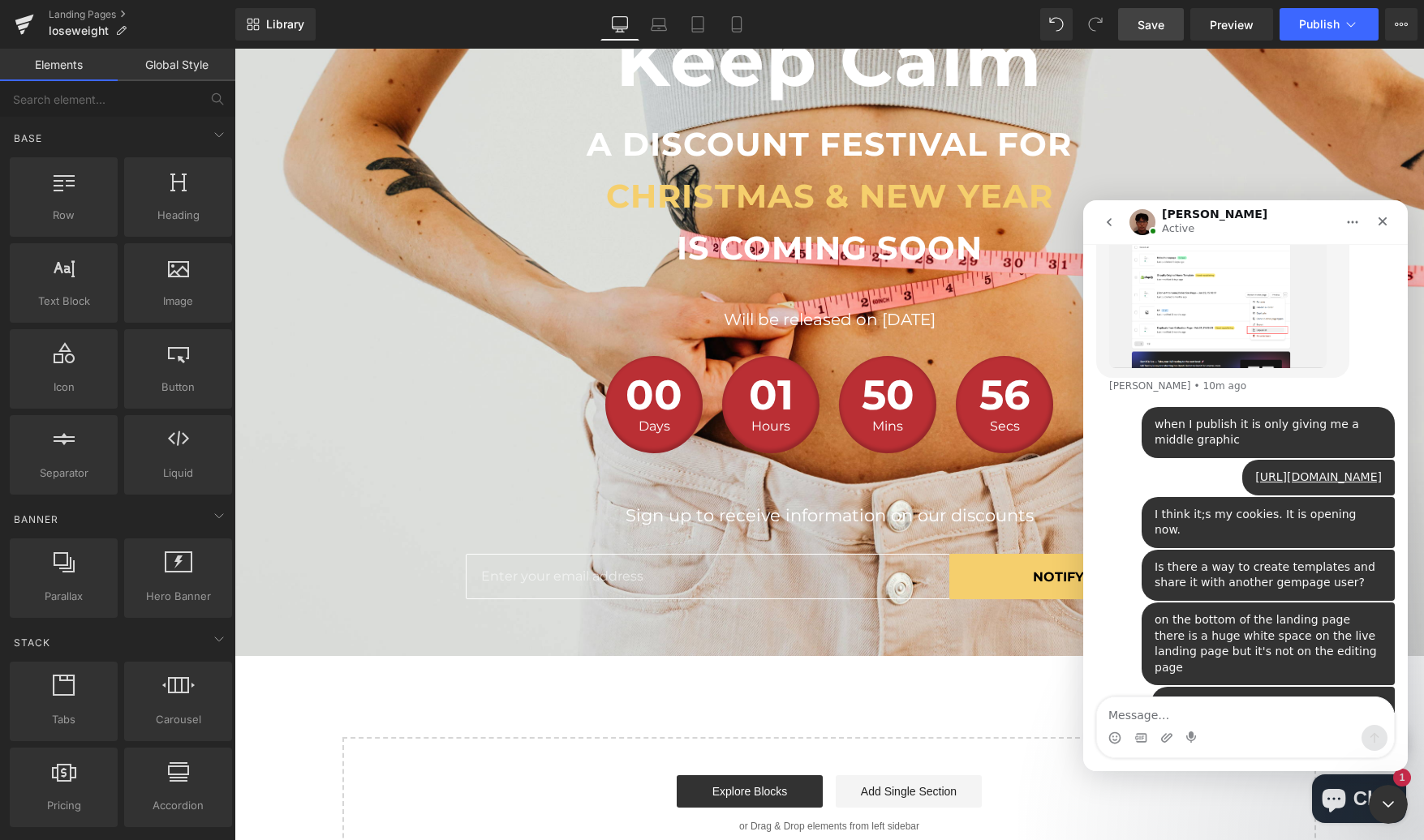
click at [904, 472] on div at bounding box center [712, 395] width 1424 height 792
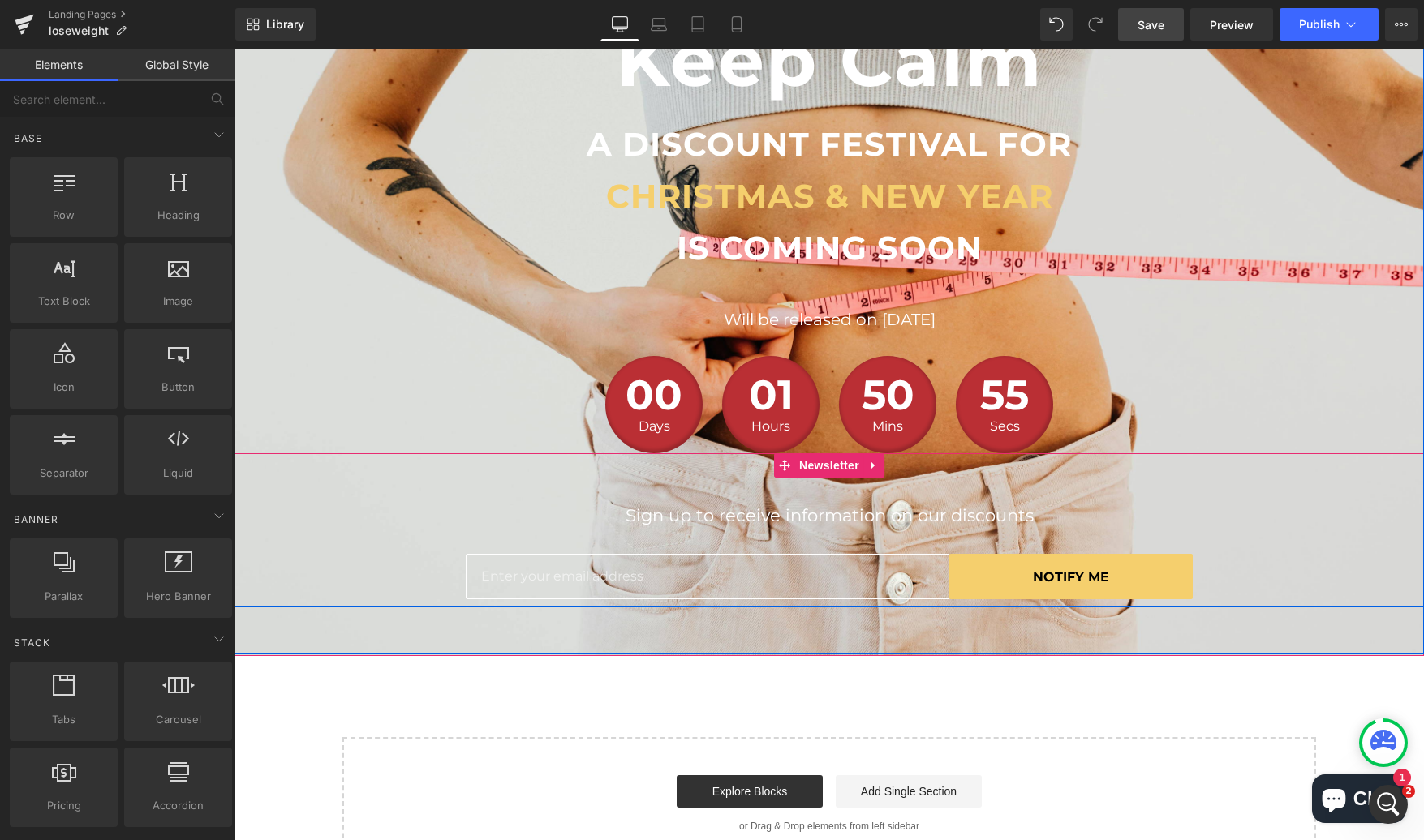
scroll to position [187, 0]
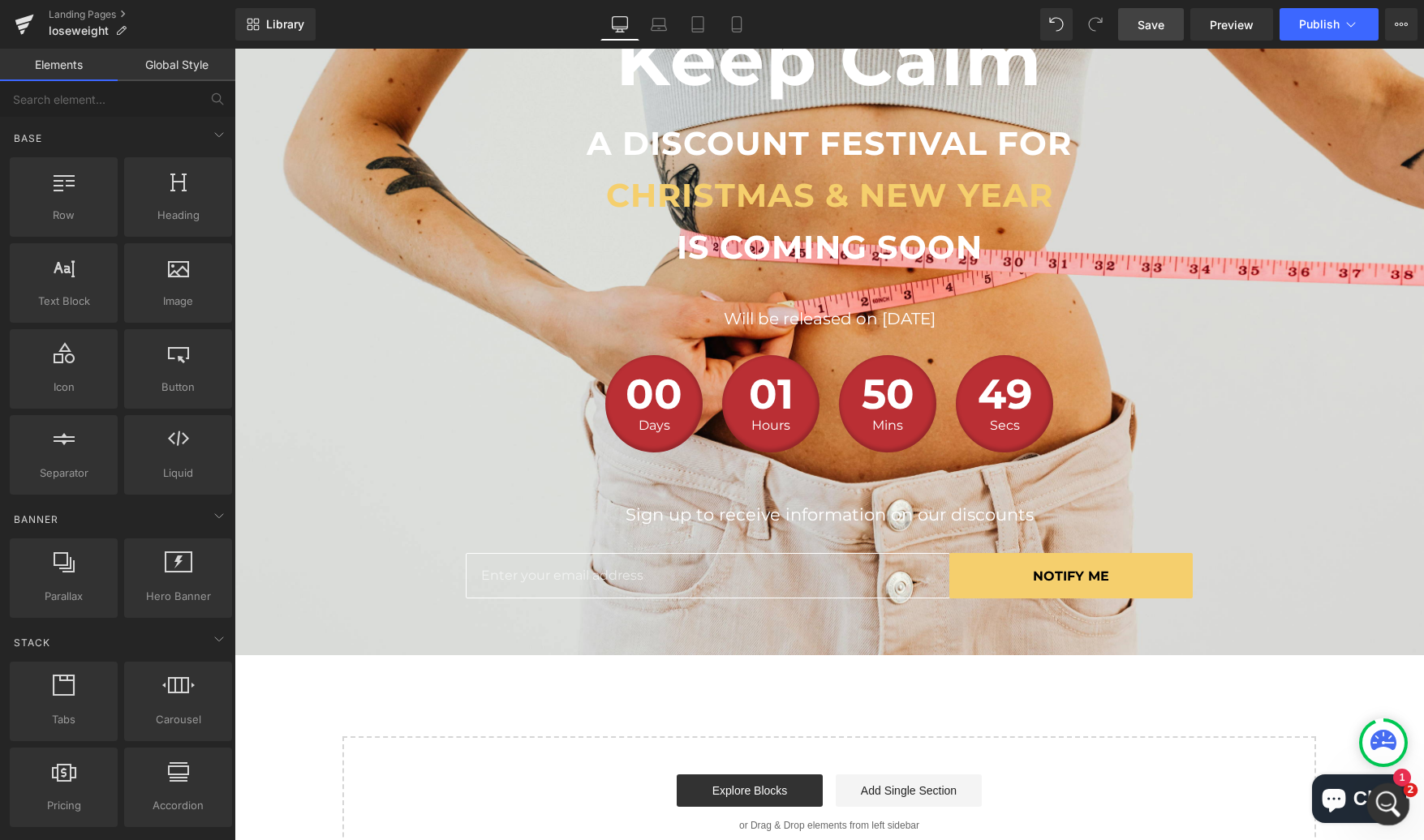
click at [1378, 798] on icon "Open Intercom Messenger" at bounding box center [1386, 802] width 26 height 26
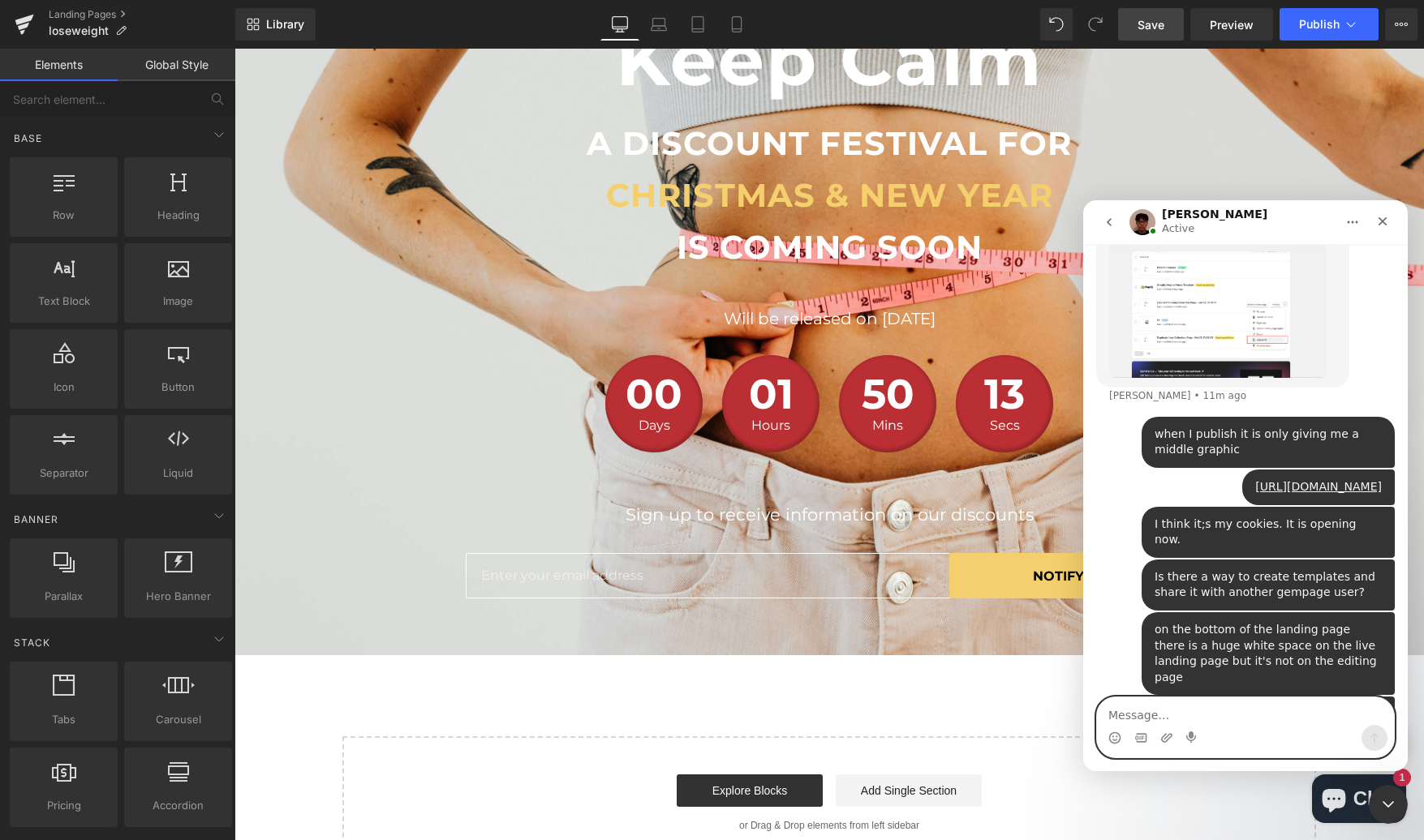
scroll to position [3640, 0]
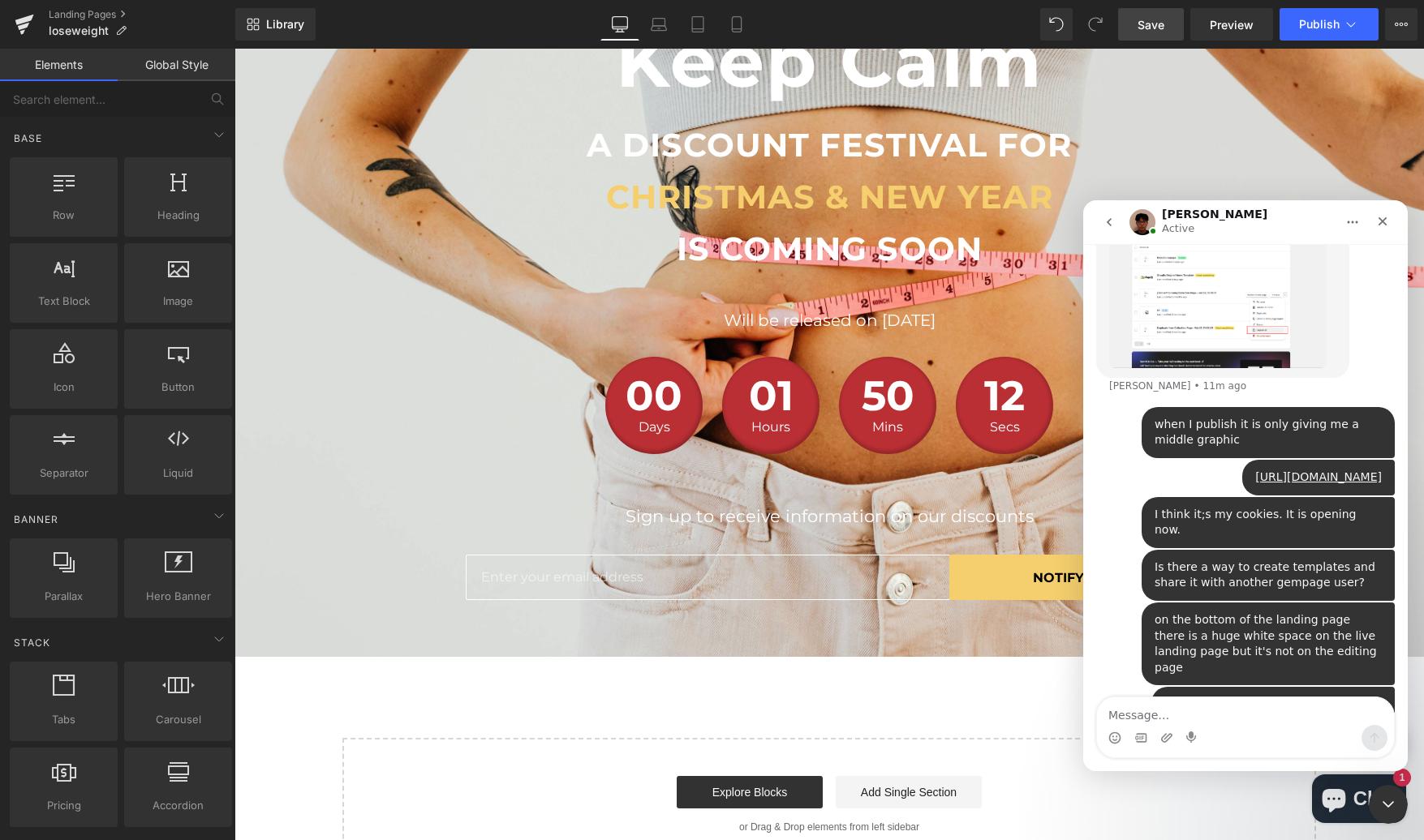
click at [1336, 810] on icon "Chat window" at bounding box center [1333, 799] width 39 height 39
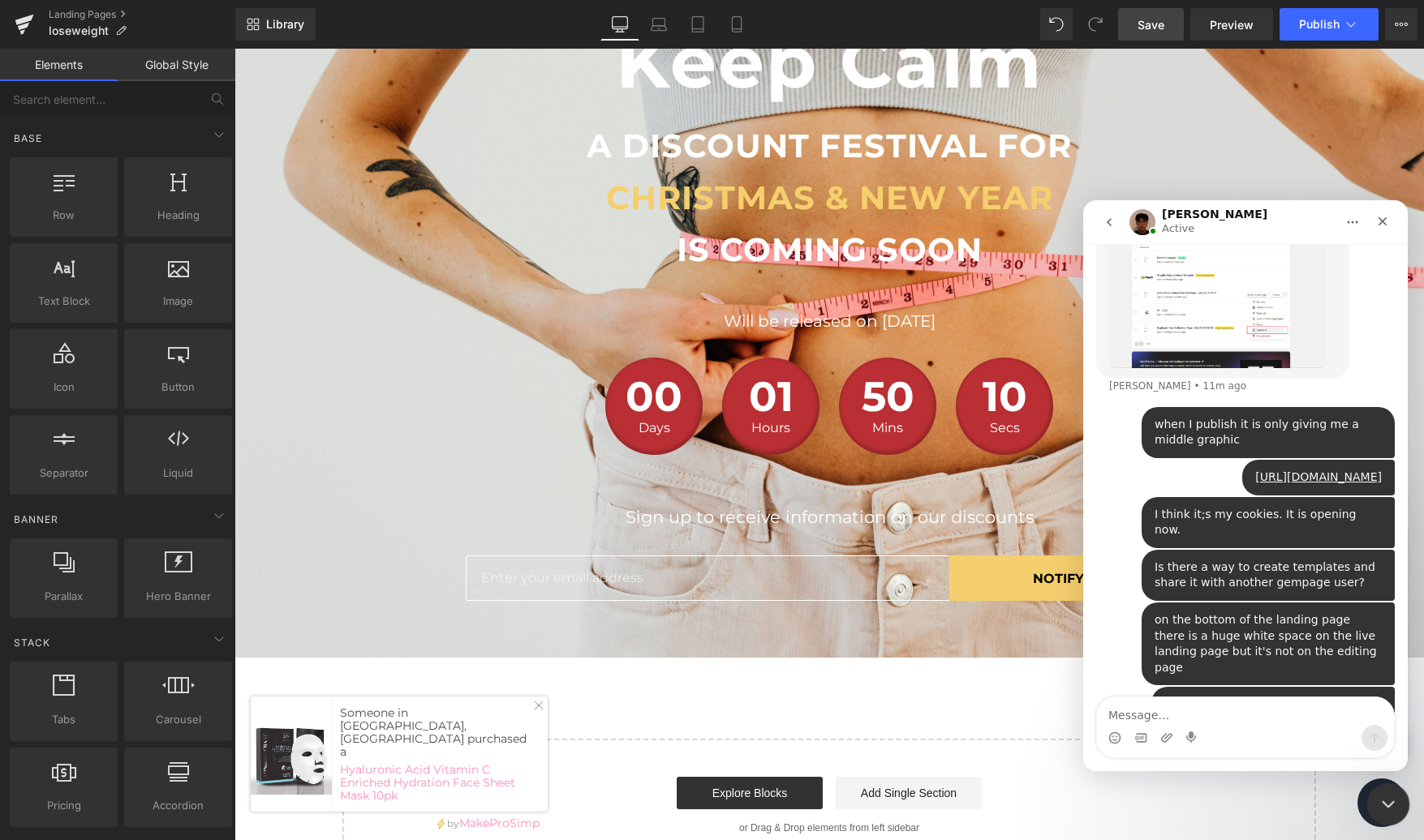
click at [1386, 794] on icon "Close Intercom Messenger" at bounding box center [1385, 802] width 19 height 19
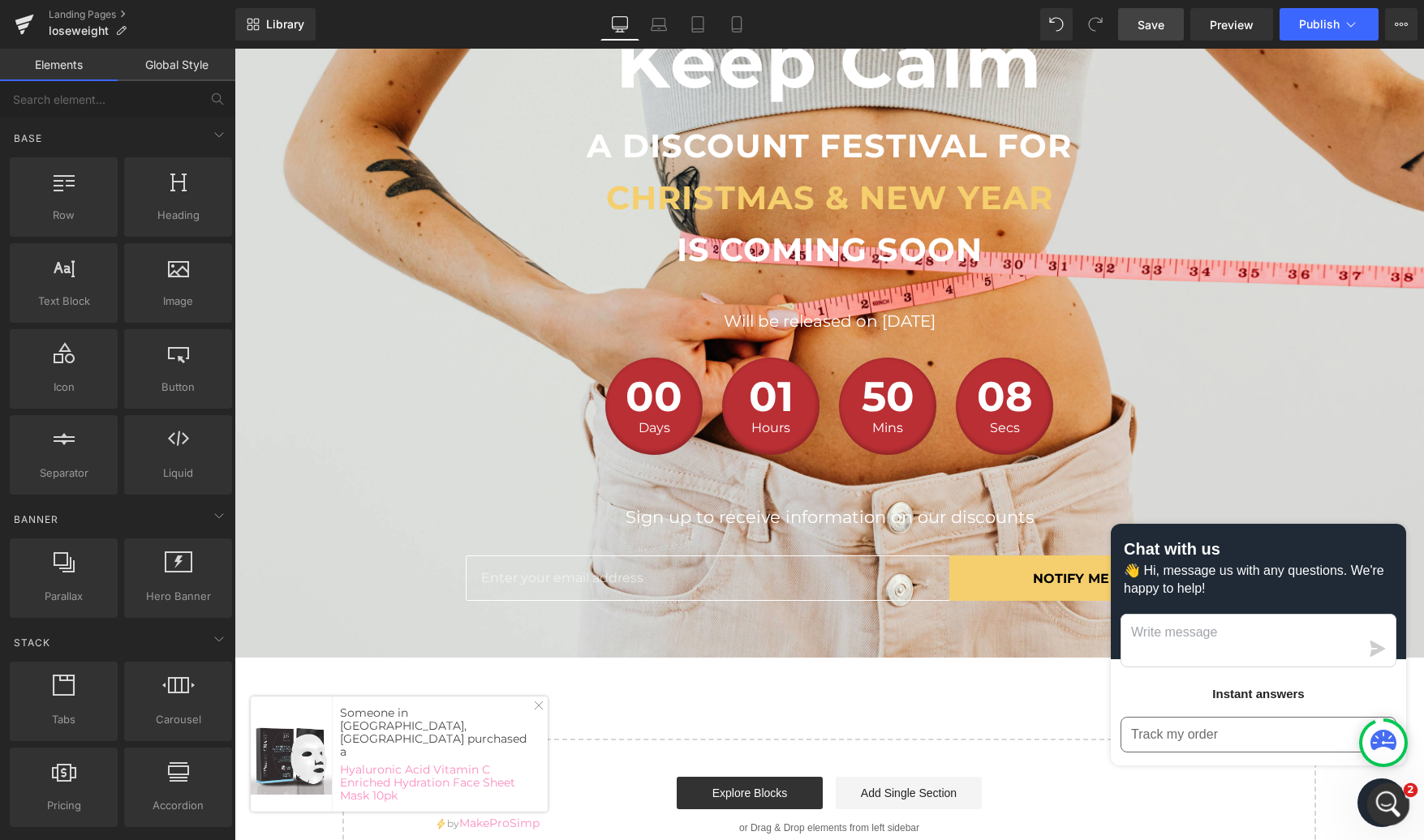
click at [1377, 803] on icon "Open Intercom Messenger" at bounding box center [1386, 802] width 26 height 26
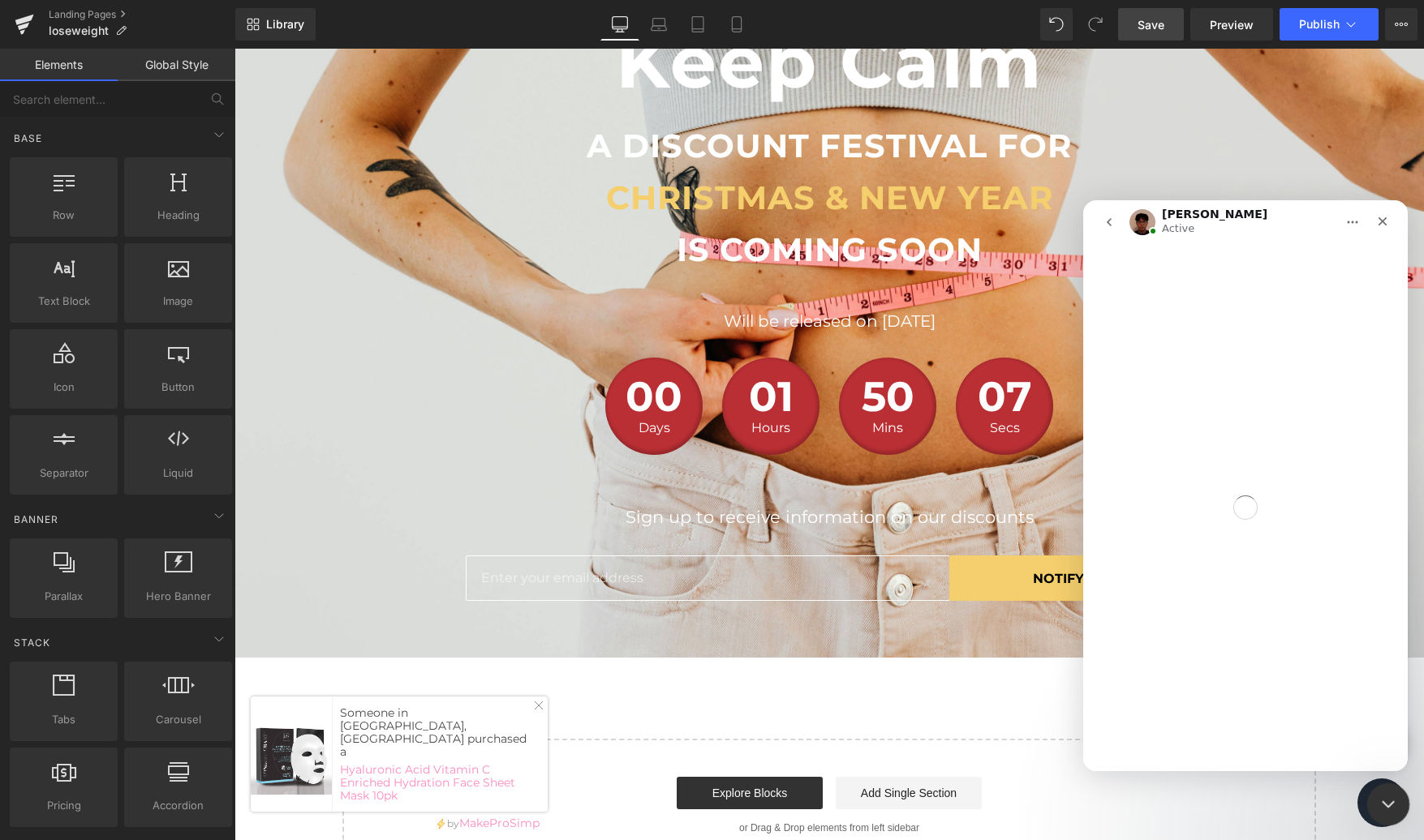
click at [1369, 803] on div "Close Intercom Messenger" at bounding box center [1385, 802] width 39 height 39
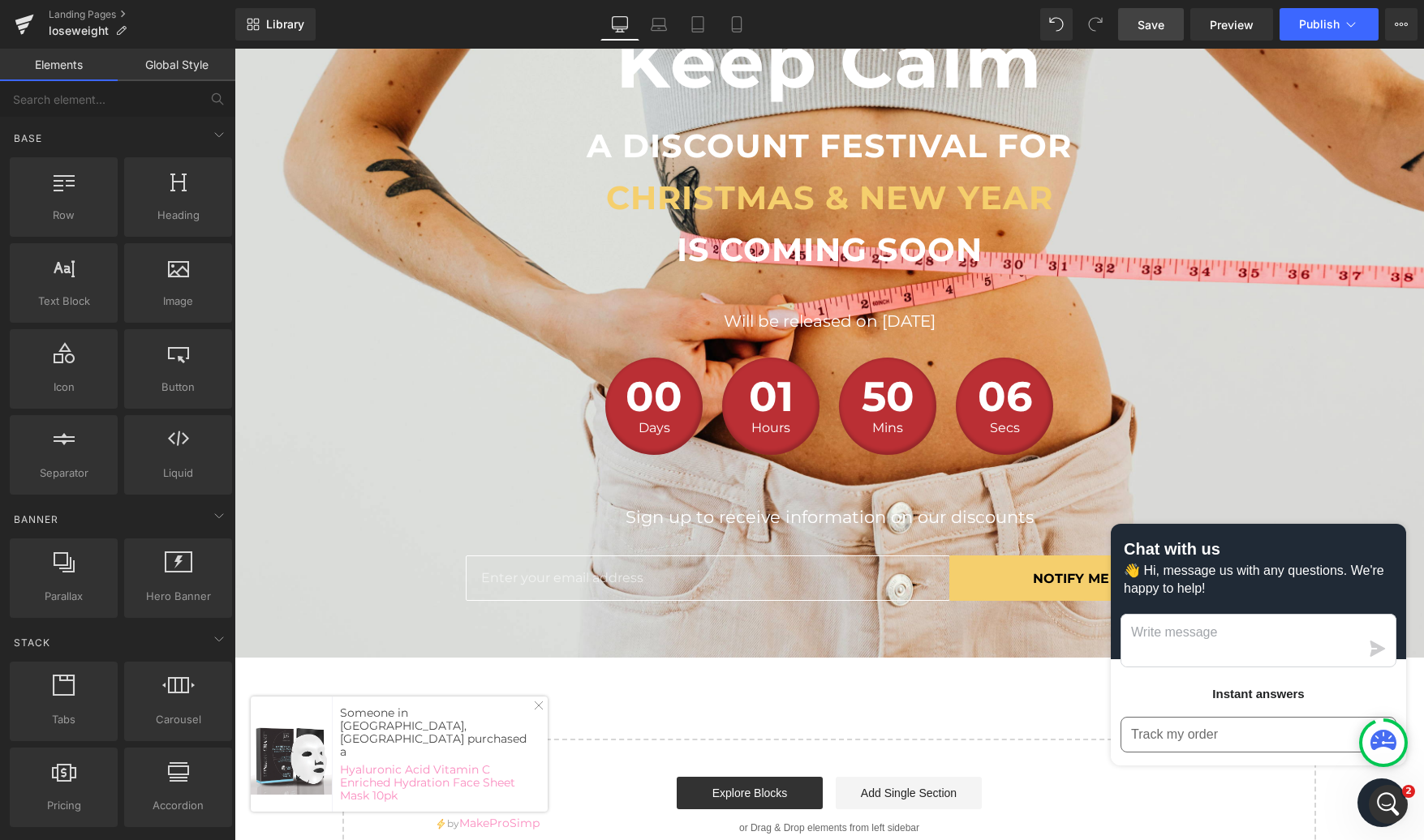
click at [1344, 807] on div "Chat with us 👋 Hi, message us with any questions. We're happy to help! Instant …" at bounding box center [1259, 675] width 295 height 303
click at [1359, 805] on button "Chat window" at bounding box center [1381, 802] width 48 height 48
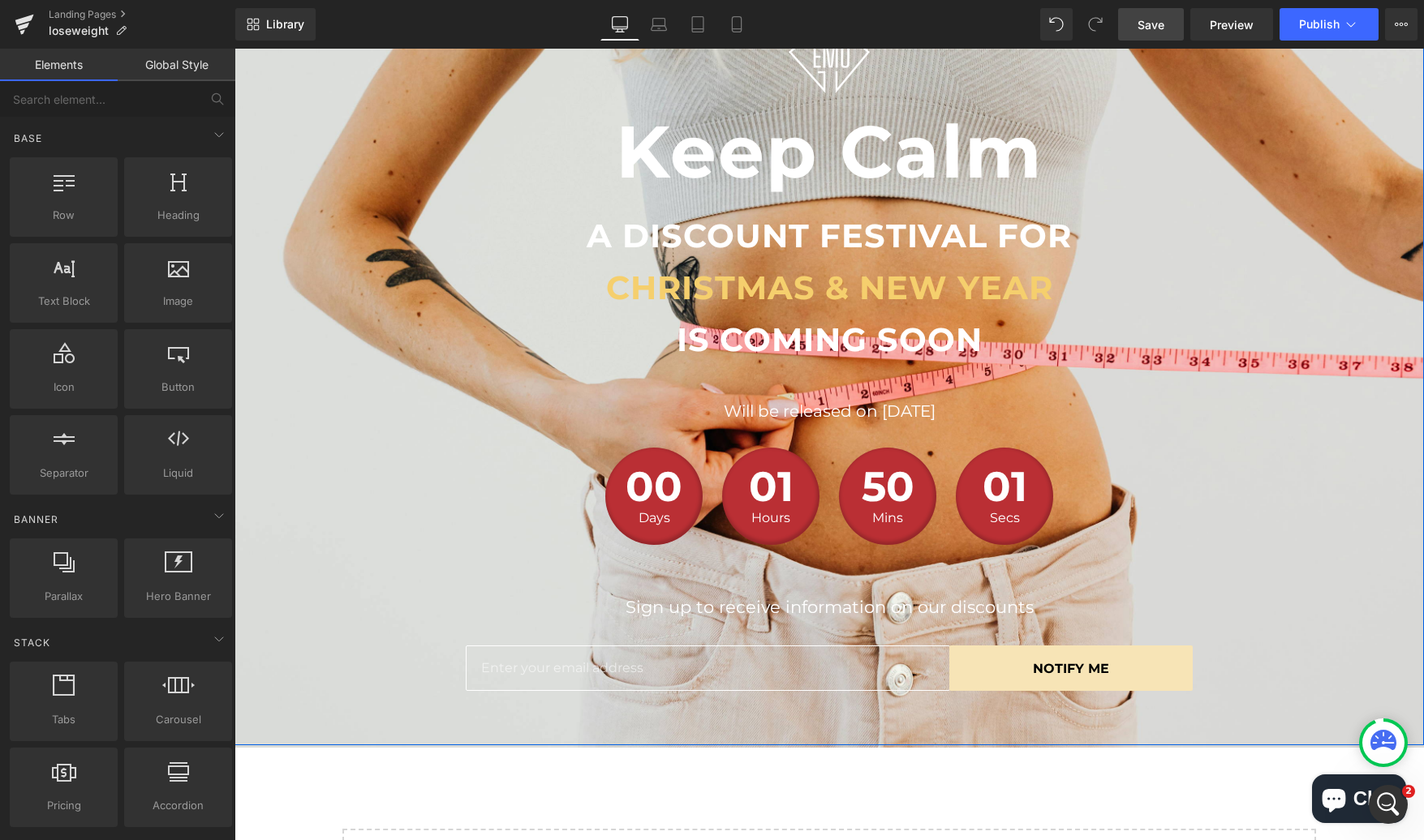
scroll to position [0, 0]
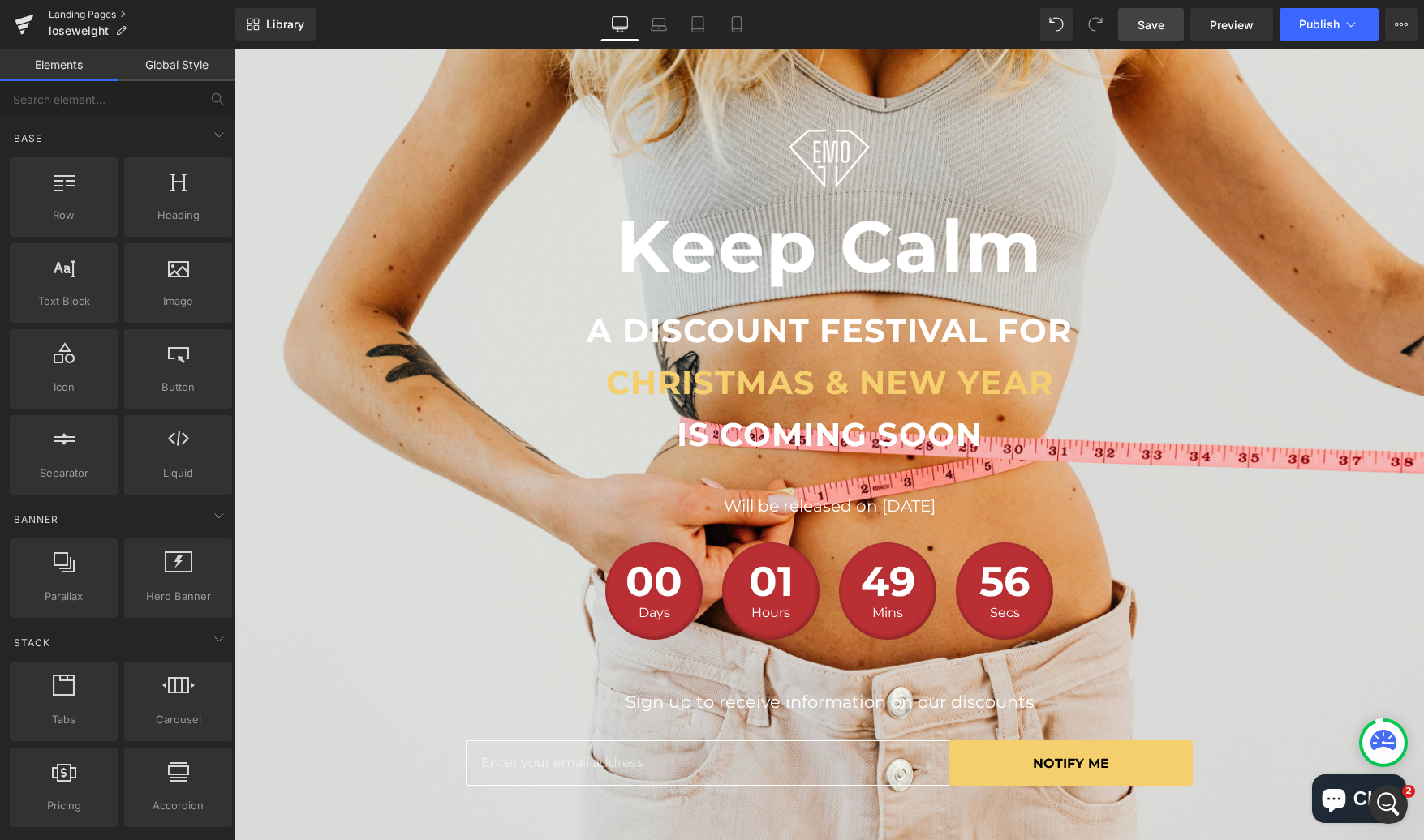
click at [72, 15] on link "Landing Pages" at bounding box center [142, 14] width 186 height 13
